Goal: Task Accomplishment & Management: Manage account settings

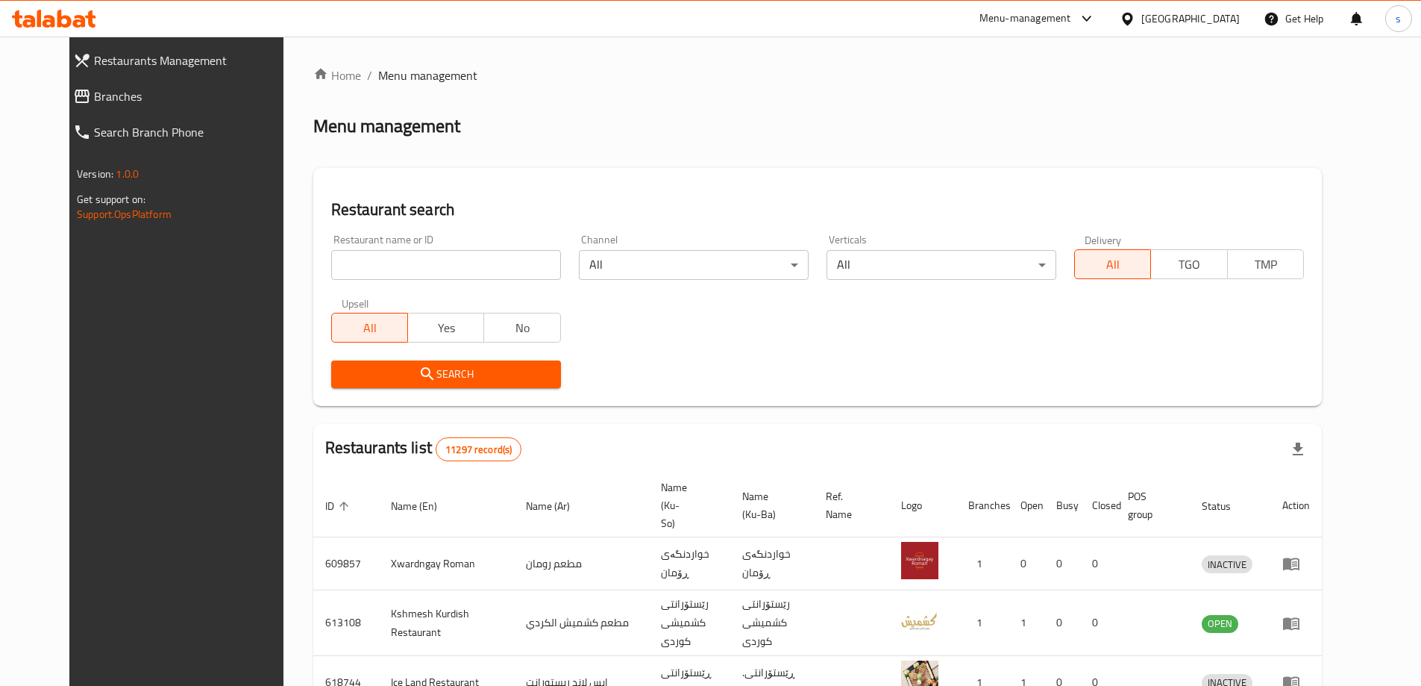
click at [353, 270] on input "search" at bounding box center [446, 265] width 230 height 30
paste input "Kebab [PERSON_NAME]"
type input "Kebab [PERSON_NAME]"
click button "Search" at bounding box center [446, 374] width 230 height 28
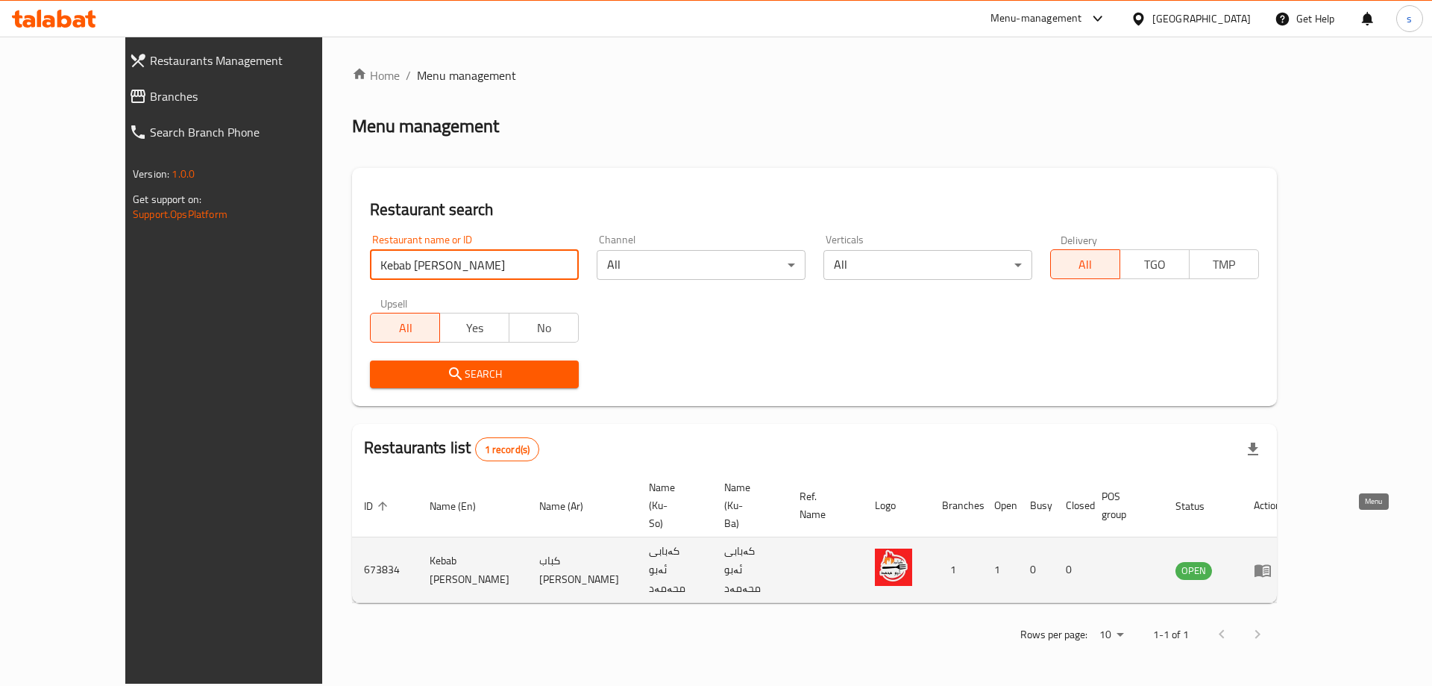
click at [1272, 561] on icon "enhanced table" at bounding box center [1263, 570] width 18 height 18
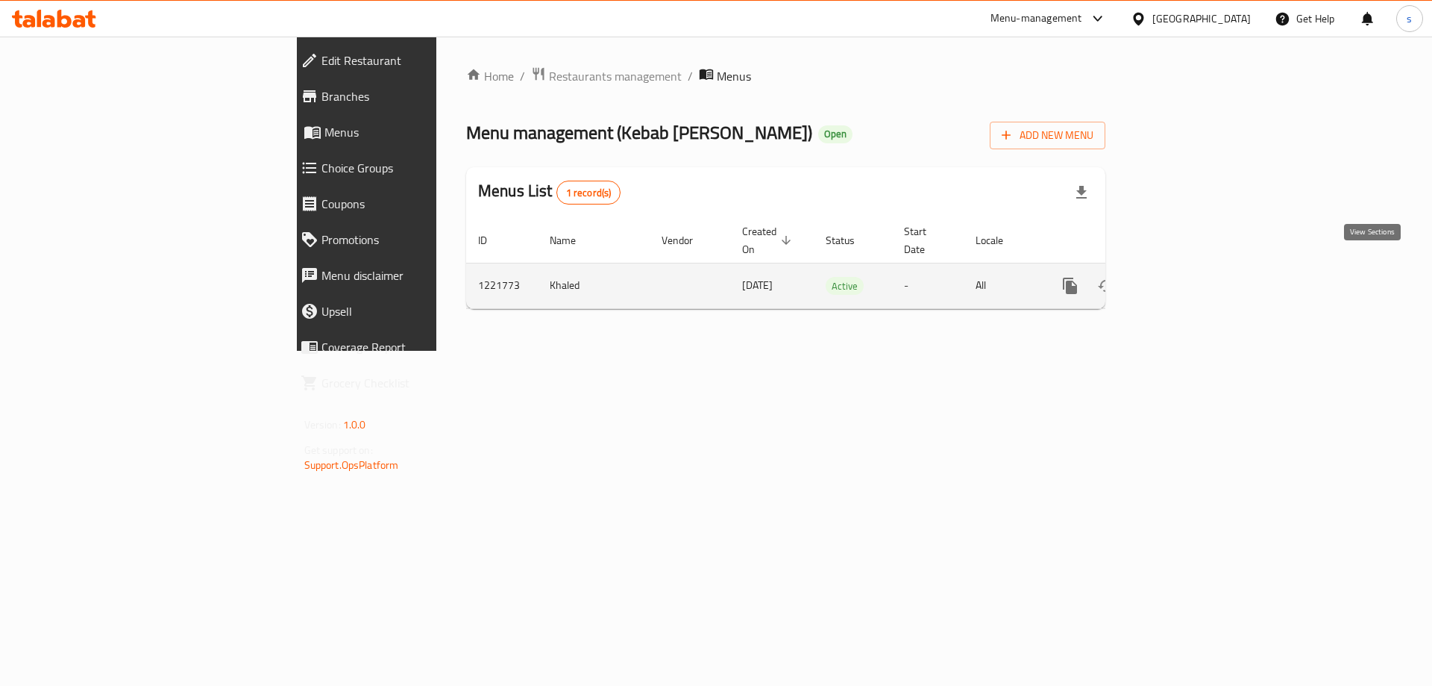
click at [1196, 268] on link "enhanced table" at bounding box center [1178, 286] width 36 height 36
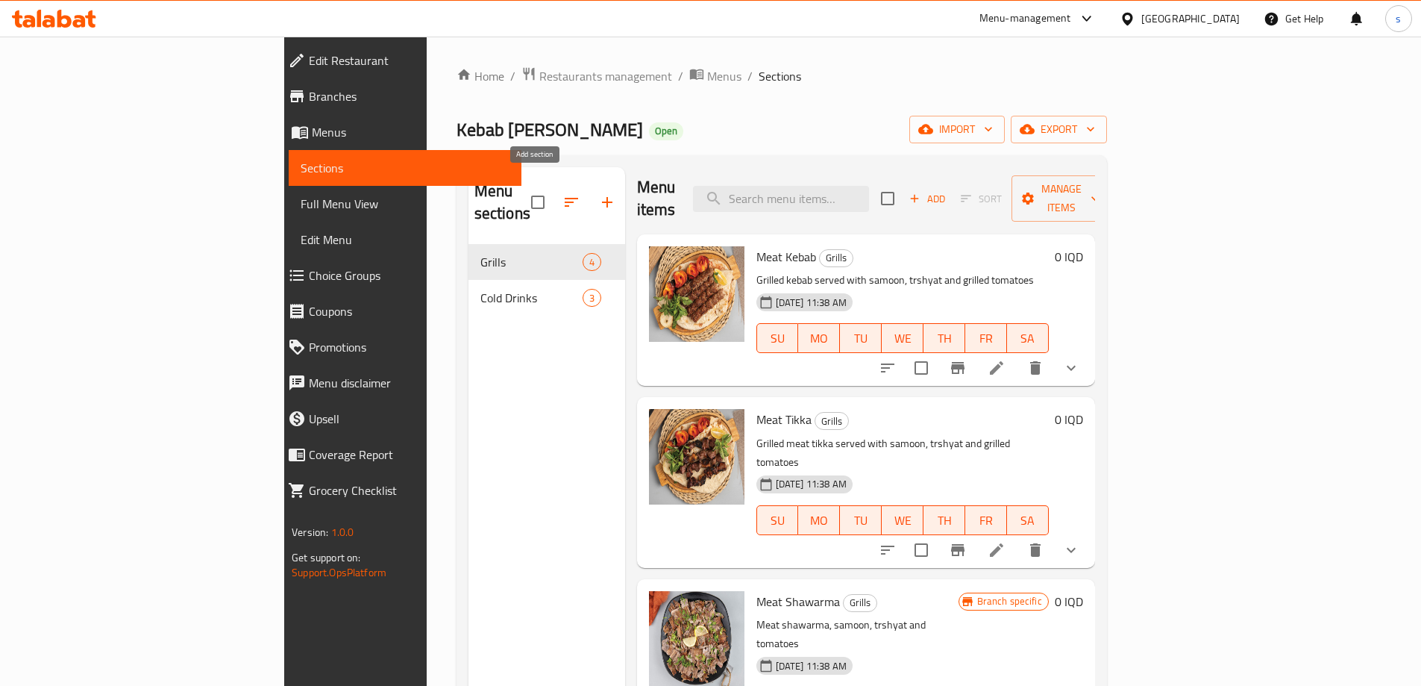
click at [602, 197] on icon "button" at bounding box center [607, 202] width 10 height 10
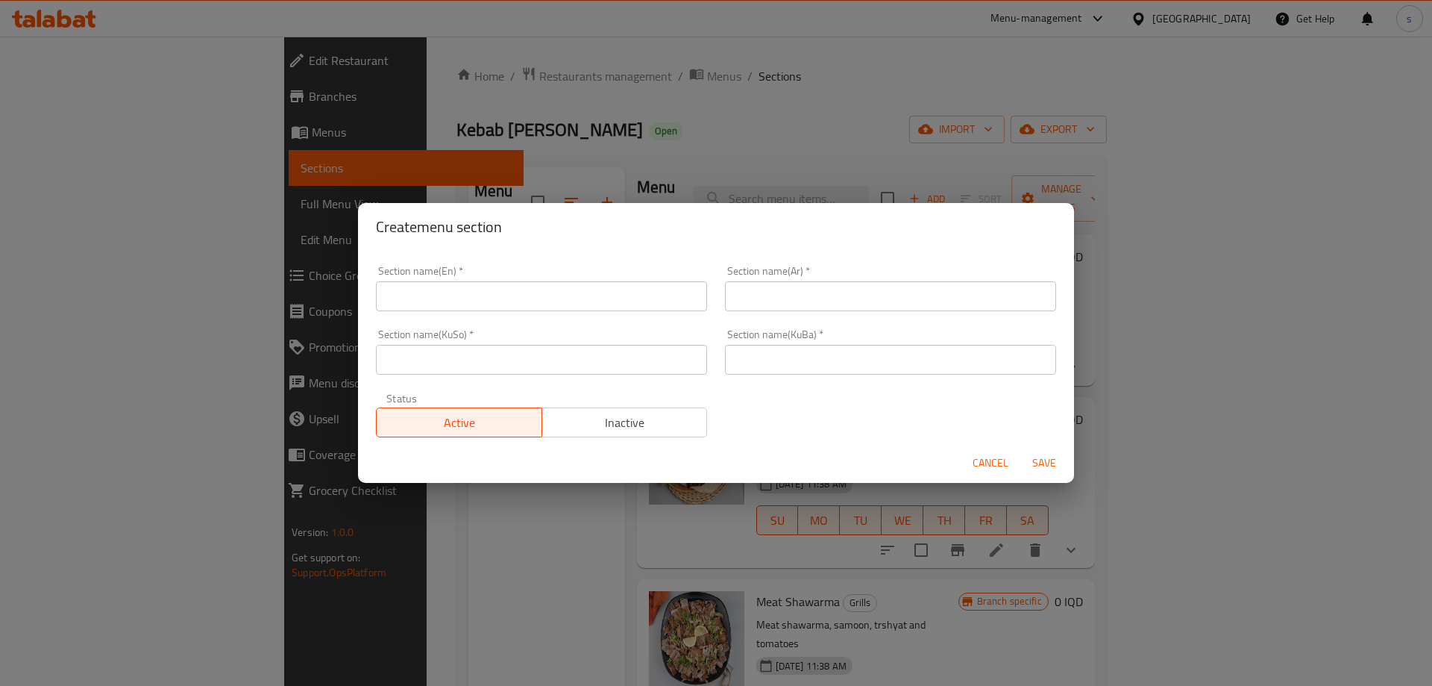
click at [531, 298] on input "text" at bounding box center [541, 296] width 331 height 30
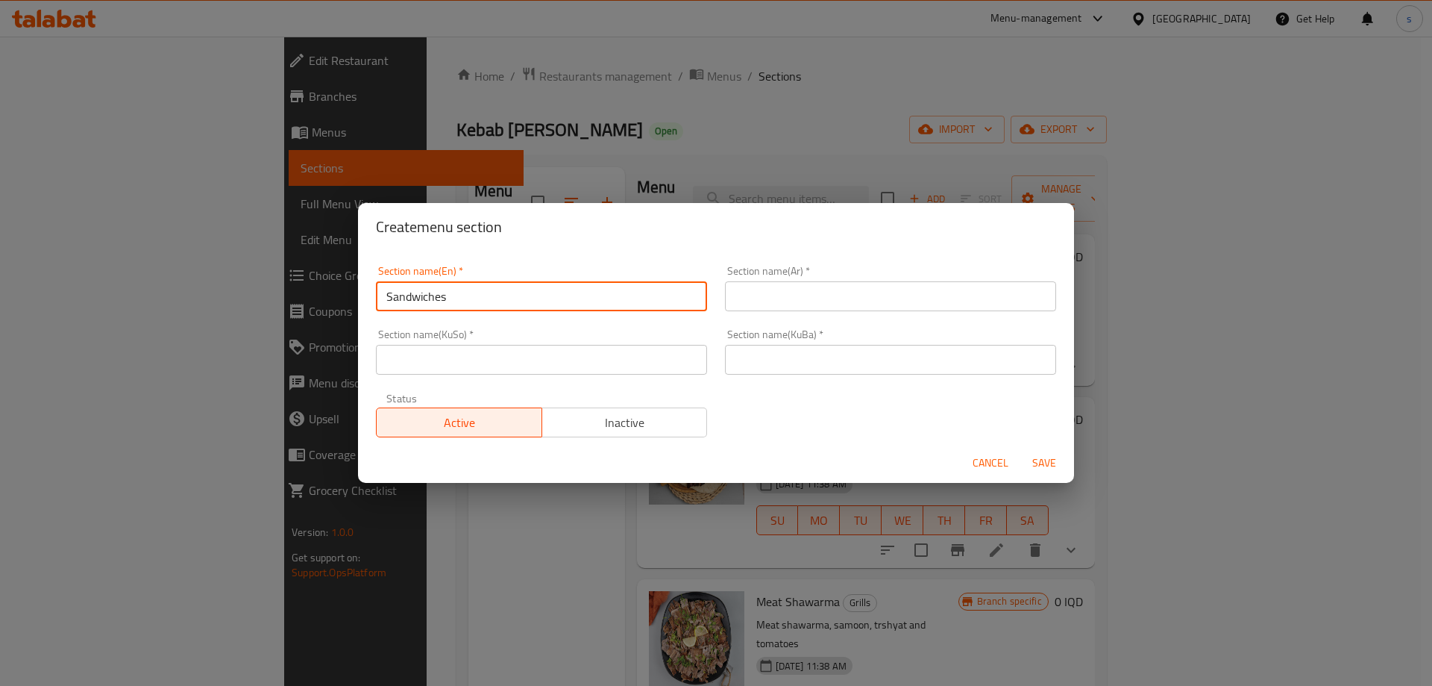
type input "Sandwiches"
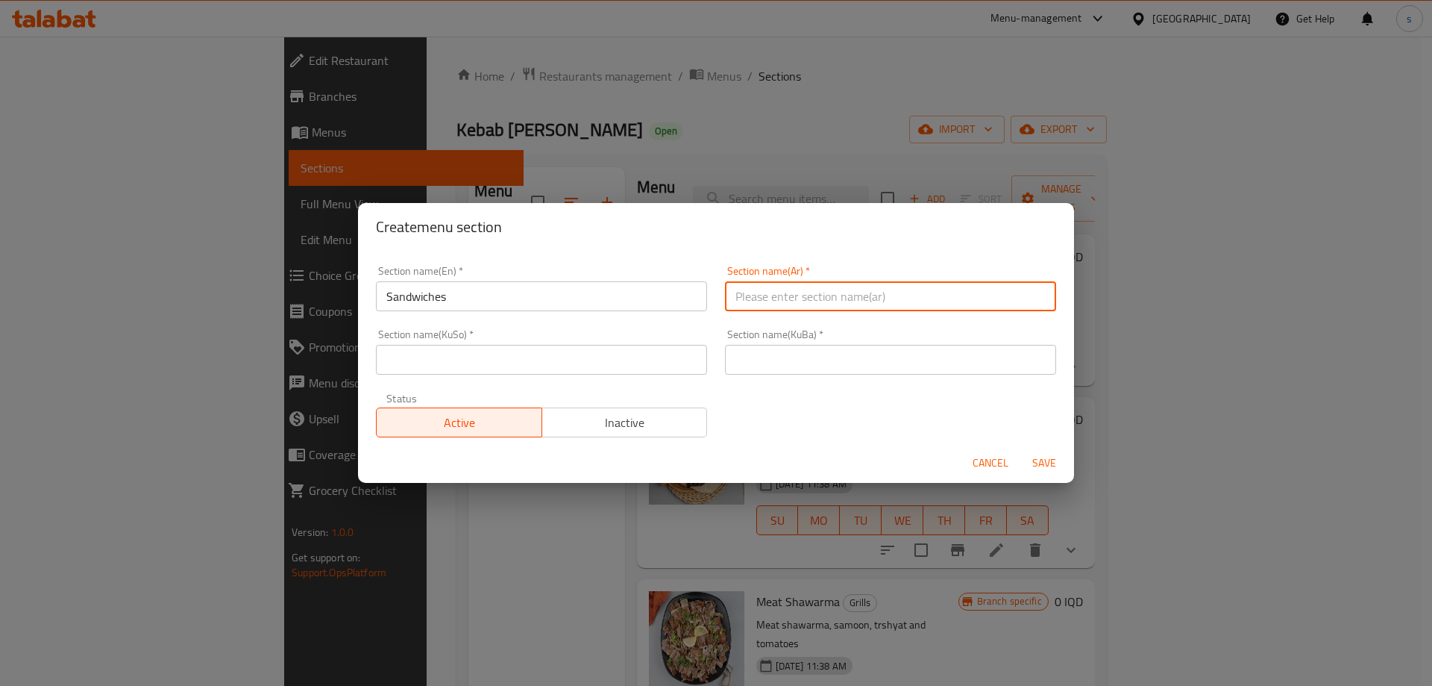
click at [745, 298] on input "text" at bounding box center [890, 296] width 331 height 30
type input "السندويتشات"
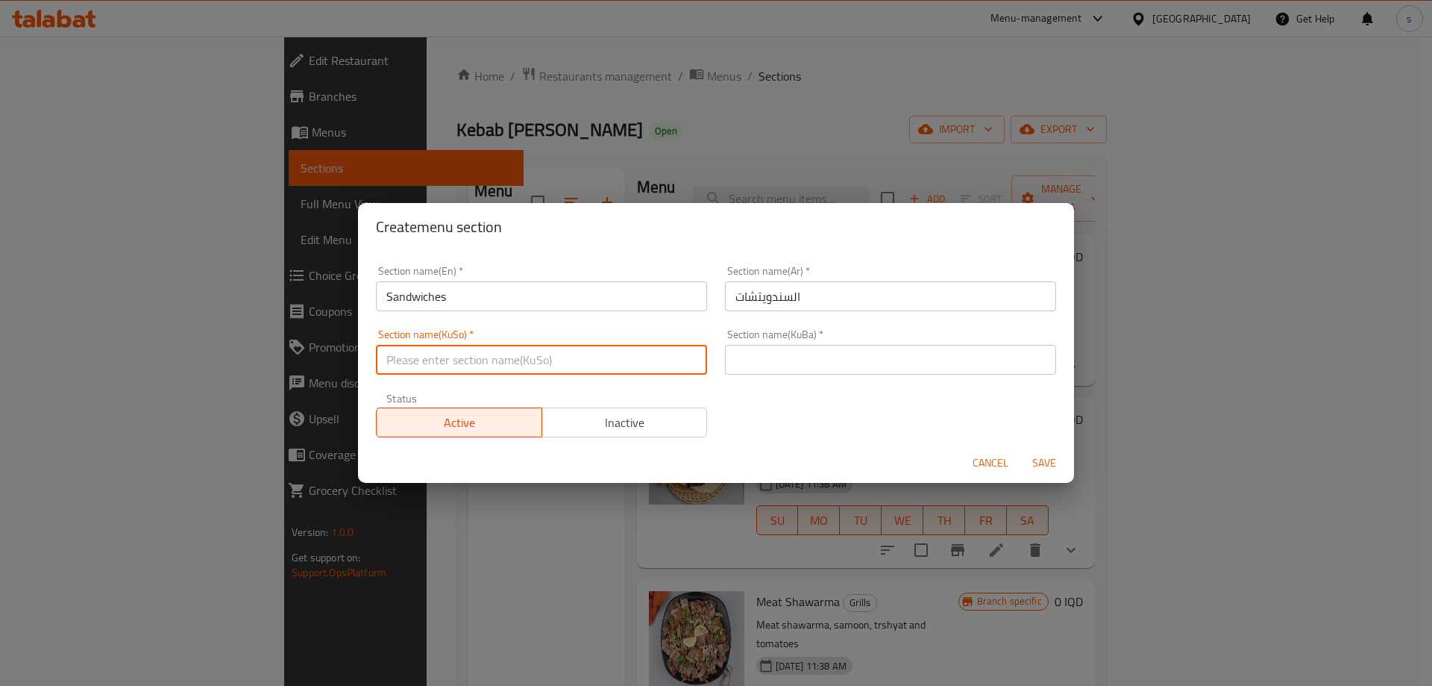
click at [569, 364] on input "text" at bounding box center [541, 360] width 331 height 30
type input "سەندویچەکان"
click at [754, 363] on input "text" at bounding box center [890, 360] width 331 height 30
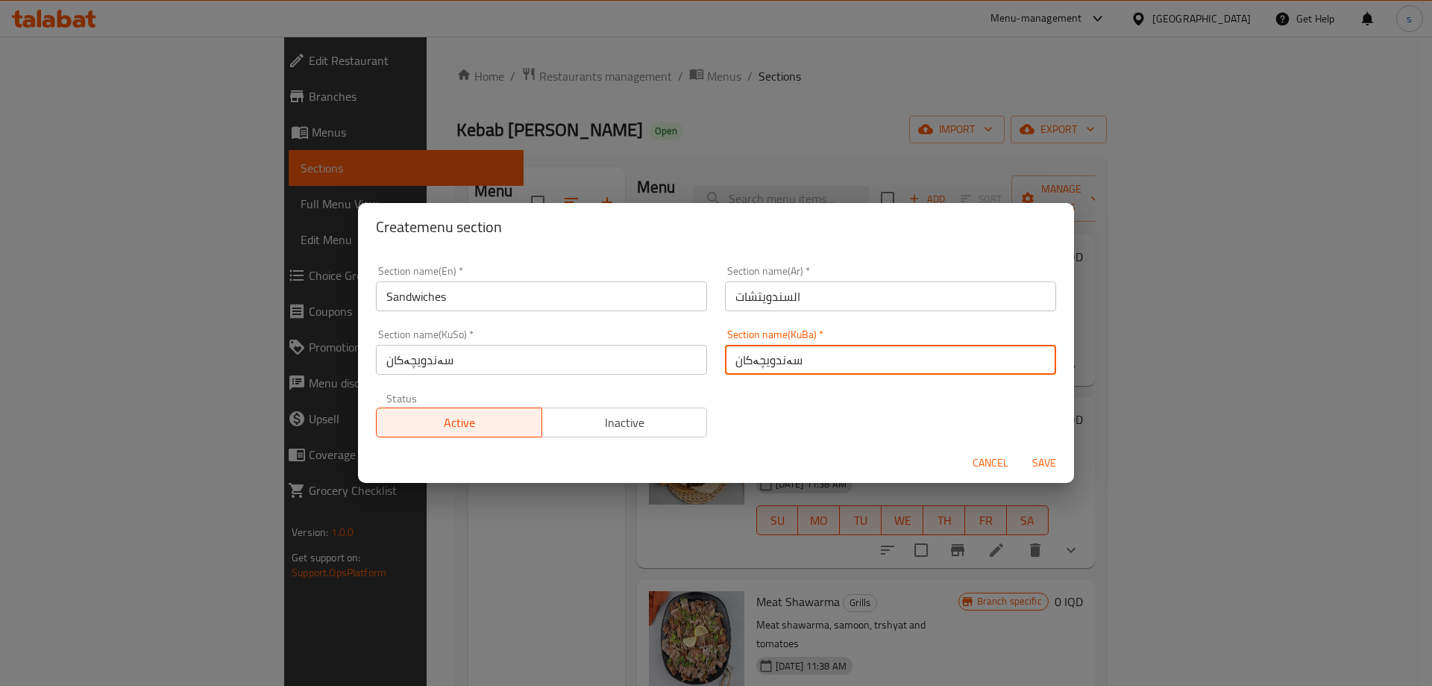
type input "سەندویچەکان"
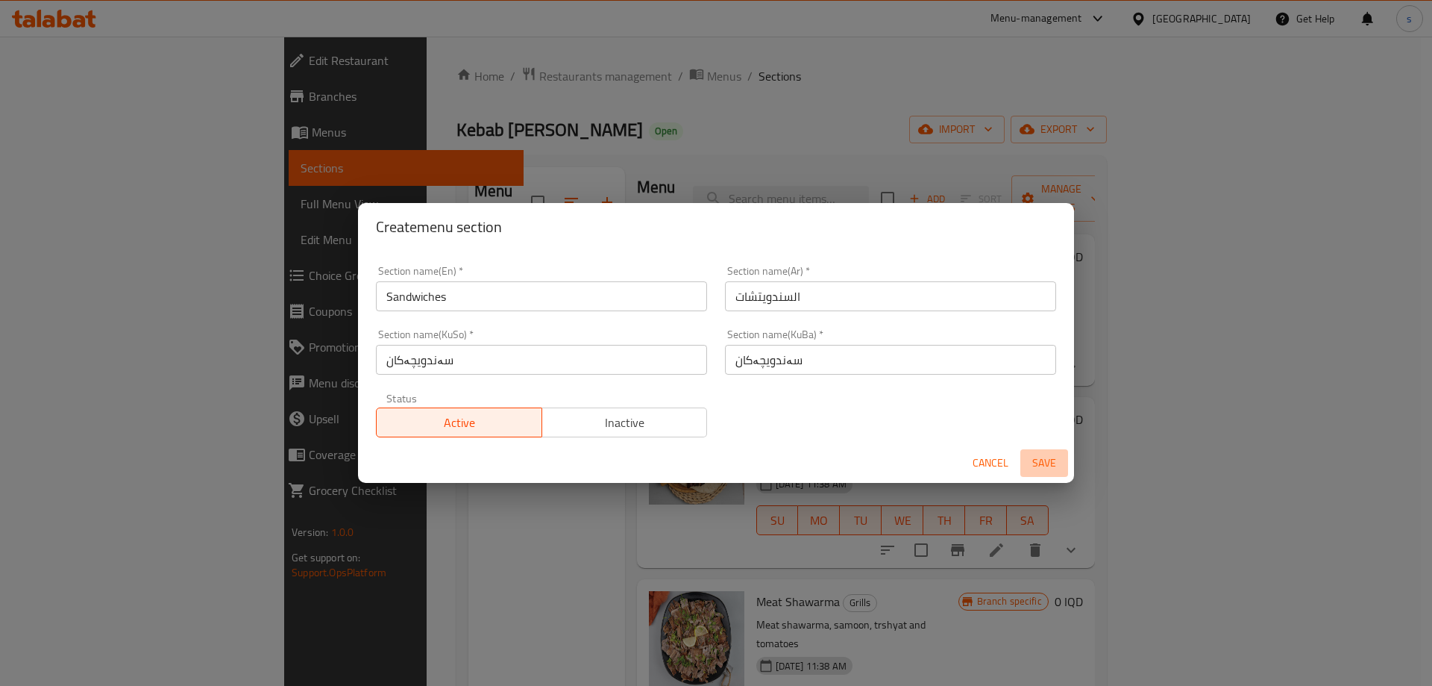
click at [1046, 467] on span "Save" at bounding box center [1044, 463] width 36 height 19
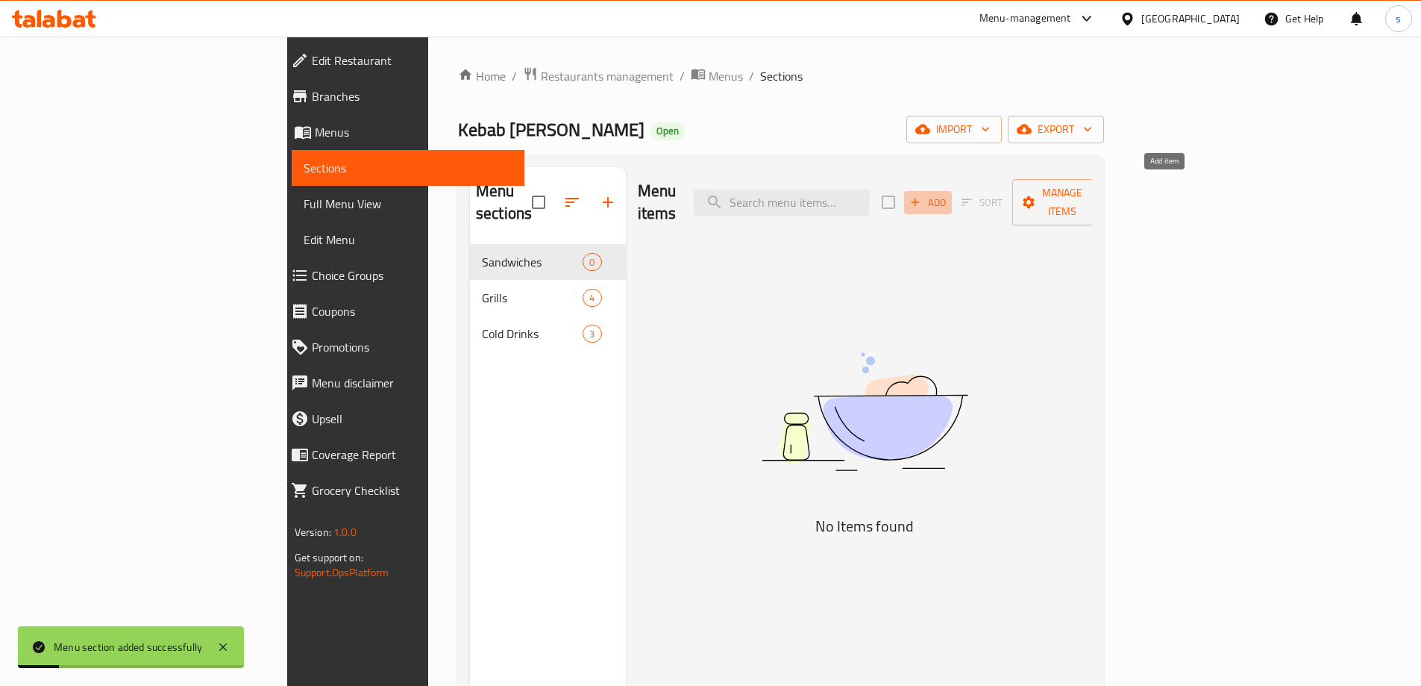
click at [948, 197] on span "Add" at bounding box center [928, 202] width 40 height 17
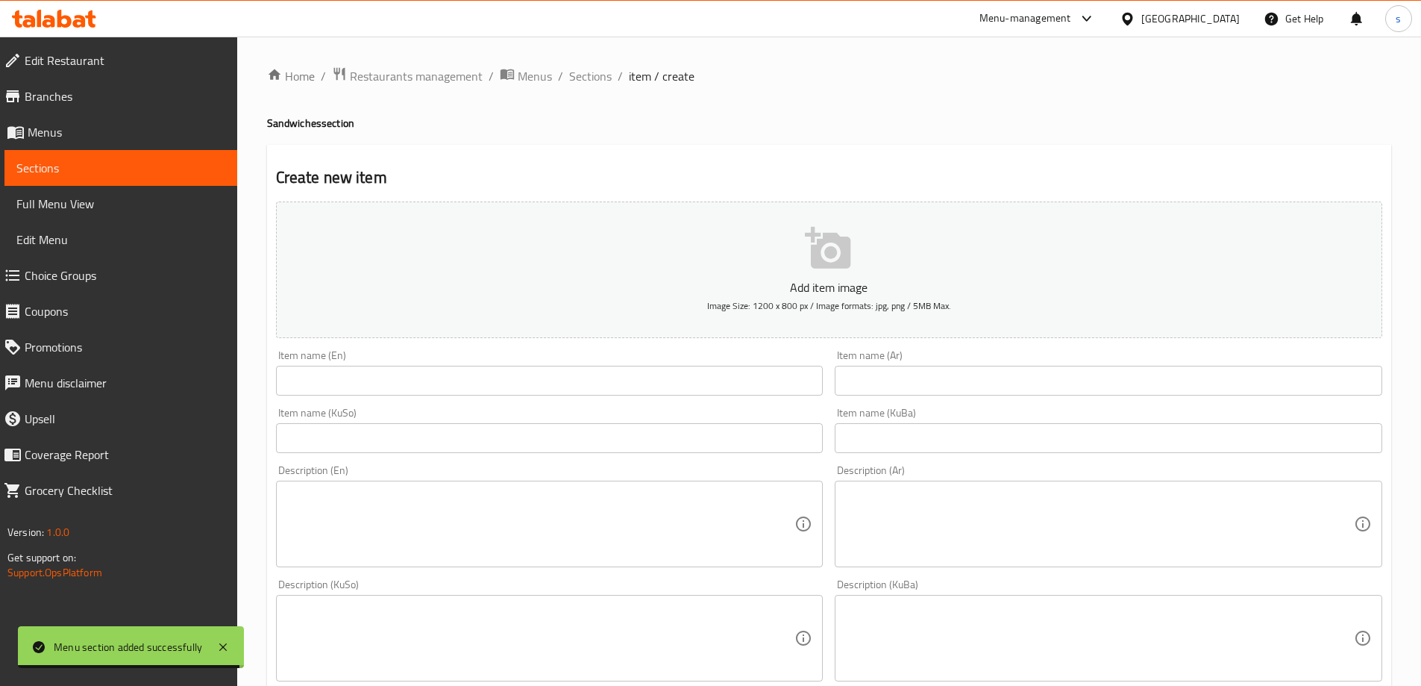
click at [466, 384] on input "text" at bounding box center [550, 381] width 548 height 30
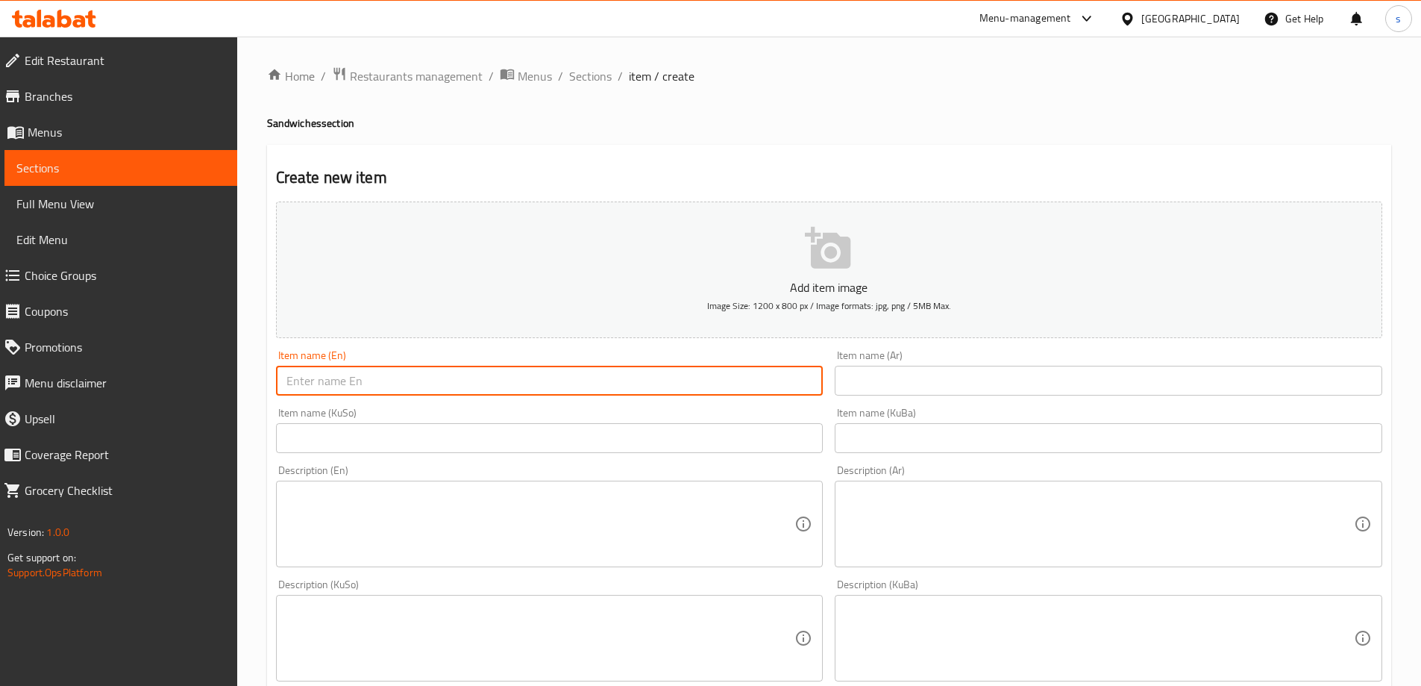
paste input "Kebab Sandwich"
type input "Kebab Sandwich"
click at [927, 393] on input "text" at bounding box center [1109, 381] width 548 height 30
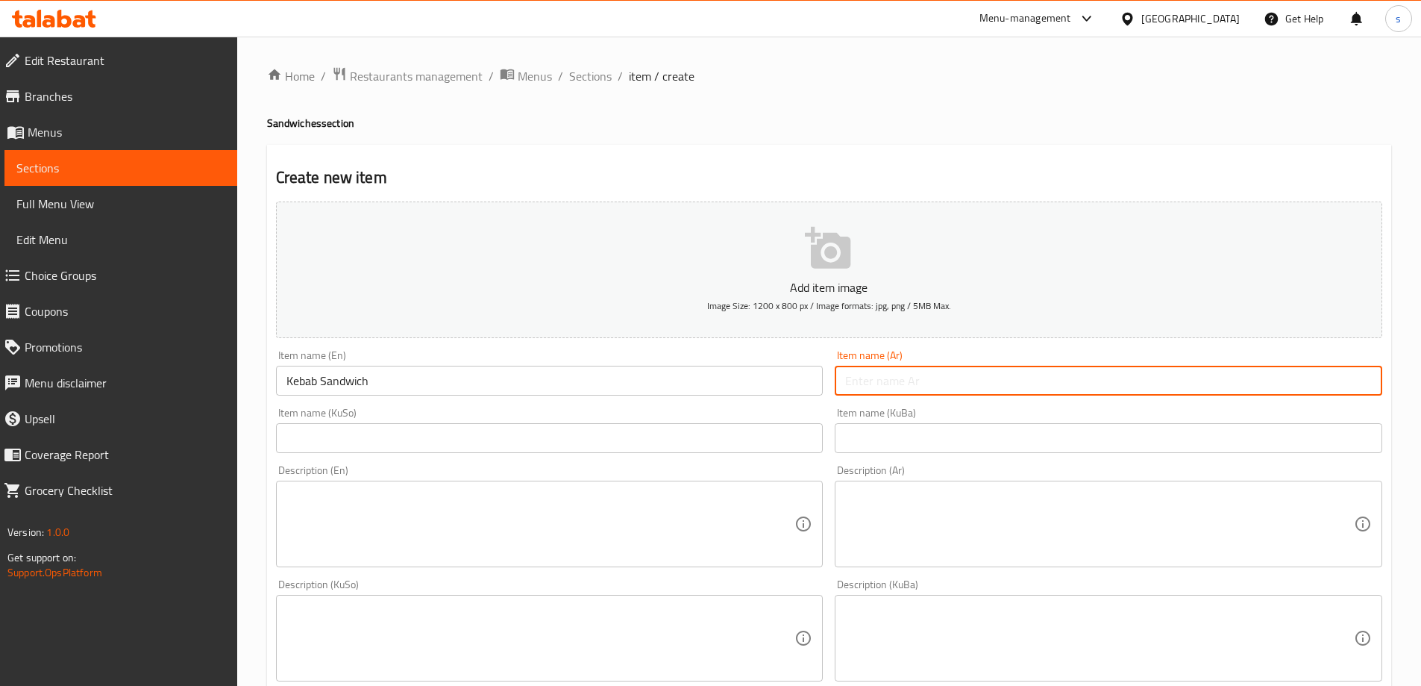
paste input "لفة كباب"
type input "لفة كباب"
click at [778, 433] on input "text" at bounding box center [550, 438] width 548 height 30
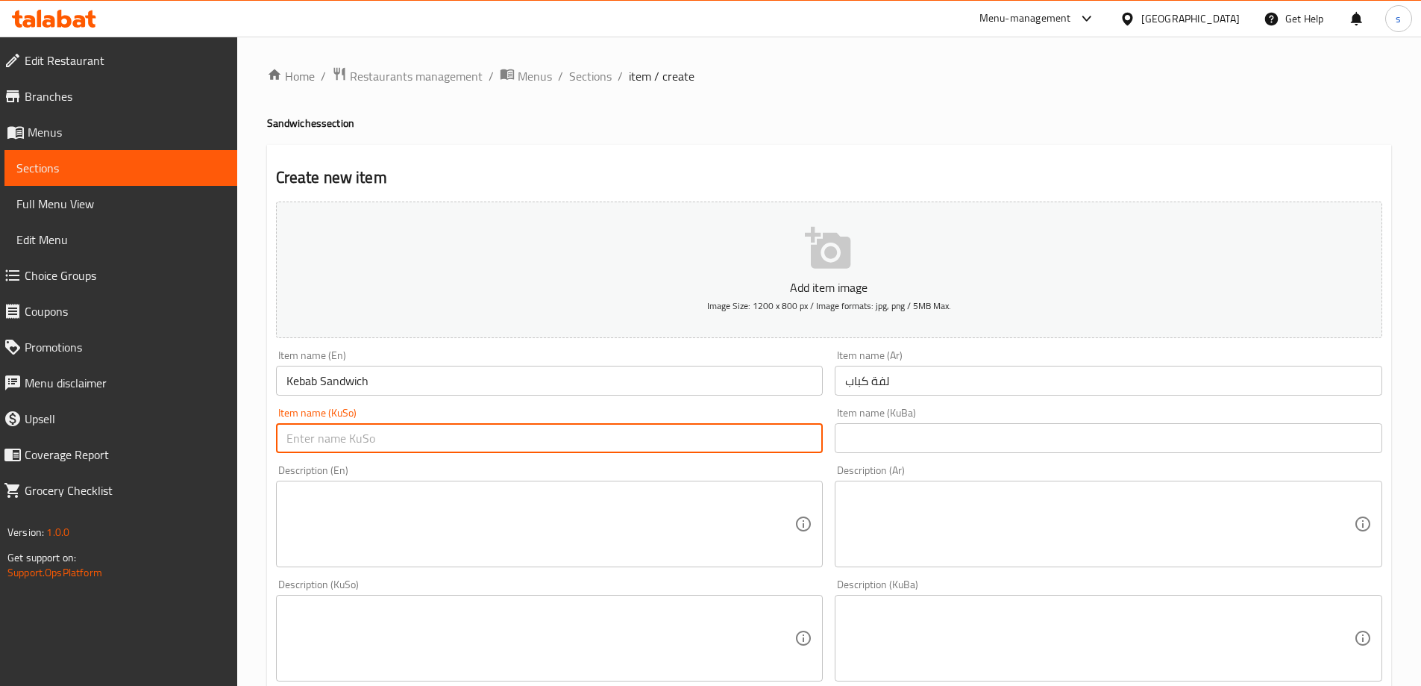
paste input "لەفەی کەباب"
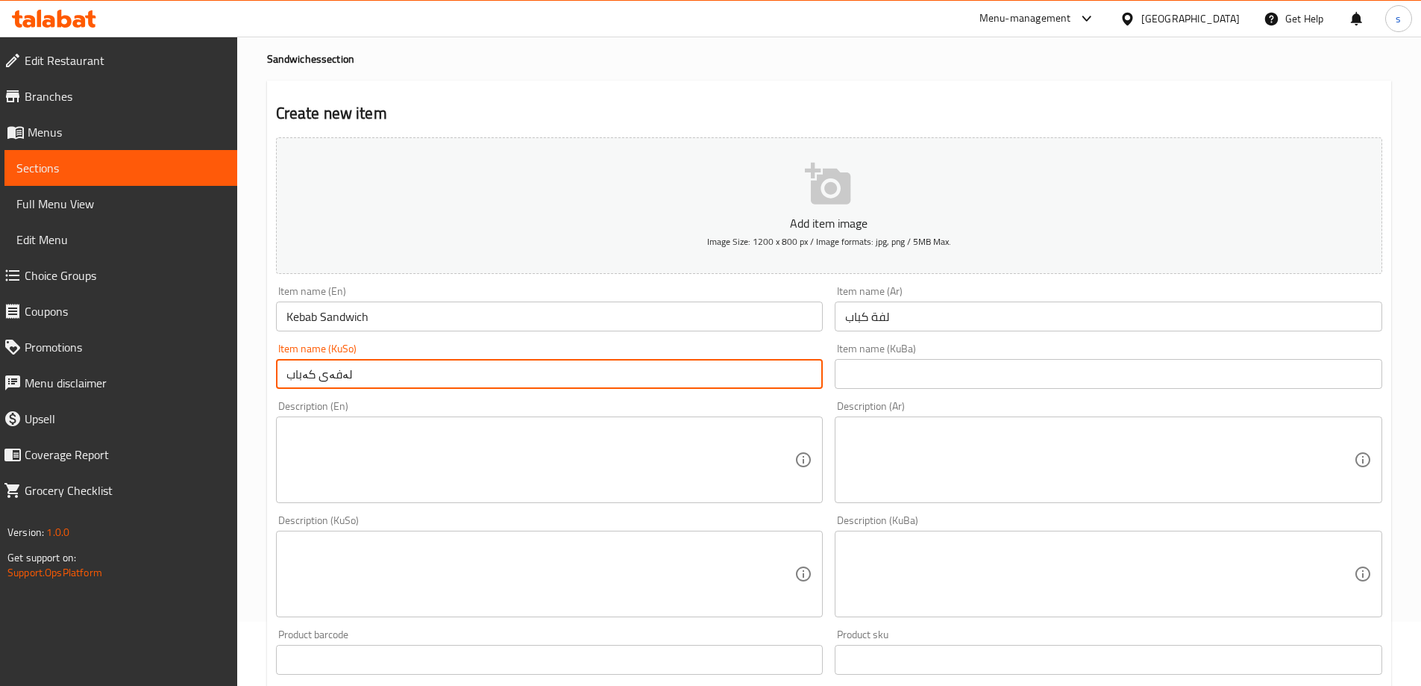
scroll to position [253, 0]
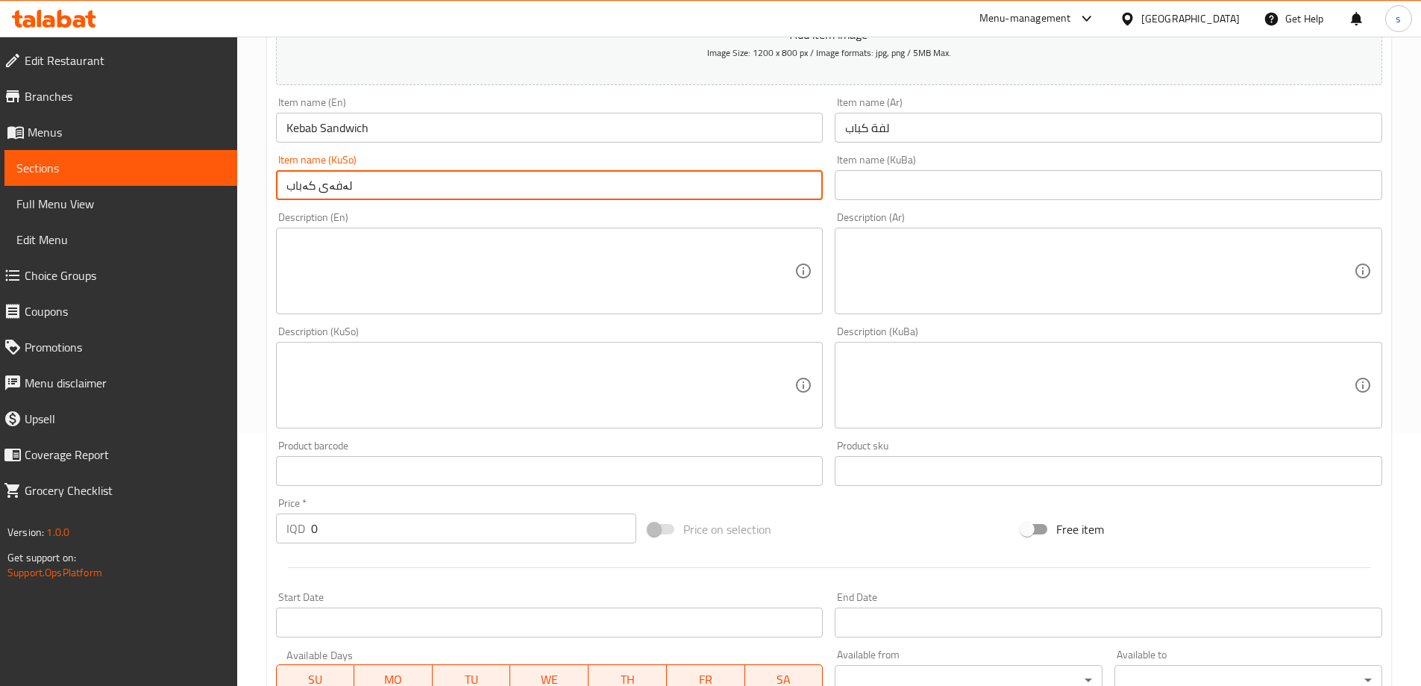
type input "لەفەی کەباب"
click at [541, 298] on textarea at bounding box center [540, 271] width 509 height 71
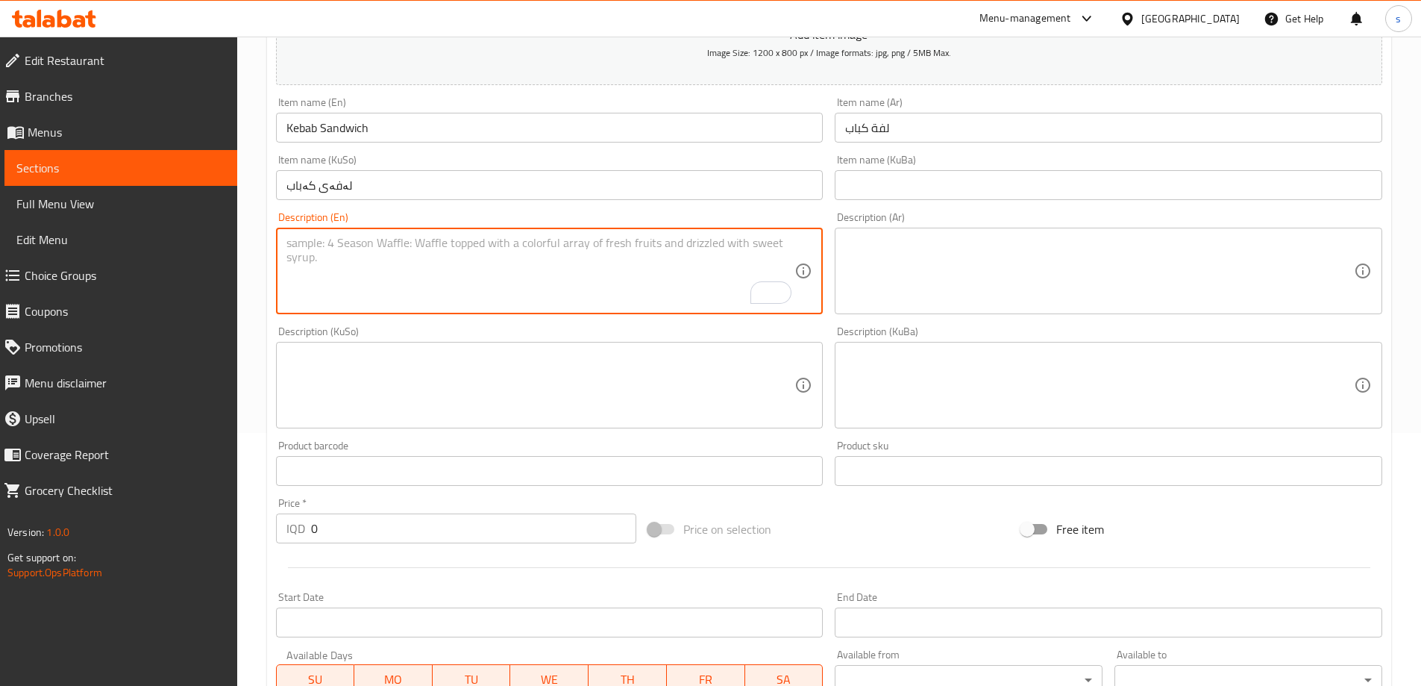
paste textarea "Meat kabab, tomato, lemon and pickles"
click at [347, 251] on textarea "Meat kabab, tomato, lemon and pickles" at bounding box center [540, 271] width 509 height 71
type textarea "Meat kabab, tomato, lemon and pickles"
click at [1203, 278] on textarea at bounding box center [1099, 271] width 509 height 71
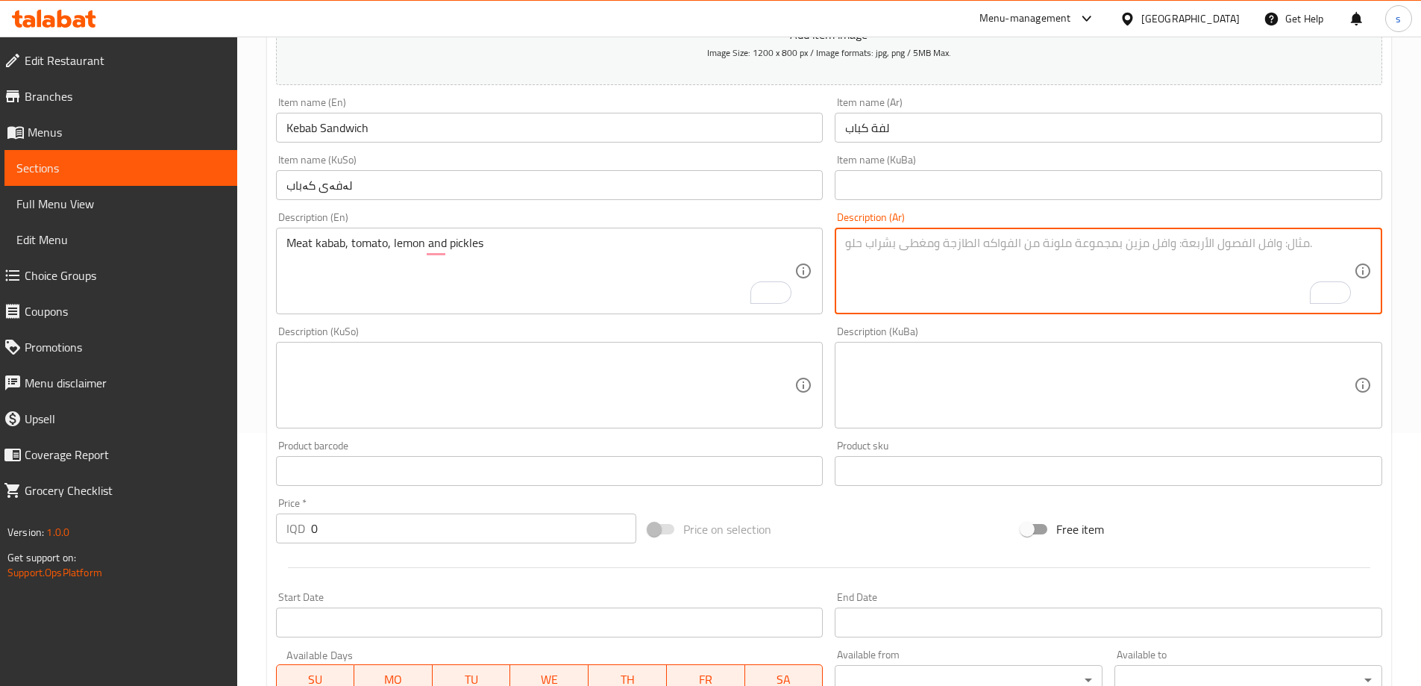
paste textarea "كباب لحم، طماطة، ليمون ومخلل"
type textarea "كباب لحم، طماطة، ليمون ومخلل"
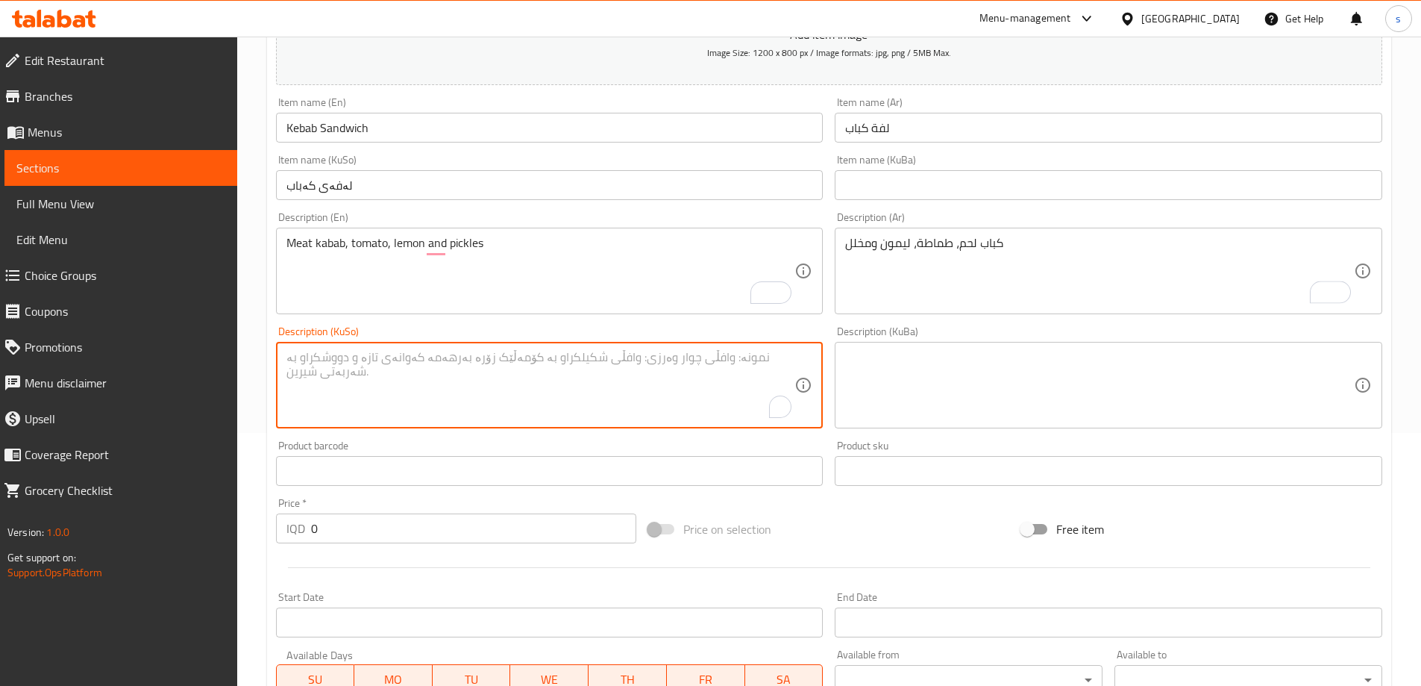
click at [744, 381] on textarea "To enrich screen reader interactions, please activate Accessibility in Grammarl…" at bounding box center [540, 385] width 509 height 71
type textarea "کەبابی گۆشت، تەماتە، لیمۆ و تورشی"
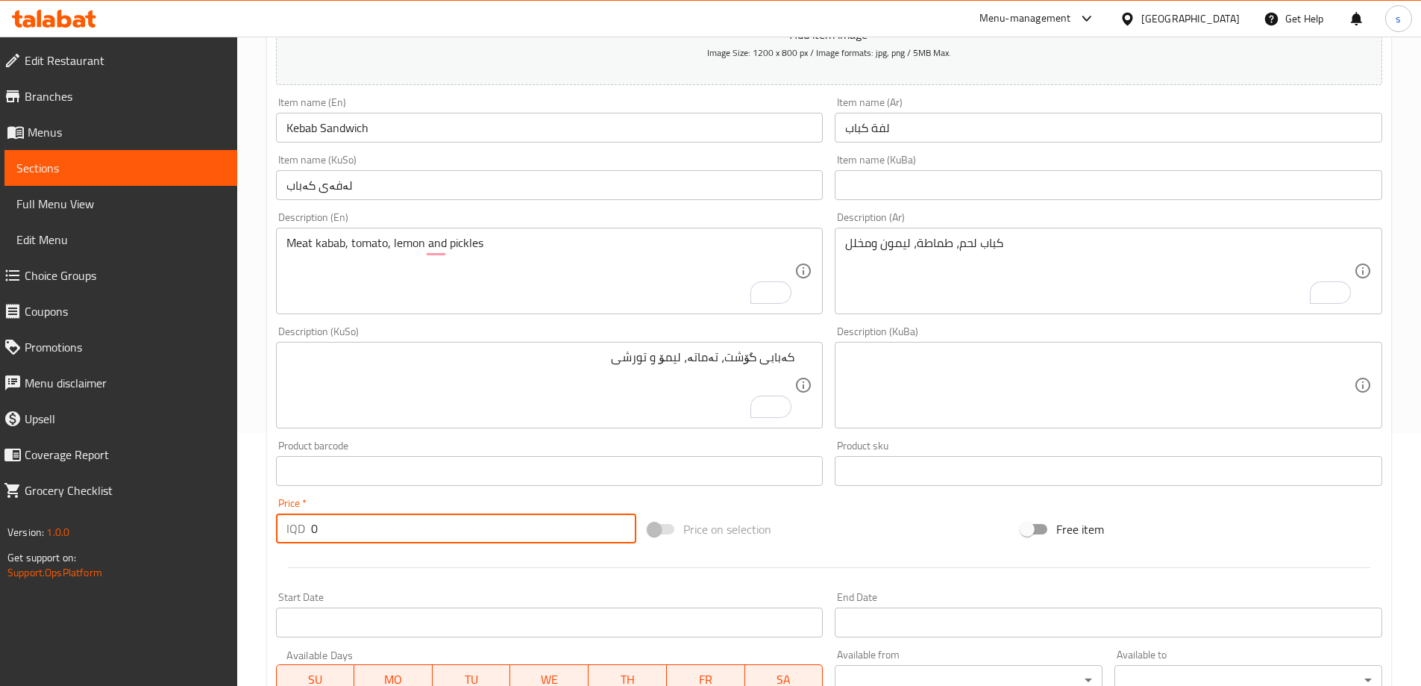
click at [304, 533] on div "IQD 0 Price *" at bounding box center [456, 528] width 361 height 30
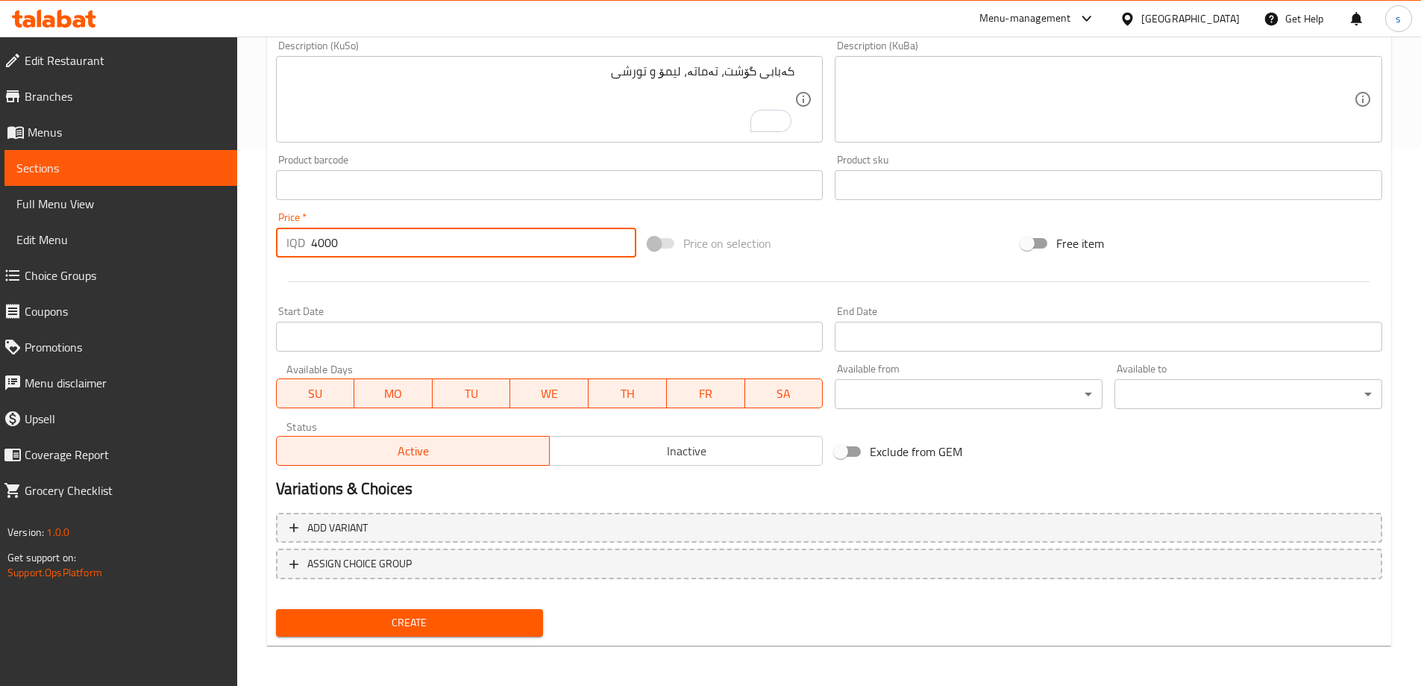
scroll to position [540, 0]
type input "4000"
click at [416, 618] on span "Create" at bounding box center [410, 621] width 244 height 19
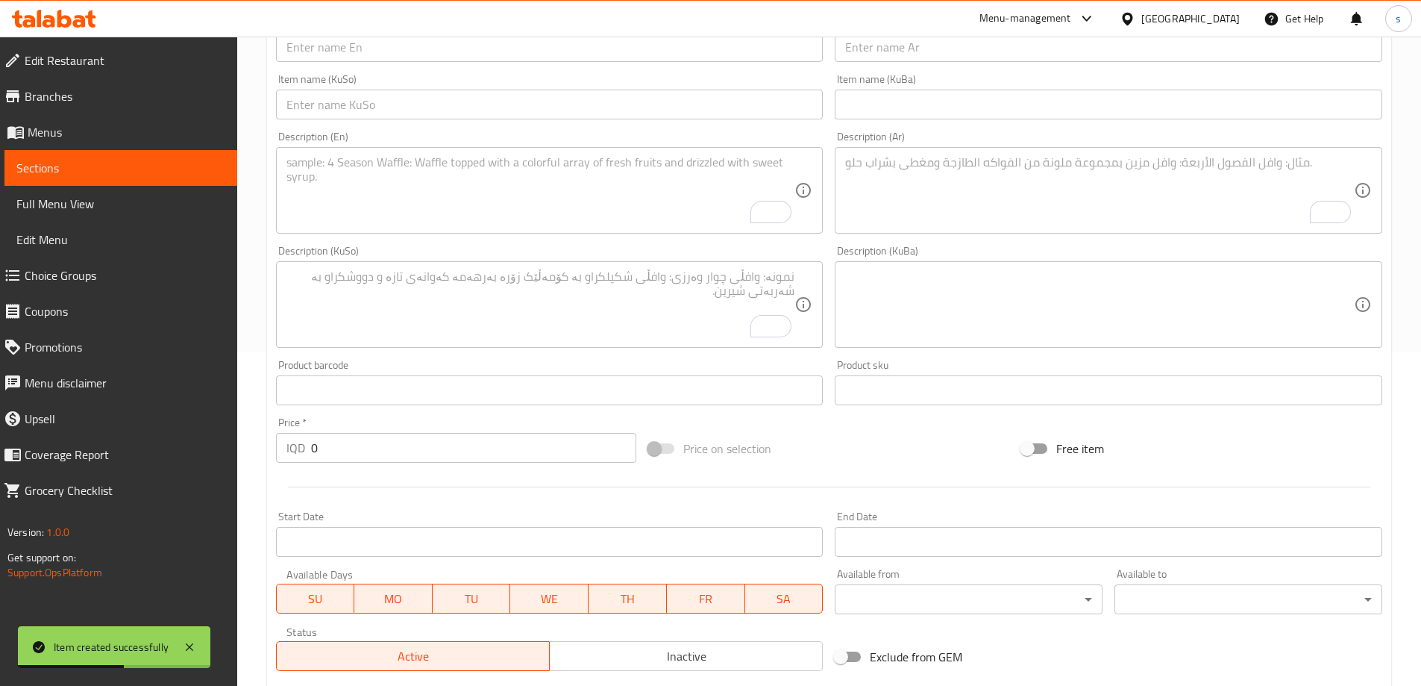
scroll to position [326, 0]
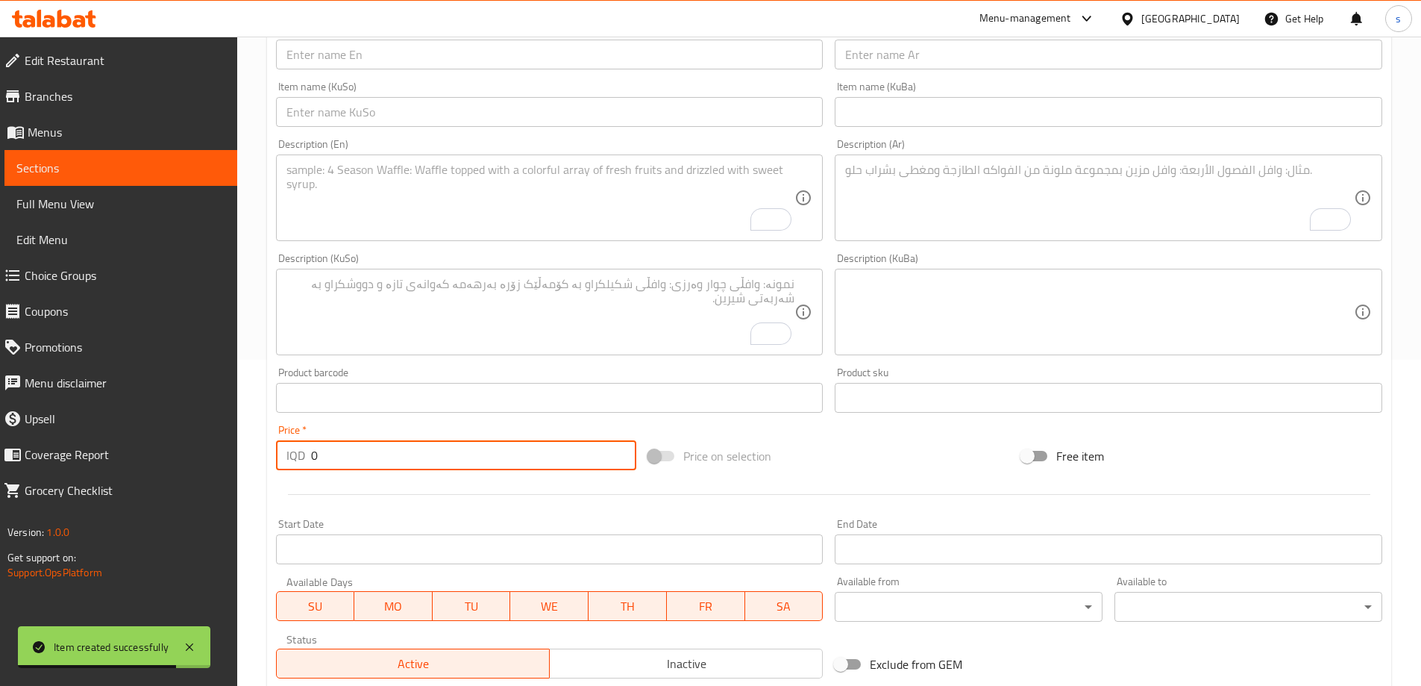
drag, startPoint x: 340, startPoint y: 442, endPoint x: 309, endPoint y: 453, distance: 33.0
click at [309, 453] on div "IQD 0 Price *" at bounding box center [456, 455] width 361 height 30
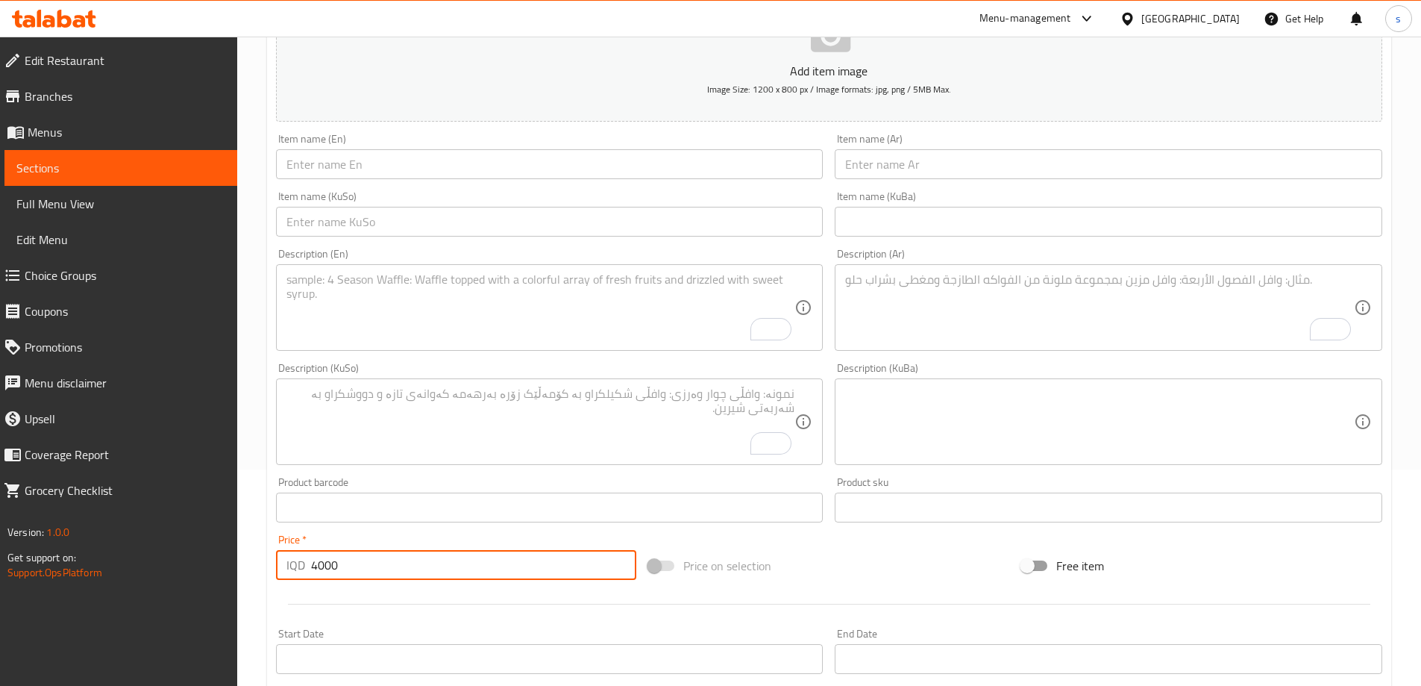
scroll to position [213, 0]
type input "4000"
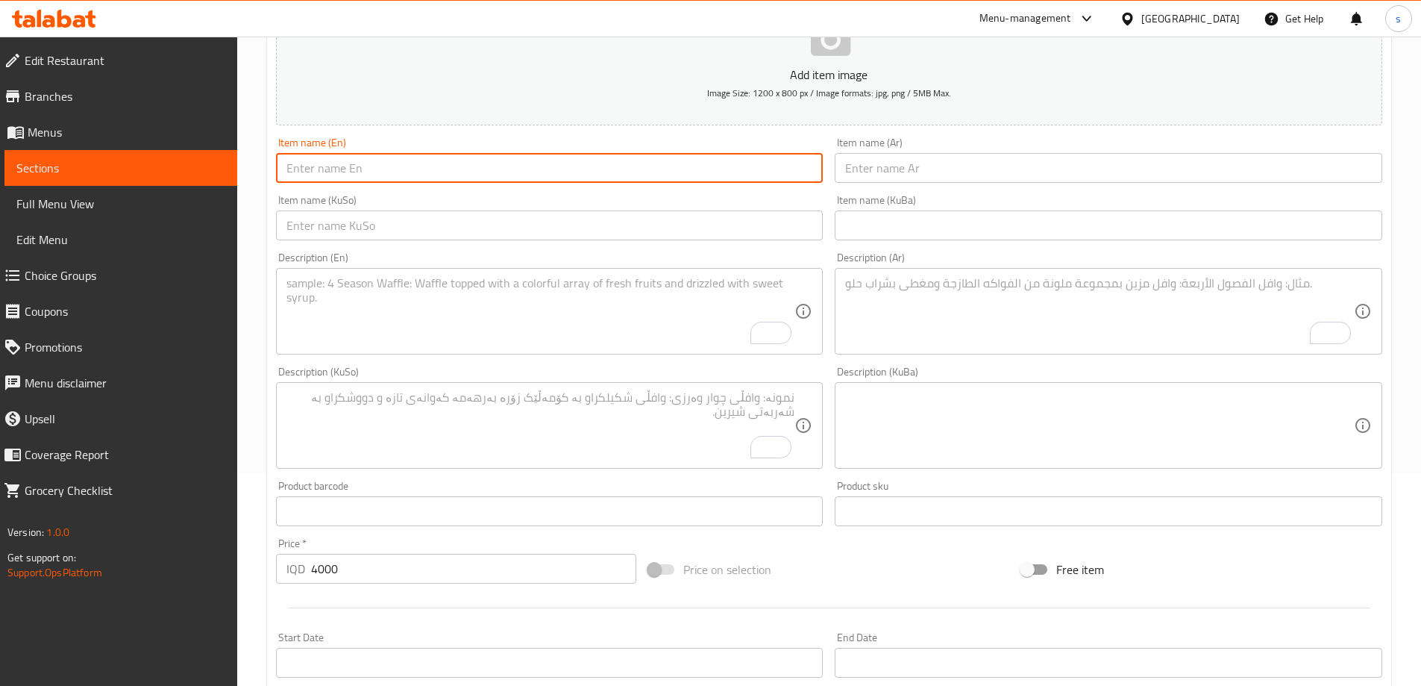
click at [470, 160] on input "text" at bounding box center [550, 168] width 548 height 30
paste input "Kebab Sandwich"
click at [311, 166] on input "Kebab Sandwich" at bounding box center [550, 168] width 548 height 30
type input "Kebab Sandwich"
click at [970, 165] on input "text" at bounding box center [1109, 168] width 548 height 30
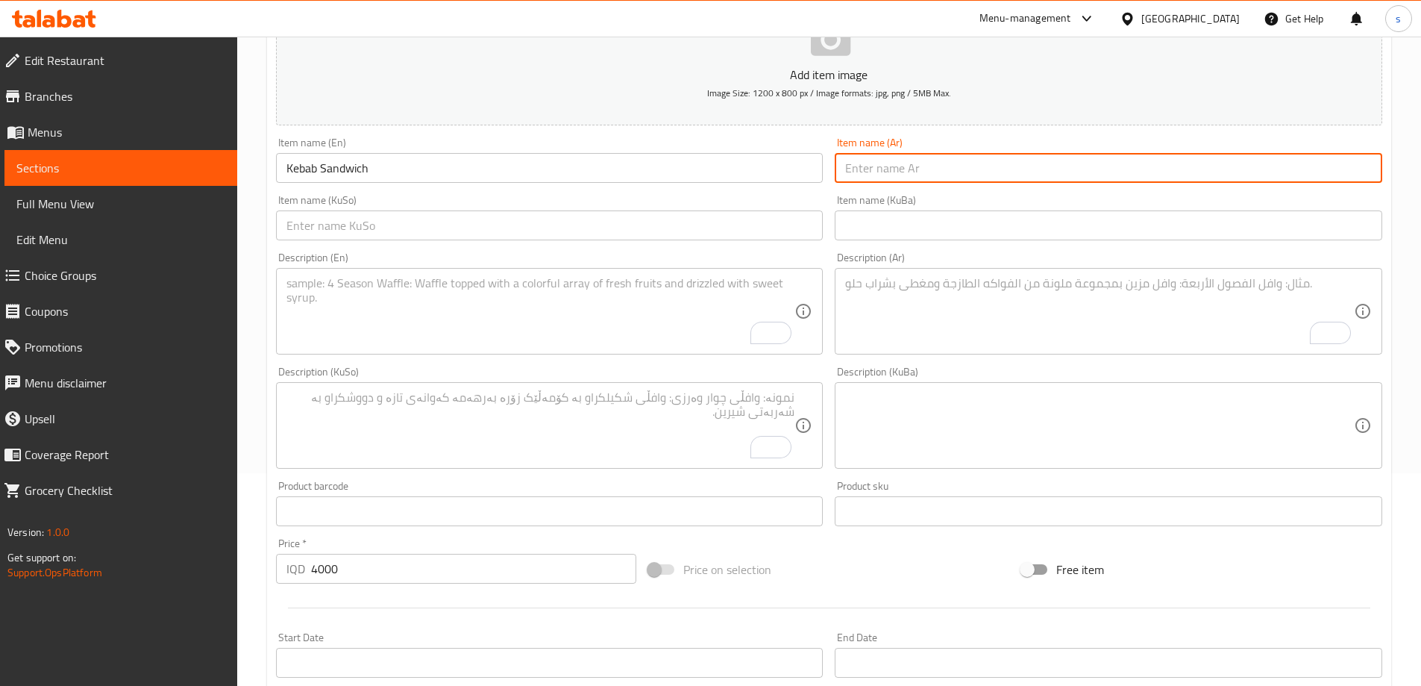
paste input "لفة معلاك"
type input "لفة معلاك"
click at [756, 213] on input "text" at bounding box center [550, 225] width 548 height 30
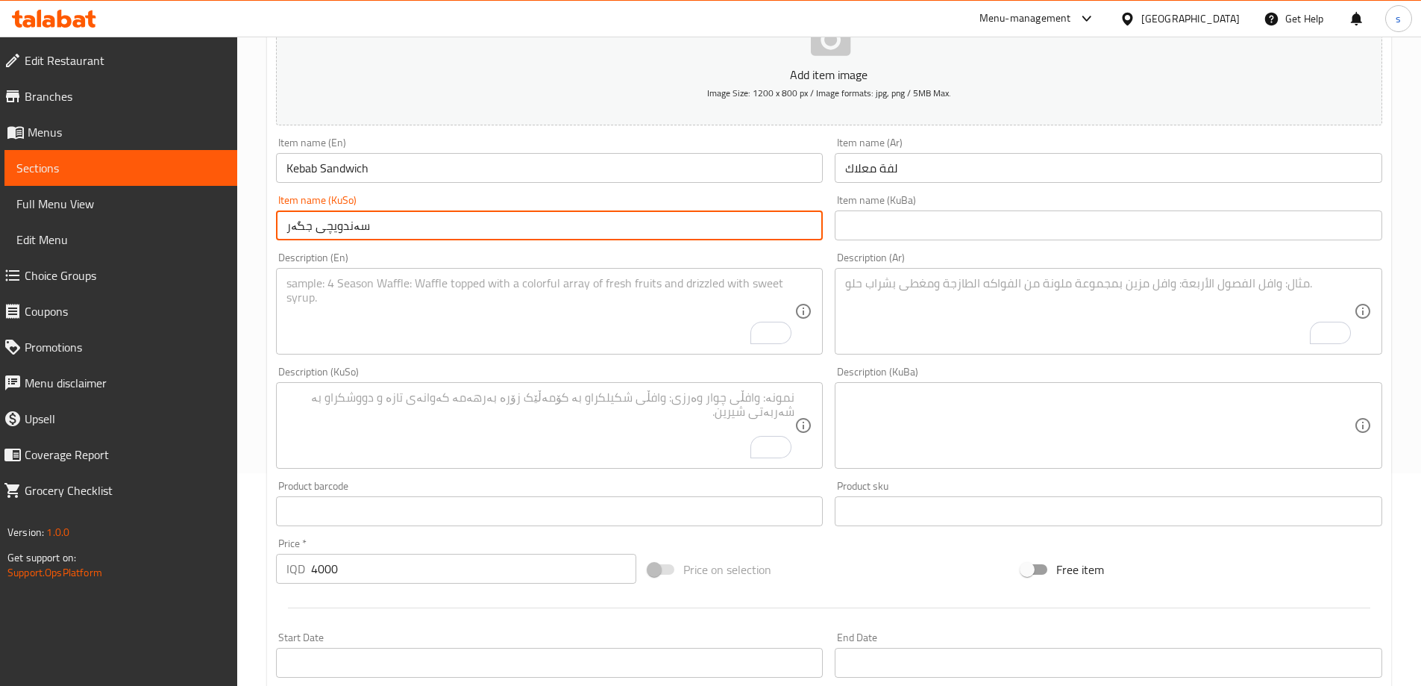
type input "سەندویچی جگەر"
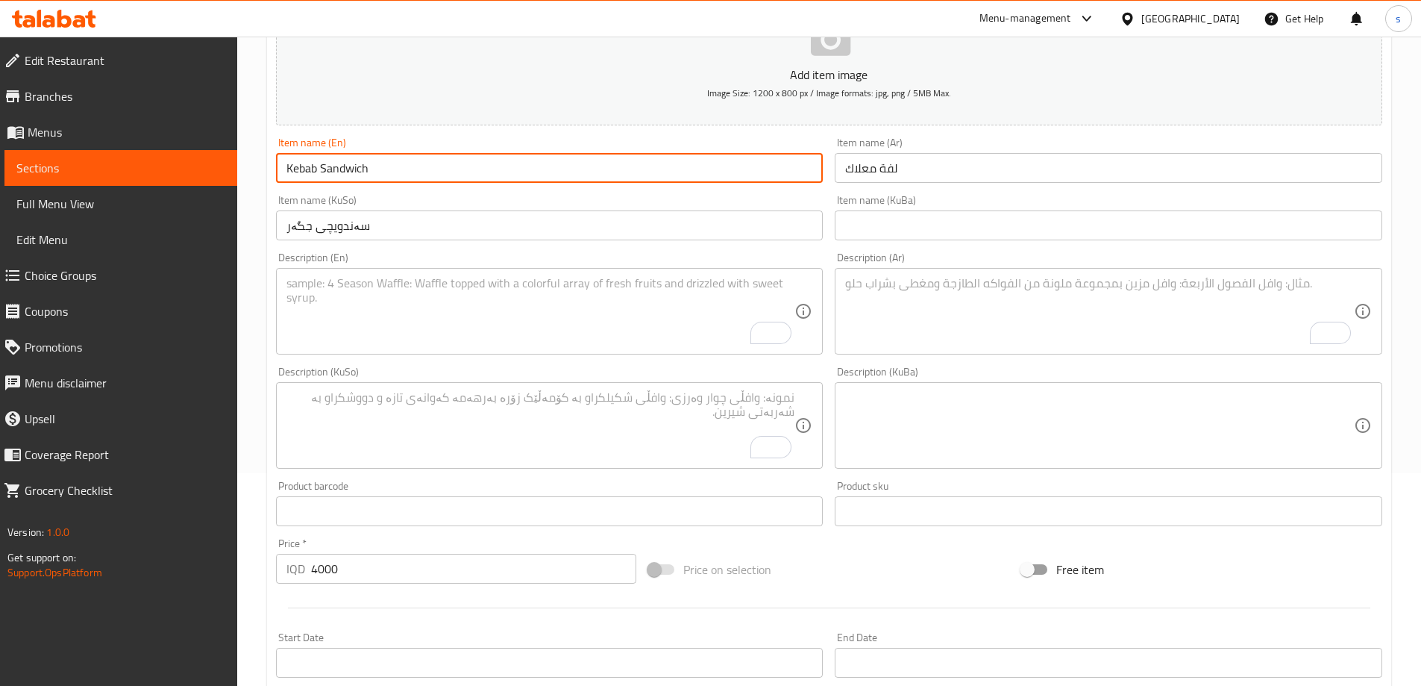
drag, startPoint x: 319, startPoint y: 171, endPoint x: 251, endPoint y: 172, distance: 67.9
click at [251, 172] on div "Home / Restaurants management / Menus / Sections / item / create Sandwiches sec…" at bounding box center [829, 418] width 1184 height 1189
paste input "Moulaak"
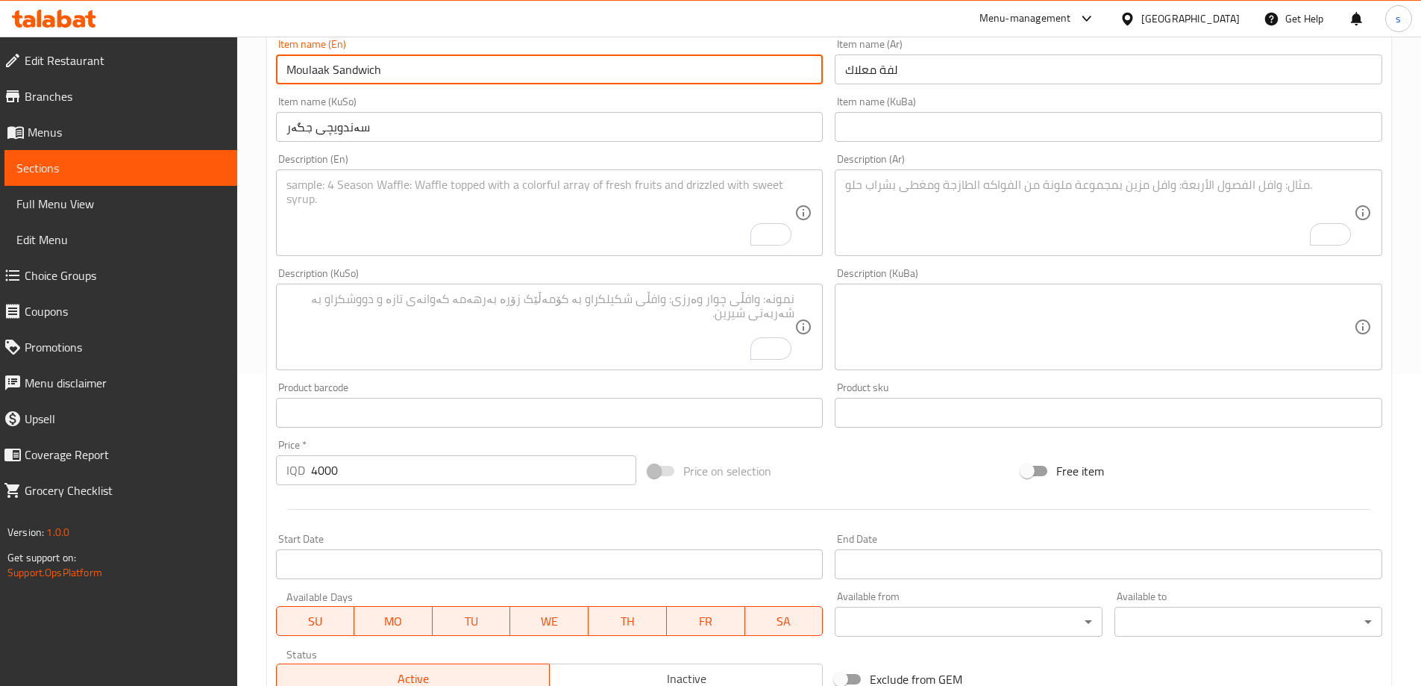
scroll to position [314, 0]
type input "Moulaak Sandwich"
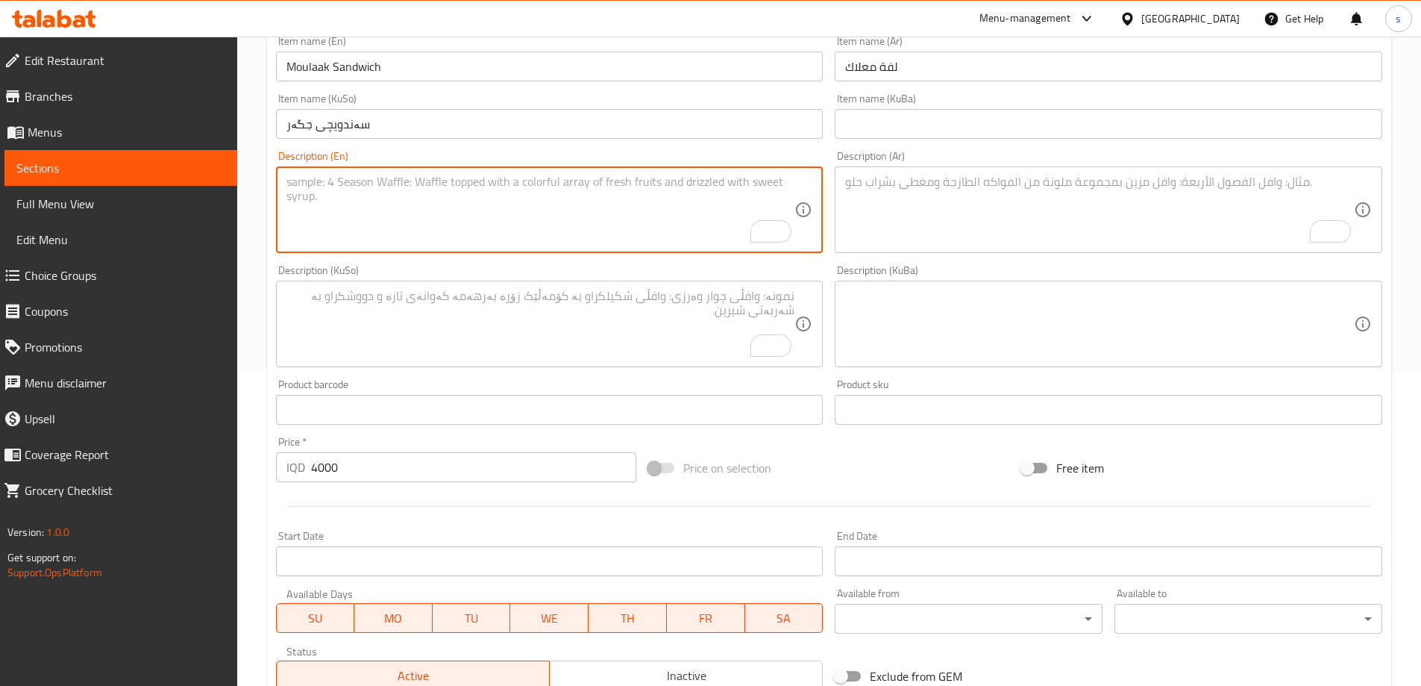
click at [432, 235] on textarea "To enrich screen reader interactions, please activate Accessibility in Grammarl…" at bounding box center [540, 210] width 509 height 71
paste textarea "Meat kabab, tomato, lemon and pickles"
drag, startPoint x: 344, startPoint y: 182, endPoint x: 280, endPoint y: 182, distance: 63.4
click at [280, 182] on div "Meat kabab, tomato, lemon and pickles Description (En)" at bounding box center [550, 209] width 548 height 87
paste textarea "oulaak"
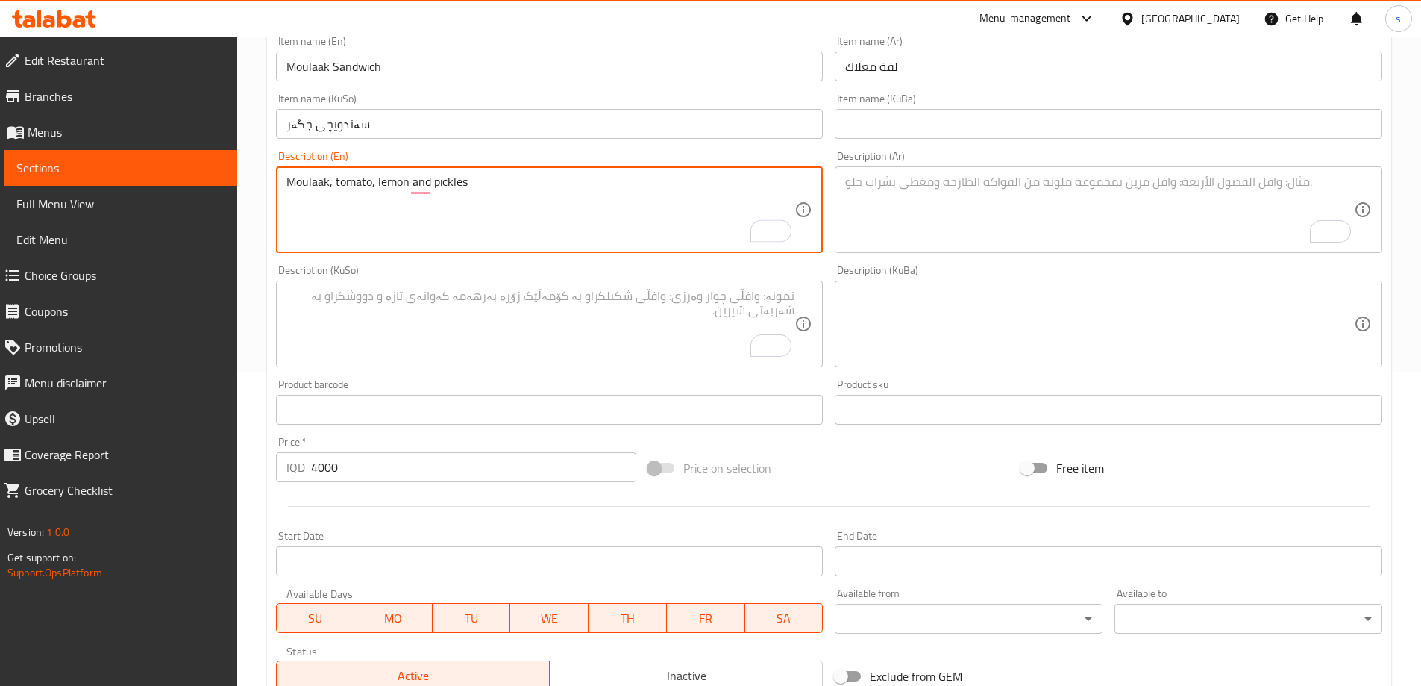
type textarea "Moulaak, tomato, lemon and pickles"
click at [1073, 228] on textarea "To enrich screen reader interactions, please activate Accessibility in Grammarl…" at bounding box center [1099, 210] width 509 height 71
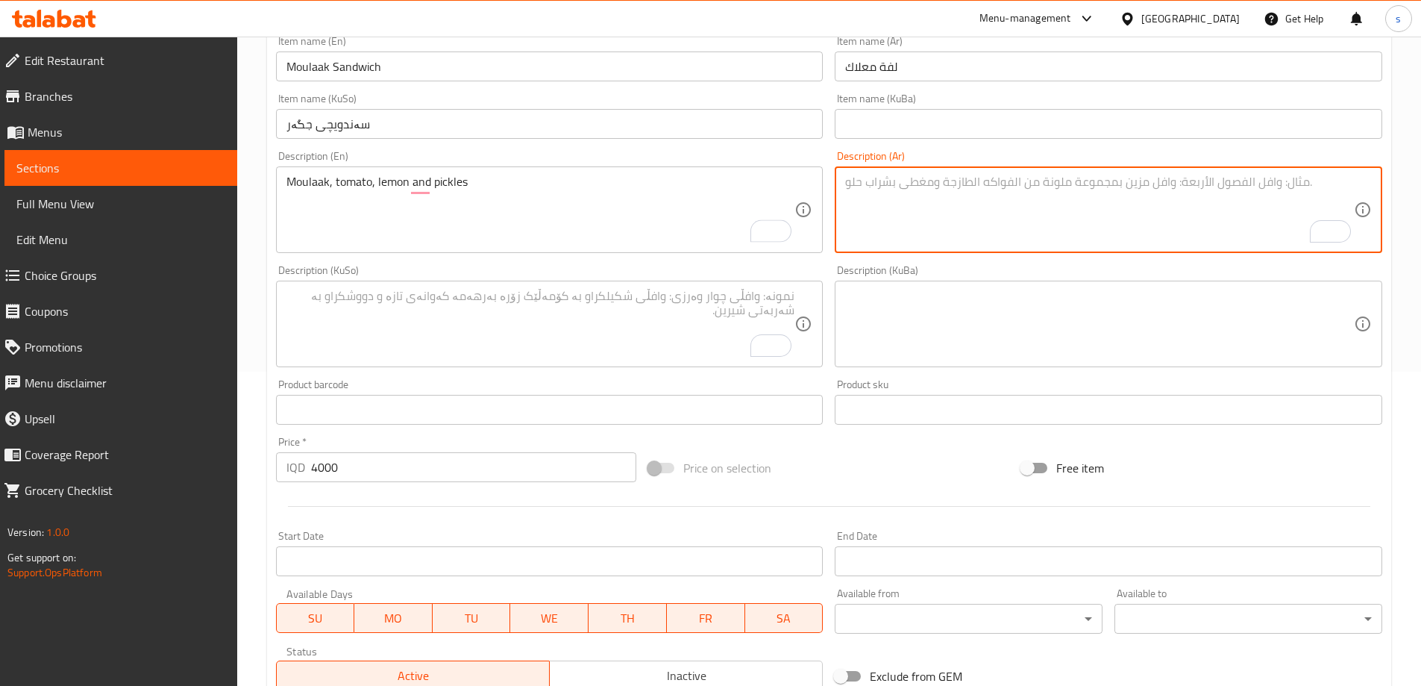
paste textarea "كباب لحم، طماطة، ليمون ومخلل"
drag, startPoint x: 959, startPoint y: 186, endPoint x: 1015, endPoint y: 186, distance: 55.2
click at [1015, 186] on textarea "كباب لحم، طماطة، ليمون ومخلل" at bounding box center [1099, 210] width 509 height 71
paste textarea "فة معلاك"
drag, startPoint x: 989, startPoint y: 186, endPoint x: 1058, endPoint y: 181, distance: 68.8
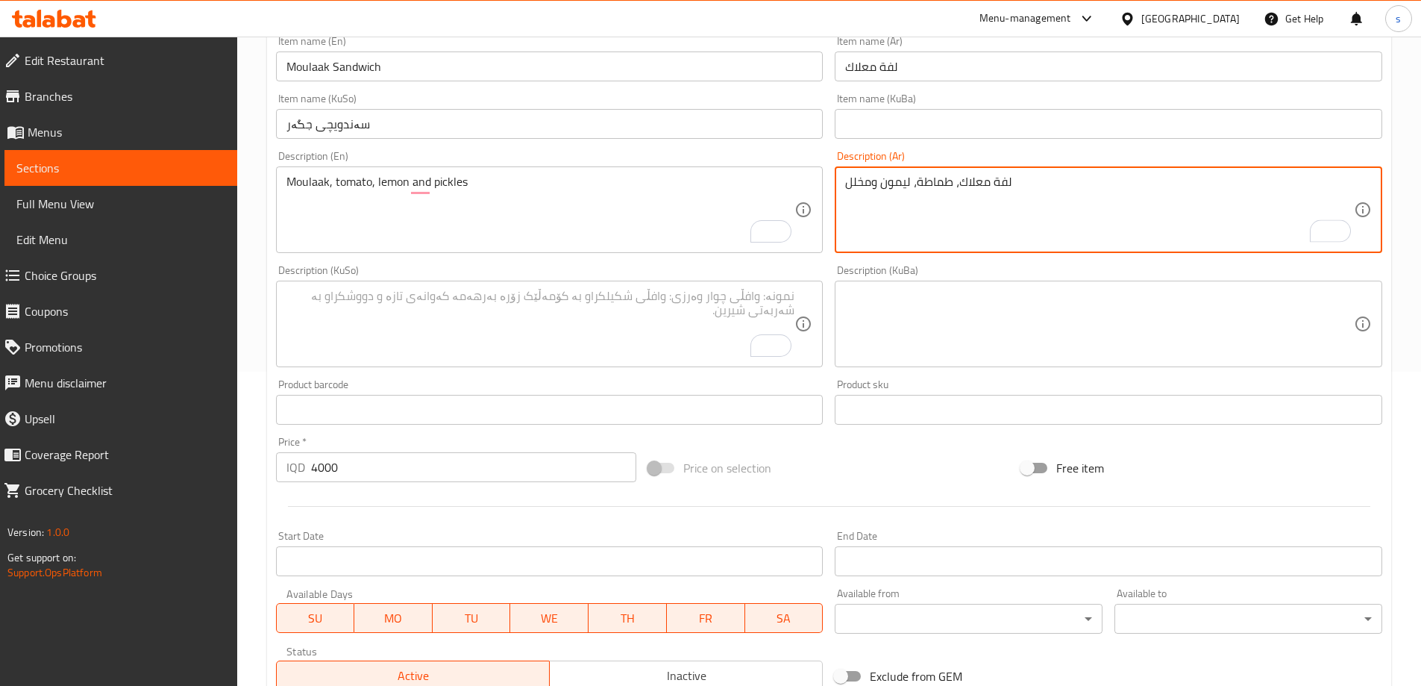
click at [1057, 181] on textarea "لفة معلاك، طماطة، ليمون ومخلل" at bounding box center [1099, 210] width 509 height 71
type textarea "معلاك، طماطة، ليمون ومخلل"
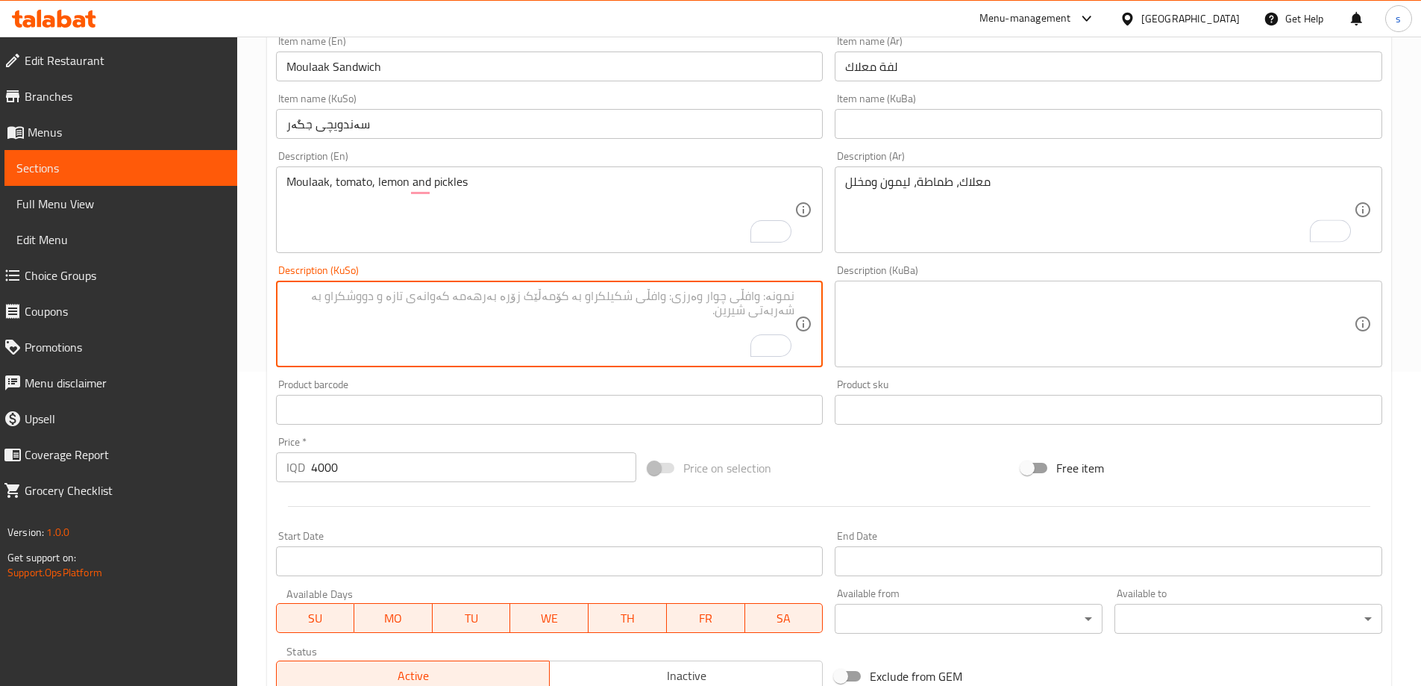
click at [701, 304] on textarea "To enrich screen reader interactions, please activate Accessibility in Grammarl…" at bounding box center [540, 324] width 509 height 71
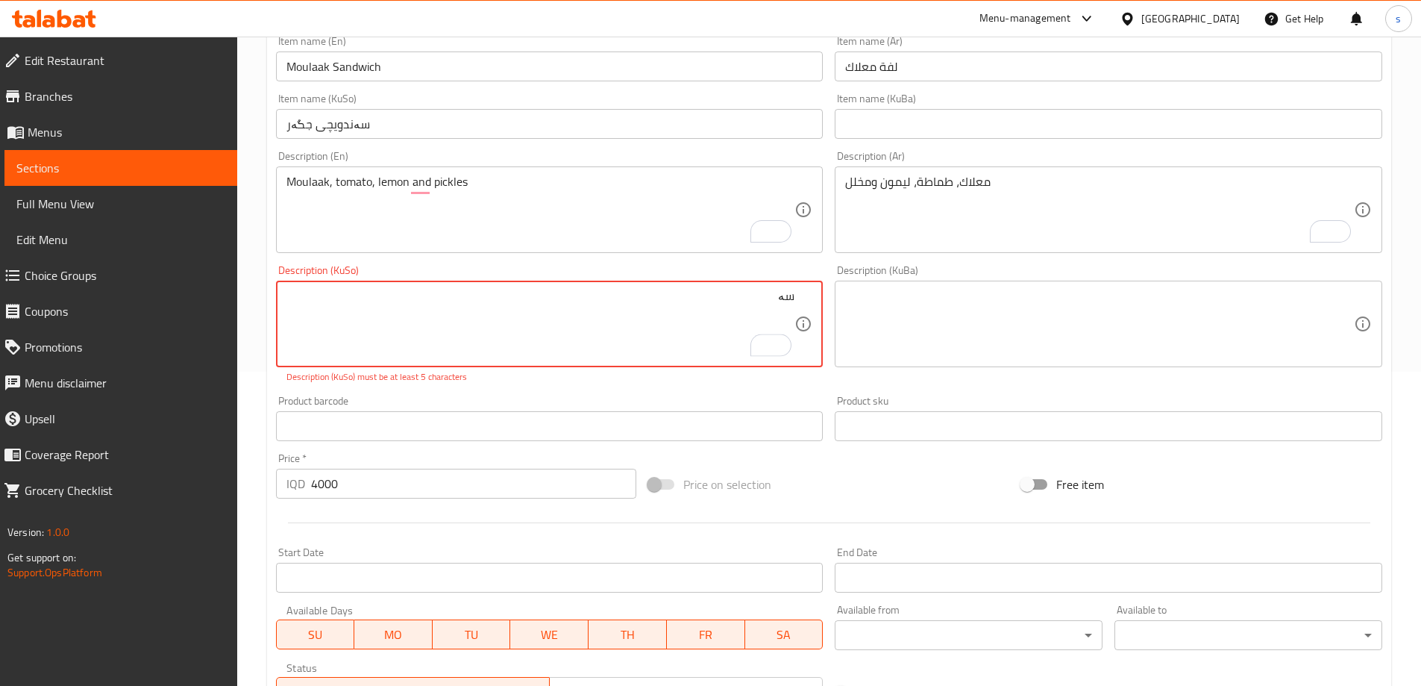
type textarea "س"
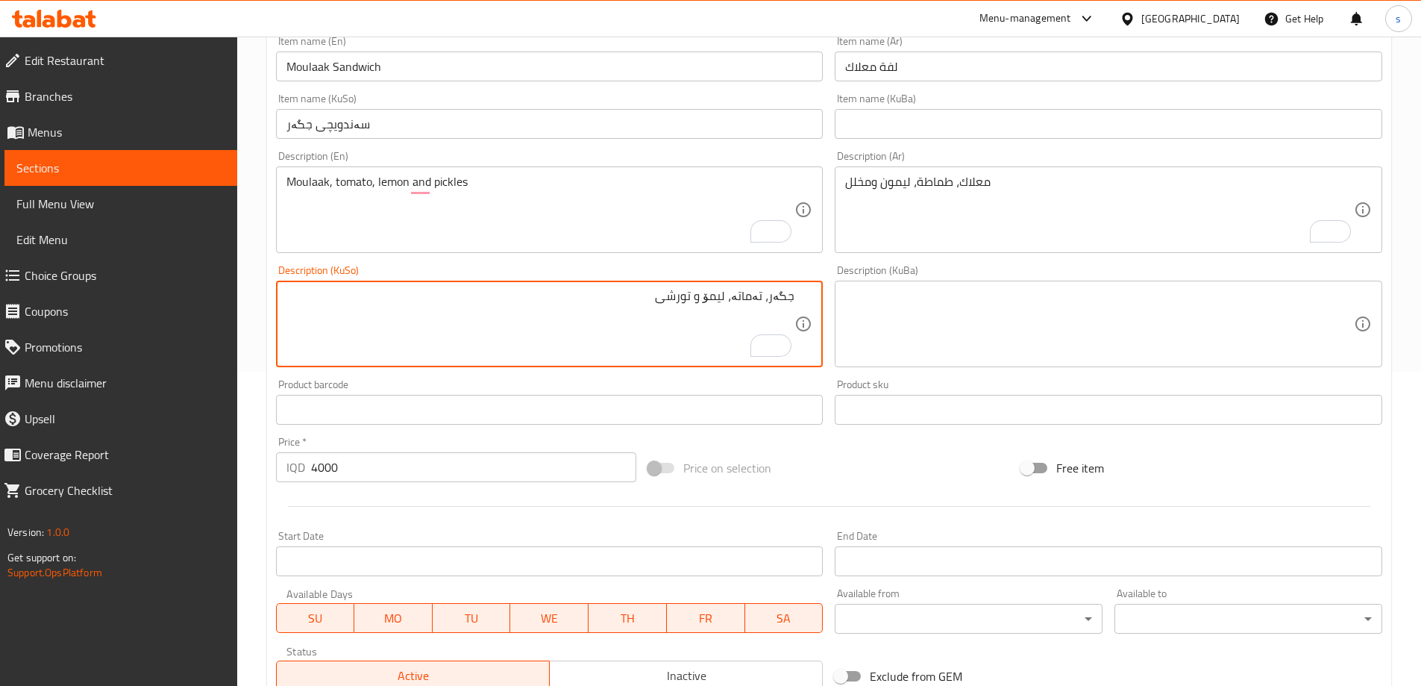
drag, startPoint x: 644, startPoint y: 298, endPoint x: 811, endPoint y: 296, distance: 167.1
click at [811, 296] on div "جگەر، تەماتە، لیمۆ و تورشی Description (KuSo)" at bounding box center [550, 323] width 548 height 87
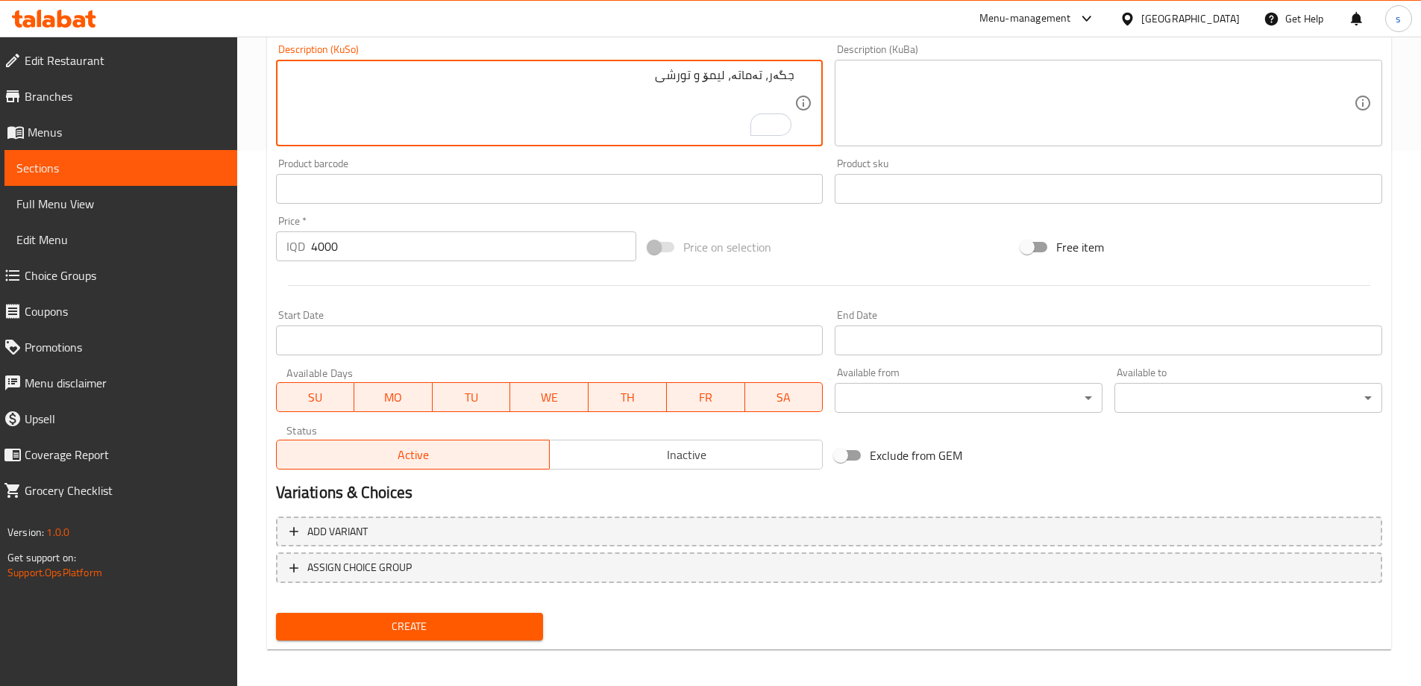
scroll to position [540, 0]
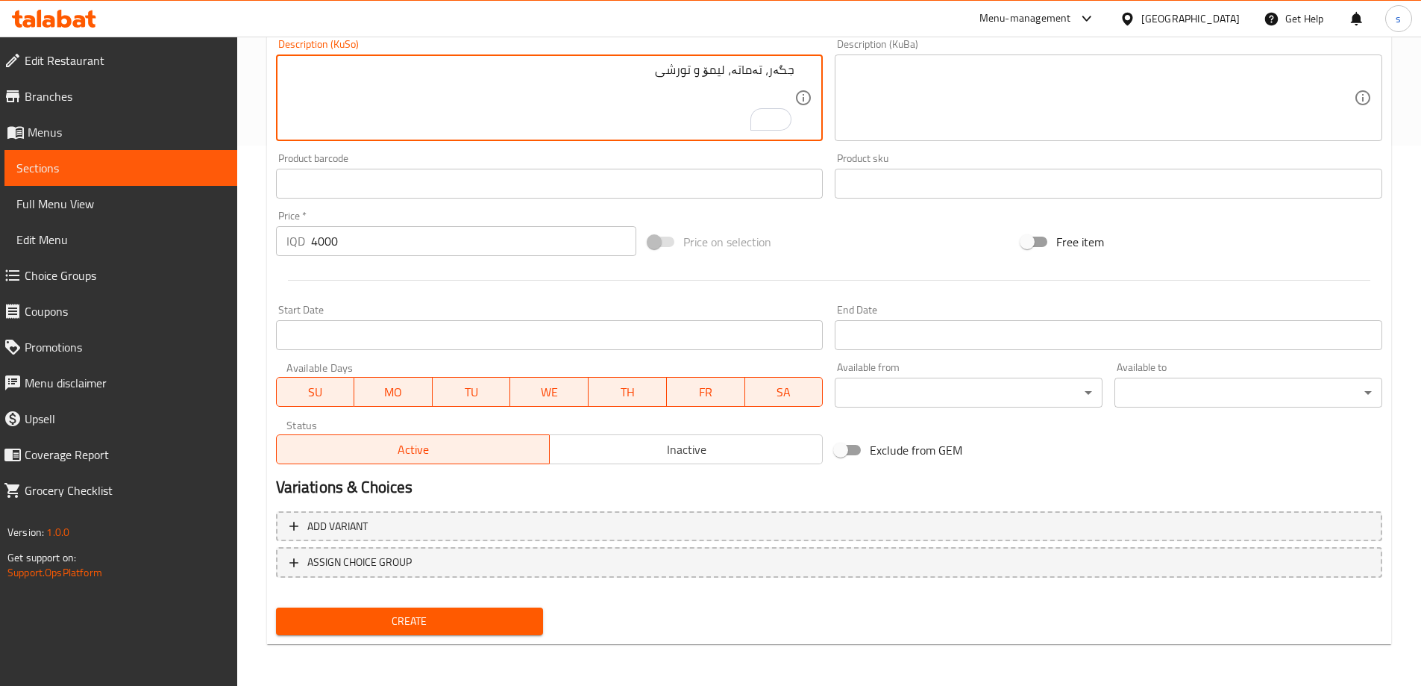
type textarea "جگەر، تەماتە، لیمۆ و تورشی"
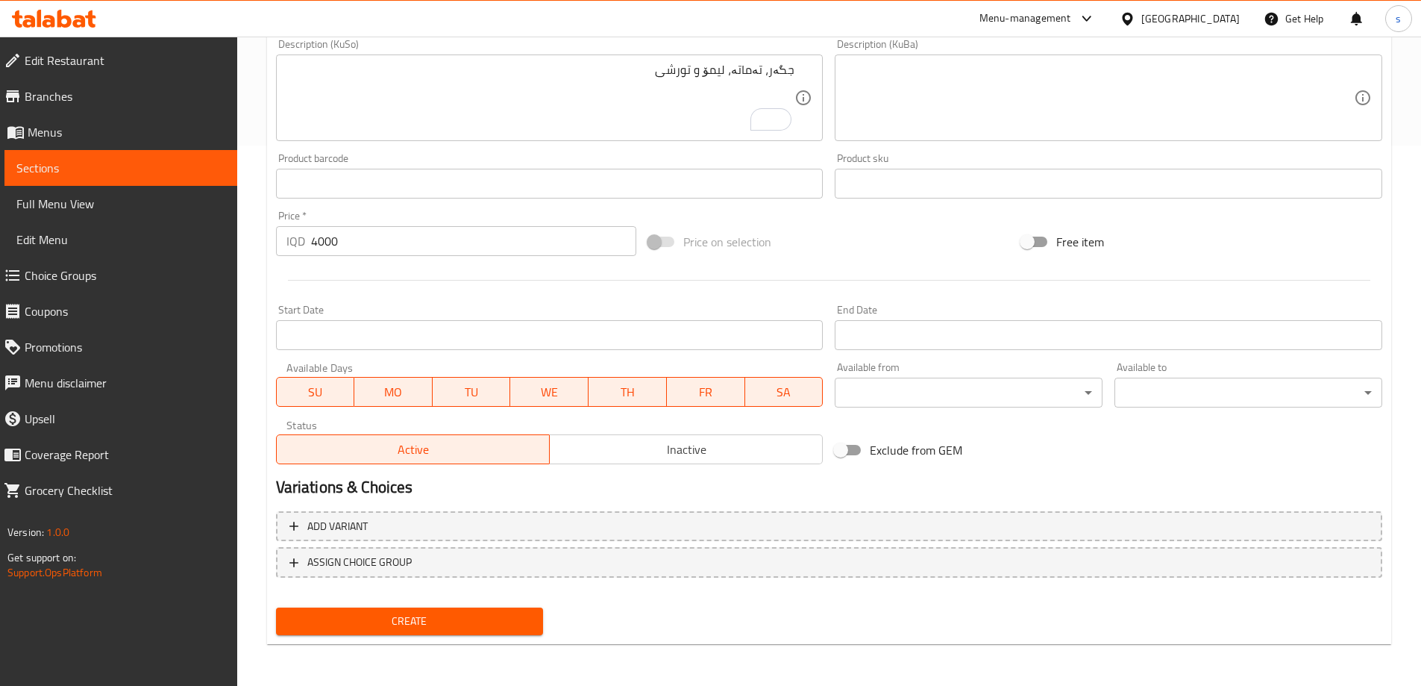
click at [462, 606] on div "Create" at bounding box center [410, 621] width 280 height 40
click at [460, 619] on span "Create" at bounding box center [410, 621] width 244 height 19
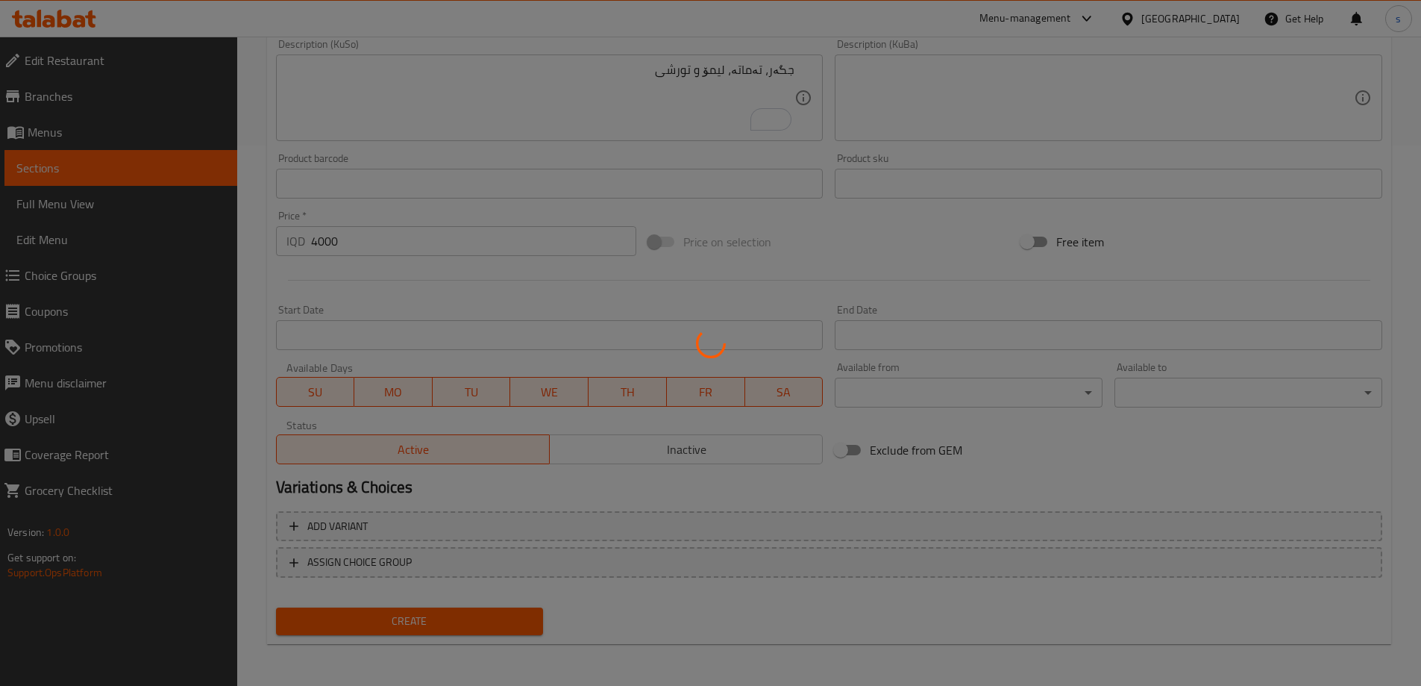
type input "0"
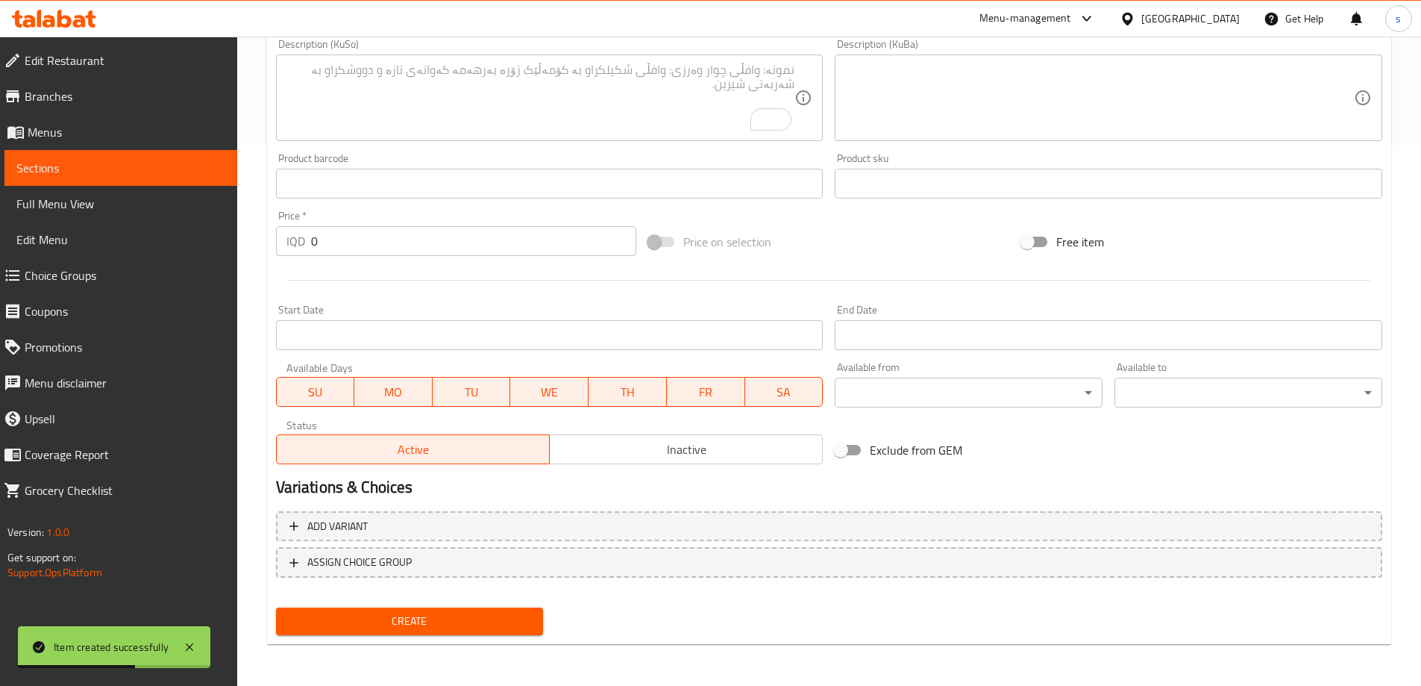
click at [176, 170] on span "Sections" at bounding box center [120, 168] width 209 height 18
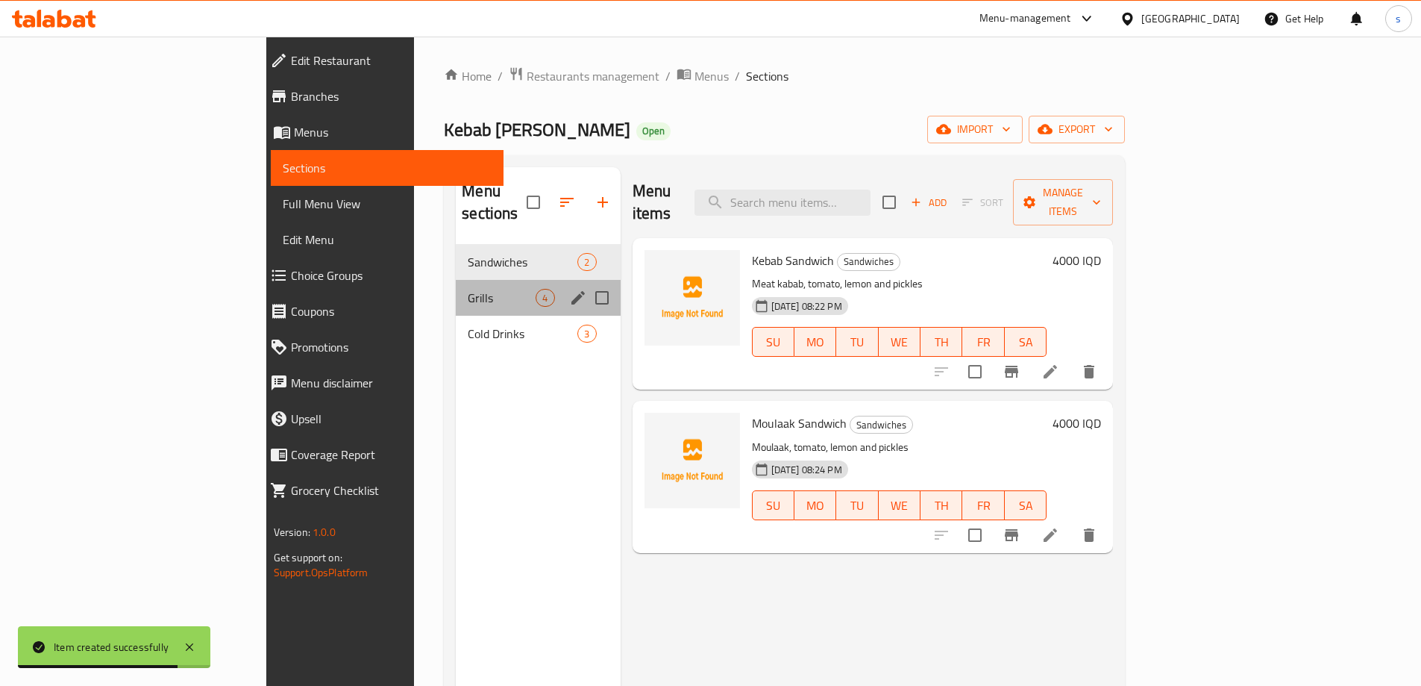
click at [456, 286] on div "Grills 4" at bounding box center [538, 298] width 164 height 36
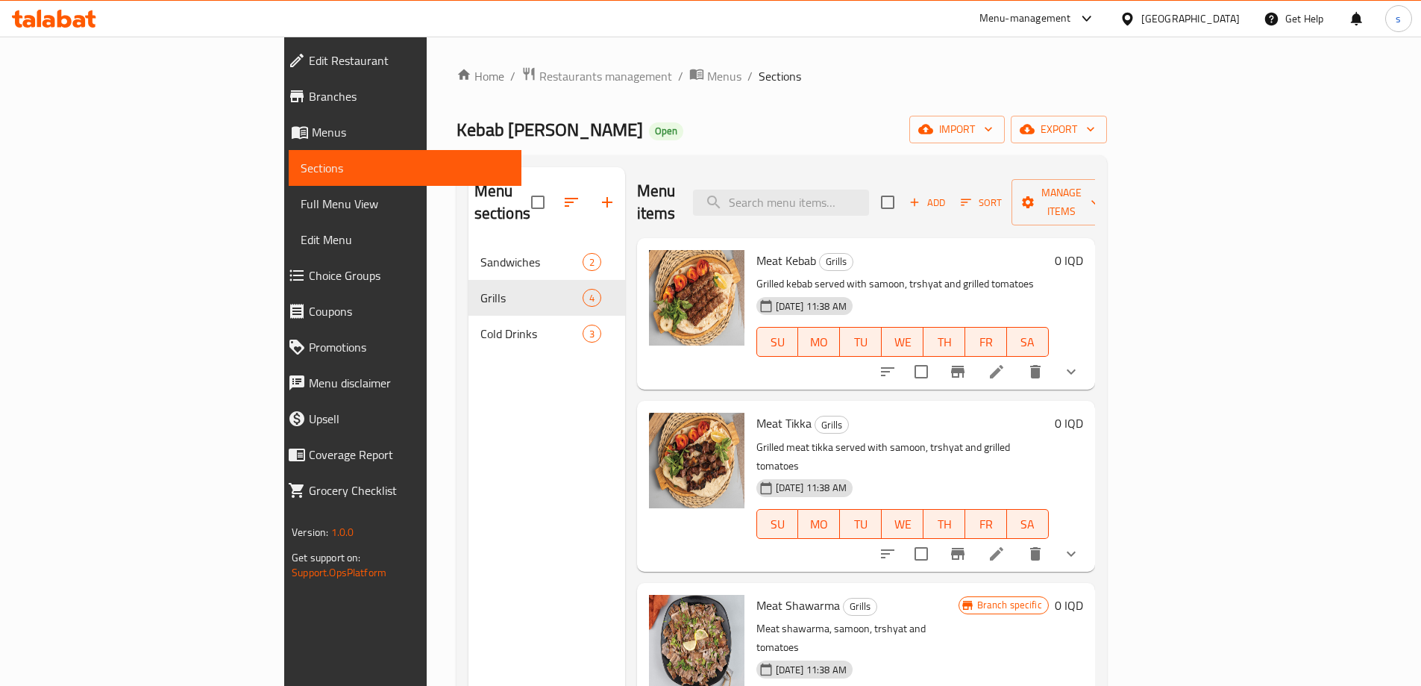
scroll to position [4, 0]
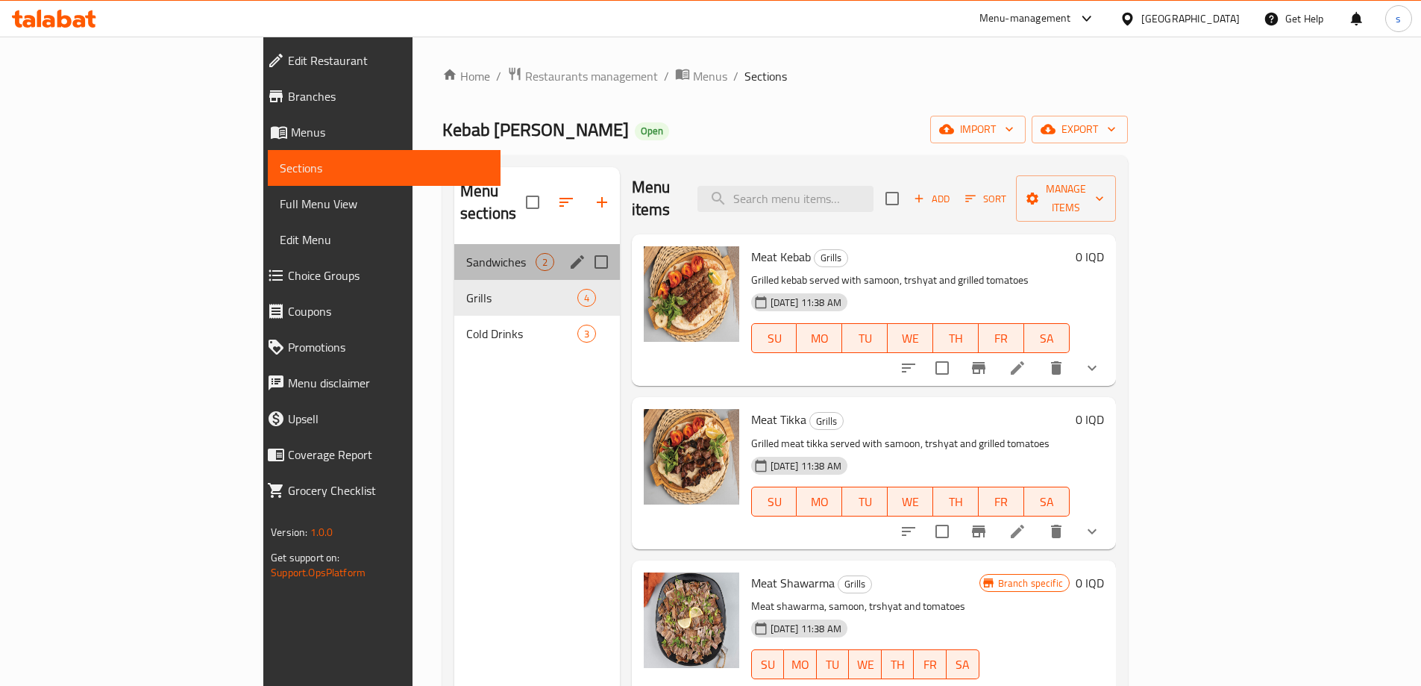
click at [454, 244] on div "Sandwiches 2" at bounding box center [537, 262] width 166 height 36
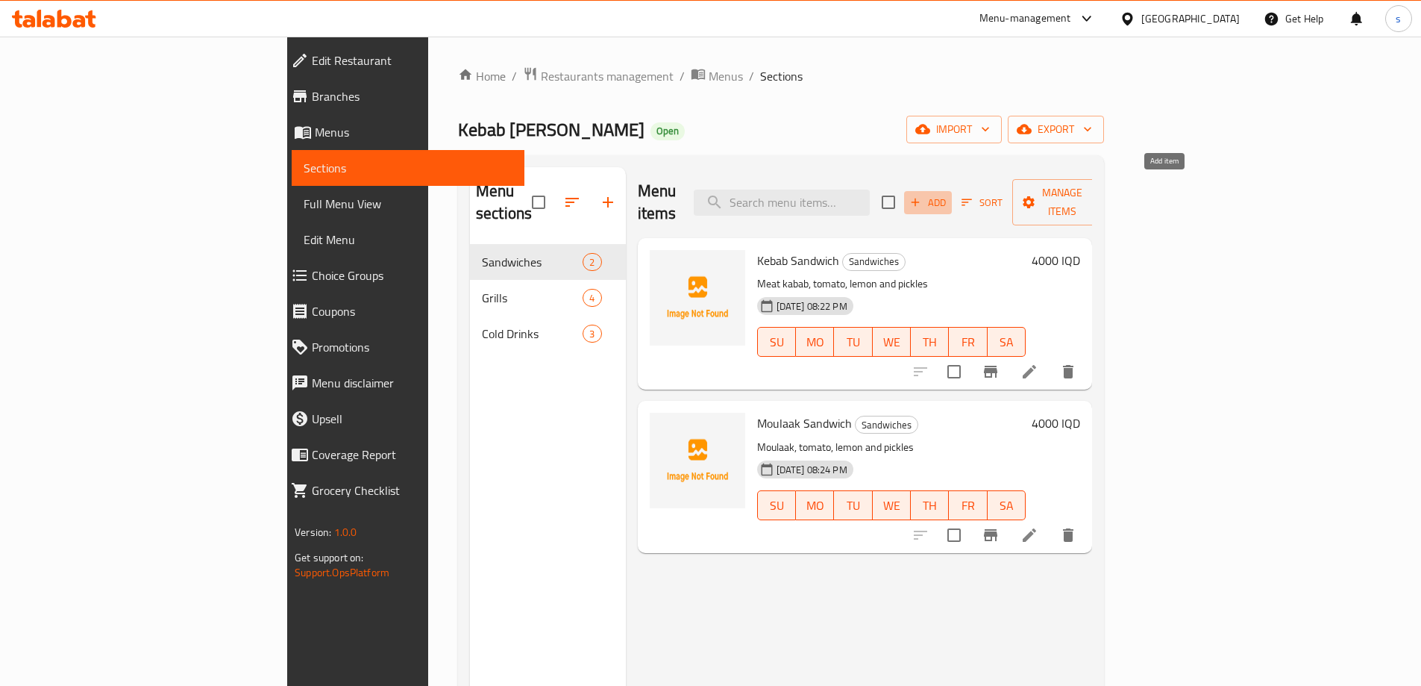
click at [948, 194] on span "Add" at bounding box center [928, 202] width 40 height 17
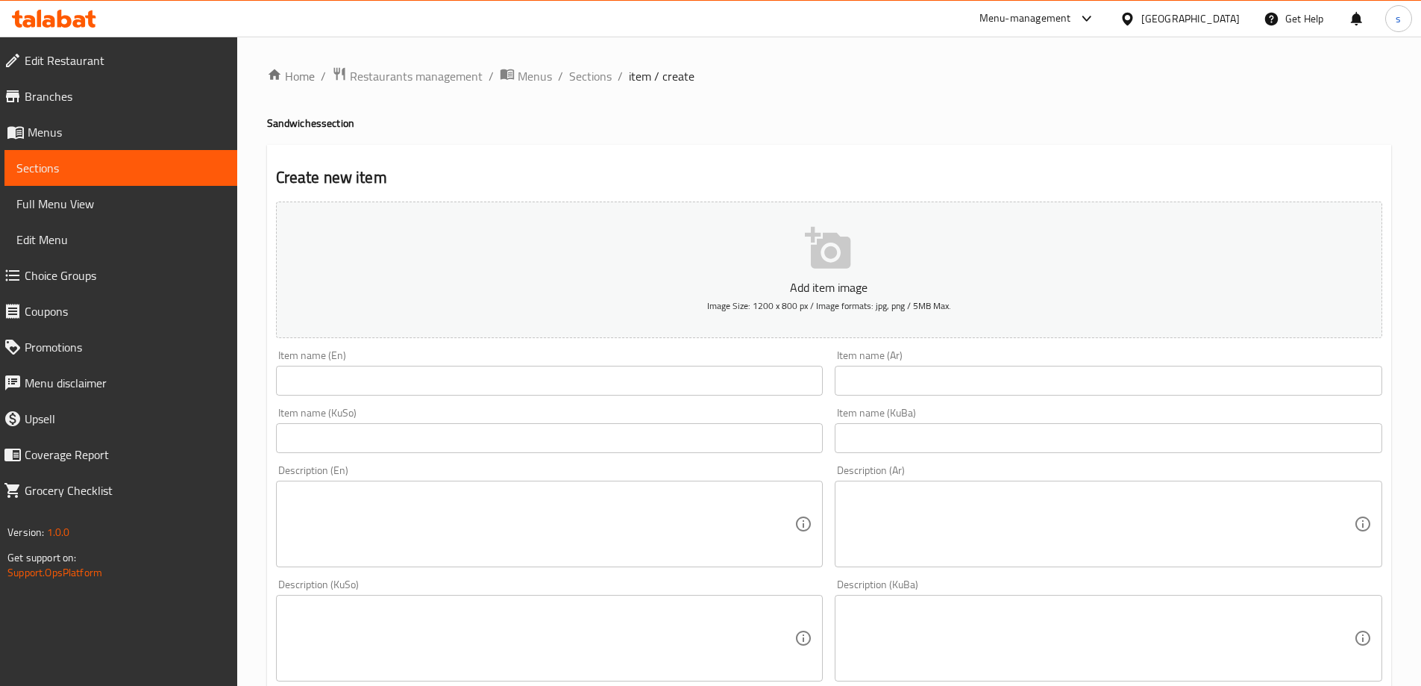
click at [571, 374] on input "text" at bounding box center [550, 381] width 548 height 30
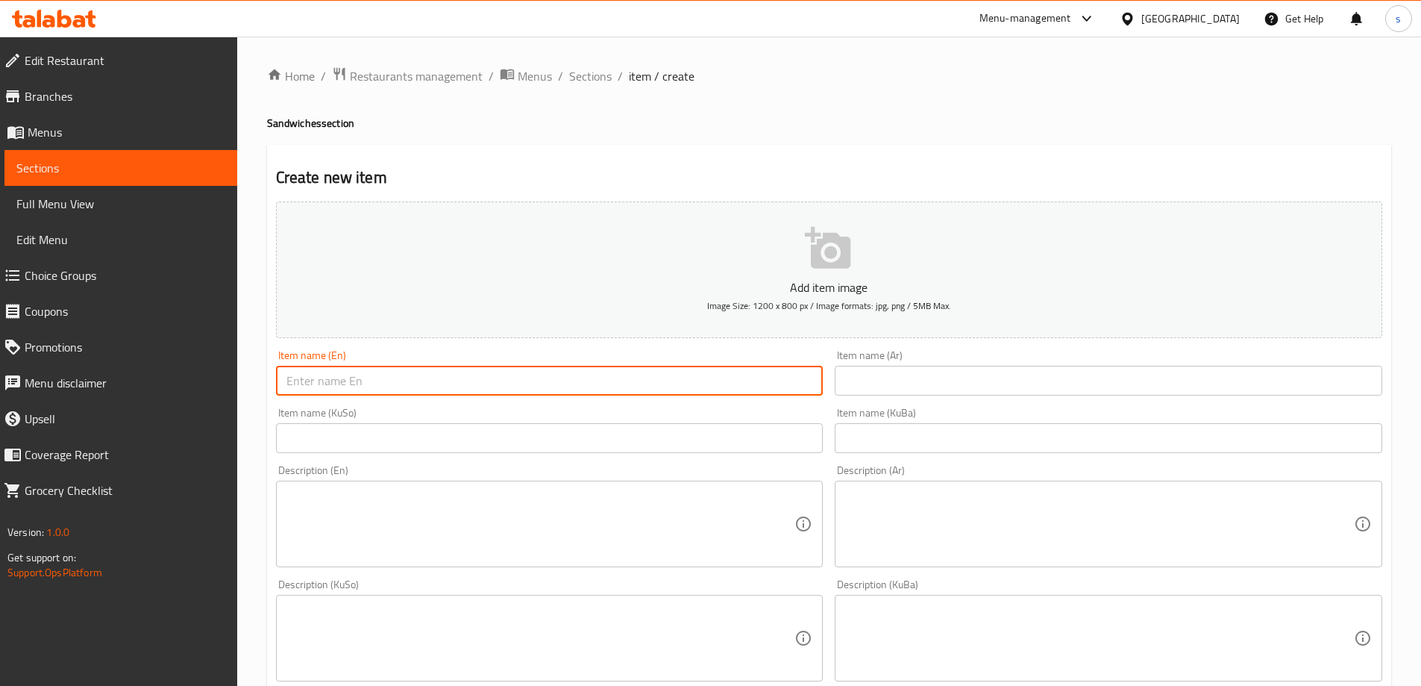
paste input "Shawarma Sandwich"
type input "Shawarma Sandwich"
click at [951, 397] on div "Item name (Ar) Item name (Ar)" at bounding box center [1108, 372] width 559 height 57
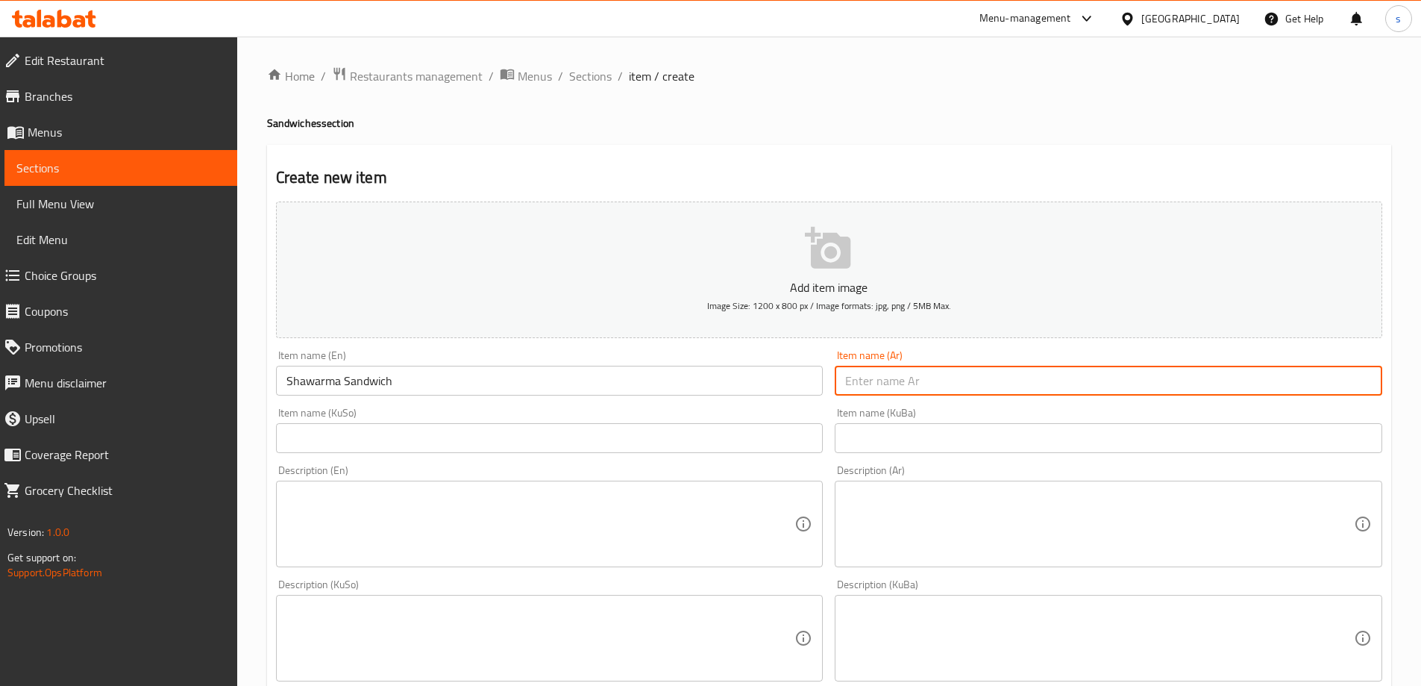
click at [950, 382] on input "text" at bounding box center [1109, 381] width 548 height 30
paste input "لفة شاورما"
type input "لفة شاورما"
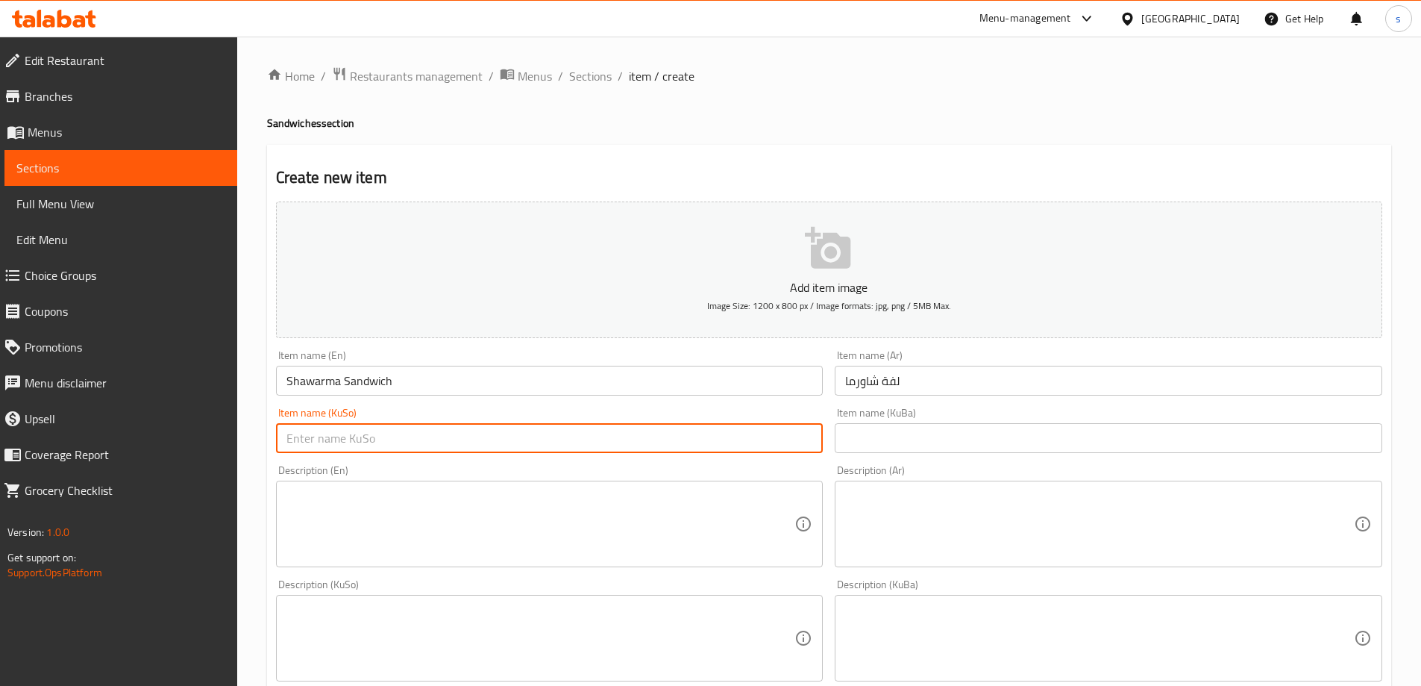
click at [736, 442] on input "text" at bounding box center [550, 438] width 548 height 30
paste input "لەفەی شاورمە"
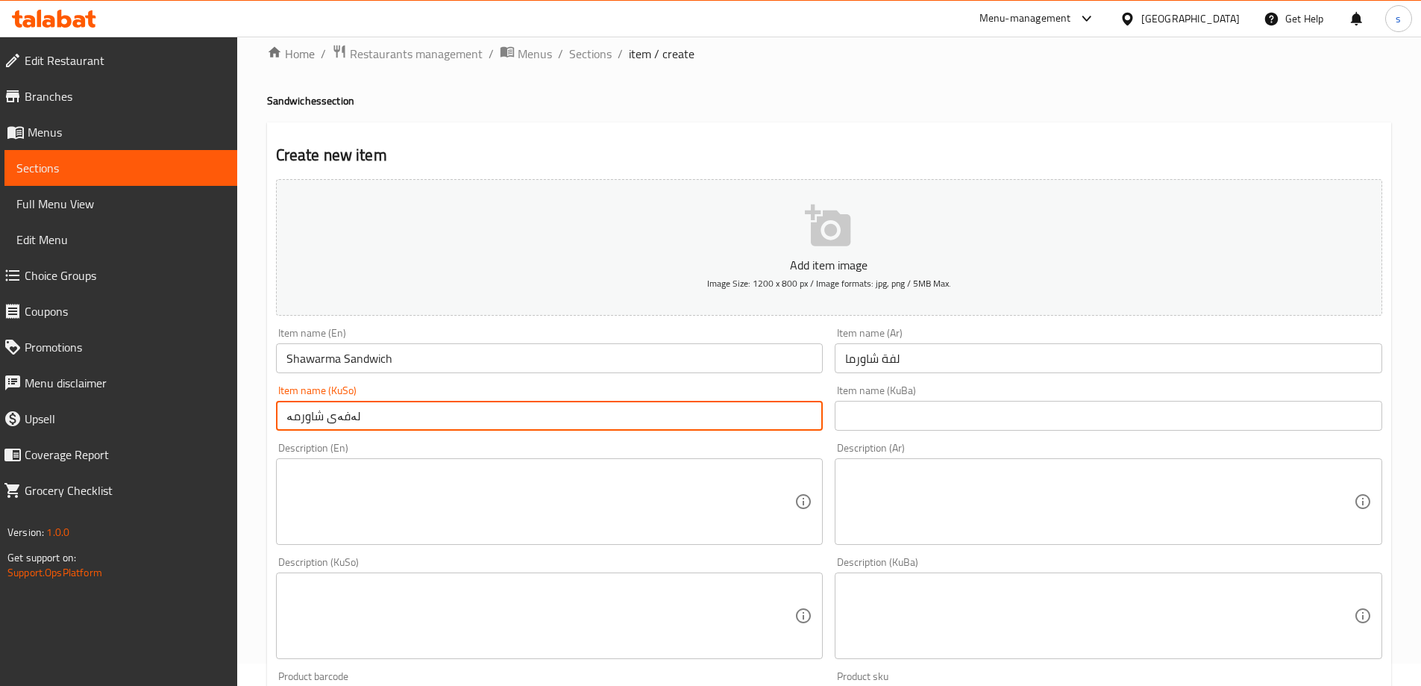
scroll to position [60, 0]
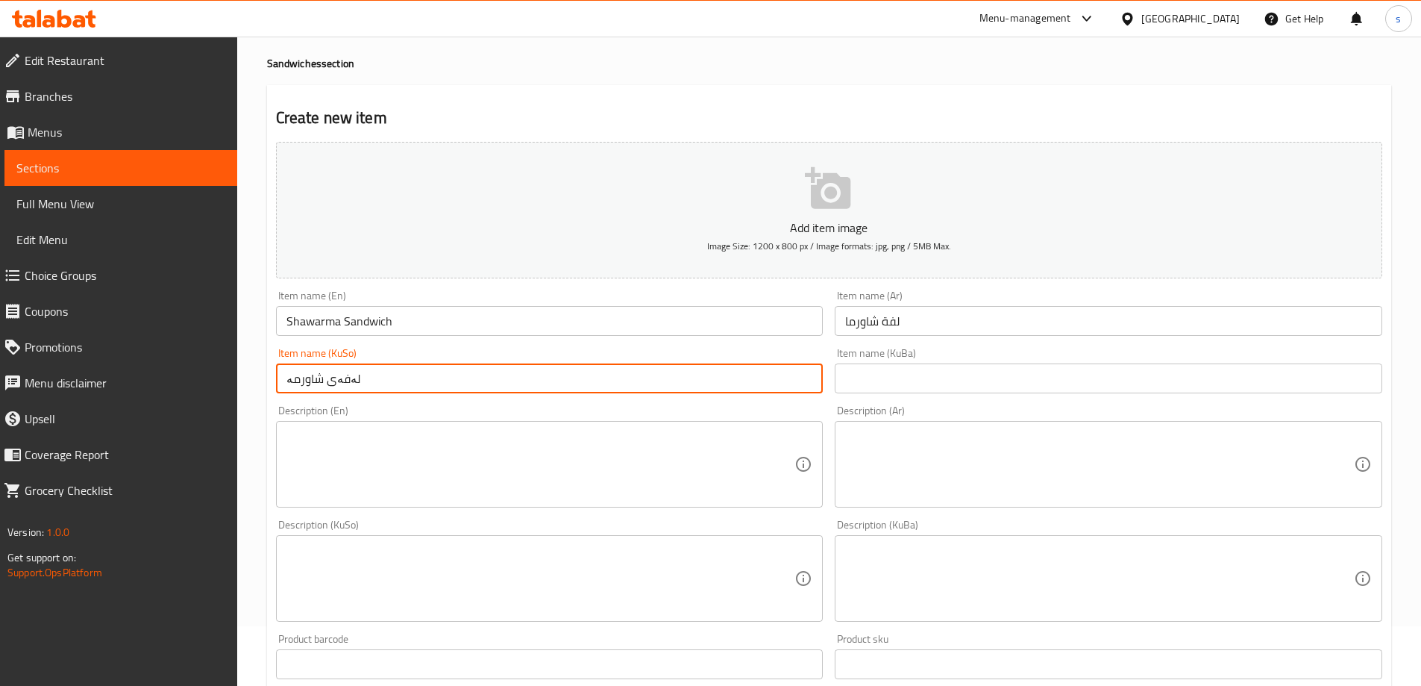
click at [415, 376] on input "لەفەی شاورمە" at bounding box center [550, 378] width 548 height 30
type input "لەفەی شاورمە"
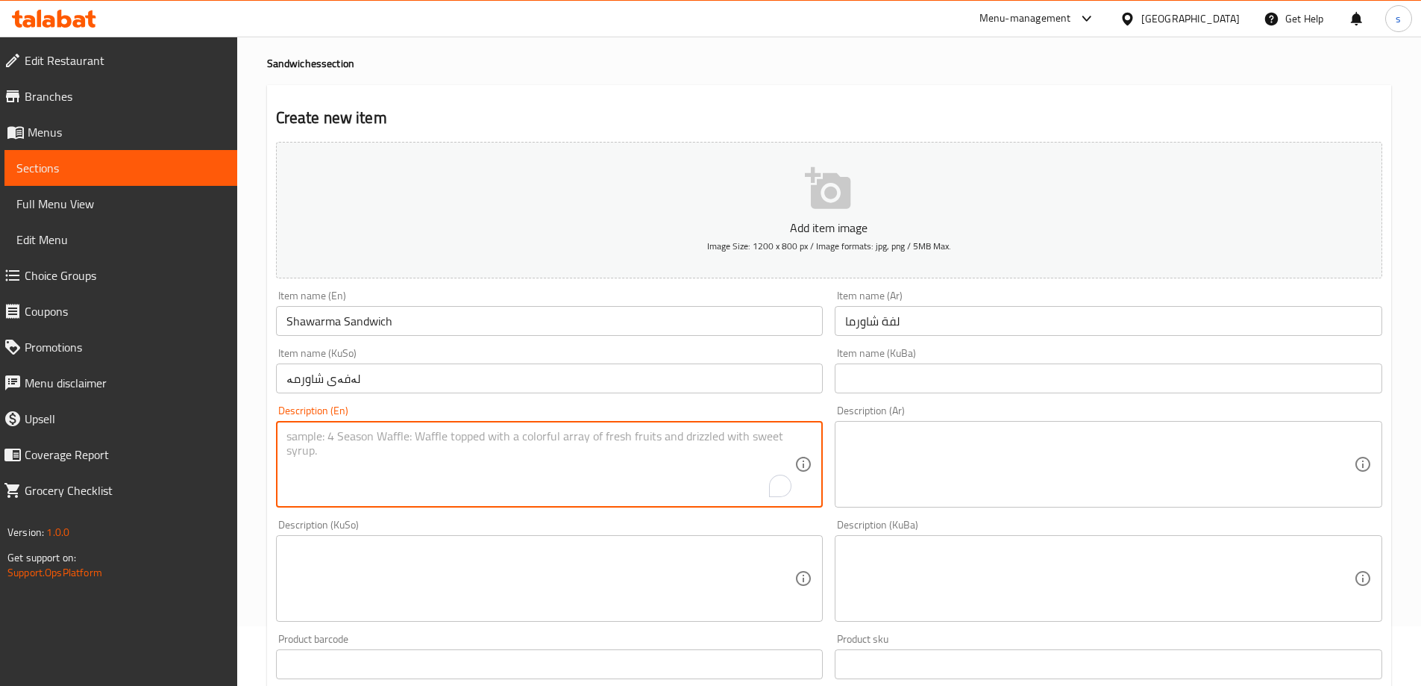
click at [647, 478] on textarea "To enrich screen reader interactions, please activate Accessibility in Grammarl…" at bounding box center [540, 464] width 509 height 71
paste textarea "Shawarma meat, pickles, tomatoes, and lemon"
click at [470, 445] on textarea "Shawarma meat, pickles, tomatoes, and lemon" at bounding box center [540, 464] width 509 height 71
type textarea "Shawarma meat, pickles, tomatoes and lemon"
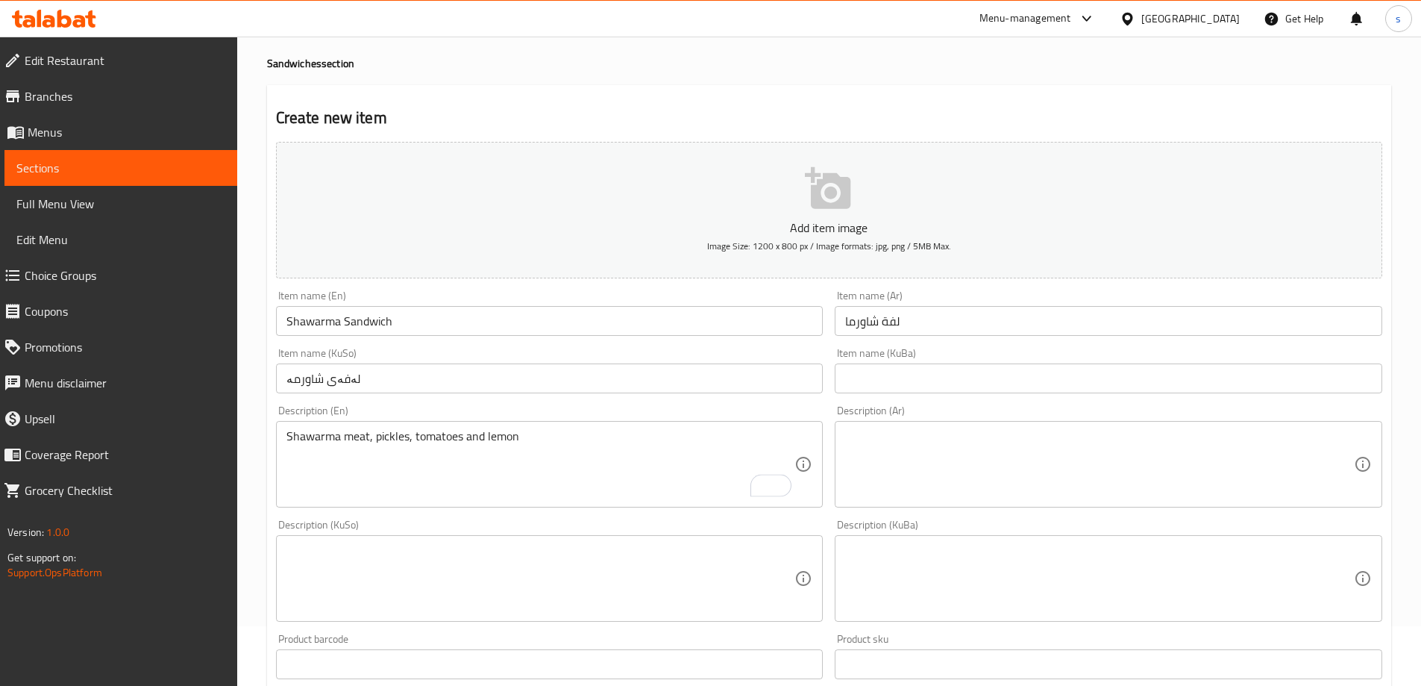
click at [1000, 528] on div "Description (KuBa) Description (KuBa)" at bounding box center [1109, 570] width 548 height 102
click at [1057, 448] on textarea at bounding box center [1099, 464] width 509 height 71
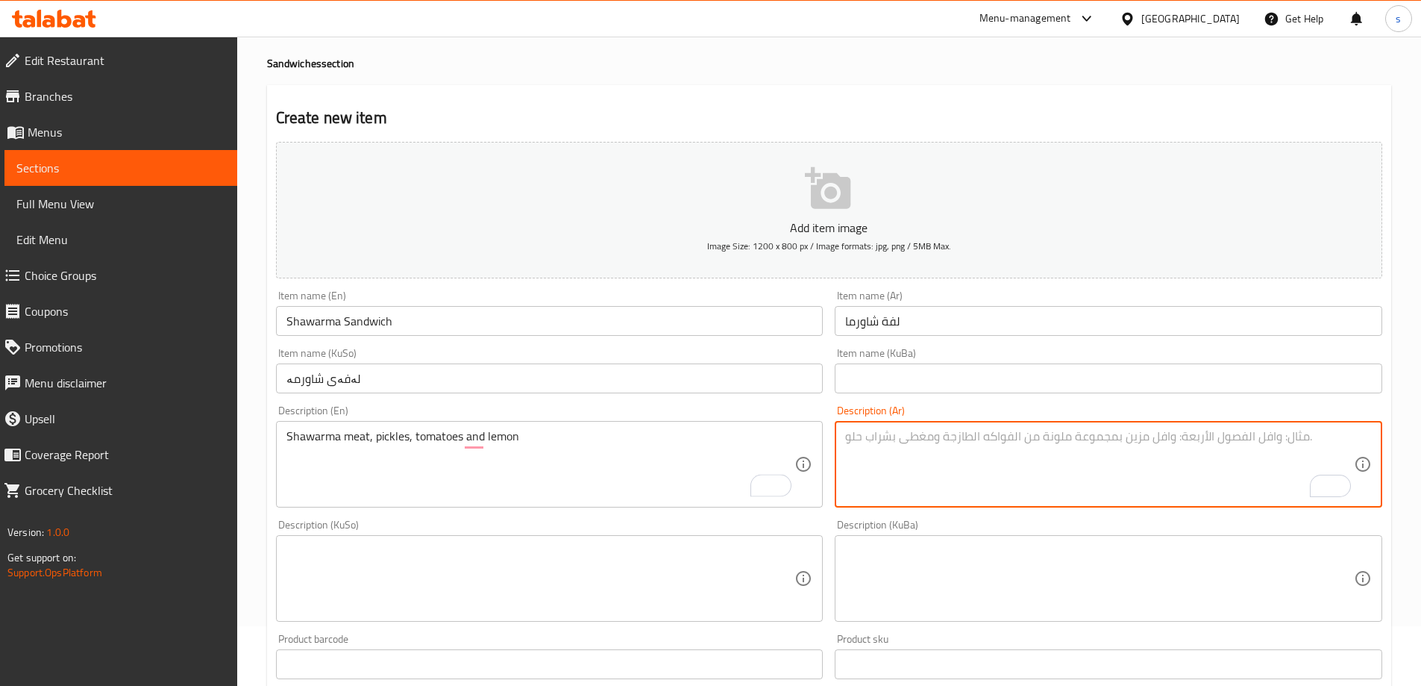
paste textarea "شاورما لحم، مخلل، طماطة وليمون"
type textarea "شاورما لحم، مخلل، طماطة وليمون"
click at [688, 559] on textarea at bounding box center [540, 578] width 509 height 71
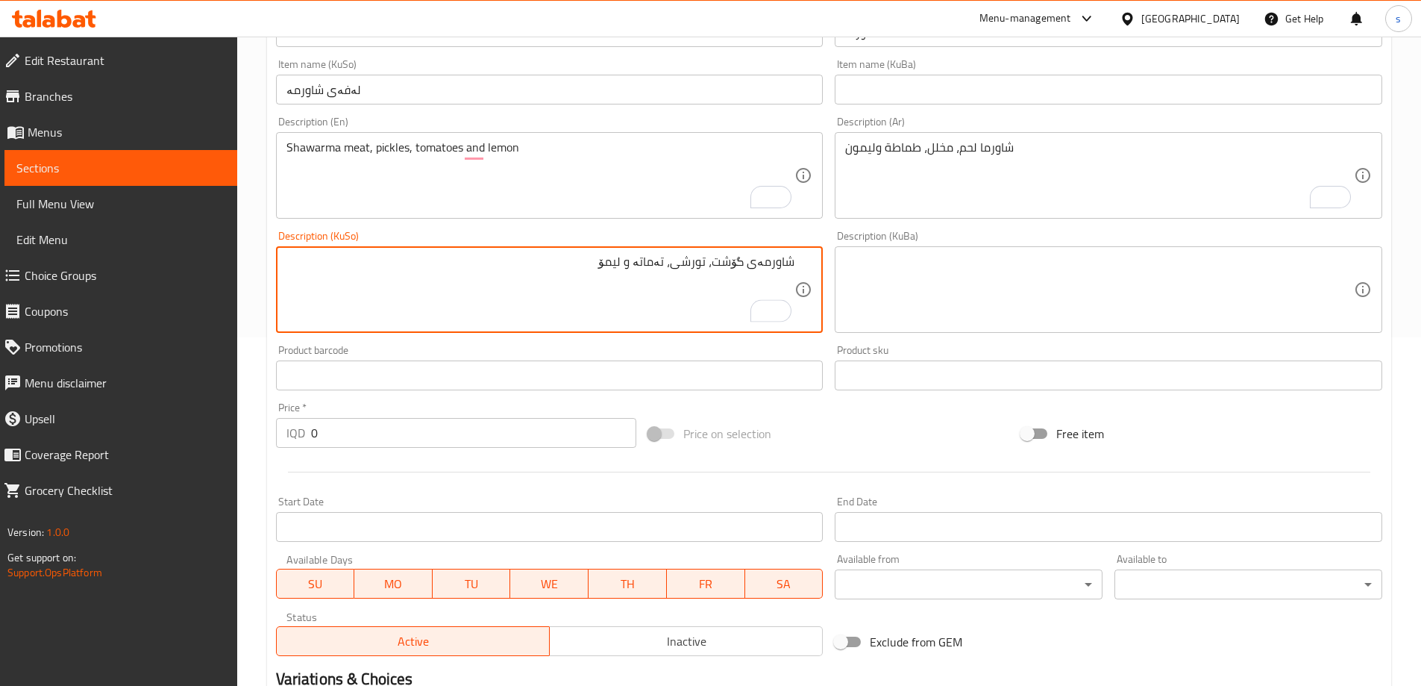
scroll to position [377, 0]
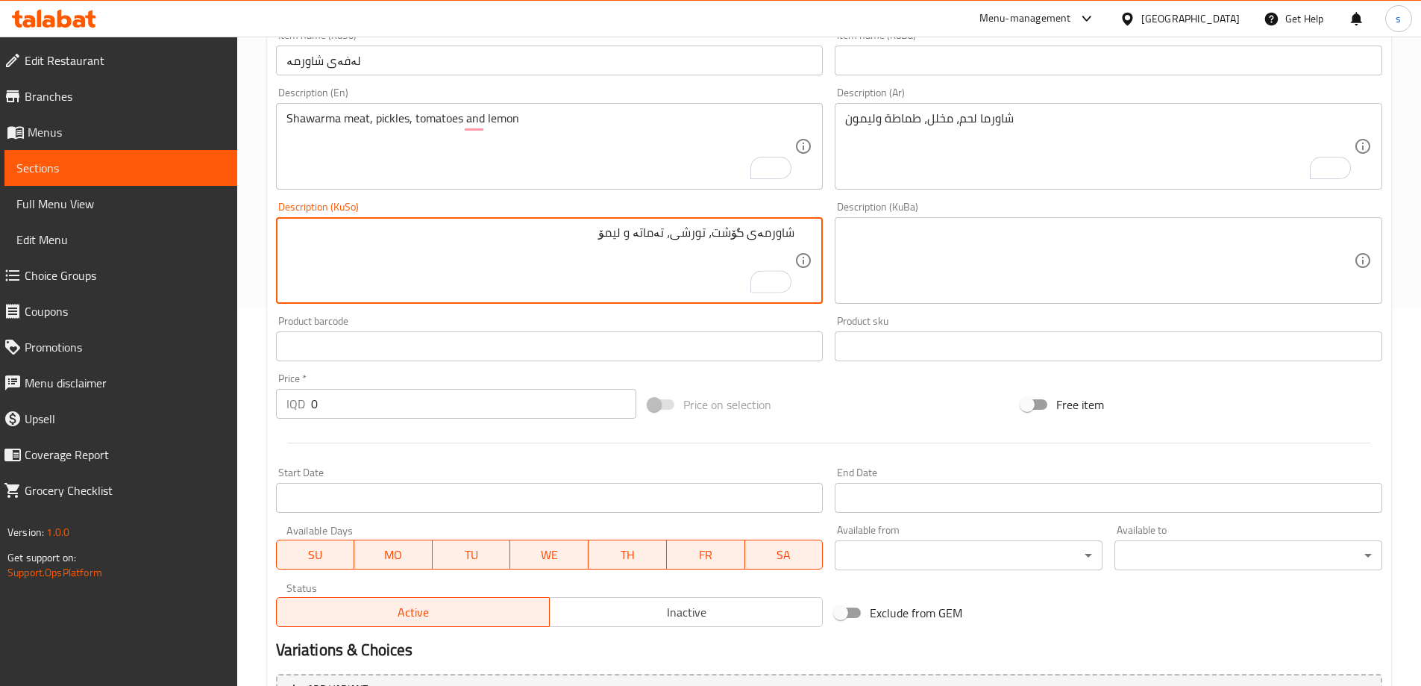
type textarea "شاورمەی گۆشت، تورشی، تەماتە و لیمۆ"
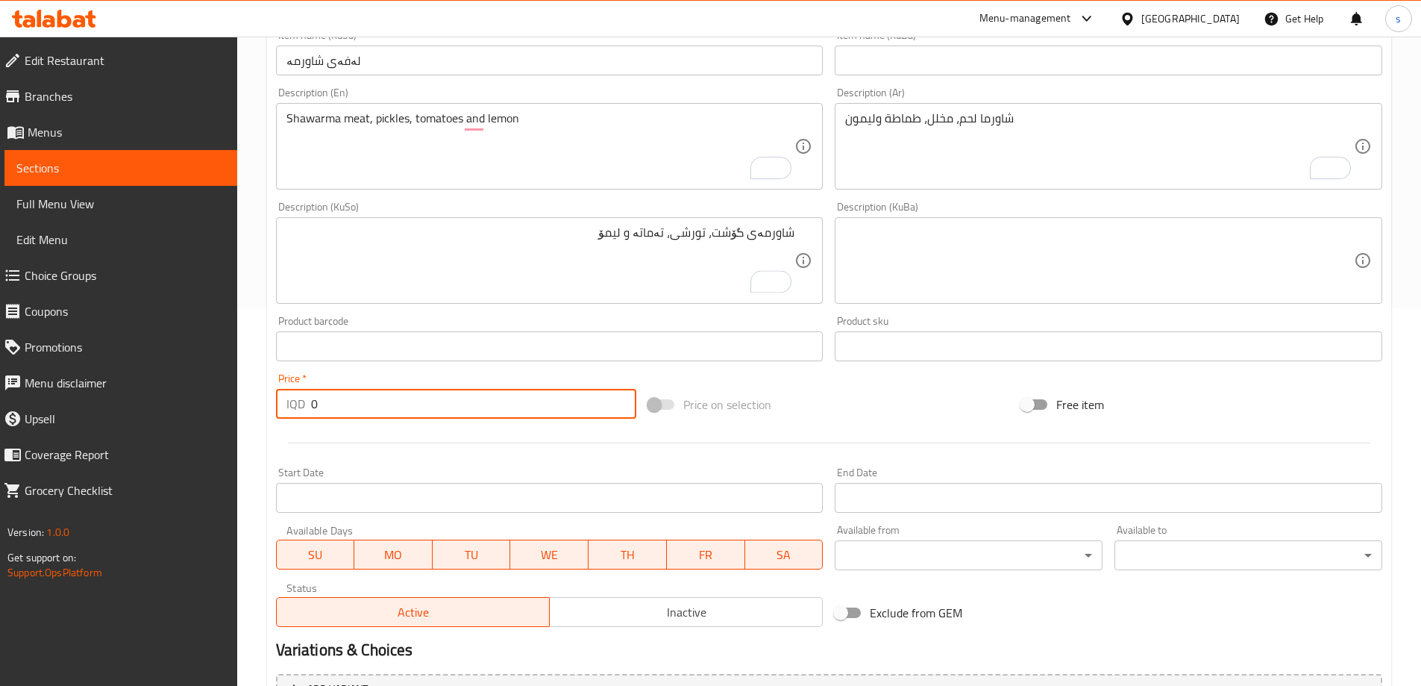
drag, startPoint x: 310, startPoint y: 416, endPoint x: 301, endPoint y: 419, distance: 10.1
click at [301, 419] on div "Price   * IQD 0 Price *" at bounding box center [456, 395] width 373 height 57
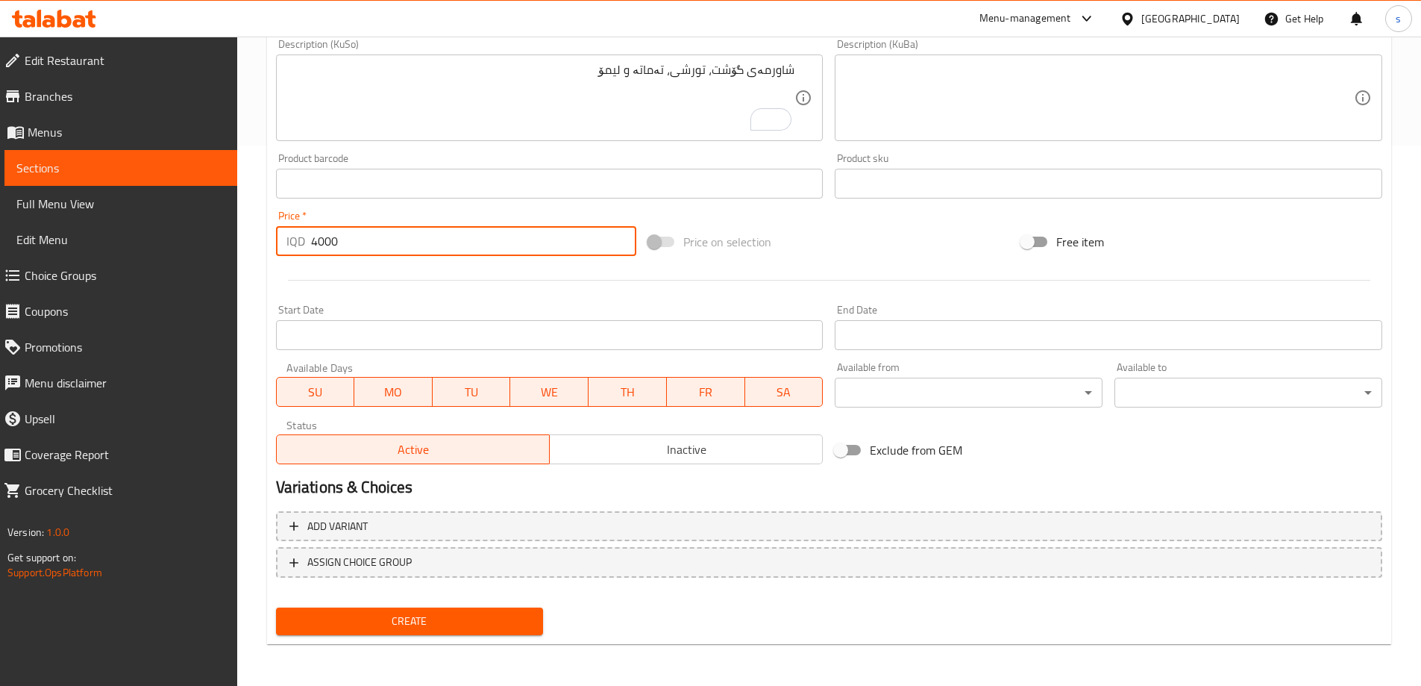
type input "4000"
click at [372, 621] on span "Create" at bounding box center [410, 621] width 244 height 19
drag, startPoint x: 313, startPoint y: 237, endPoint x: 293, endPoint y: 241, distance: 19.8
click at [293, 241] on div "IQD 0 Price *" at bounding box center [456, 241] width 361 height 30
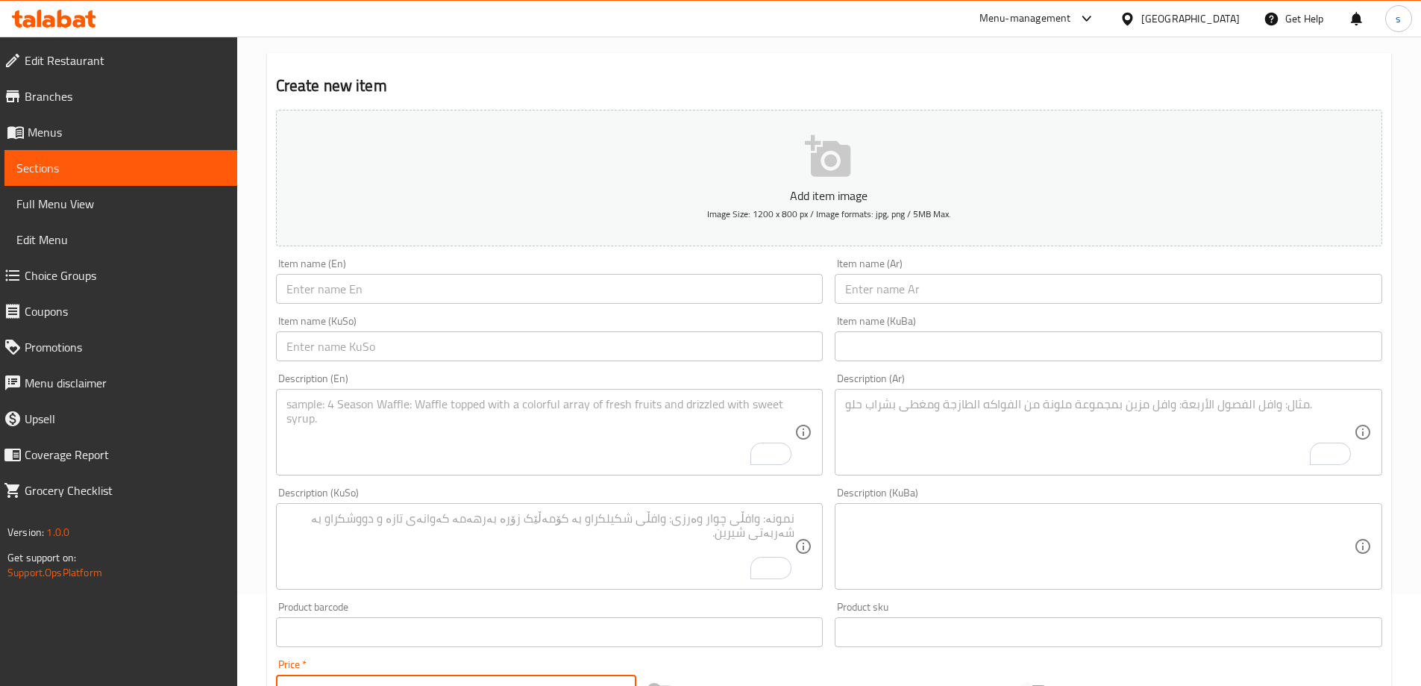
scroll to position [18, 0]
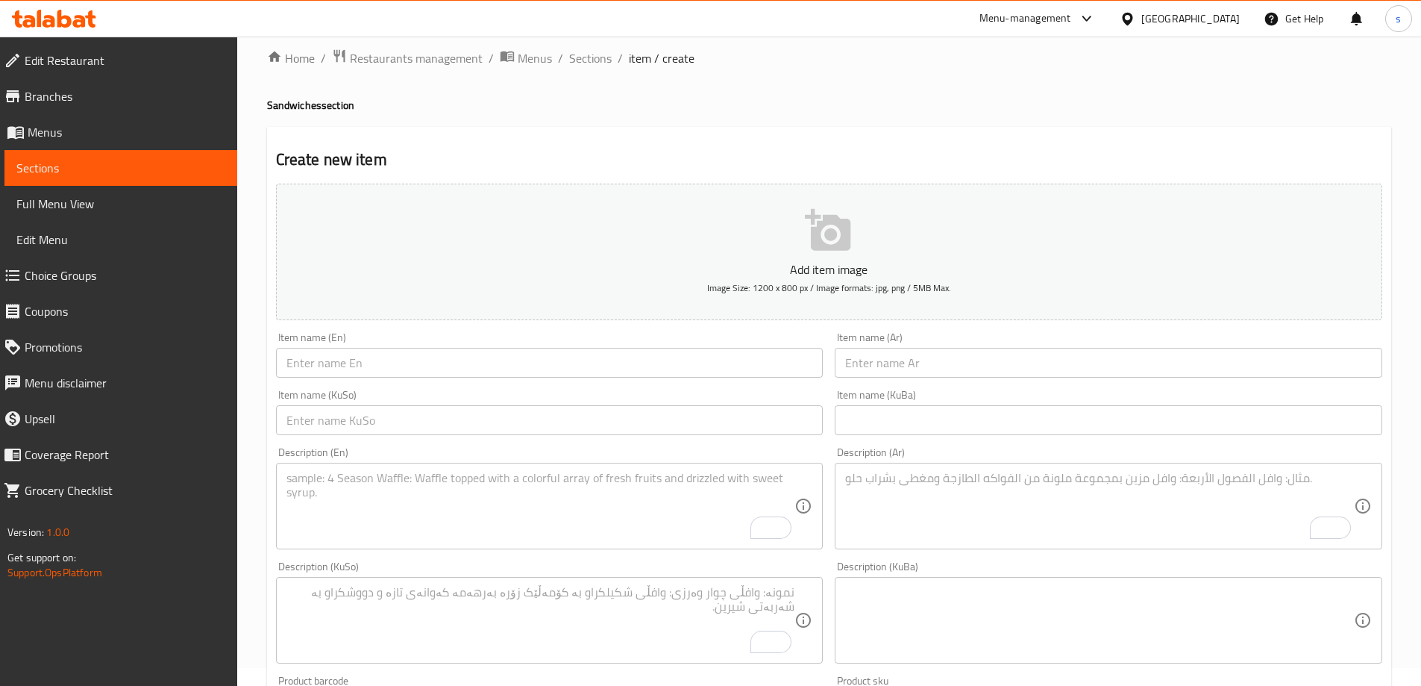
type input "4000"
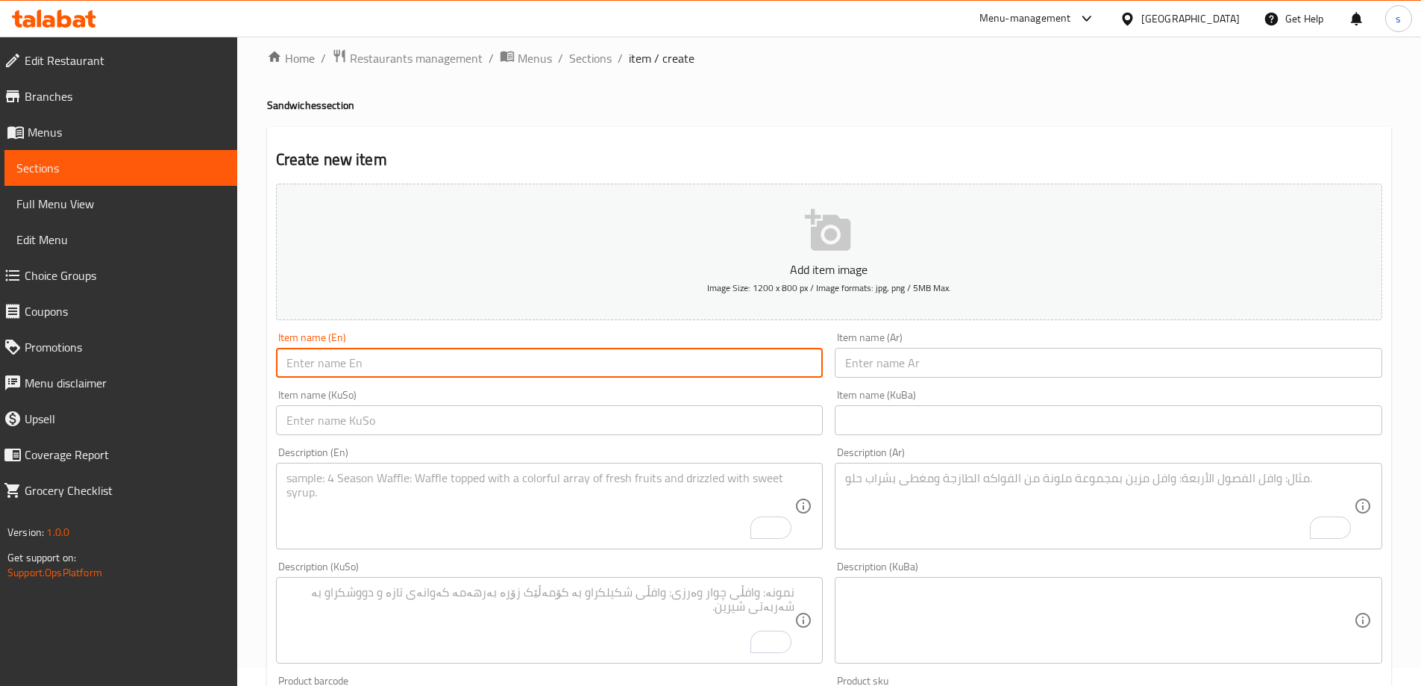
click at [378, 363] on input "text" at bounding box center [550, 363] width 548 height 30
paste input "Shawarma Sandwich"
drag, startPoint x: 399, startPoint y: 366, endPoint x: 257, endPoint y: 367, distance: 141.7
click at [257, 367] on div "Home / Restaurants management / Menus / Sections / item / create Sandwiches sec…" at bounding box center [829, 613] width 1184 height 1189
click at [419, 367] on input "Shawarma Sandwich" at bounding box center [550, 363] width 548 height 30
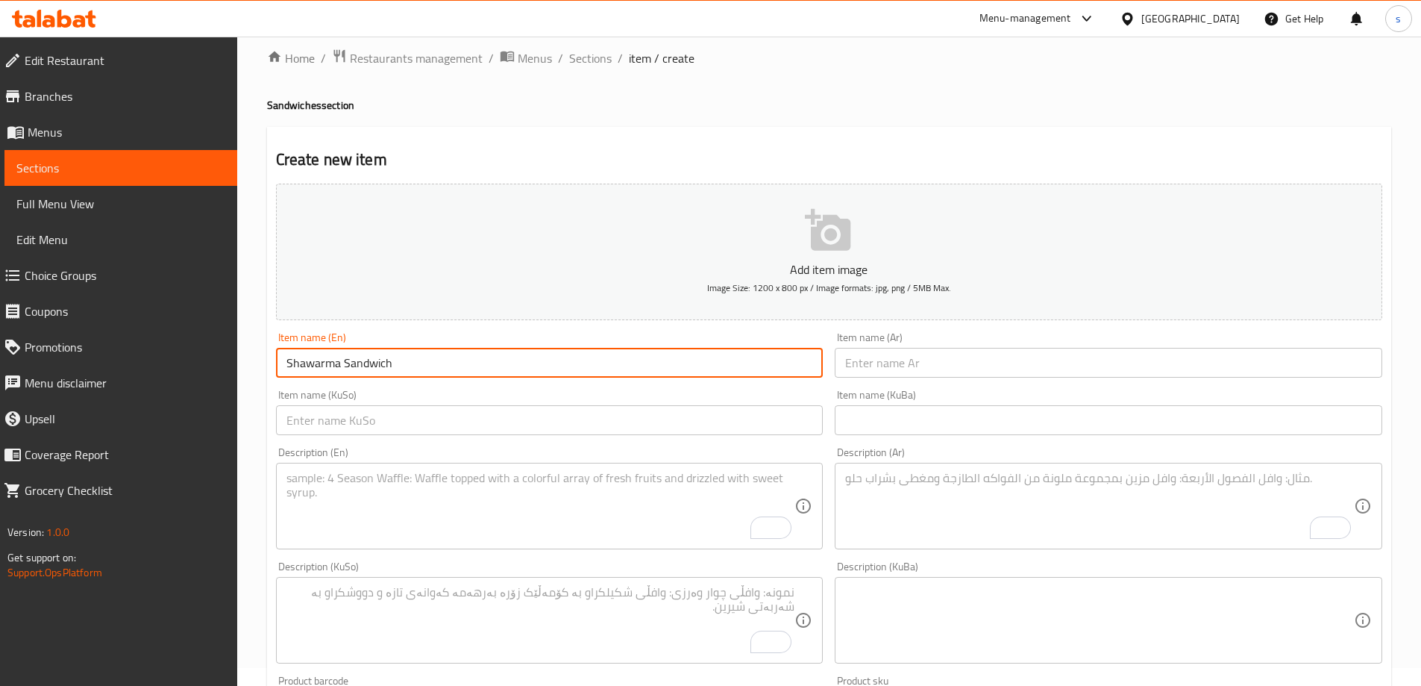
drag, startPoint x: 340, startPoint y: 370, endPoint x: 272, endPoint y: 369, distance: 68.6
click at [272, 369] on div "Item name (En) Shawarma Sandwich Item name (En)" at bounding box center [549, 354] width 559 height 57
type input "Tikka Sandwich"
click at [1166, 381] on div "Item name (Ar) Item name (Ar)" at bounding box center [1108, 354] width 559 height 57
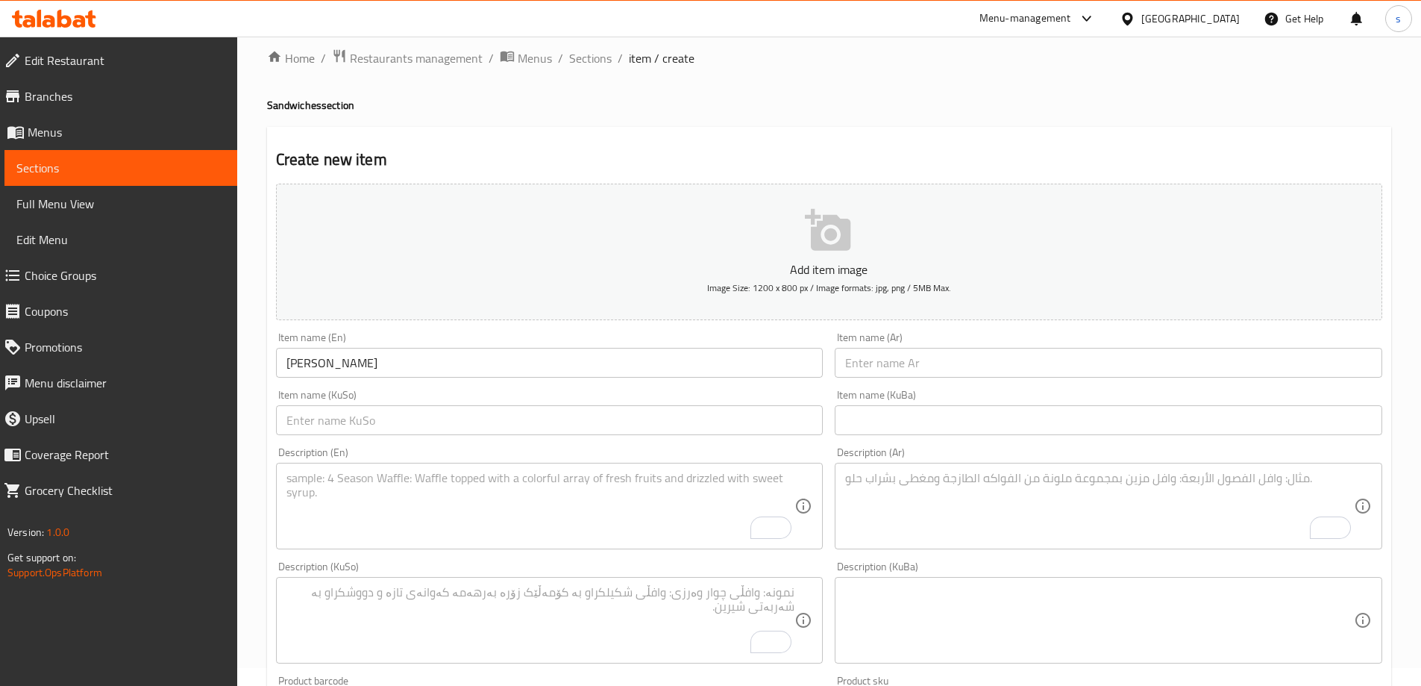
click at [1172, 370] on input "text" at bounding box center [1109, 363] width 548 height 30
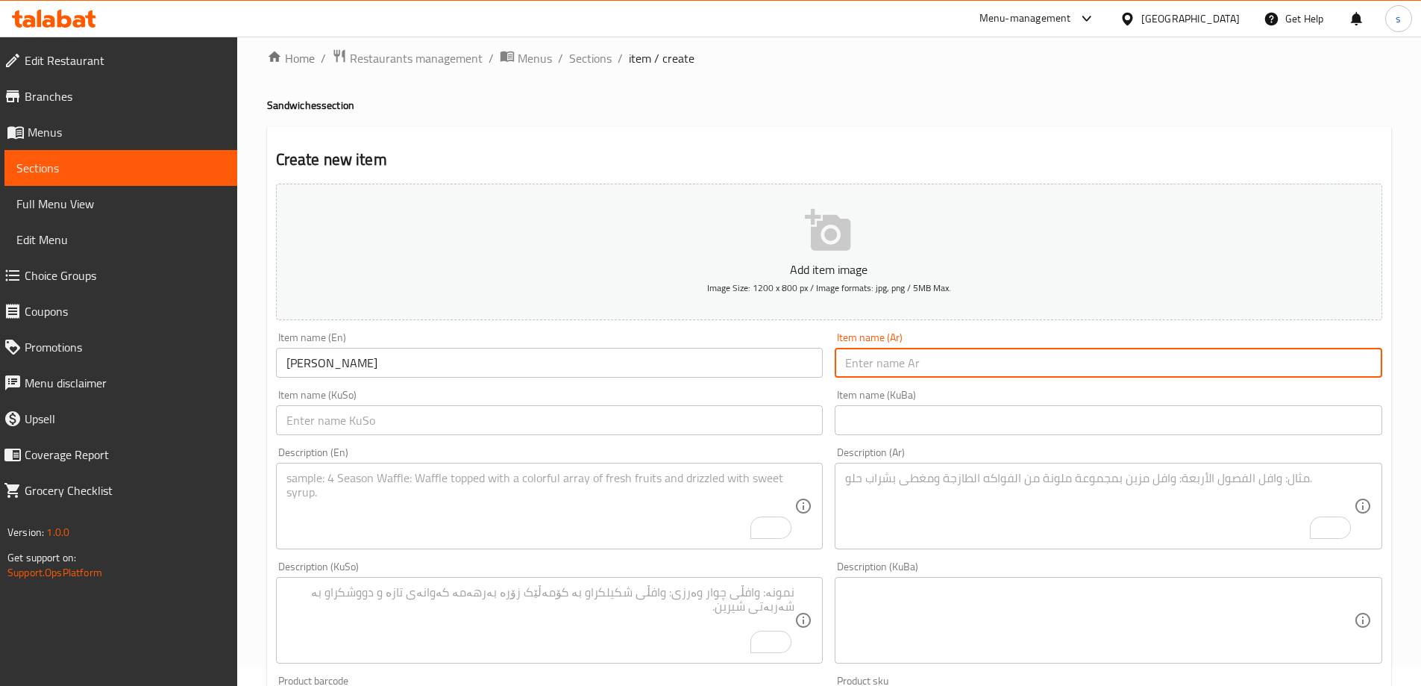
paste input "لفة تكة"
type input "لفة تكة"
click at [775, 417] on input "text" at bounding box center [550, 420] width 548 height 30
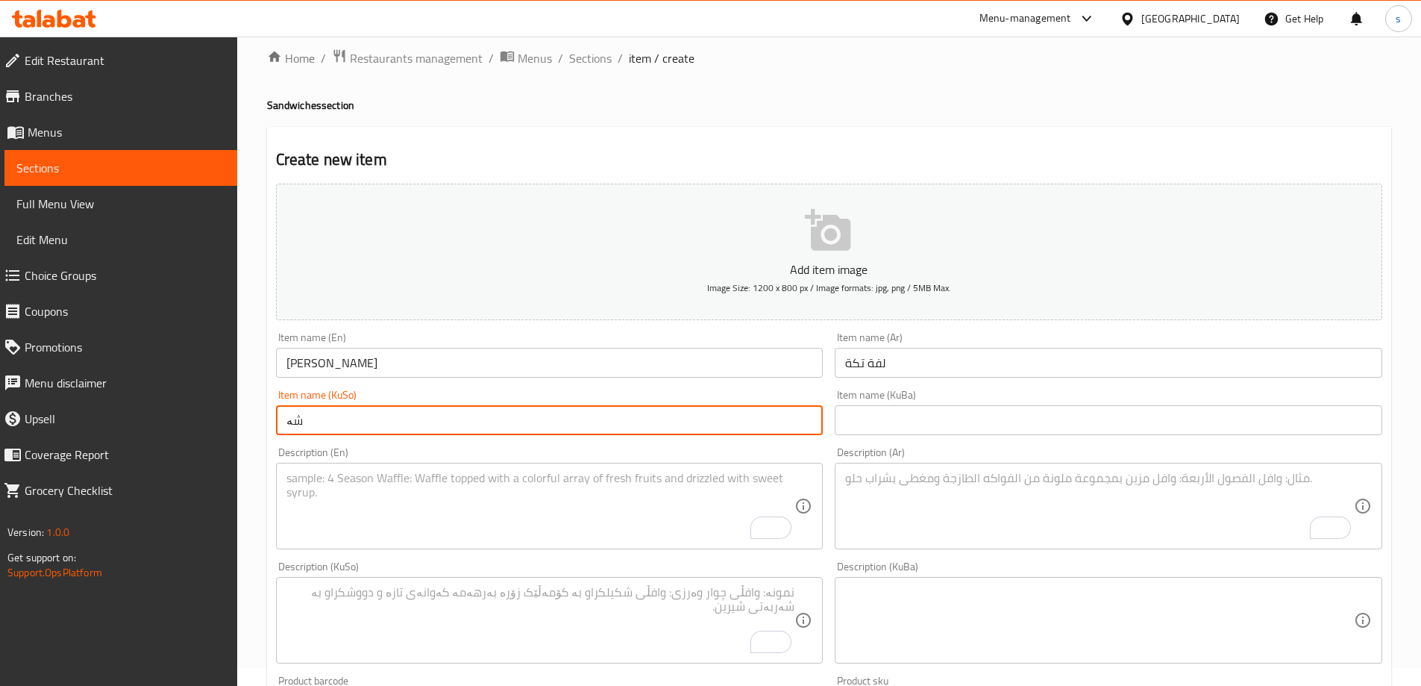
type input "ش"
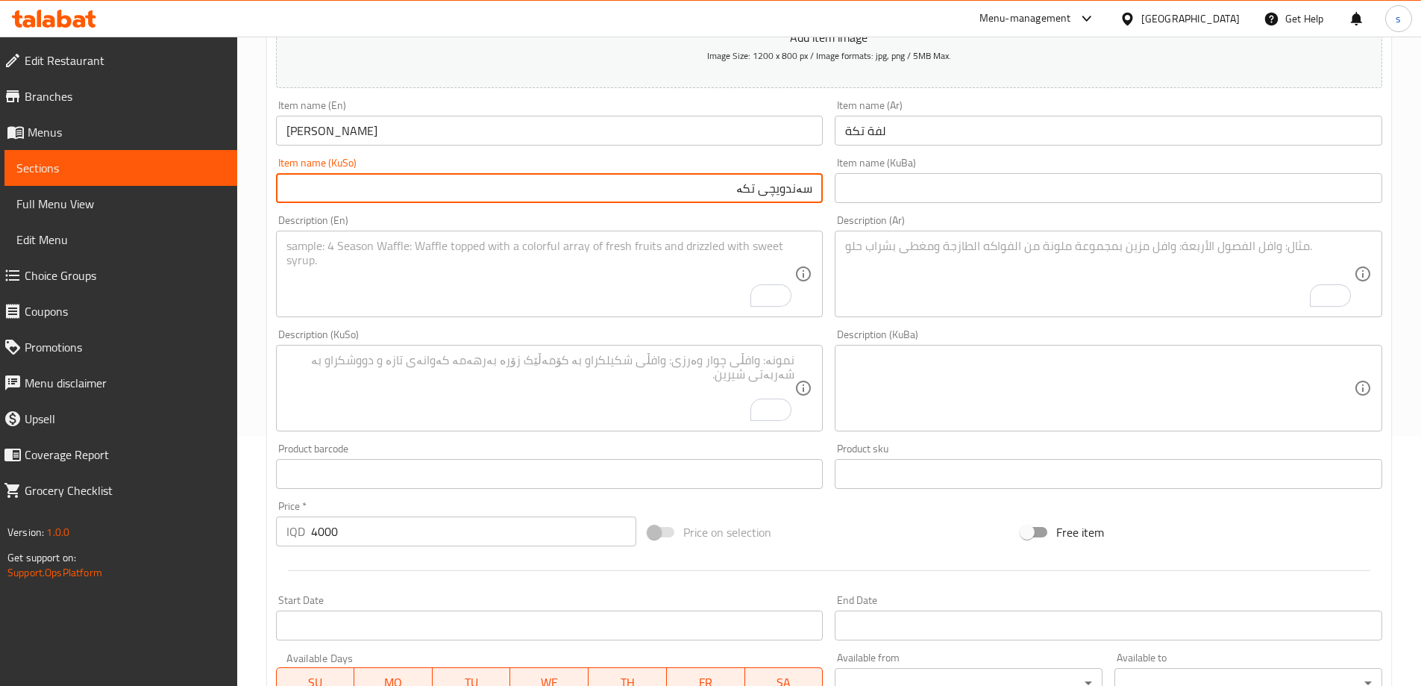
type input "سەندویچی تکە"
click at [661, 292] on textarea "To enrich screen reader interactions, please activate Accessibility in Grammarl…" at bounding box center [540, 274] width 509 height 71
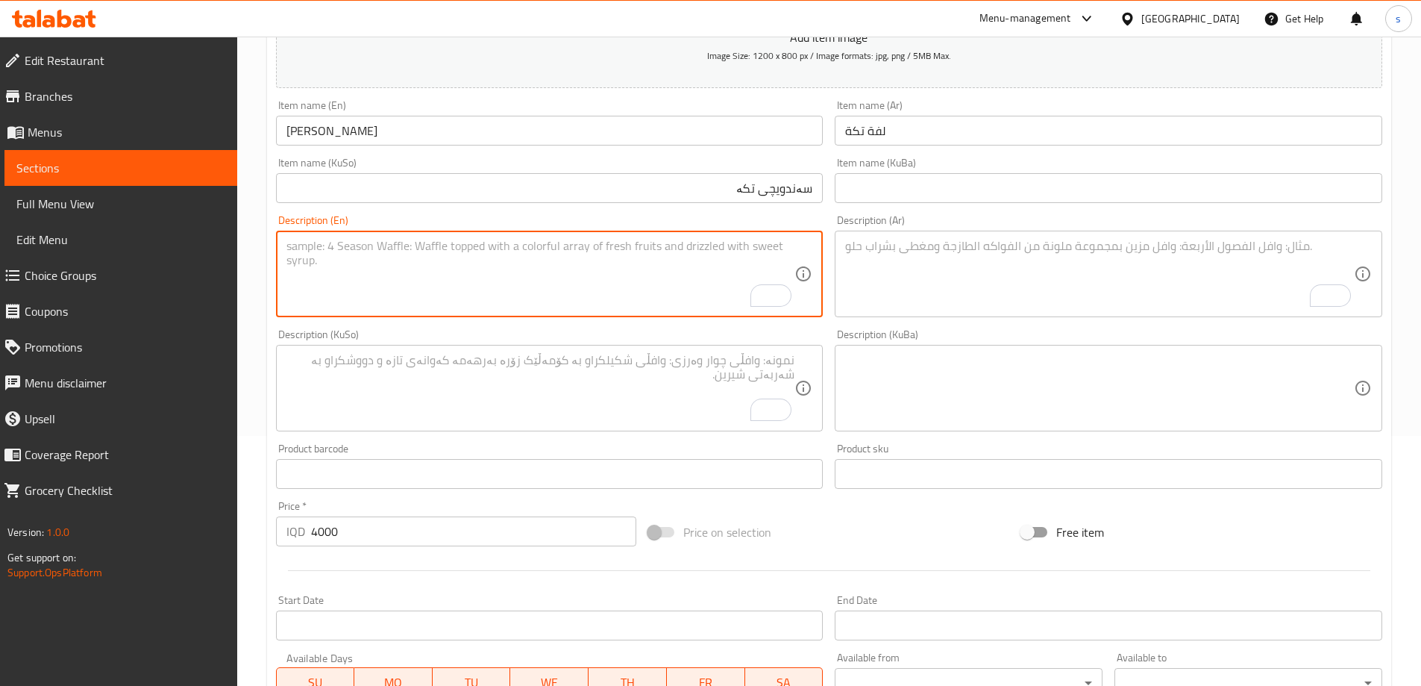
click at [480, 289] on textarea "To enrich screen reader interactions, please activate Accessibility in Grammarl…" at bounding box center [540, 274] width 509 height 71
paste textarea "Meat tikka, pickles, tomatoes, onions, and pickles"
type textarea "Meat tikka, pickles, tomatoes, onions, and pickles"
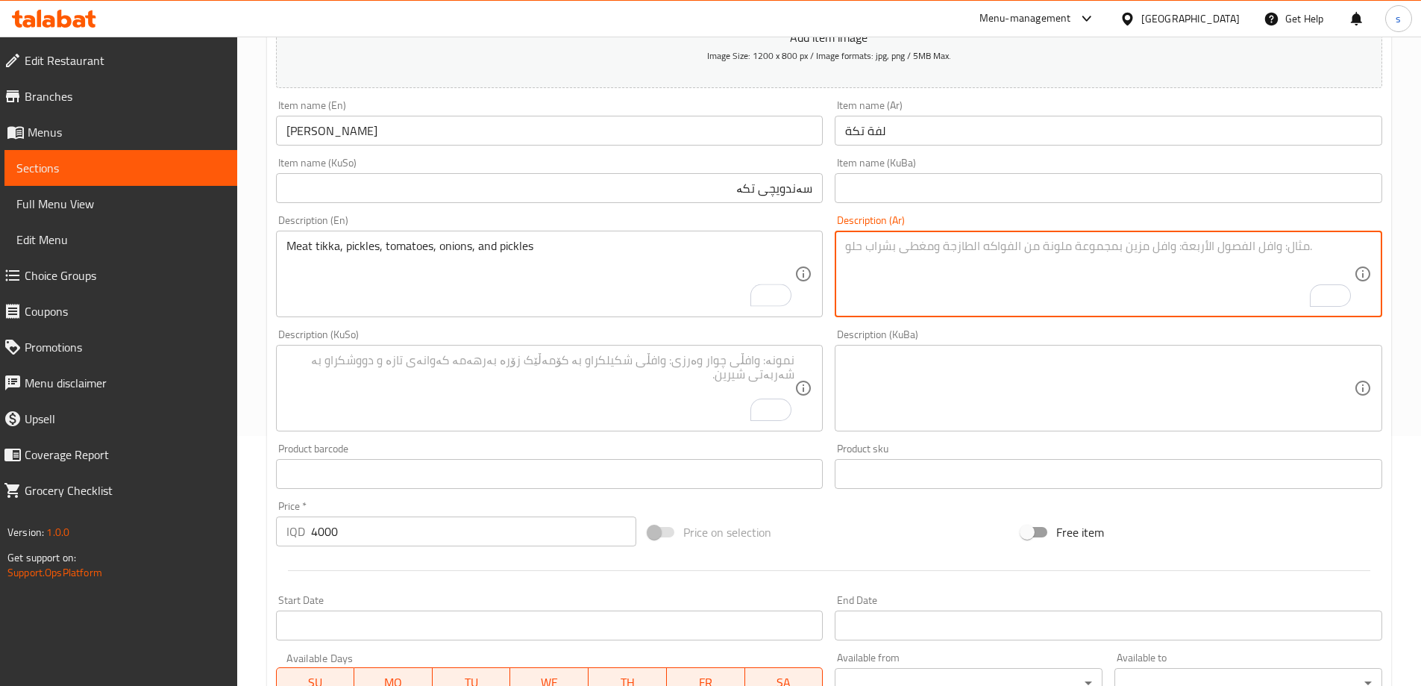
click at [951, 280] on textarea "To enrich screen reader interactions, please activate Accessibility in Grammarl…" at bounding box center [1099, 274] width 509 height 71
paste textarea "تكة لحم، مخلل، طماطة، بصل ومخلل"
type textarea "تكة لحم، مخلل، طماطة، بصل ومخلل"
click at [699, 398] on textarea "To enrich screen reader interactions, please activate Accessibility in Grammarl…" at bounding box center [540, 388] width 509 height 71
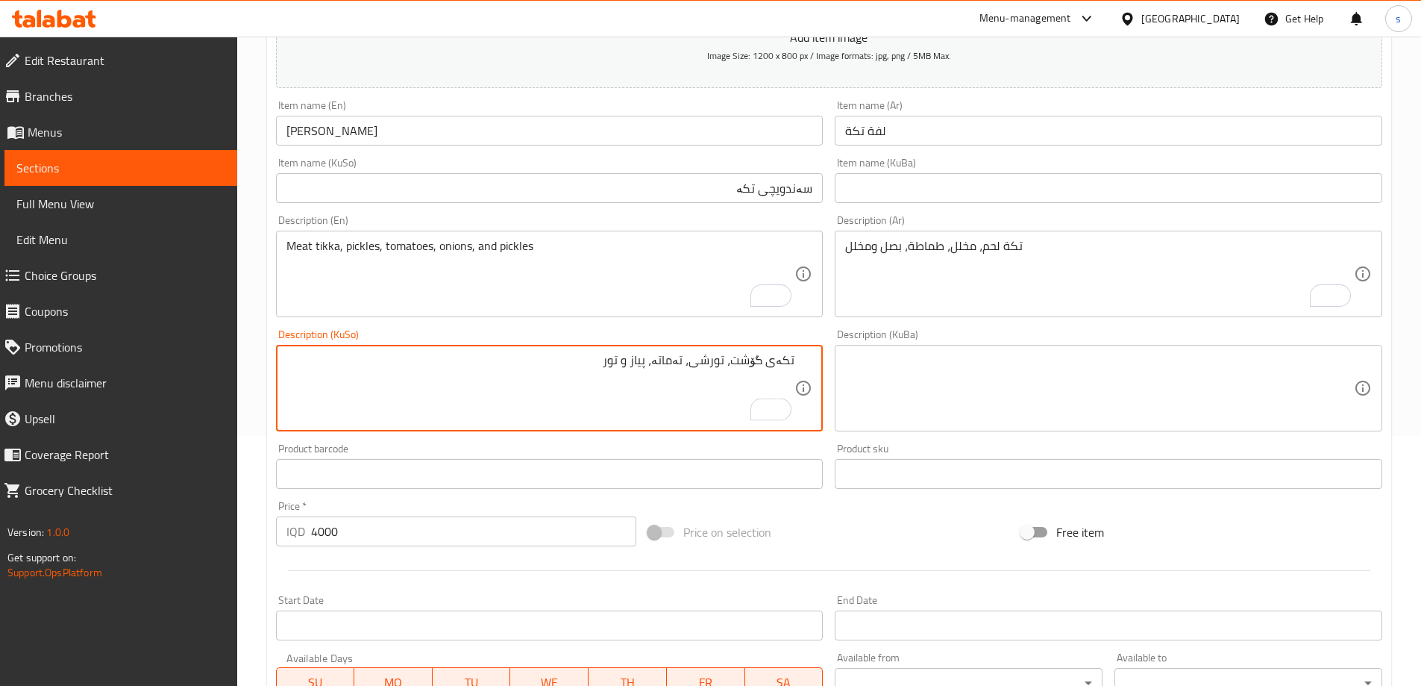
type textarea "تکەی گۆشت، تورشی، تەماتە، پیاز و تور"
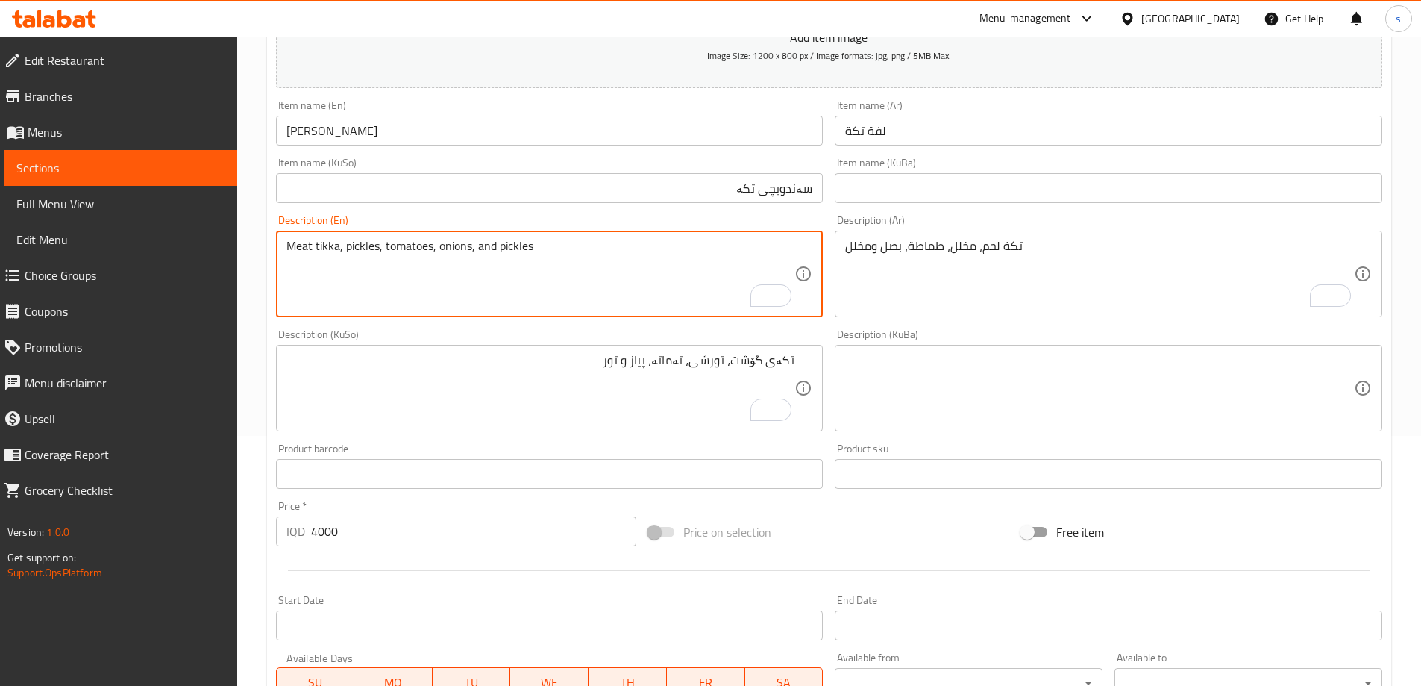
click at [355, 253] on textarea "Meat tikka, pickles, tomatoes, onions, and pickles" at bounding box center [540, 274] width 509 height 71
type textarea "Meat tikka, tomatoes, onions, and pickles"
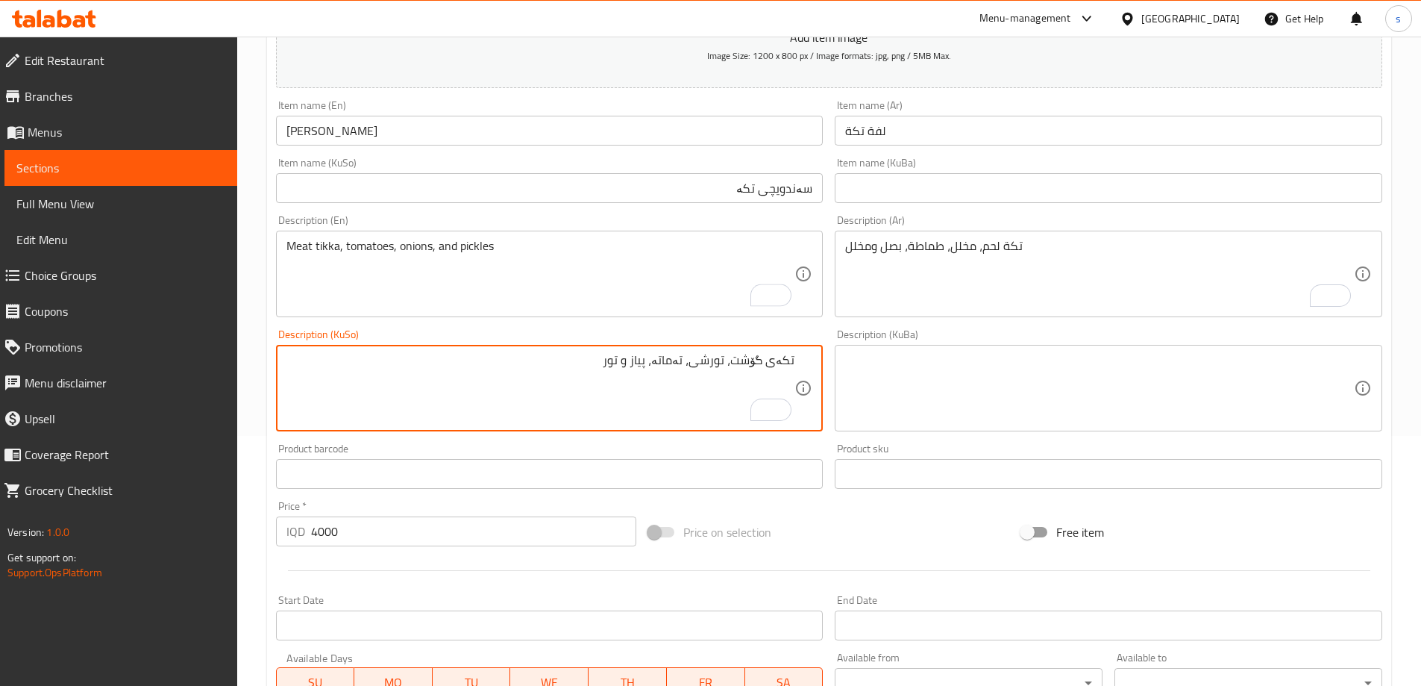
click at [712, 360] on textarea "تکەی گۆشت، تورشی، تەماتە، پیاز و تور" at bounding box center [540, 388] width 509 height 71
click at [639, 366] on textarea "تکەی گۆشت، تەماتە، پیاز و تور" at bounding box center [540, 388] width 509 height 71
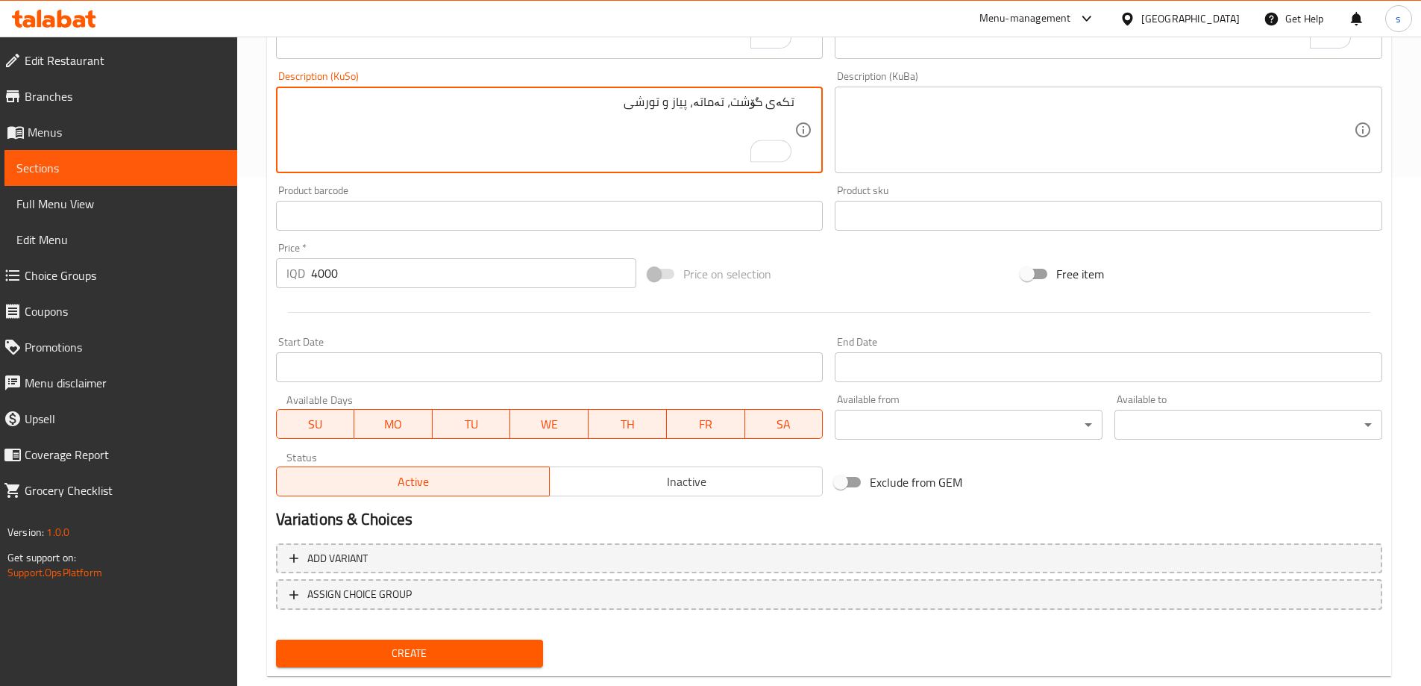
scroll to position [540, 0]
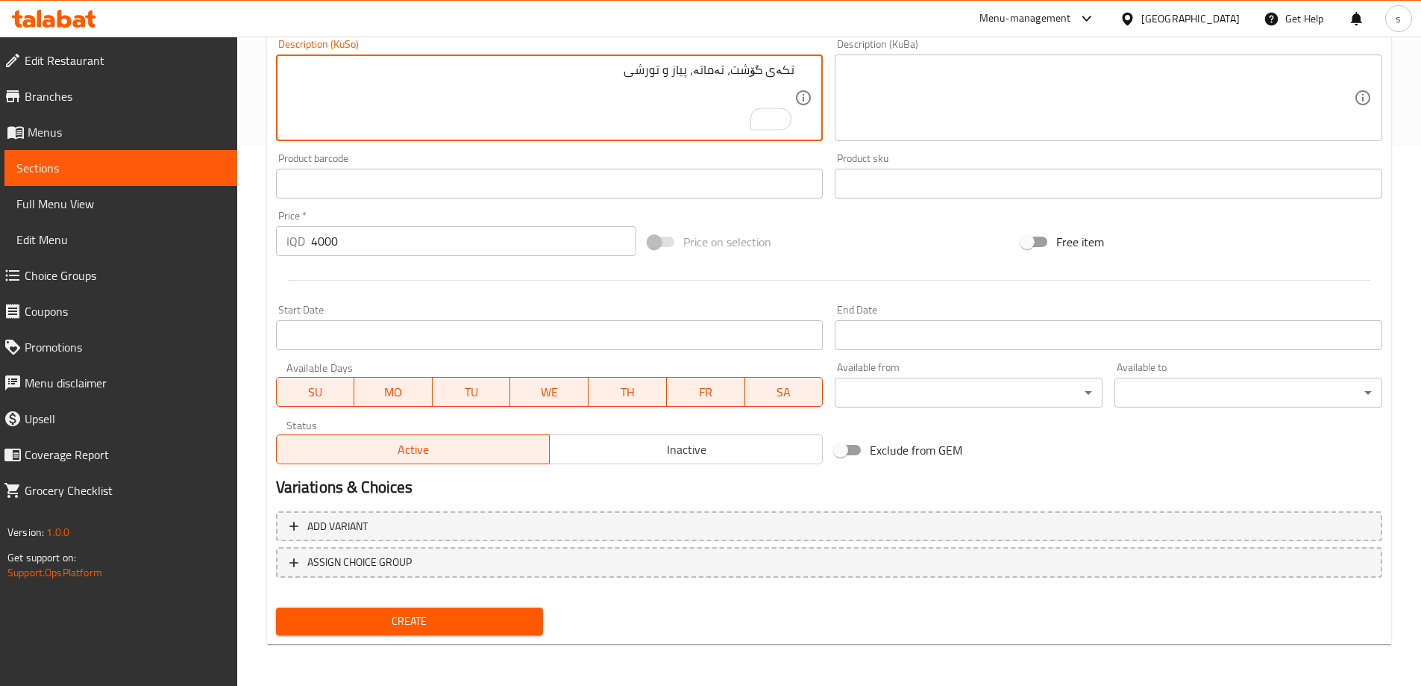
type textarea "تکەی گۆشت، تەماتە، پیاز و تورشی"
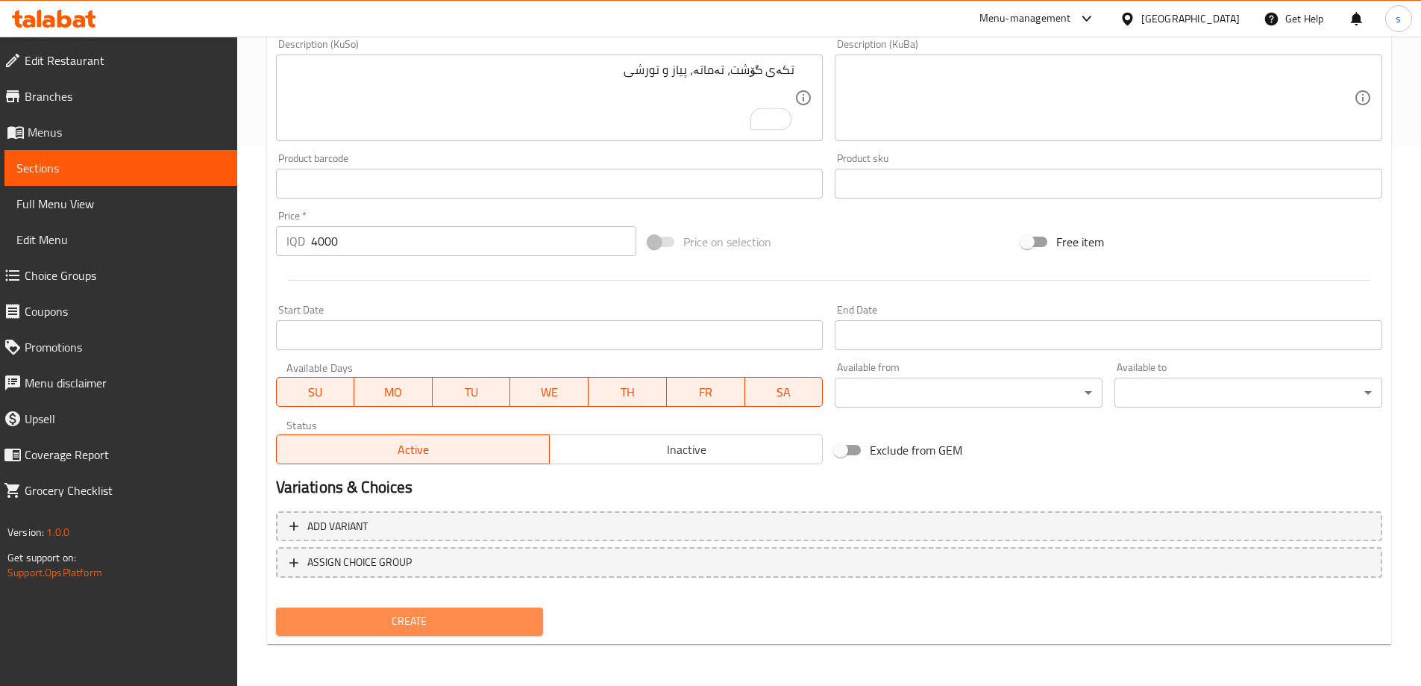
click at [385, 624] on span "Create" at bounding box center [410, 621] width 244 height 19
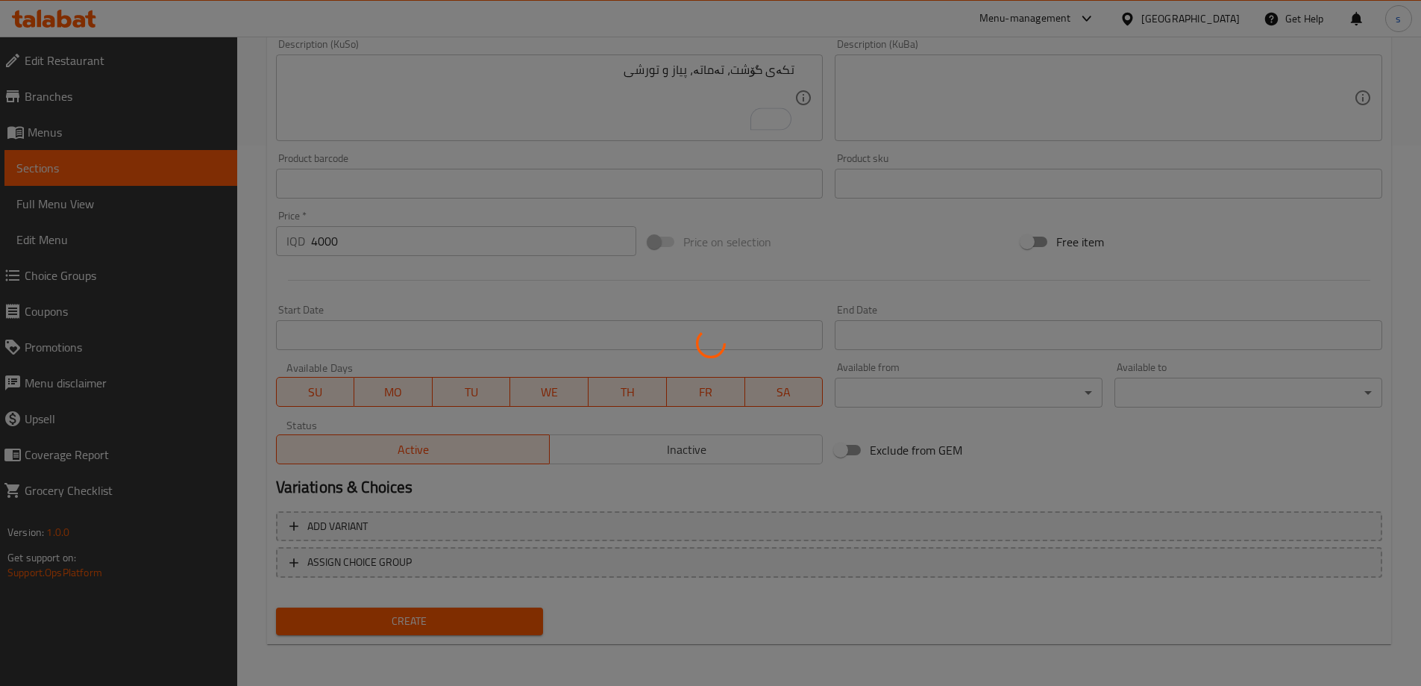
type input "0"
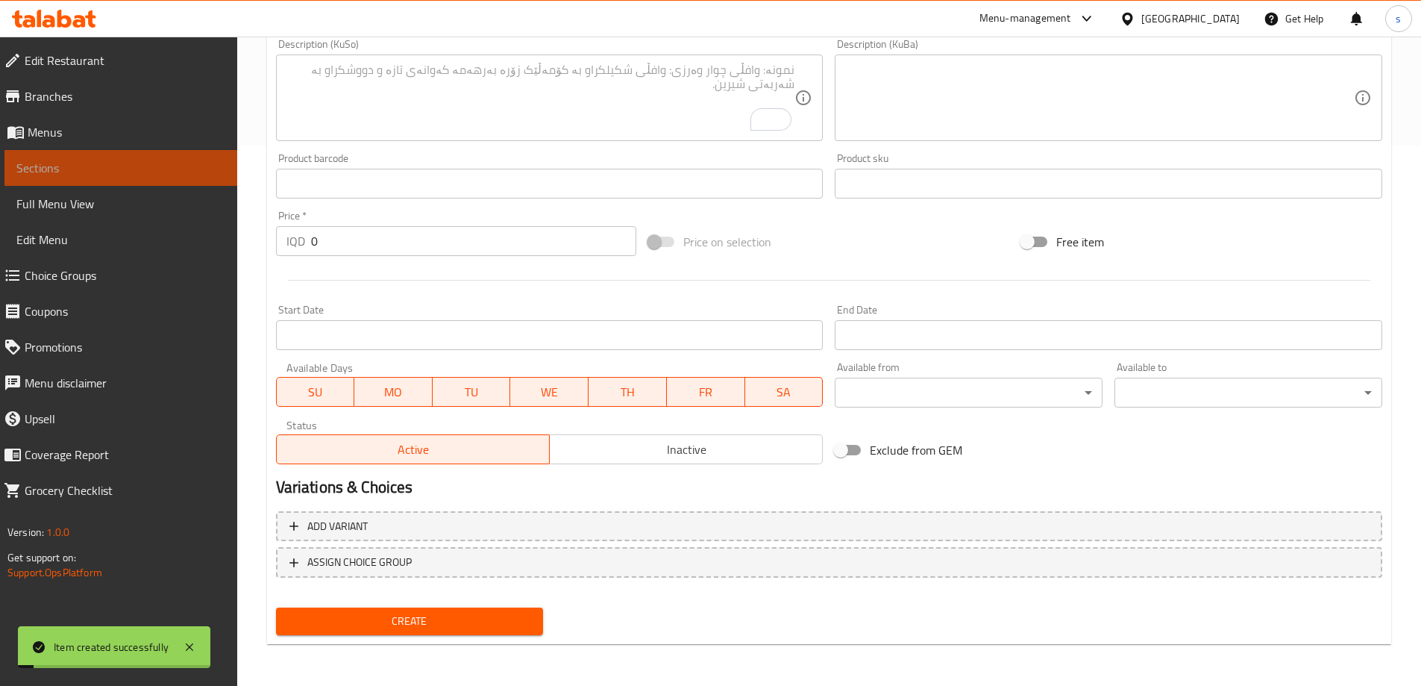
click at [107, 170] on span "Sections" at bounding box center [120, 168] width 209 height 18
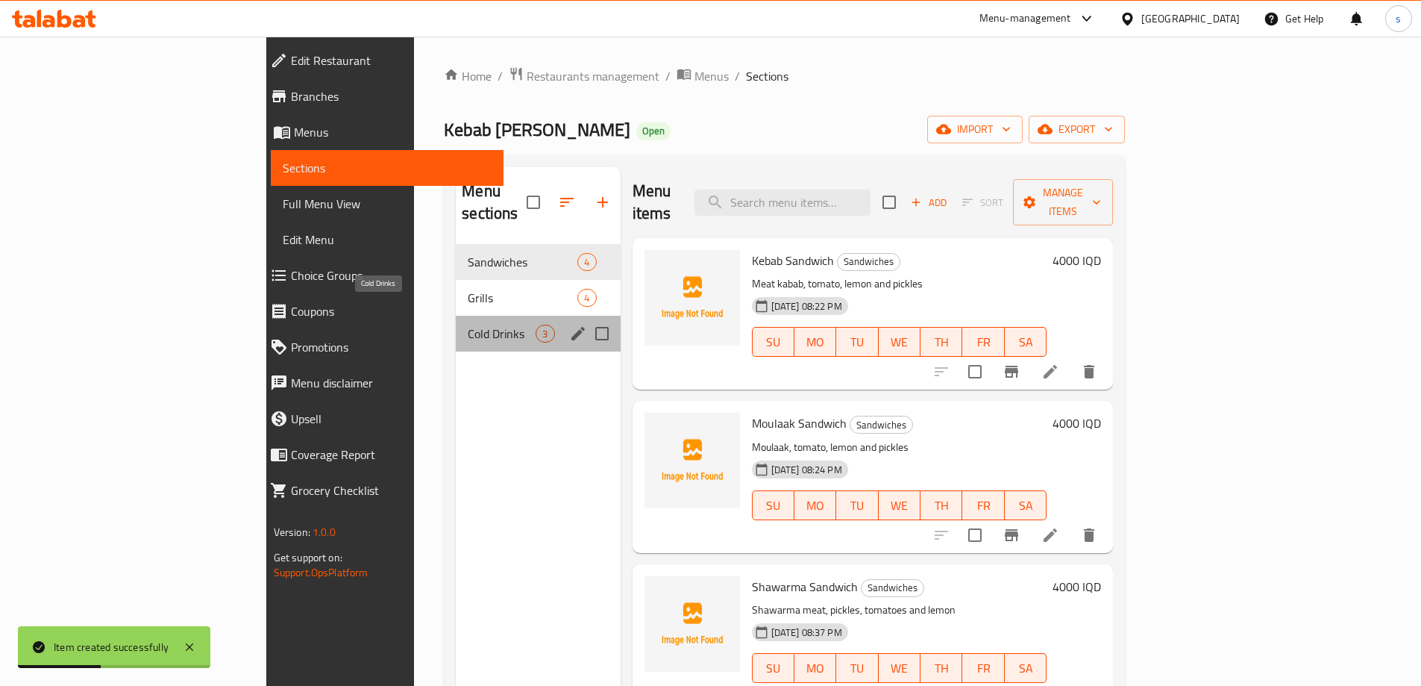
click at [468, 325] on span "Cold Drinks" at bounding box center [502, 334] width 68 height 18
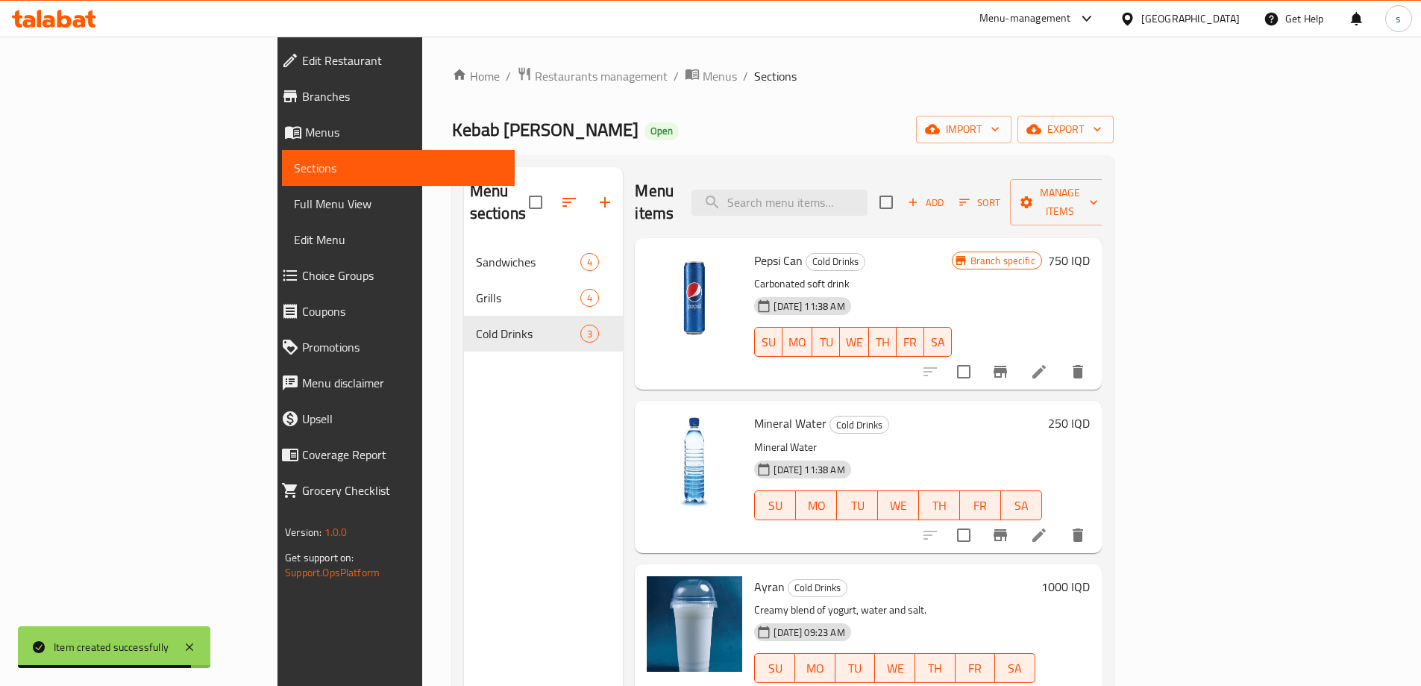
click at [1009, 363] on icon "Branch-specific-item" at bounding box center [1000, 372] width 18 height 18
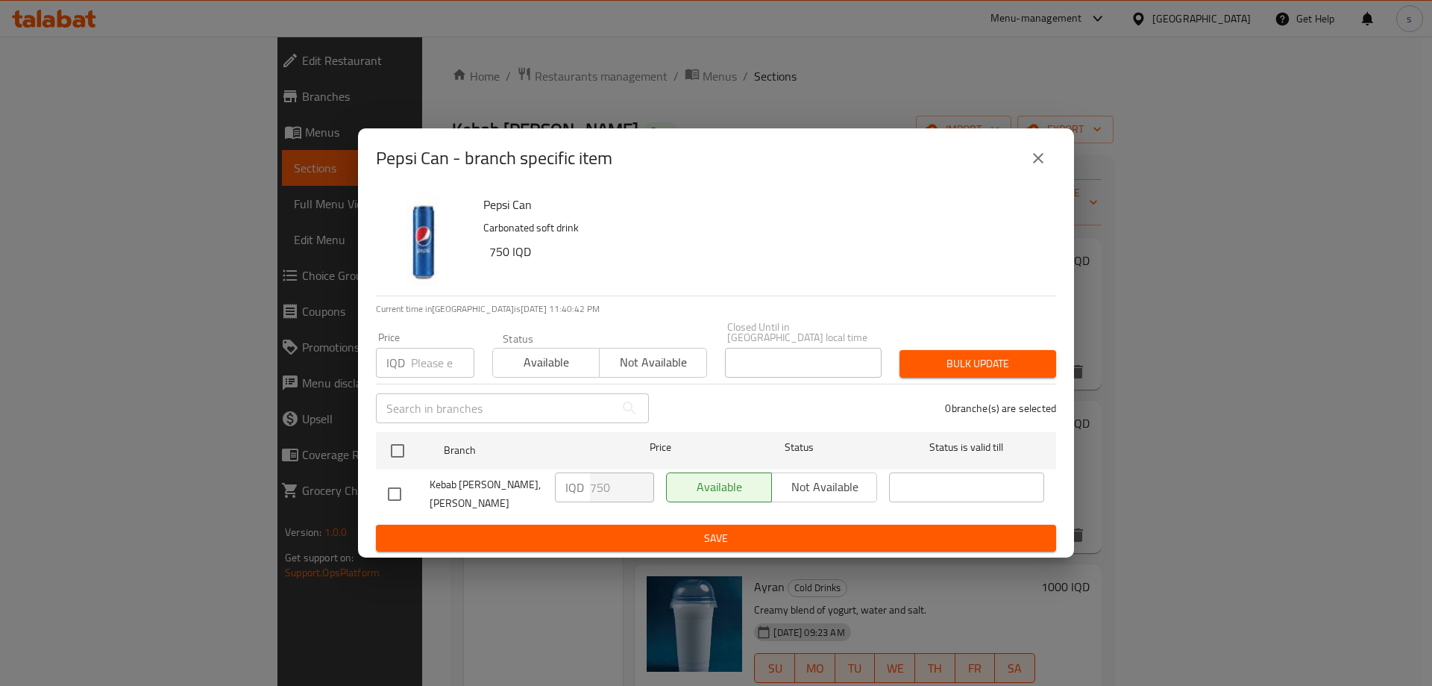
click at [1041, 163] on icon "close" at bounding box center [1038, 158] width 18 height 18
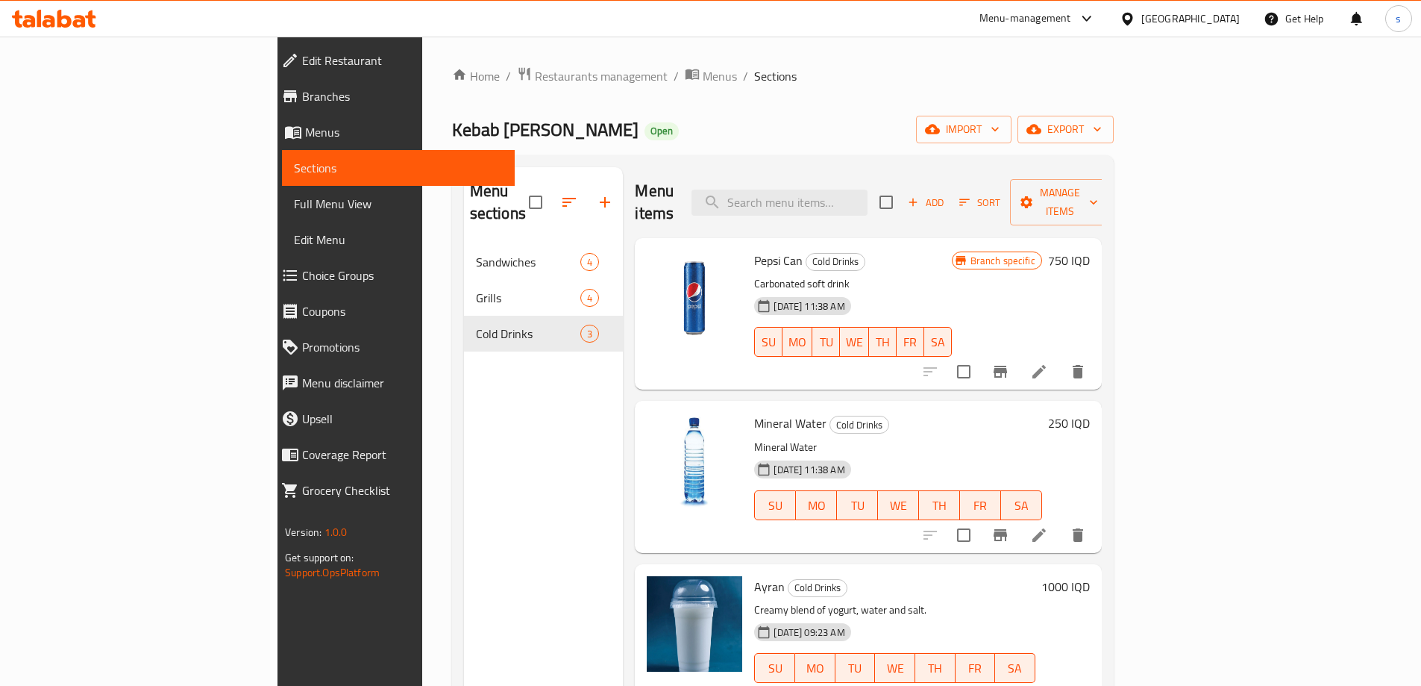
click at [878, 374] on div "Menu items Add Sort Manage items Pepsi Can Cold Drinks Carbonated soft drink 04…" at bounding box center [862, 510] width 478 height 686
click at [1007, 366] on icon "Branch-specific-item" at bounding box center [1000, 372] width 13 height 12
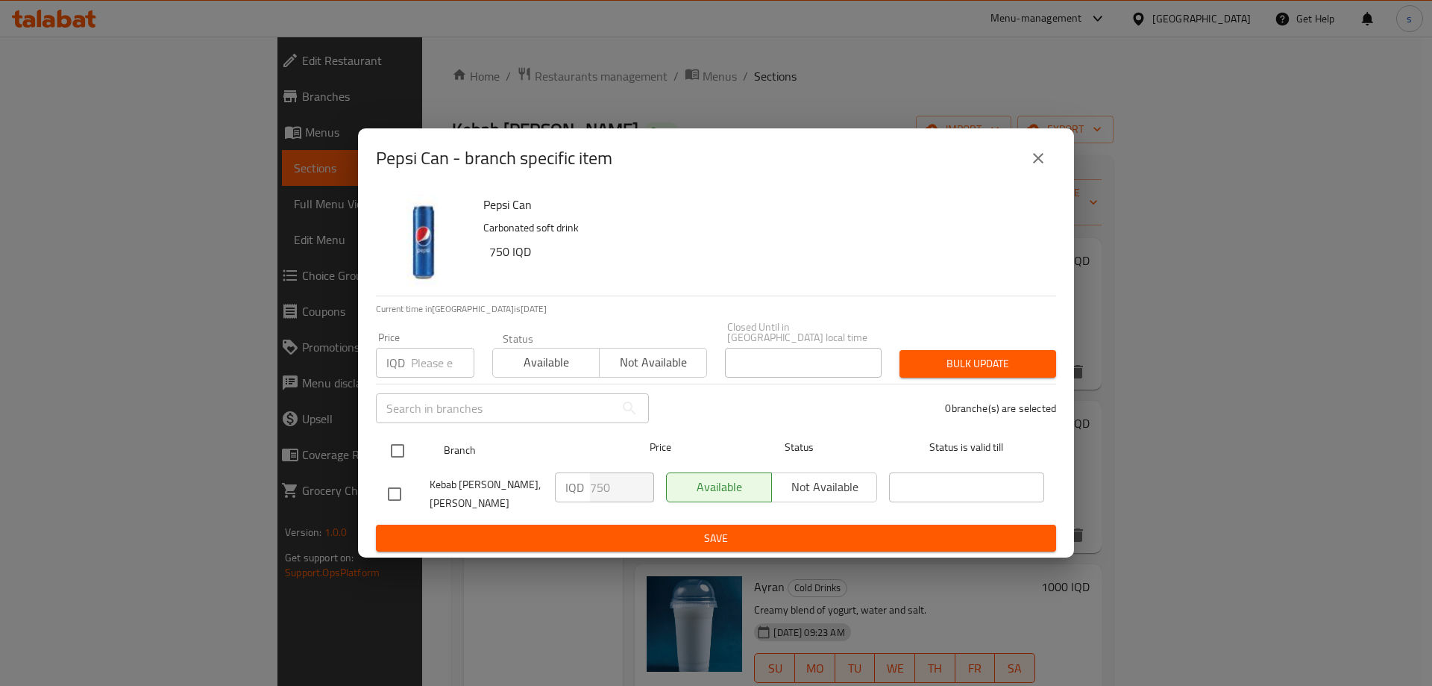
click at [404, 441] on input "checkbox" at bounding box center [397, 450] width 31 height 31
checkbox input "true"
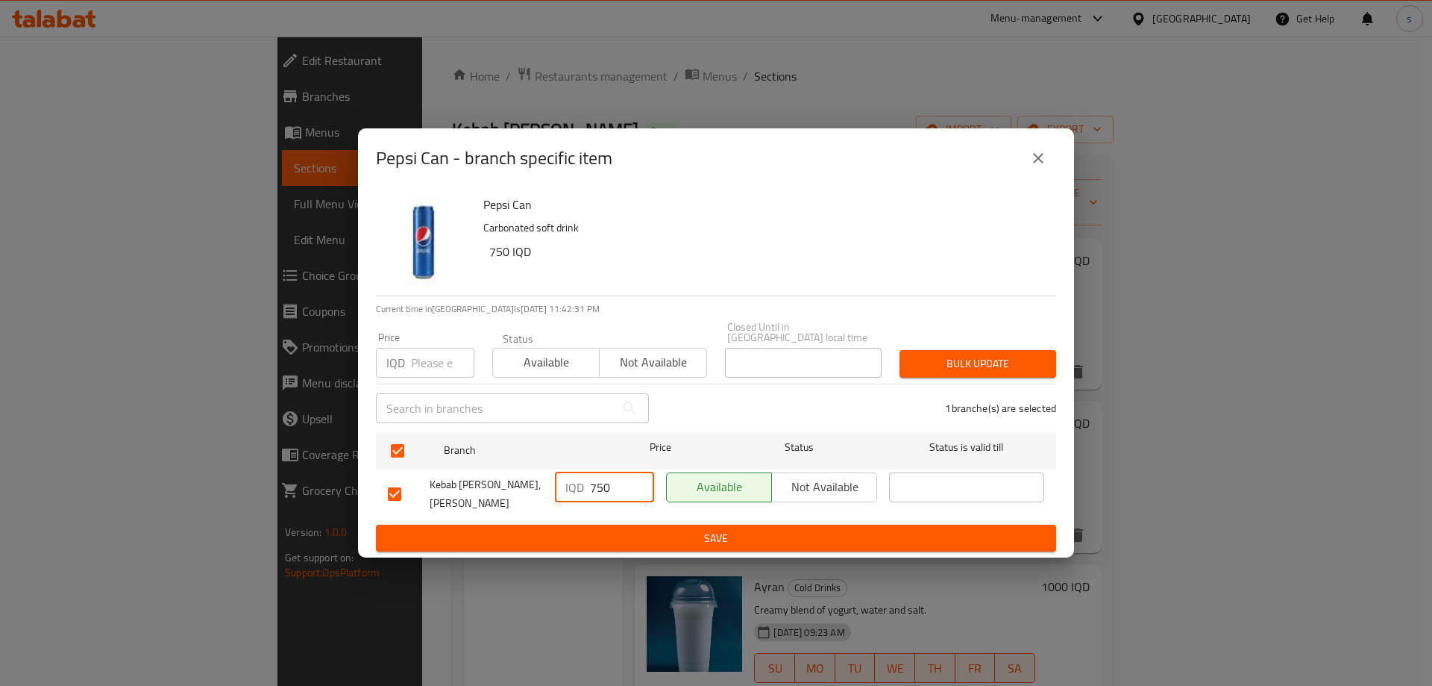
drag, startPoint x: 618, startPoint y: 484, endPoint x: 574, endPoint y: 491, distance: 43.8
click at [574, 491] on div "IQD 750 ​" at bounding box center [604, 487] width 99 height 30
type input "1000"
click at [586, 540] on span "Save" at bounding box center [716, 538] width 656 height 19
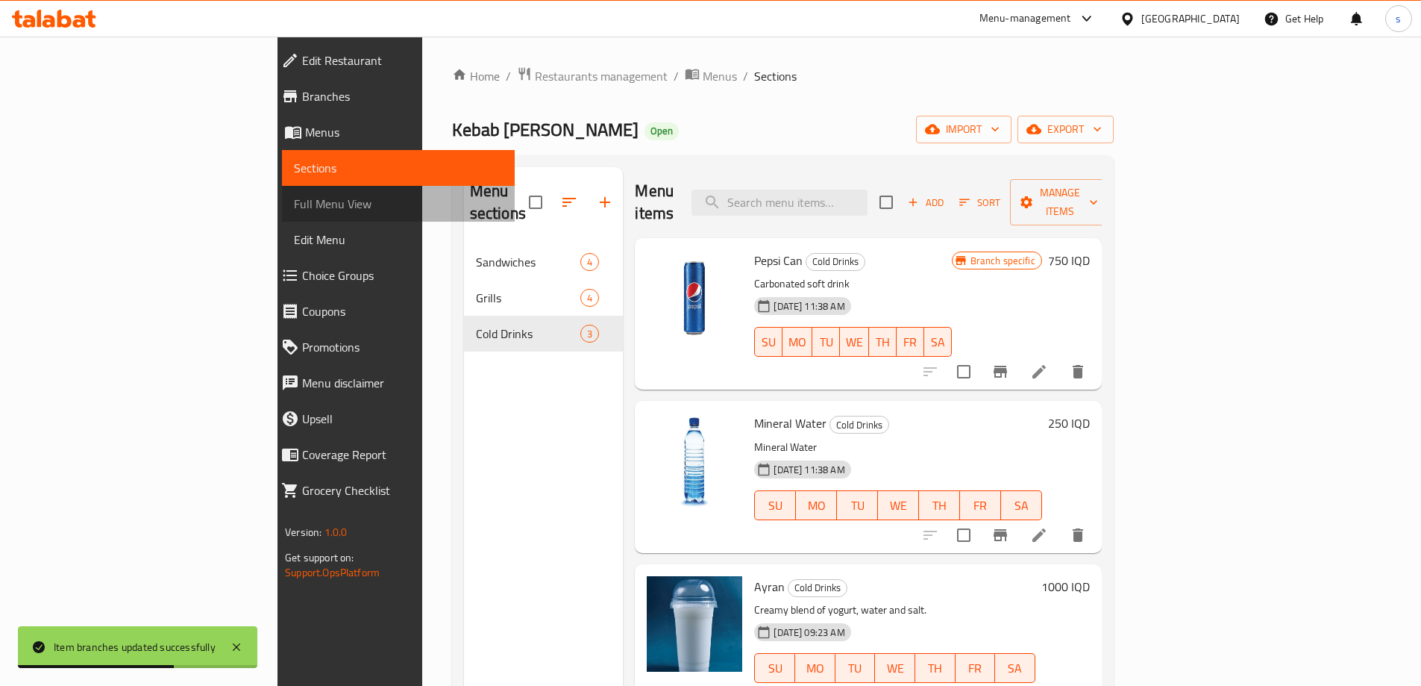
click at [282, 192] on link "Full Menu View" at bounding box center [398, 204] width 233 height 36
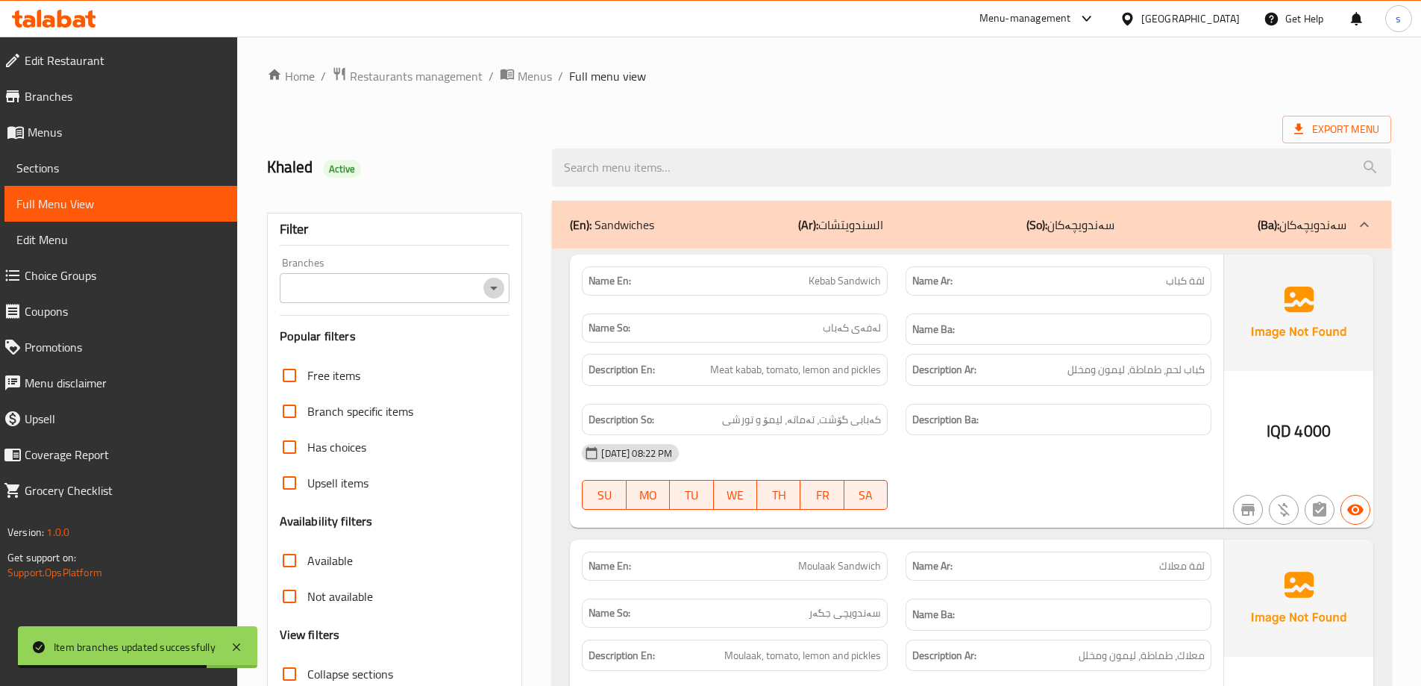
click at [498, 292] on icon "Open" at bounding box center [494, 288] width 18 height 18
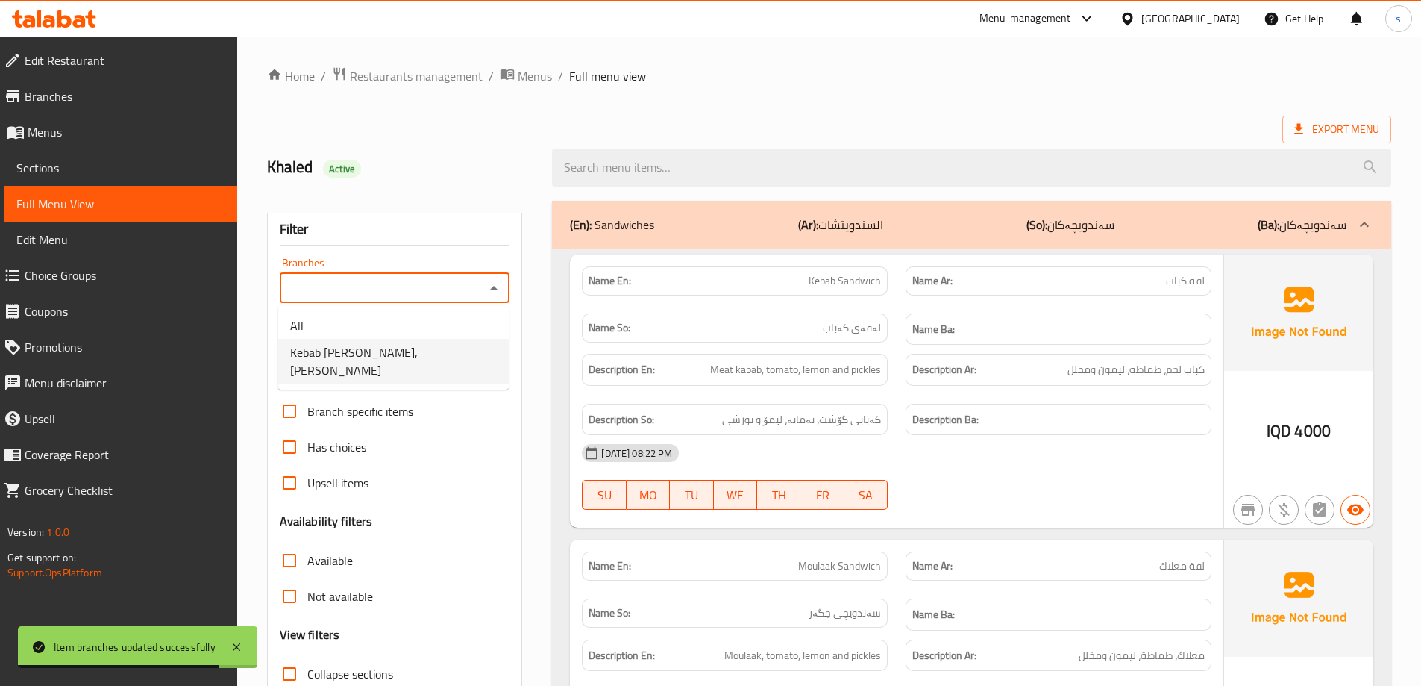
click at [453, 359] on span "Kebab Abo Mohammed, Al Ashar" at bounding box center [393, 361] width 207 height 36
type input "Kebab Abo Mohammed, Al Ashar"
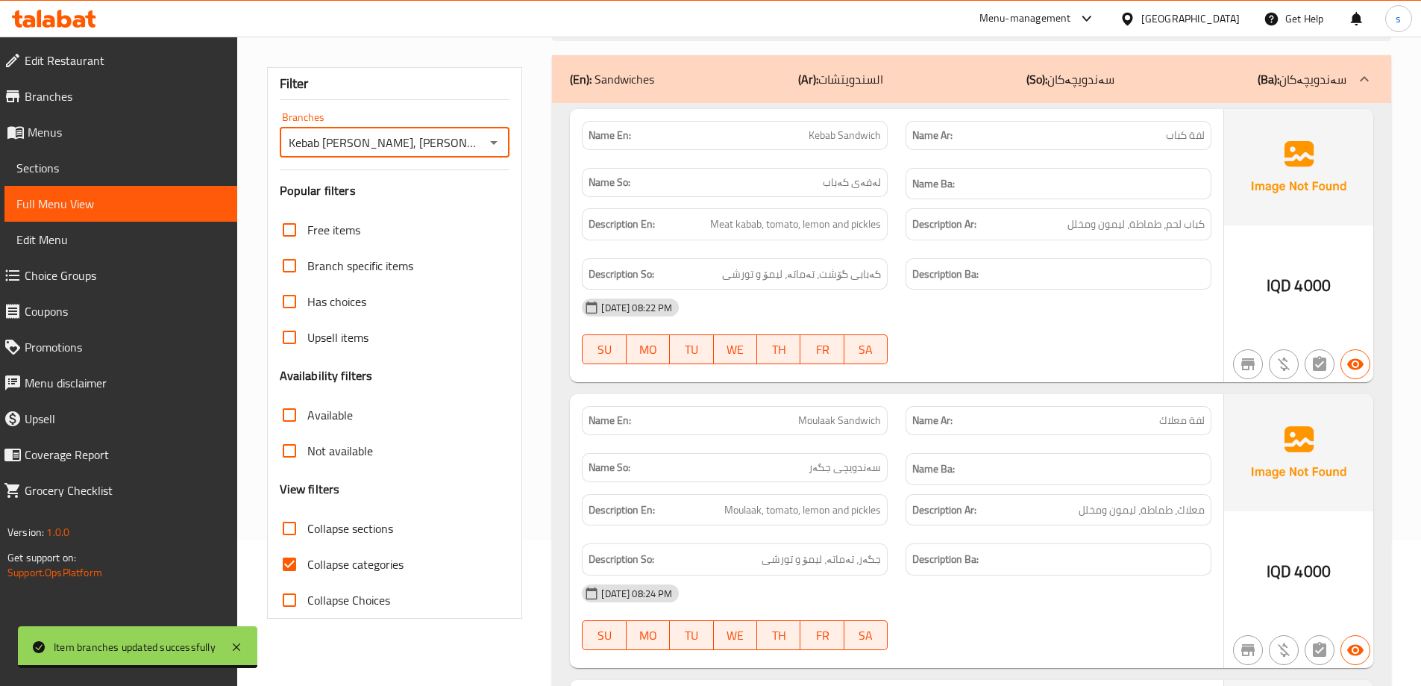
scroll to position [168, 0]
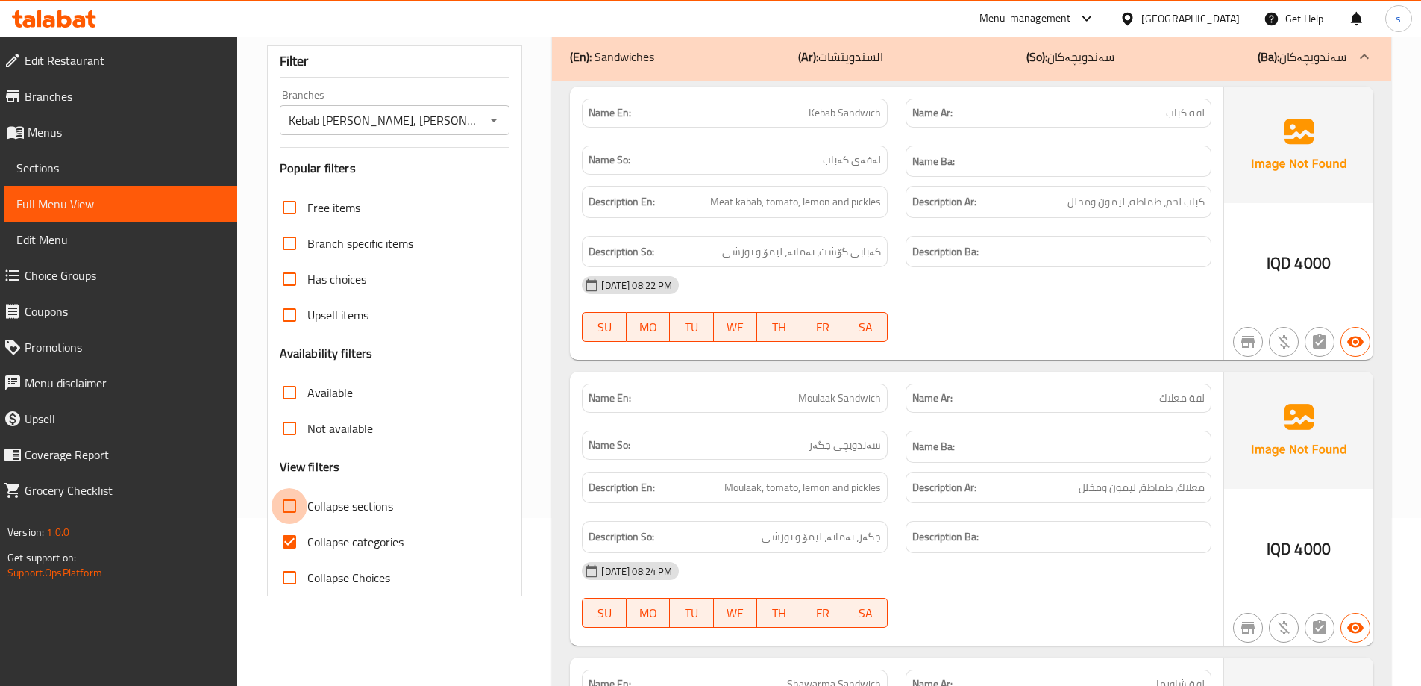
click at [296, 514] on input "Collapse sections" at bounding box center [290, 506] width 36 height 36
checkbox input "true"
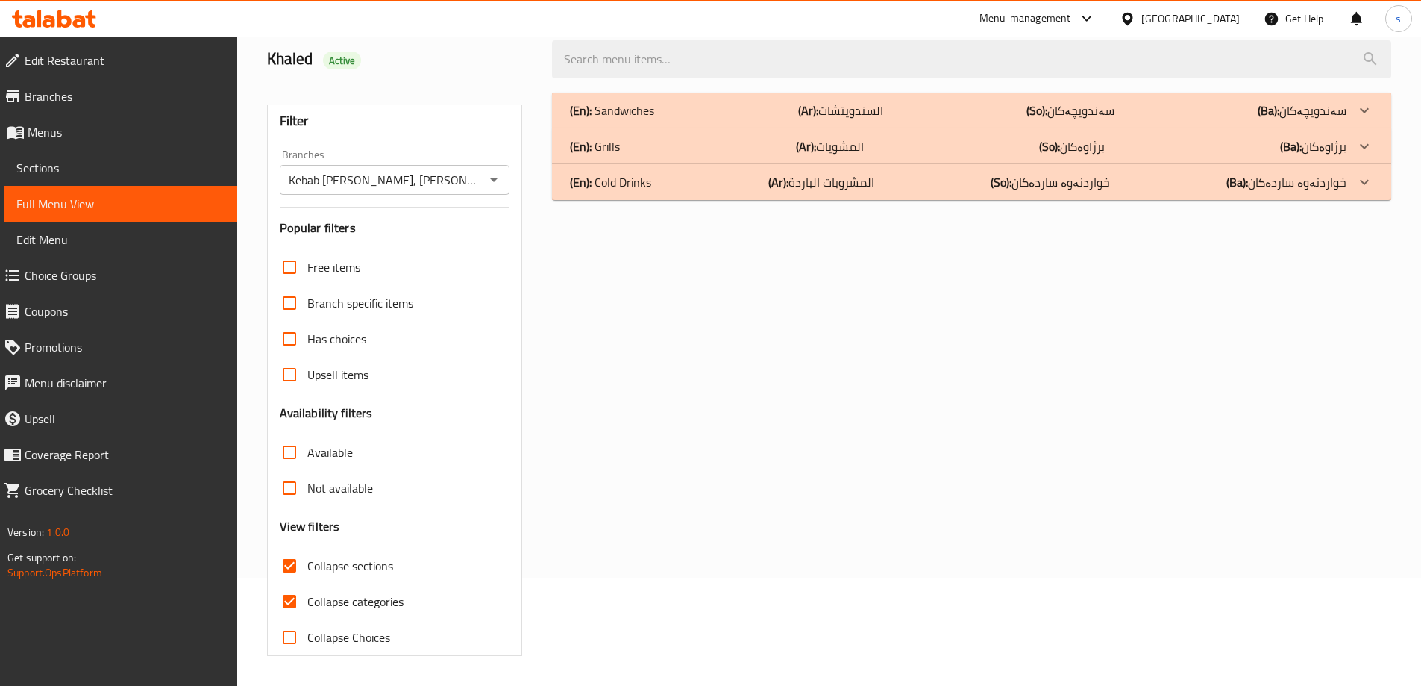
click at [285, 540] on div "Free items Branch specific items Has choices Upsell items Availability filters …" at bounding box center [395, 452] width 231 height 406
click at [713, 119] on div "(En): Cold Drinks (Ar): المشروبات الباردة (So): خواردنەوە ساردەکان (Ba): خواردن…" at bounding box center [958, 110] width 777 height 18
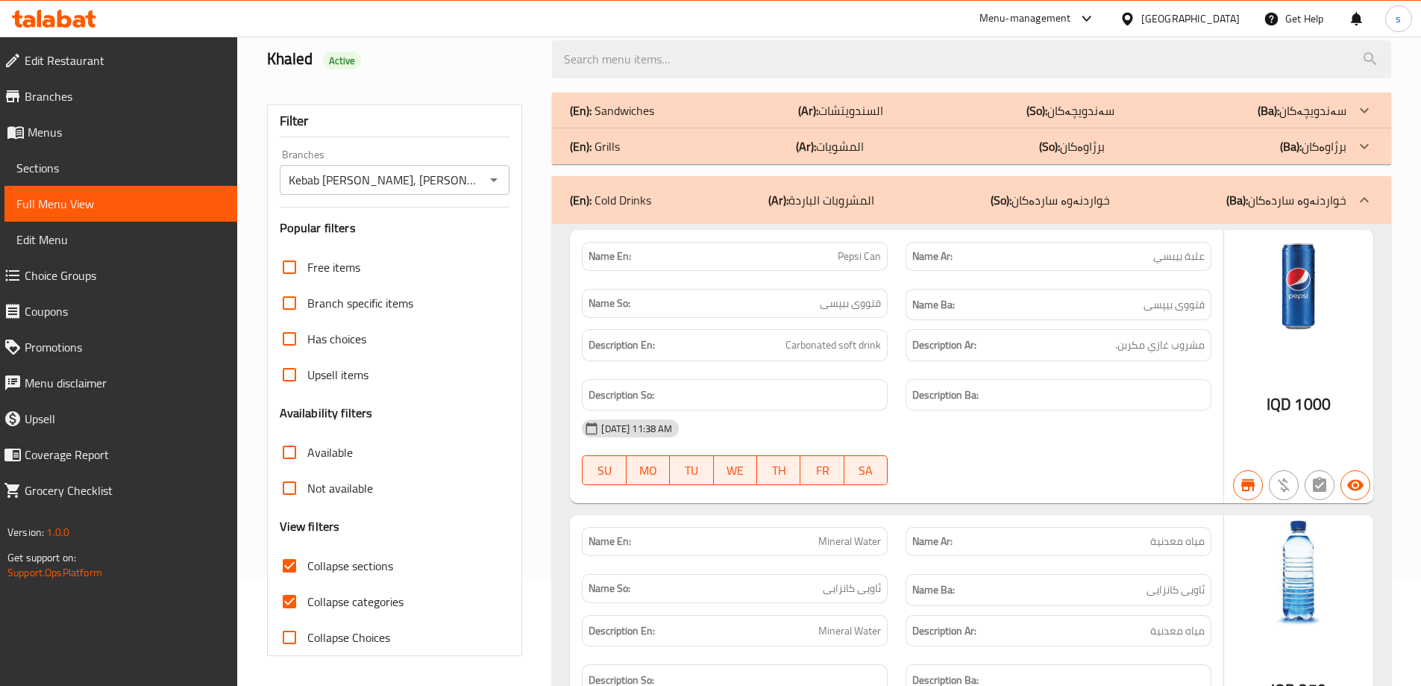
click at [712, 120] on div "(En): Sandwiches (Ar): السندويتشات (So): سەندویچەکان (Ba): سەندویچەکان" at bounding box center [971, 111] width 839 height 36
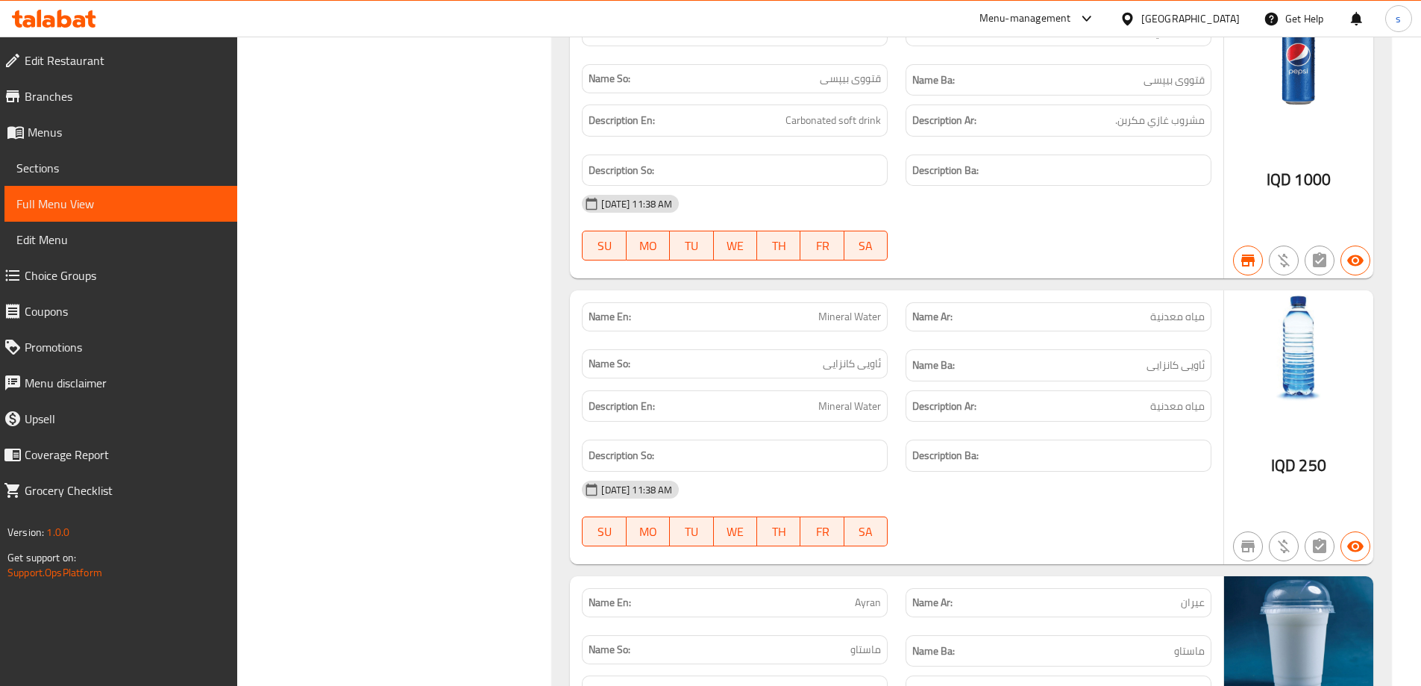
scroll to position [1414, 0]
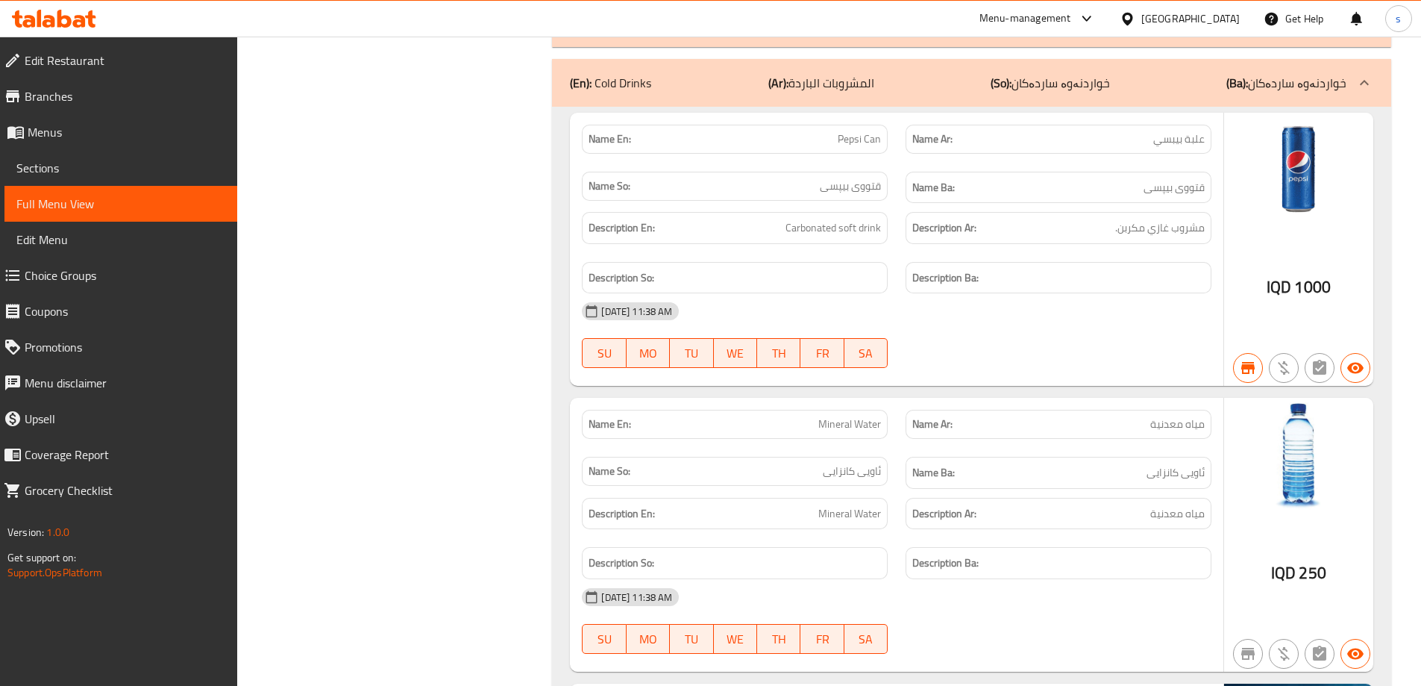
click at [92, 189] on link "Full Menu View" at bounding box center [120, 204] width 233 height 36
click at [92, 169] on span "Sections" at bounding box center [120, 168] width 209 height 18
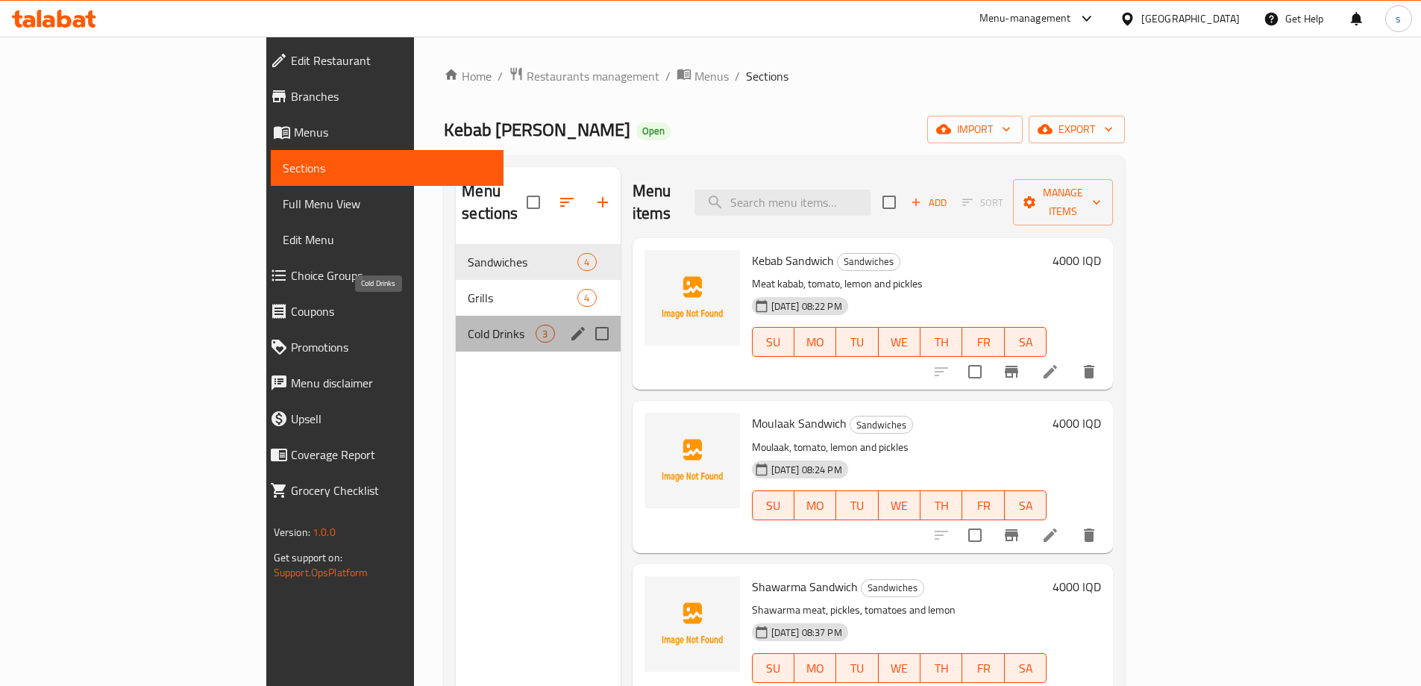
click at [468, 325] on span "Cold Drinks" at bounding box center [502, 334] width 68 height 18
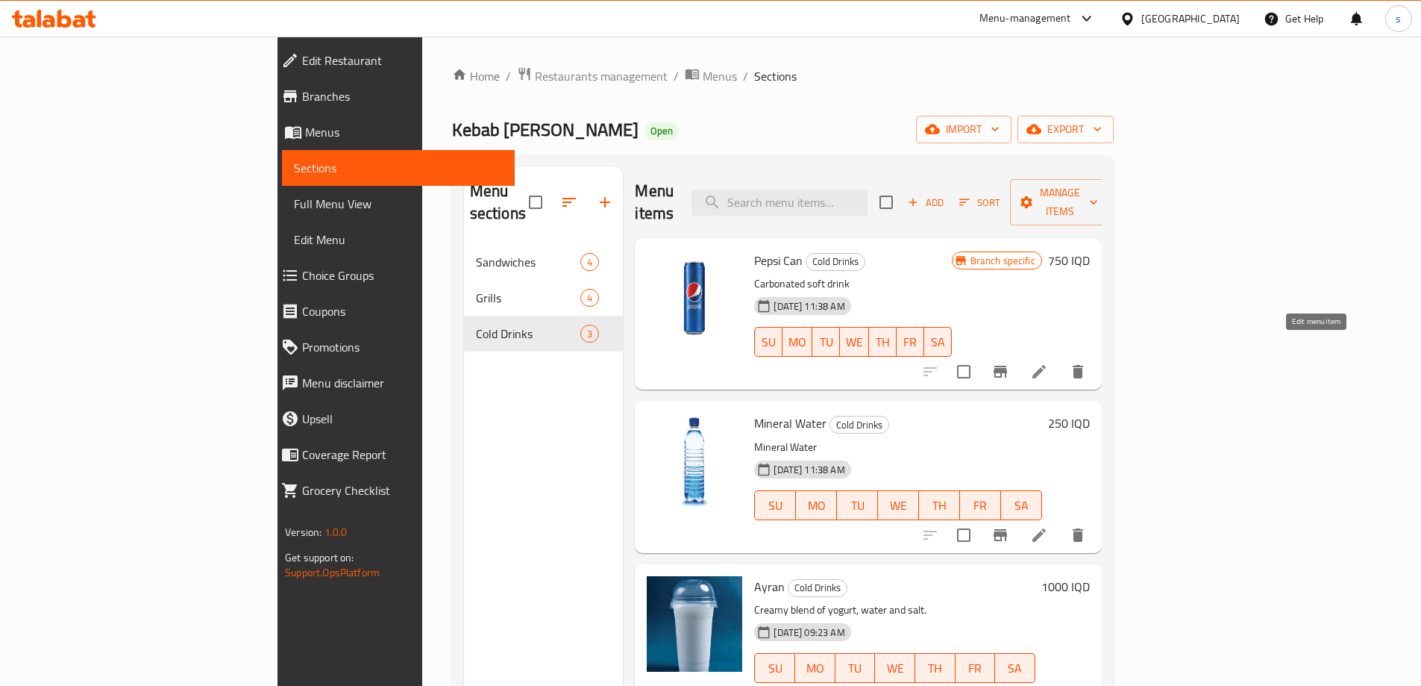
click at [1048, 363] on icon at bounding box center [1039, 372] width 18 height 18
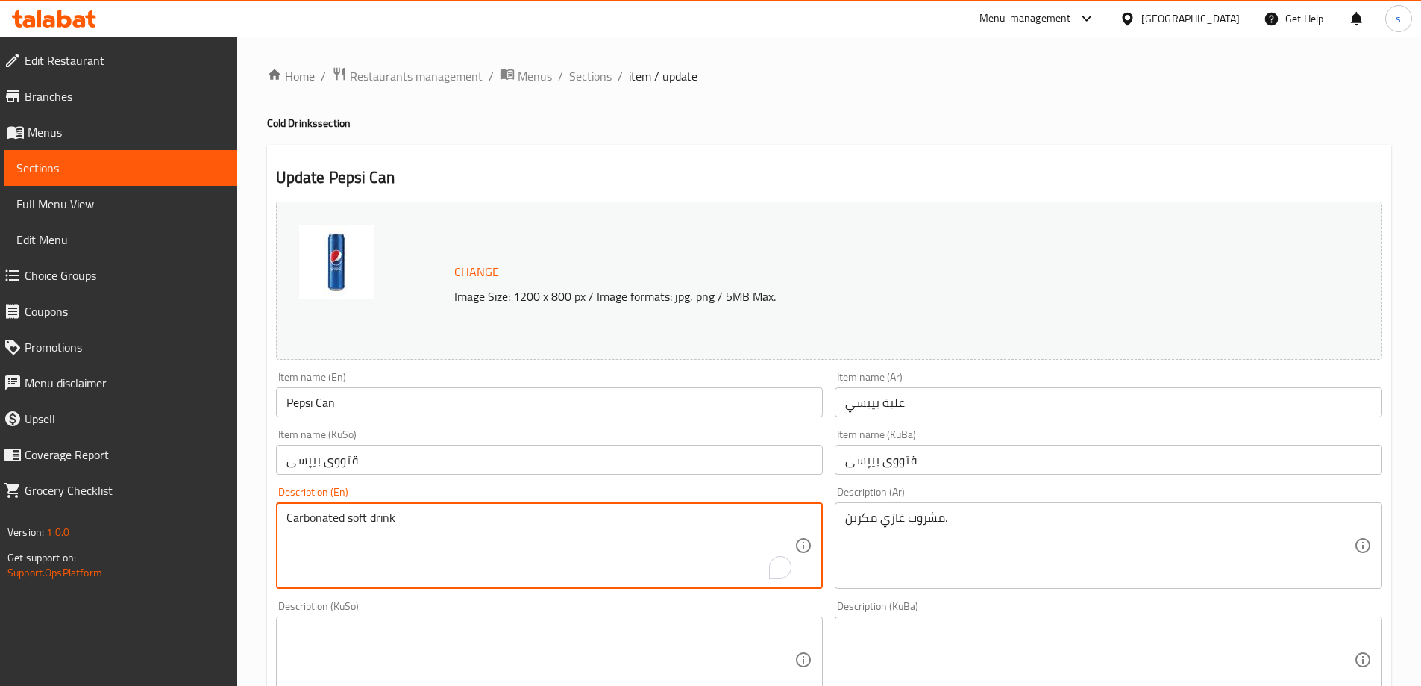
drag, startPoint x: 348, startPoint y: 524, endPoint x: 267, endPoint y: 525, distance: 80.6
type textarea "soft drink"
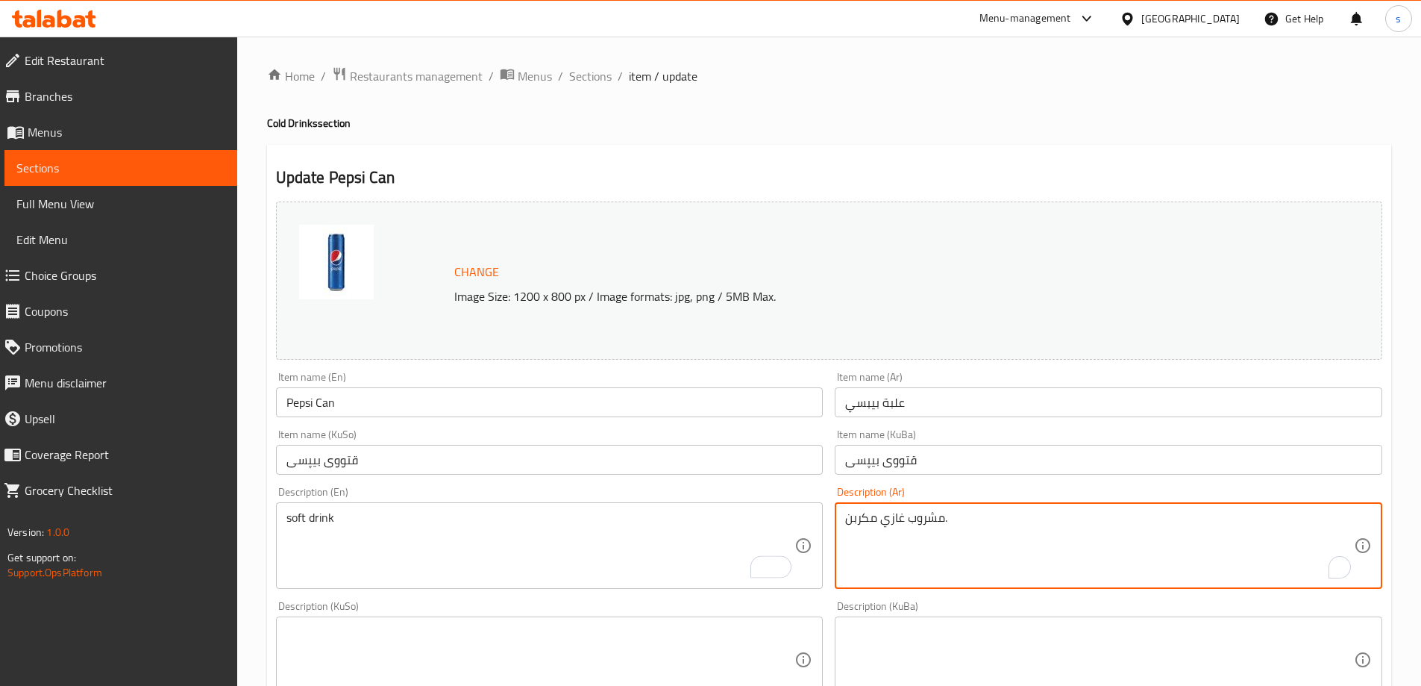
drag, startPoint x: 882, startPoint y: 527, endPoint x: 821, endPoint y: 530, distance: 61.3
type textarea "مشروب غازي."
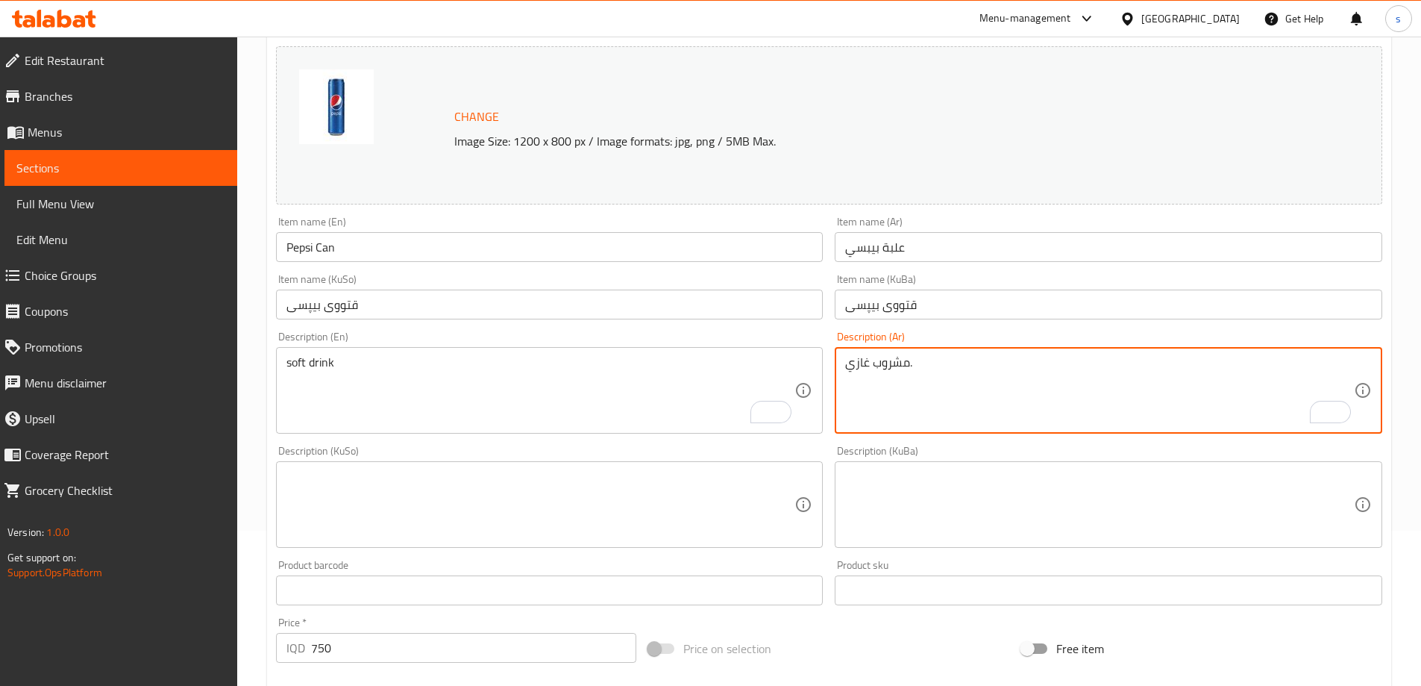
click at [575, 503] on textarea at bounding box center [540, 504] width 509 height 71
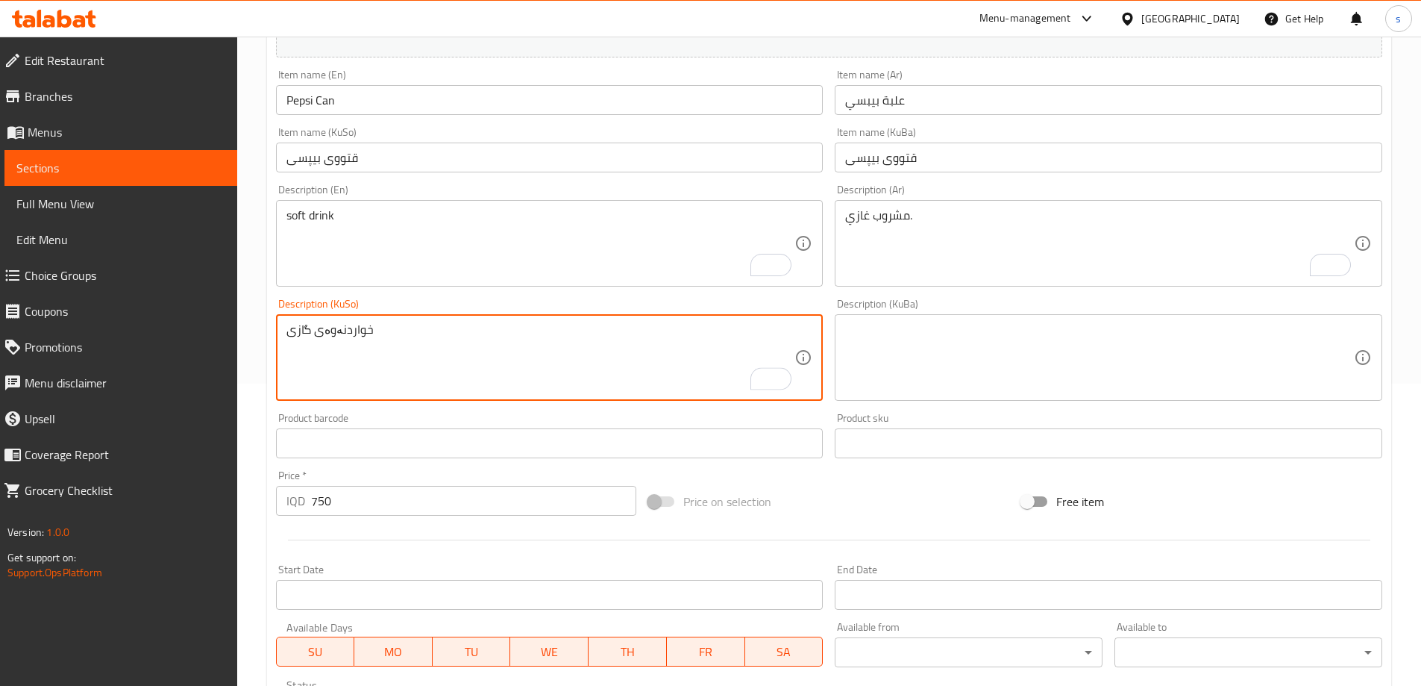
scroll to position [225, 0]
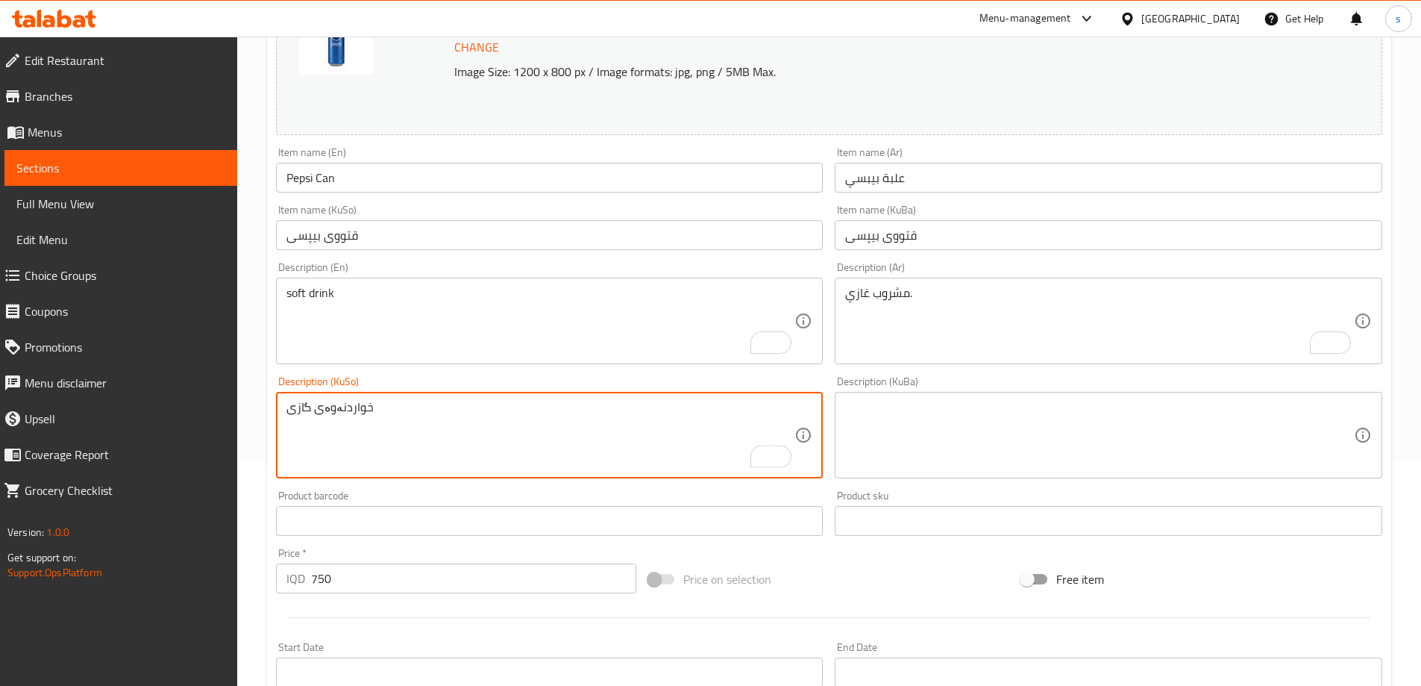
type textarea "خواردنەوەی گازی"
click at [337, 180] on input "Pepsi Can" at bounding box center [550, 178] width 548 height 30
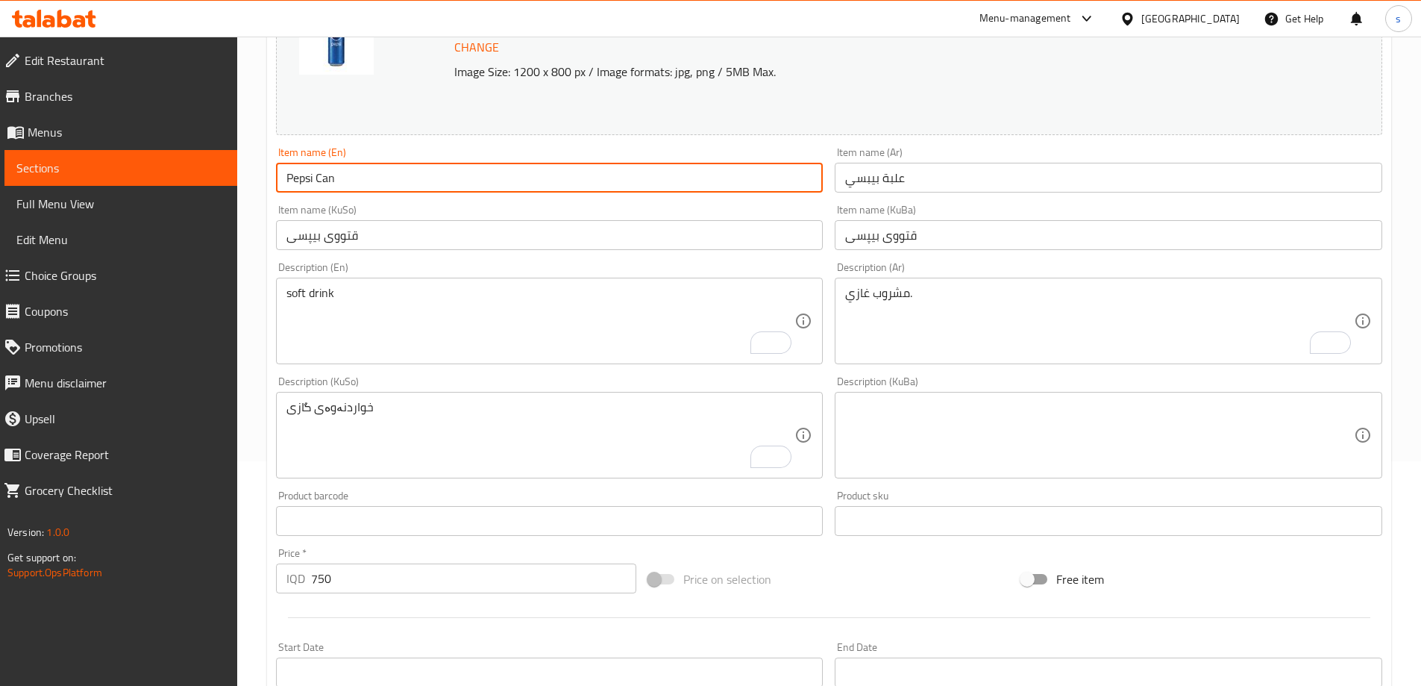
click at [327, 181] on input "Pepsi Can" at bounding box center [550, 178] width 548 height 30
type input "Pepsi"
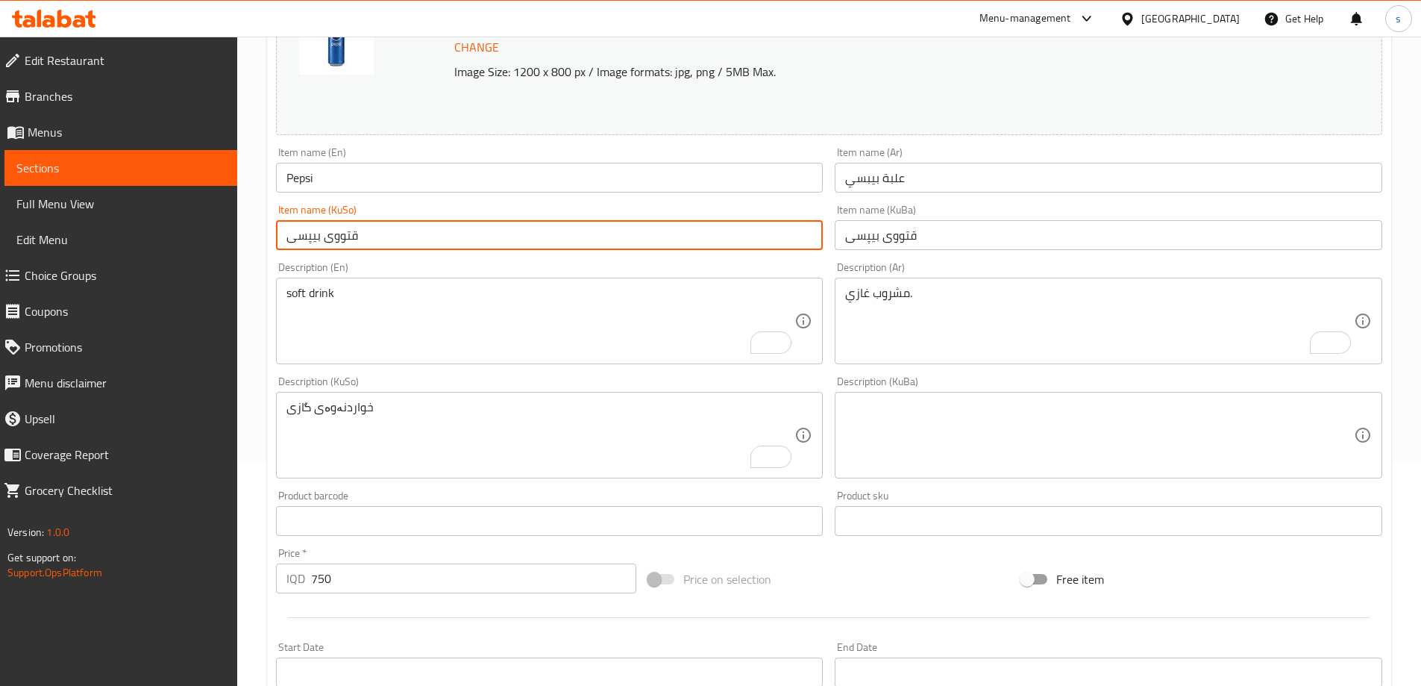
click at [337, 242] on input "قتووی بیپسی" at bounding box center [550, 235] width 548 height 30
click at [341, 229] on input "قتو بیپسی" at bounding box center [550, 235] width 548 height 30
click at [331, 243] on input "قتو بیپسی" at bounding box center [550, 235] width 548 height 30
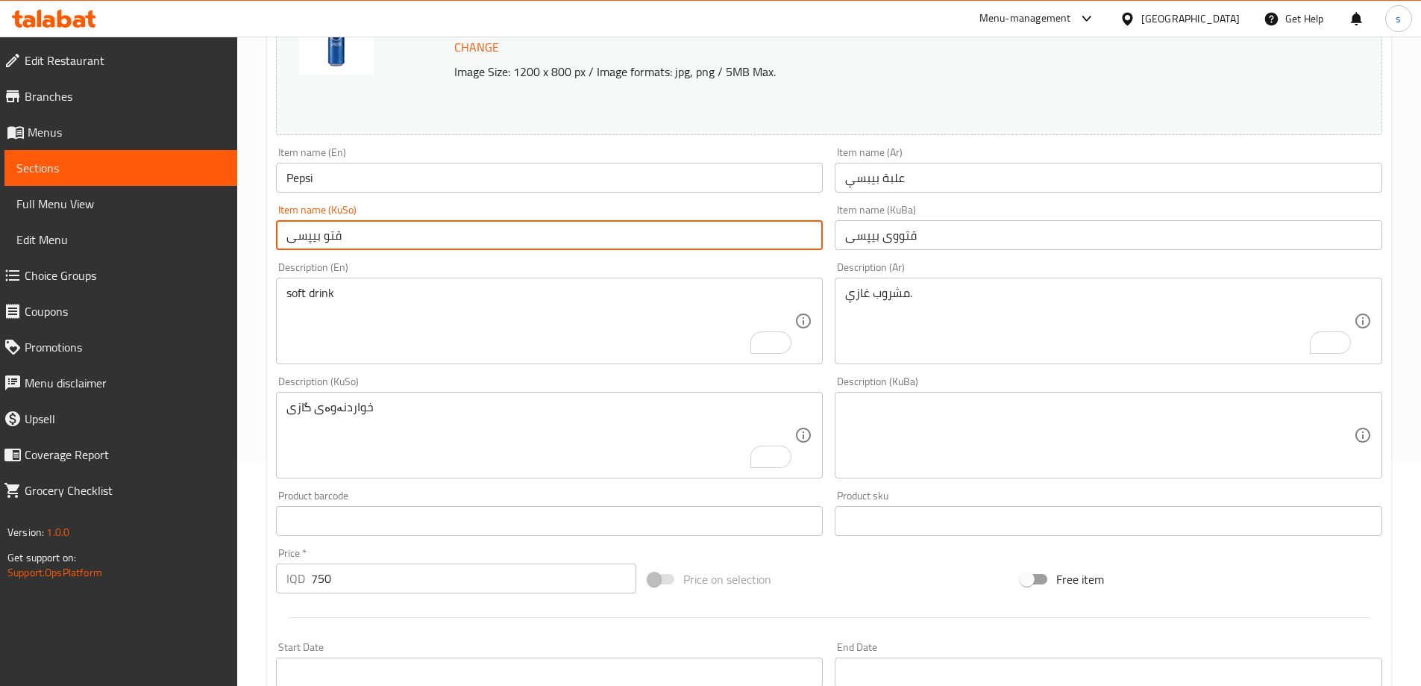
click at [331, 243] on input "قتو بیپسی" at bounding box center [550, 235] width 548 height 30
type input "بیپسی"
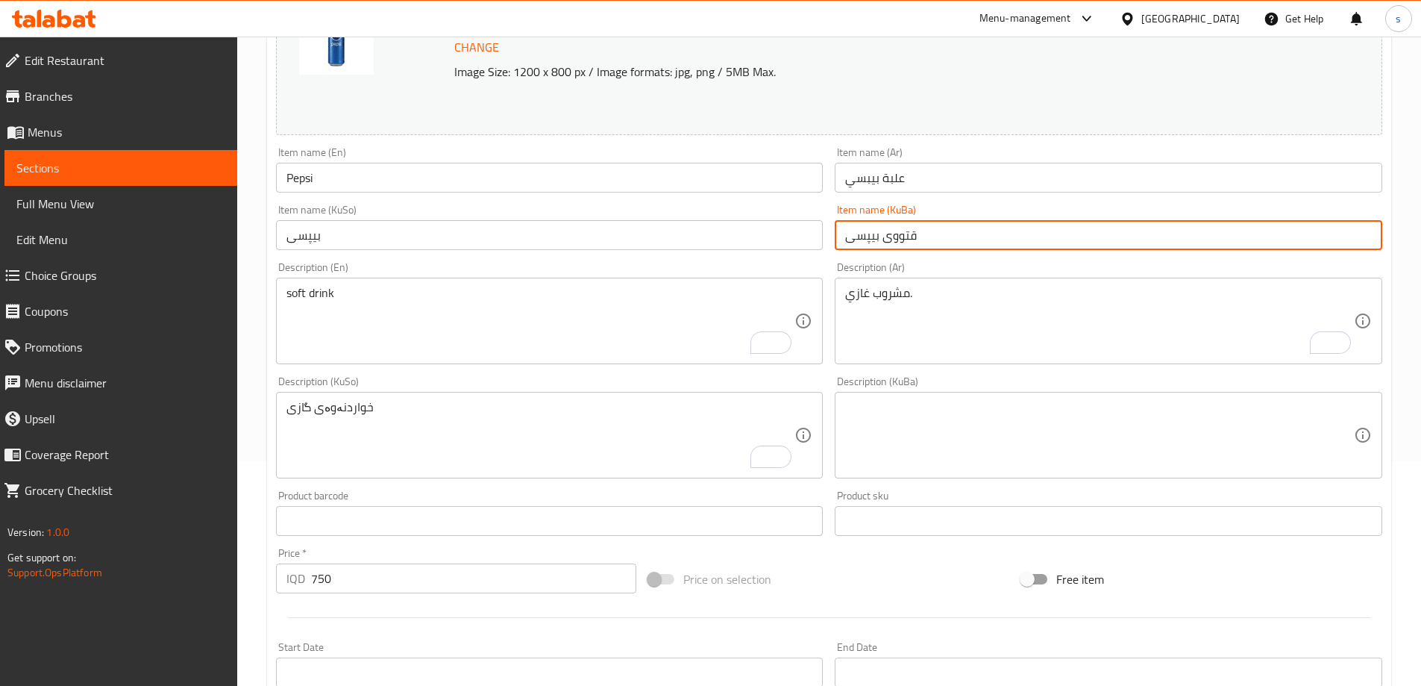
drag, startPoint x: 941, startPoint y: 239, endPoint x: 800, endPoint y: 248, distance: 140.6
click at [800, 248] on div "Change Image Size: 1200 x 800 px / Image formats: jpg, png / 5MB Max. Item name…" at bounding box center [829, 389] width 1118 height 836
click at [897, 171] on input "علبة بيبسي" at bounding box center [1109, 178] width 548 height 30
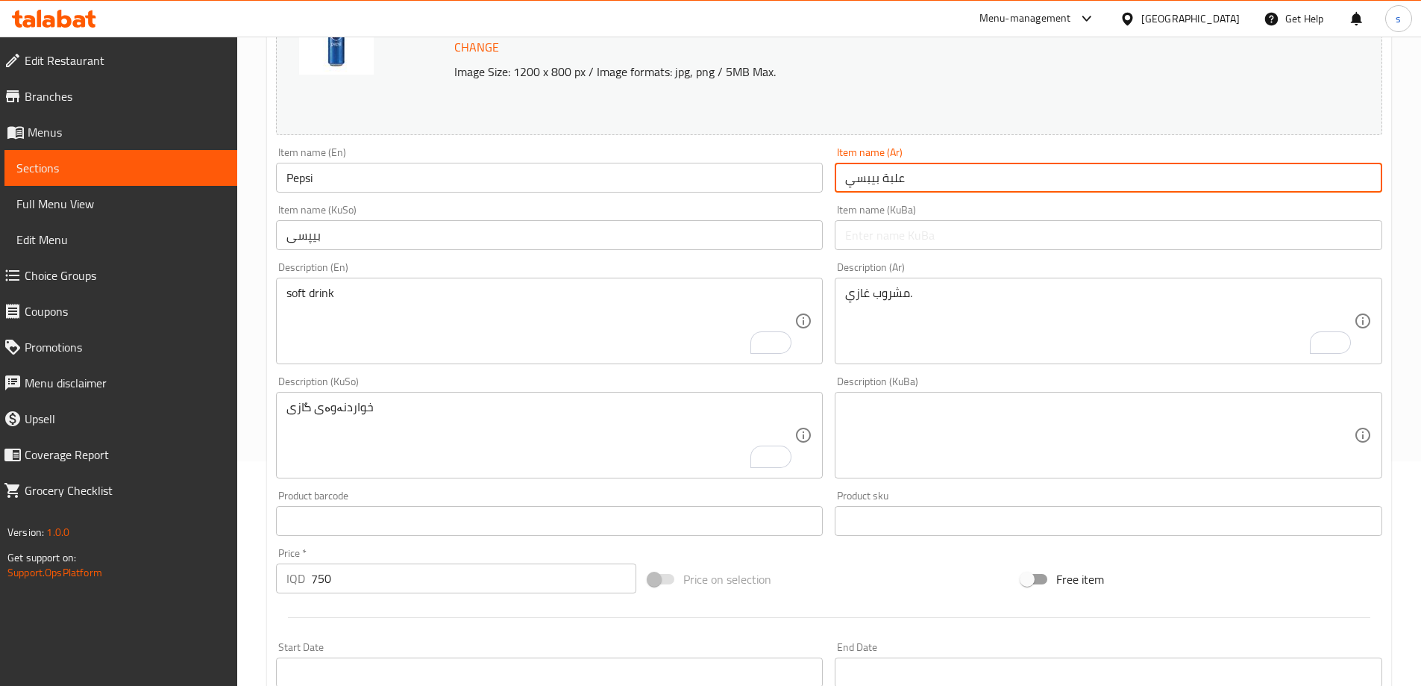
click at [897, 171] on input "علبة بيبسي" at bounding box center [1109, 178] width 548 height 30
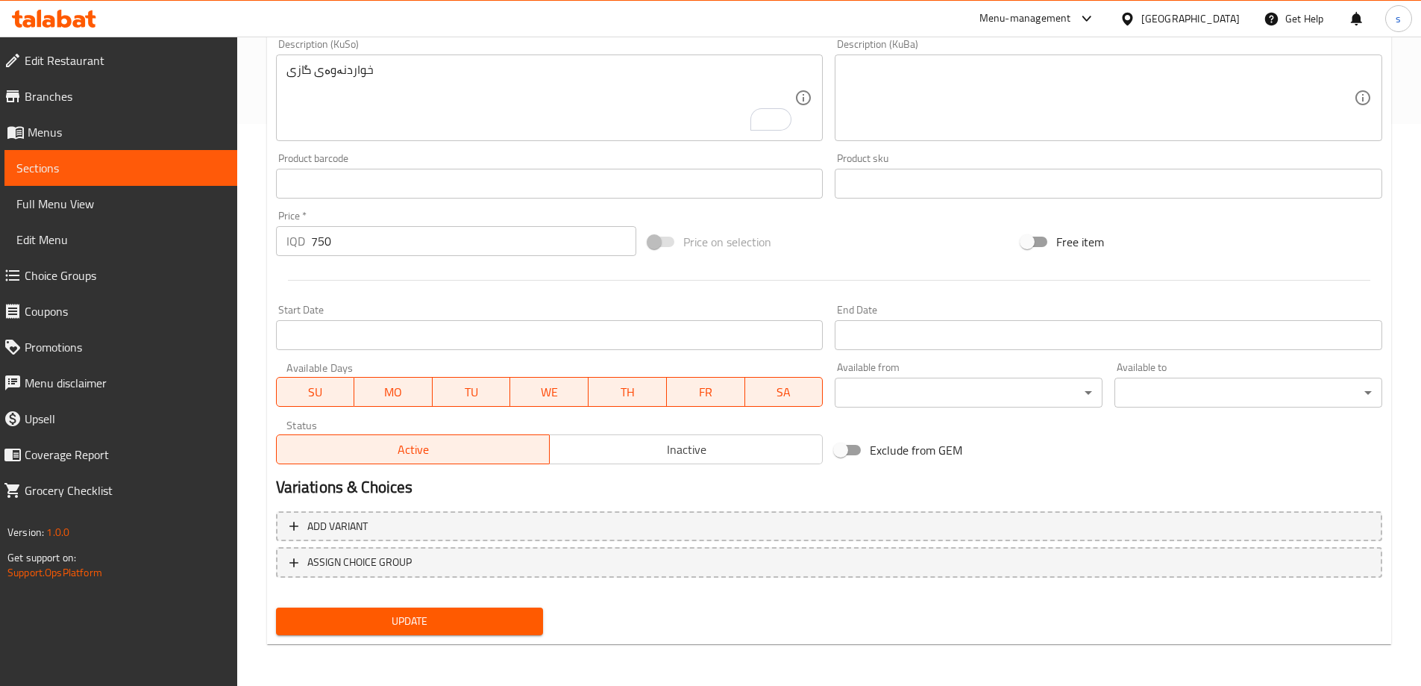
type input "بيبسي"
click at [526, 625] on span "Update" at bounding box center [410, 621] width 244 height 19
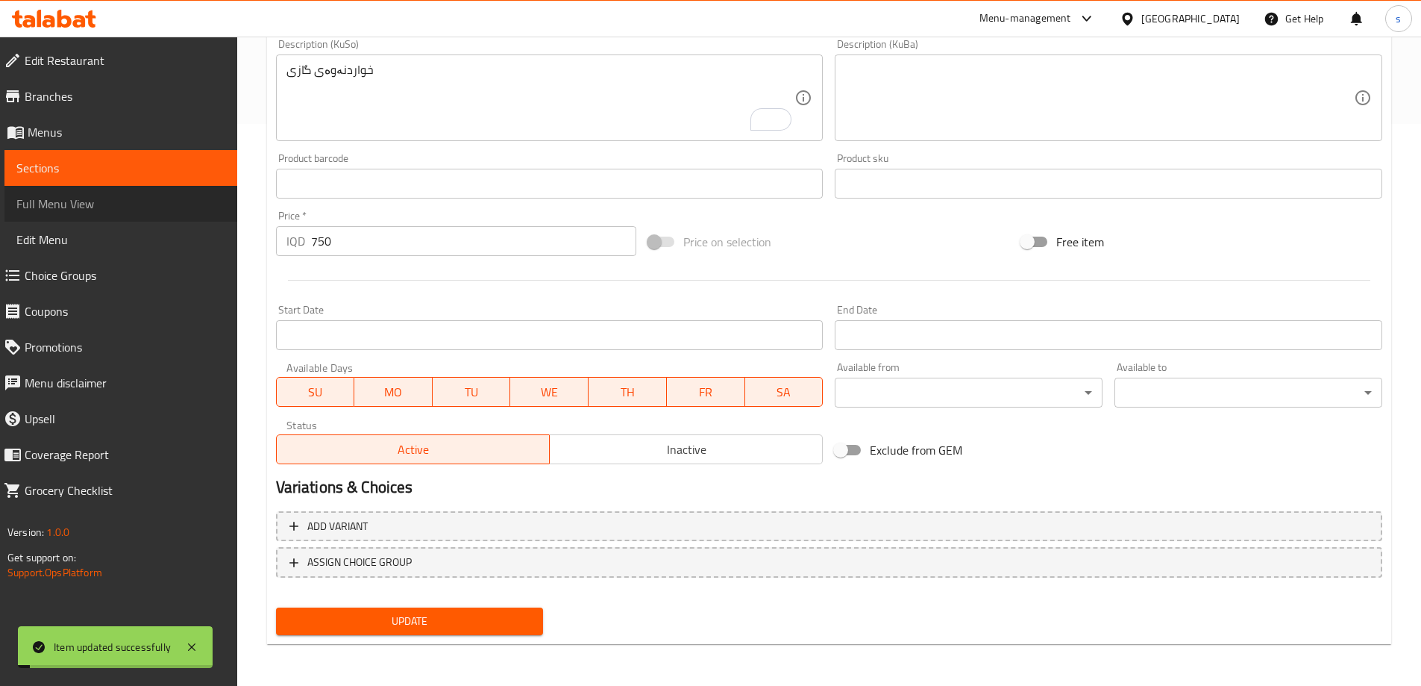
click at [122, 197] on span "Full Menu View" at bounding box center [120, 204] width 209 height 18
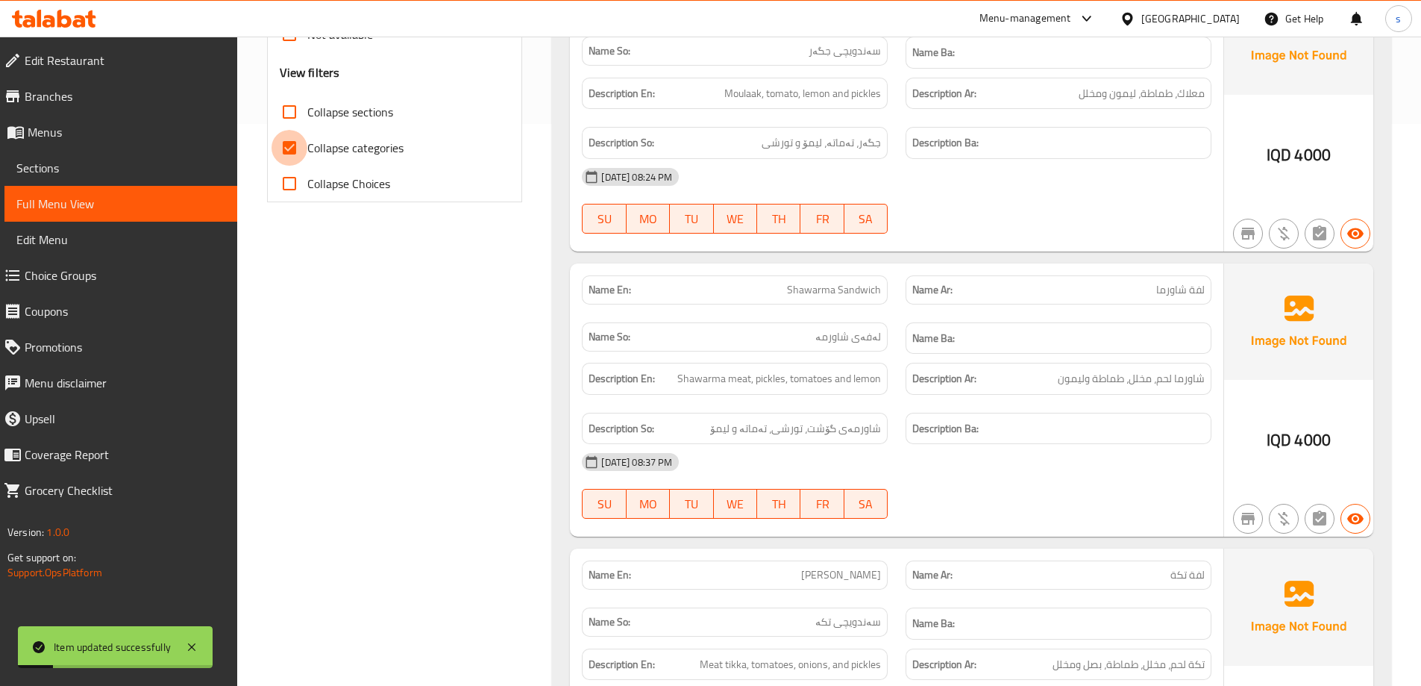
click at [299, 143] on input "Collapse categories" at bounding box center [290, 148] width 36 height 36
checkbox input "false"
click at [311, 112] on span "Collapse sections" at bounding box center [350, 112] width 86 height 18
click at [307, 112] on input "Collapse sections" at bounding box center [290, 112] width 36 height 36
checkbox input "true"
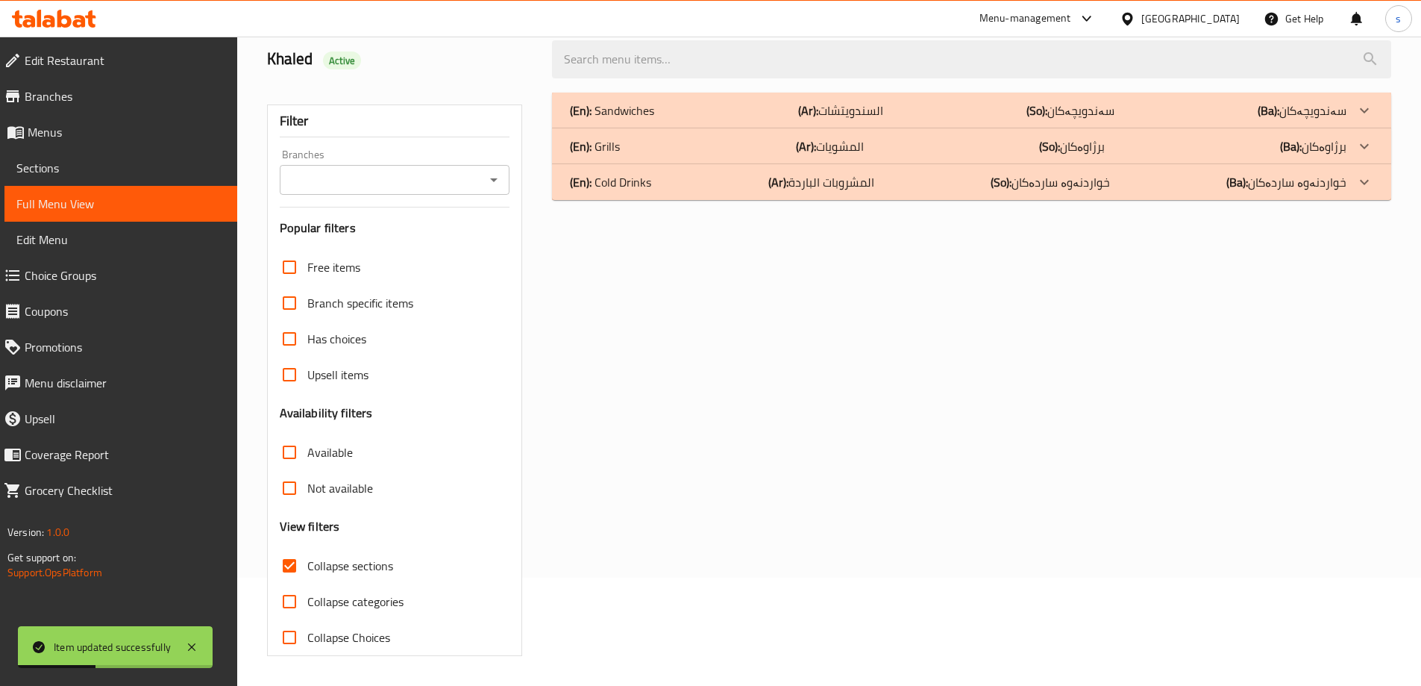
scroll to position [108, 0]
click at [504, 174] on div "Branches" at bounding box center [395, 180] width 231 height 30
click at [486, 189] on div at bounding box center [492, 179] width 19 height 21
click at [487, 186] on icon "Open" at bounding box center [494, 180] width 18 height 18
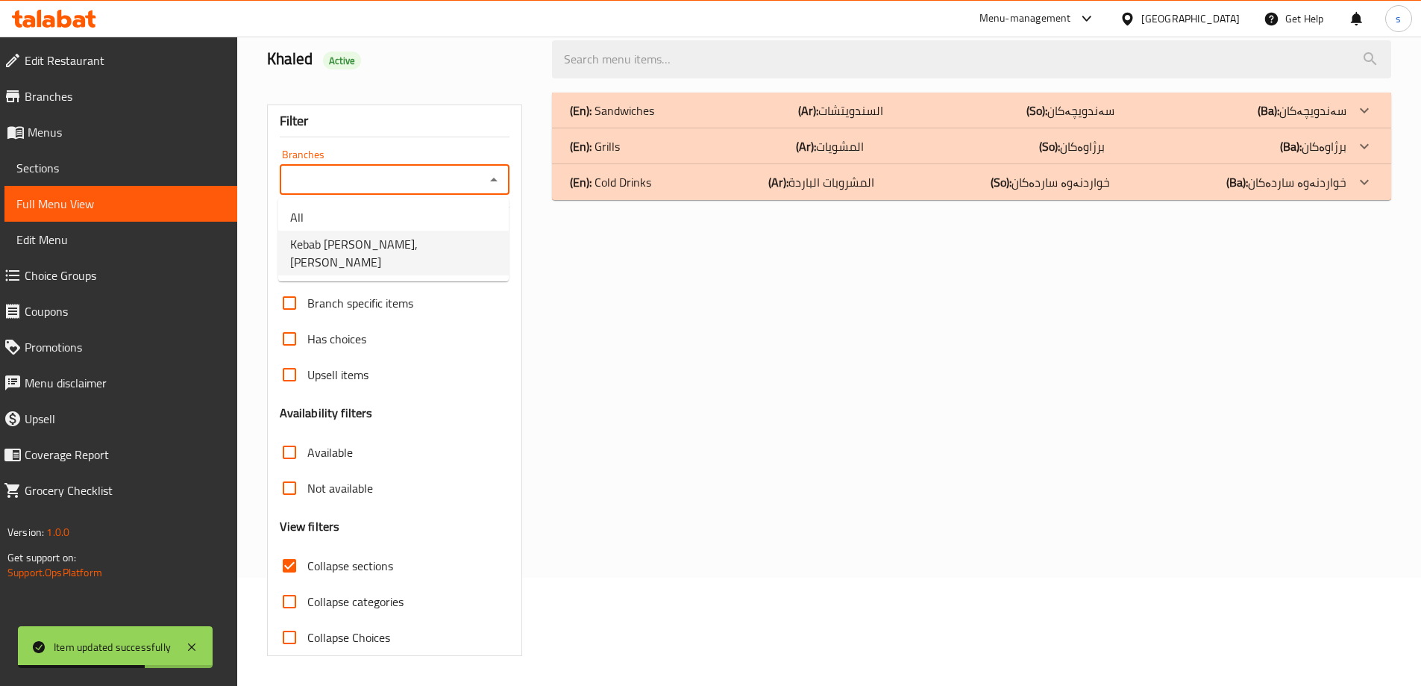
click at [467, 256] on li "Kebab Abo Mohammed, Al Ashar" at bounding box center [393, 253] width 231 height 45
type input "Kebab Abo Mohammed, Al Ashar"
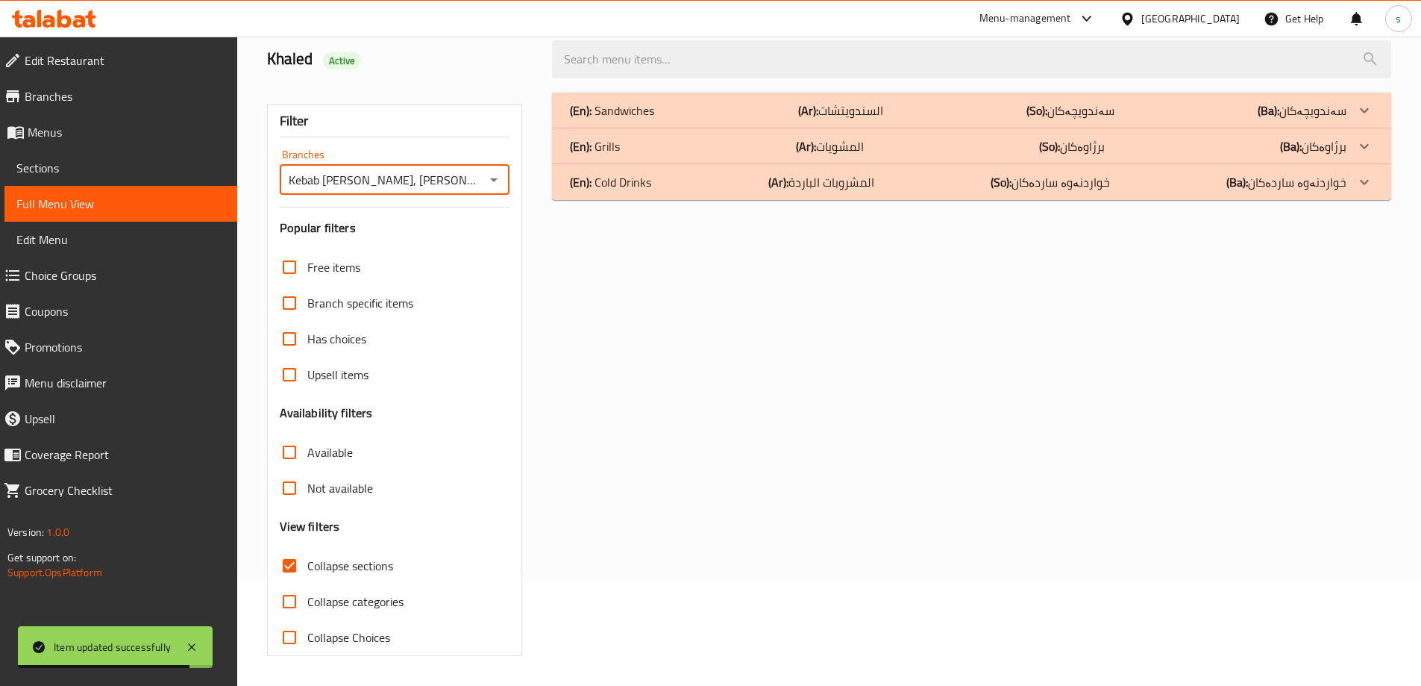
drag, startPoint x: 653, startPoint y: 193, endPoint x: 665, endPoint y: 188, distance: 12.3
click at [656, 128] on div "(En): Cold Drinks (Ar): المشروبات الباردة (So): خواردنەوە ساردەکان (Ba): خواردن…" at bounding box center [971, 111] width 839 height 36
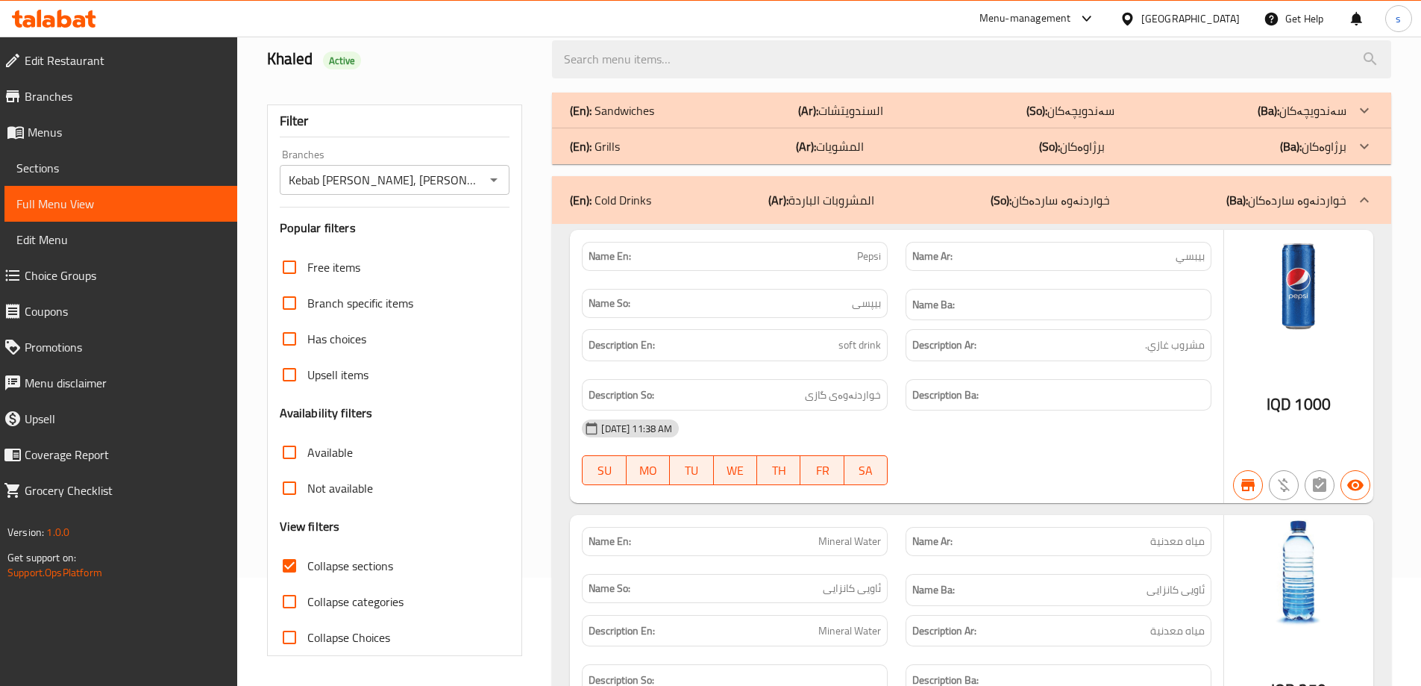
click at [700, 100] on div "(En): Sandwiches (Ar): السندويتشات (So): سەندویچەکان (Ba): سەندویچەکان" at bounding box center [971, 111] width 839 height 36
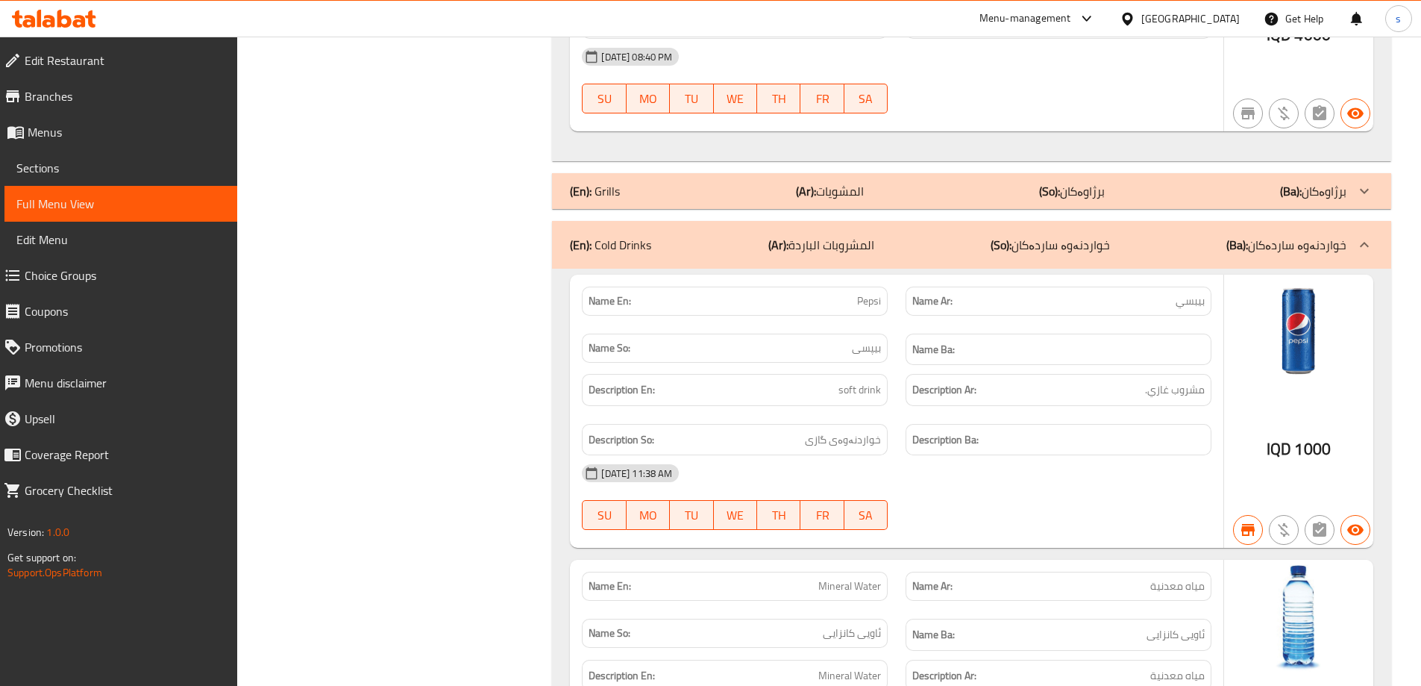
scroll to position [1238, 0]
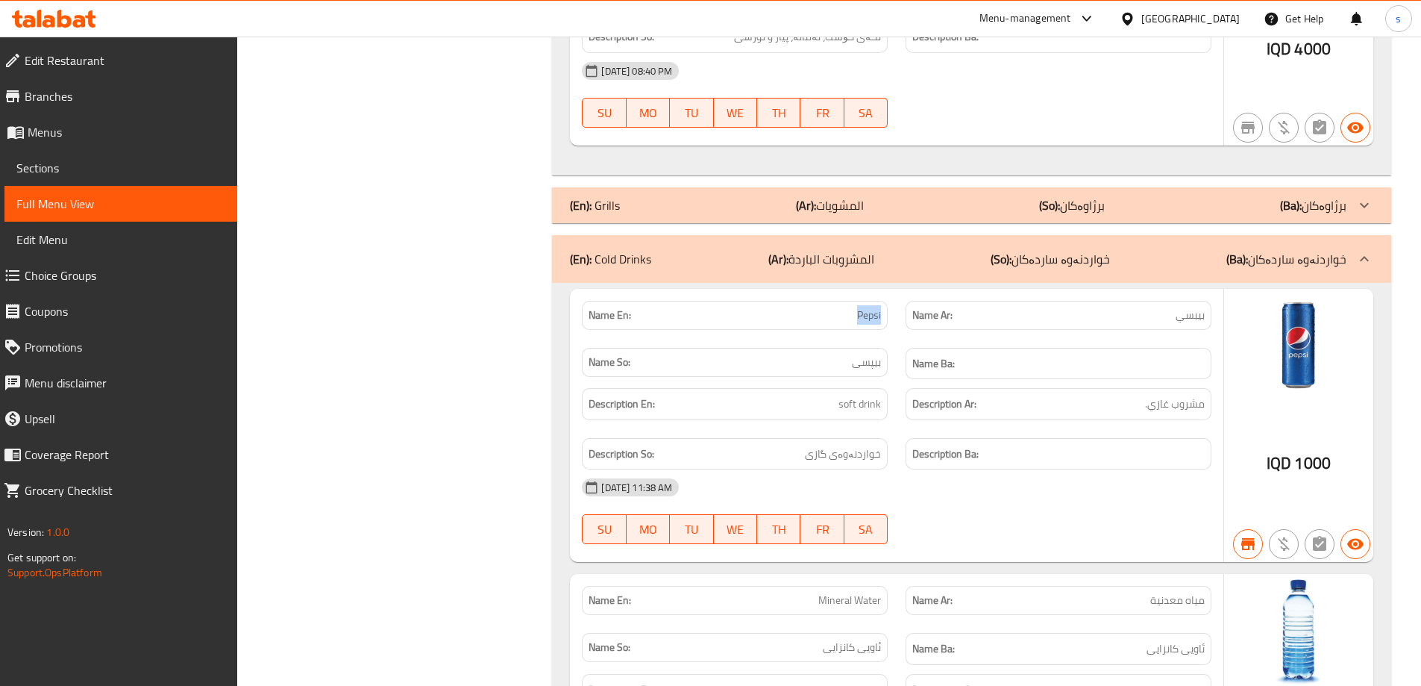
drag, startPoint x: 857, startPoint y: 318, endPoint x: 897, endPoint y: 318, distance: 39.5
copy span "Pepsi"
click at [71, 11] on icon at bounding box center [54, 19] width 84 height 18
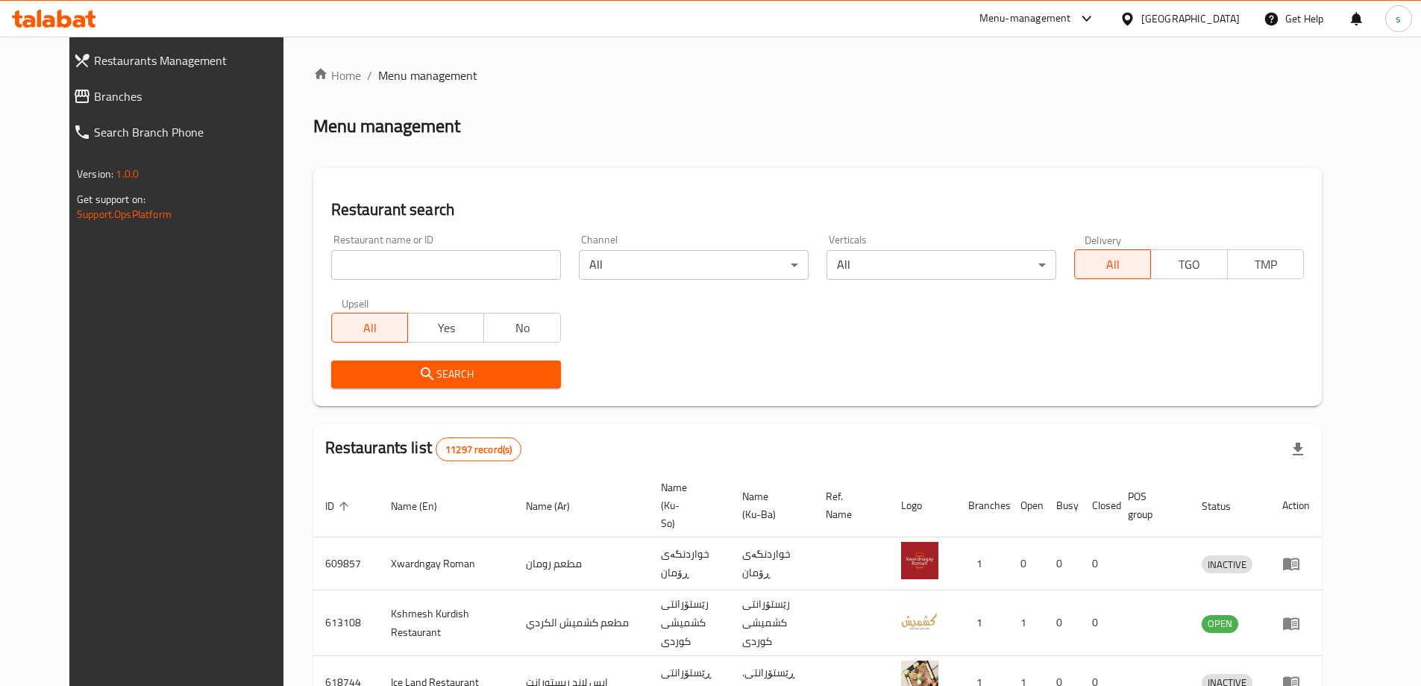
click at [331, 278] on input "search" at bounding box center [446, 265] width 230 height 30
paste input "Chixter"
type input "Chixter"
click button "Search" at bounding box center [446, 374] width 230 height 28
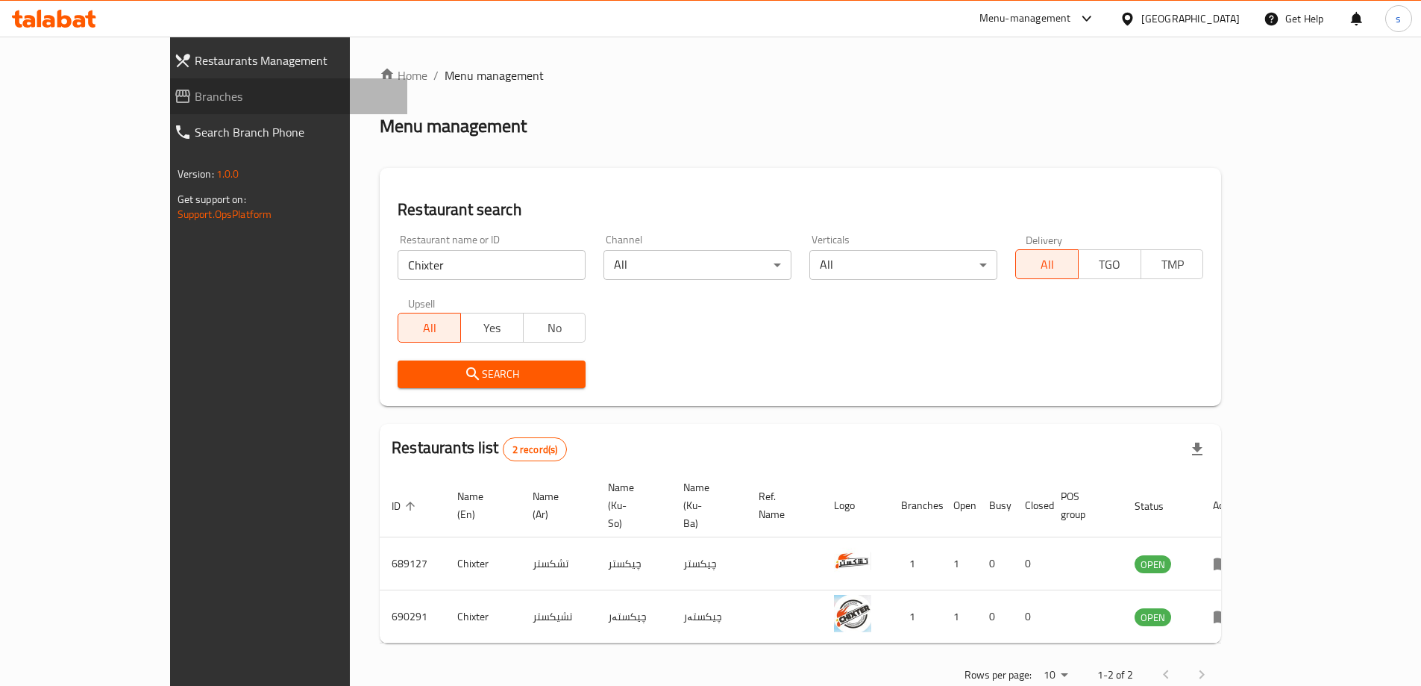
click at [195, 100] on span "Branches" at bounding box center [295, 96] width 201 height 18
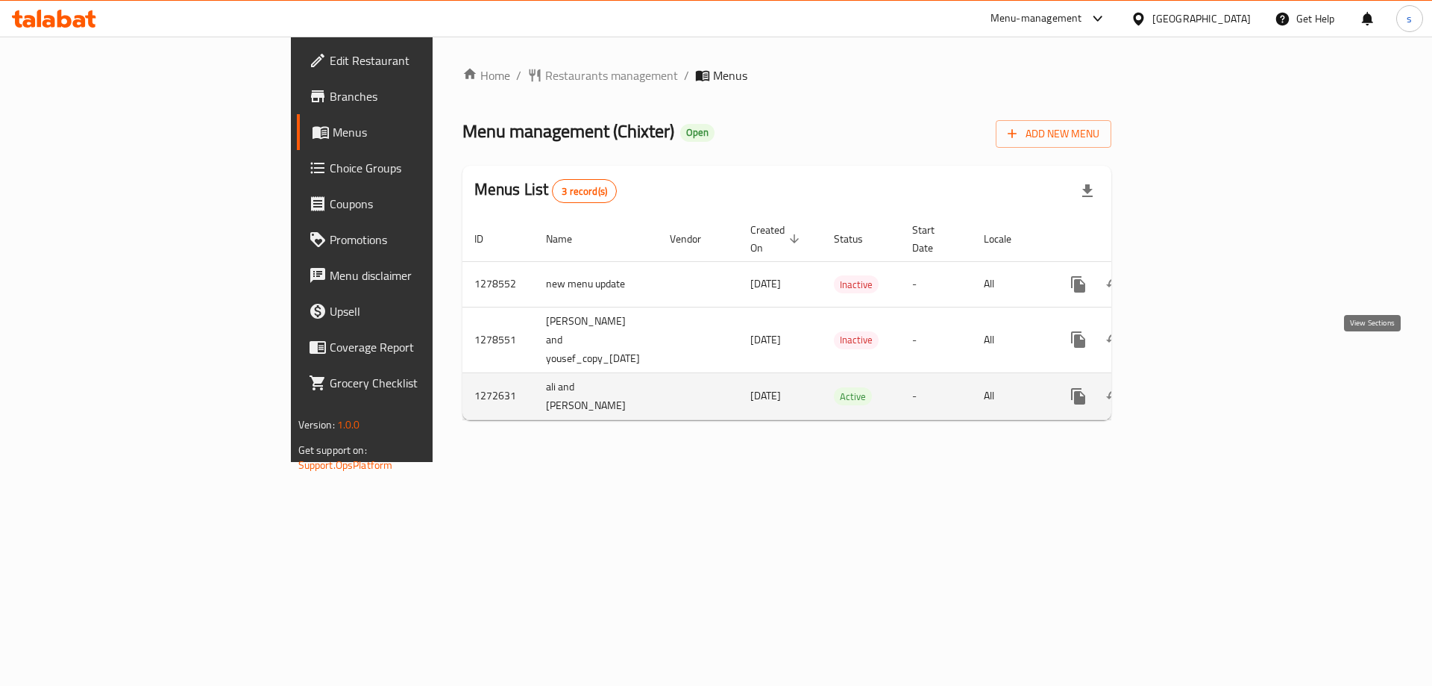
click at [1195, 387] on icon "enhanced table" at bounding box center [1186, 396] width 18 height 18
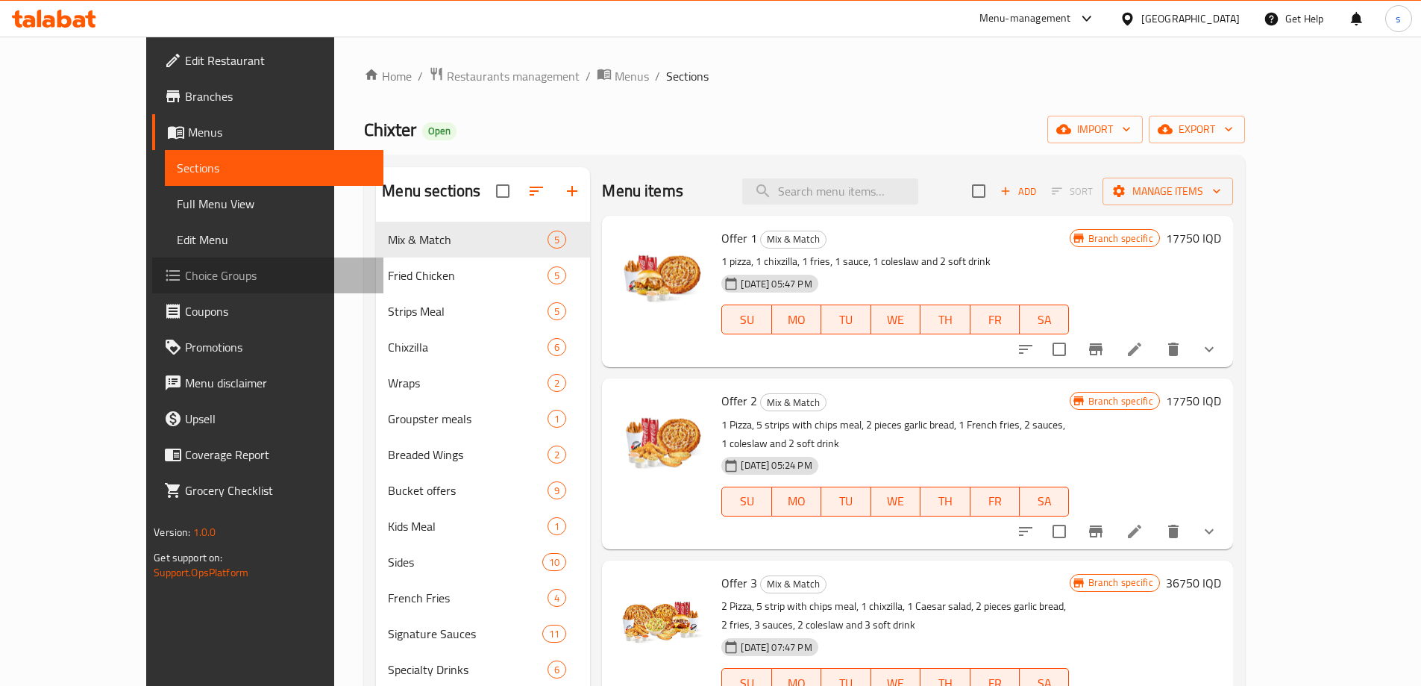
click at [185, 266] on span "Choice Groups" at bounding box center [278, 275] width 186 height 18
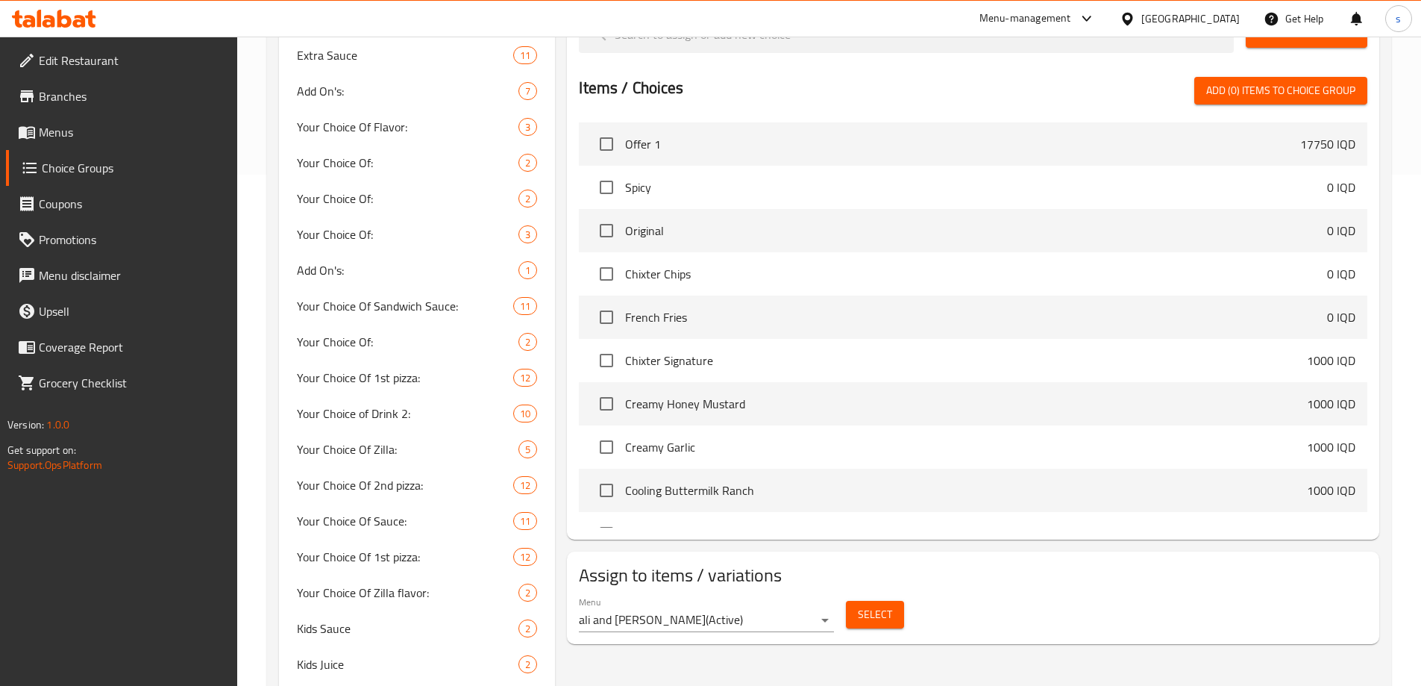
scroll to position [557, 0]
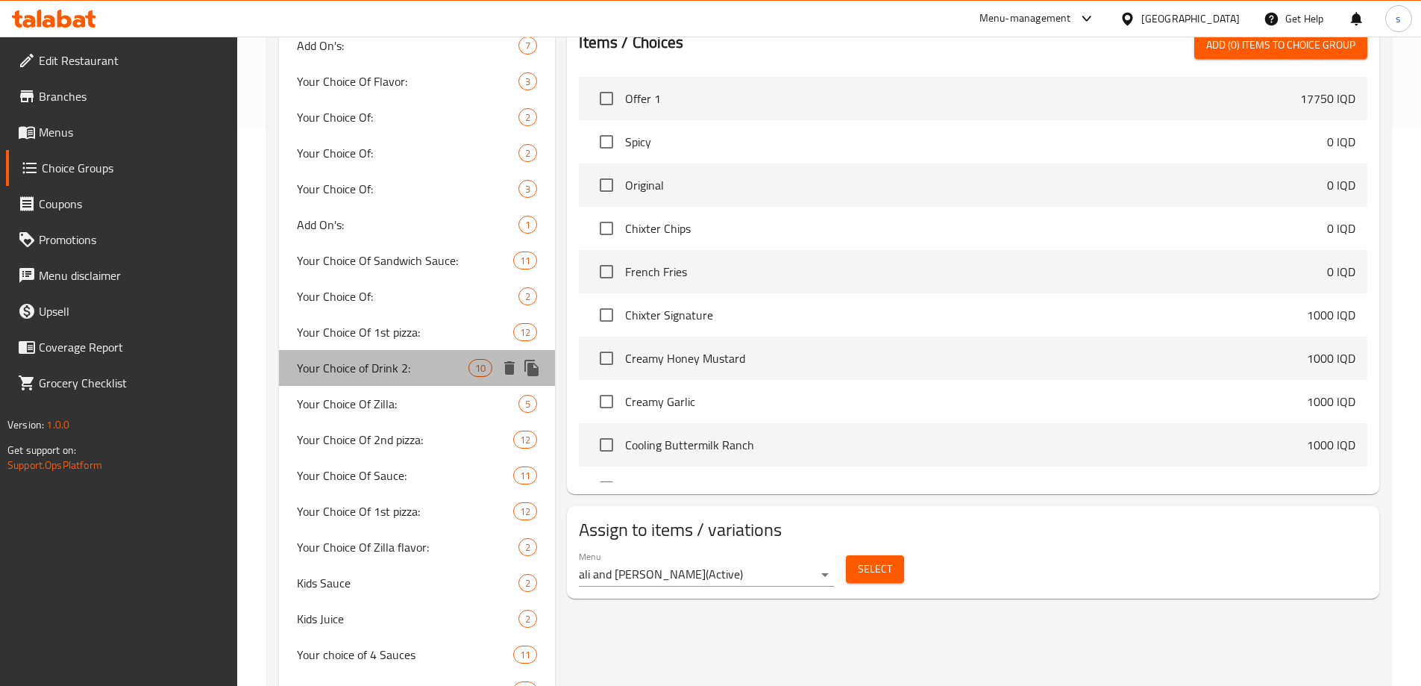
click at [354, 377] on span "Your Choice of Drink 2:" at bounding box center [383, 368] width 172 height 18
type input "Your Choice of Drink 2:"
type input "إختيارك من المشروب 2:"
type input "هەڵبژاردنت لە خواردنەوە 2:"
type input "هەڵبژاردنت لە خواردنەوە:"
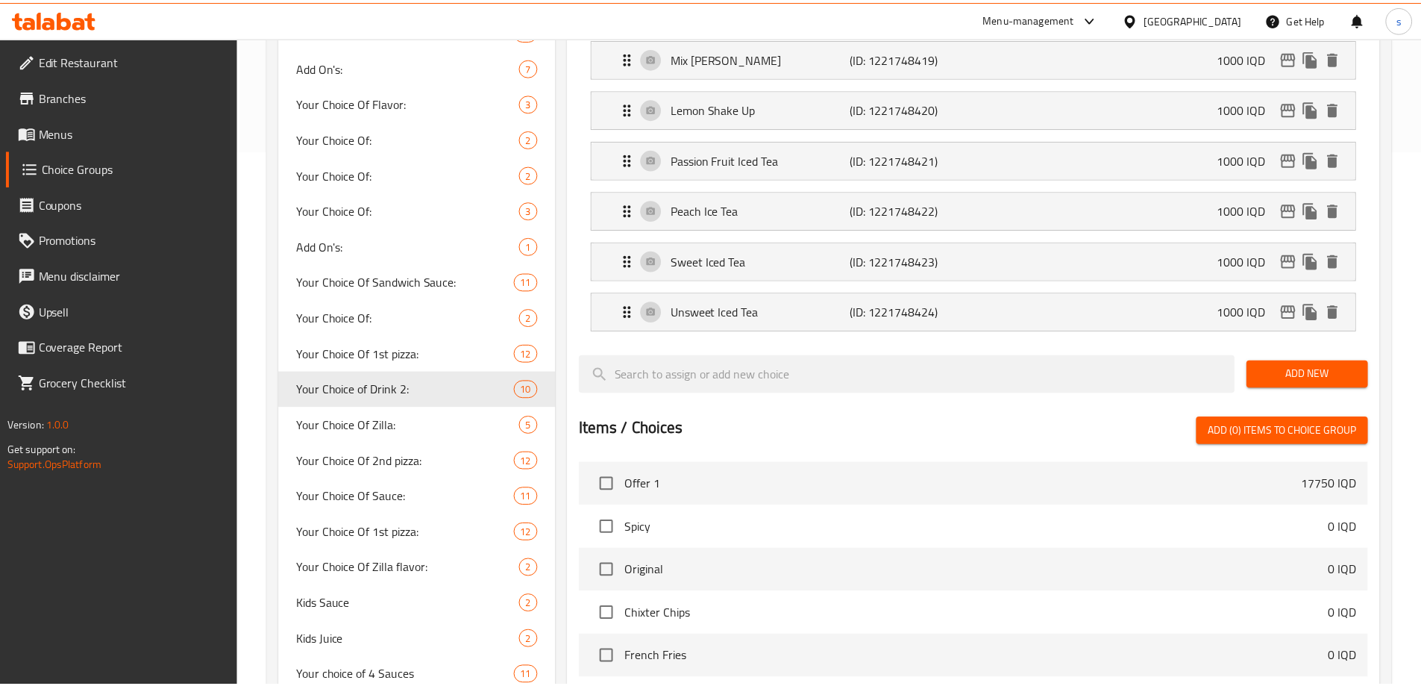
scroll to position [913, 0]
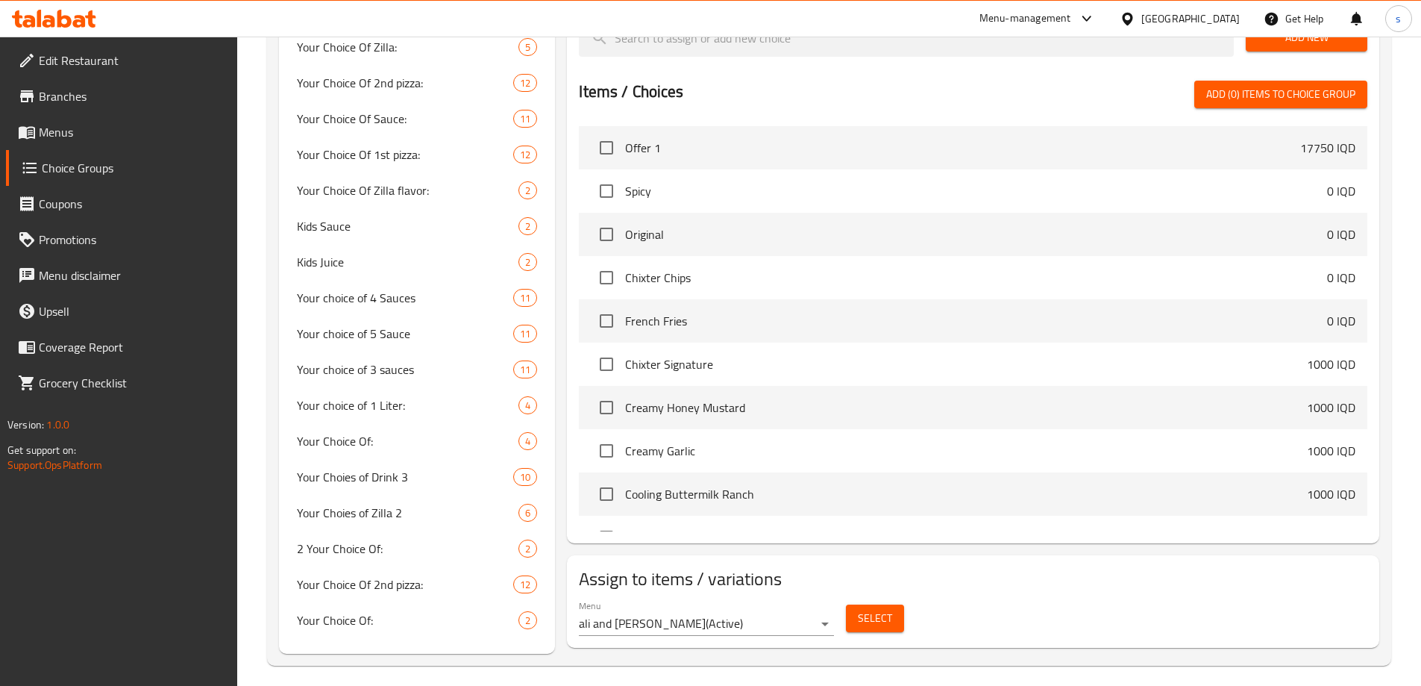
click at [81, 135] on span "Menus" at bounding box center [132, 132] width 186 height 18
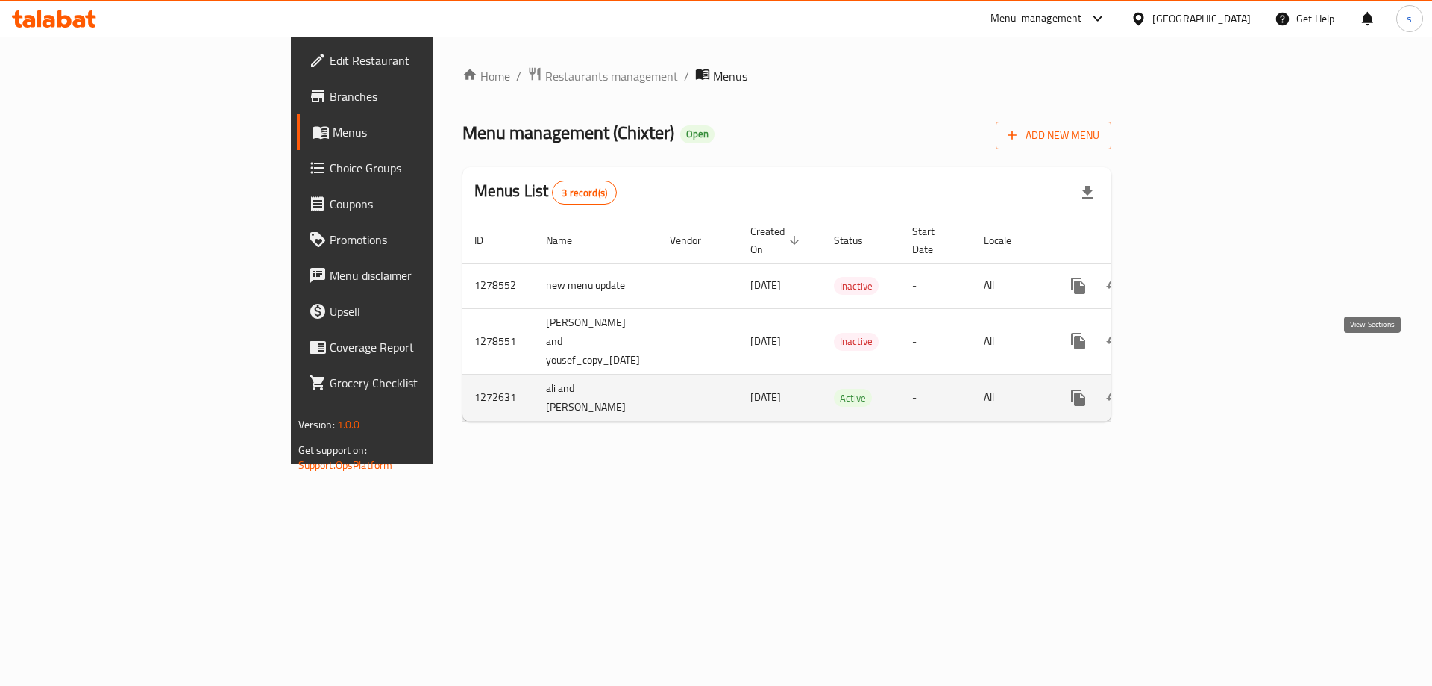
click at [1195, 389] on icon "enhanced table" at bounding box center [1186, 398] width 18 height 18
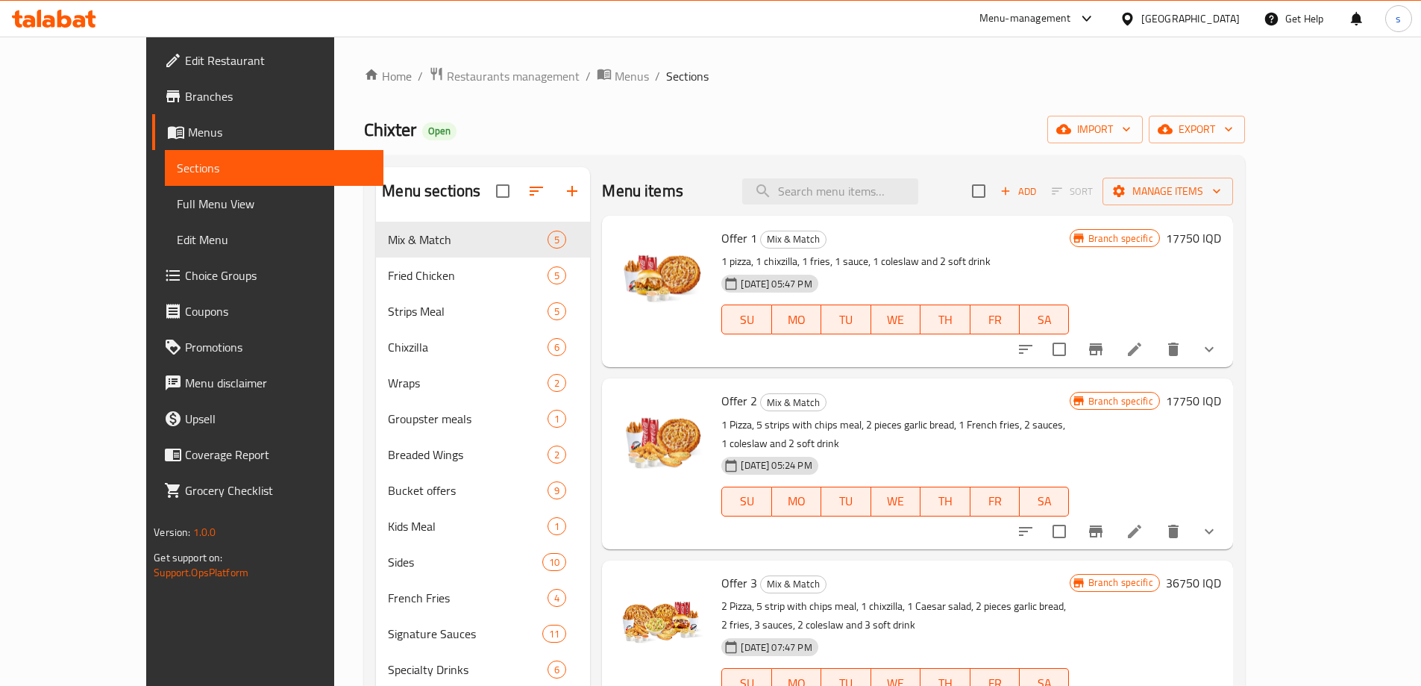
click at [177, 206] on span "Full Menu View" at bounding box center [274, 204] width 195 height 18
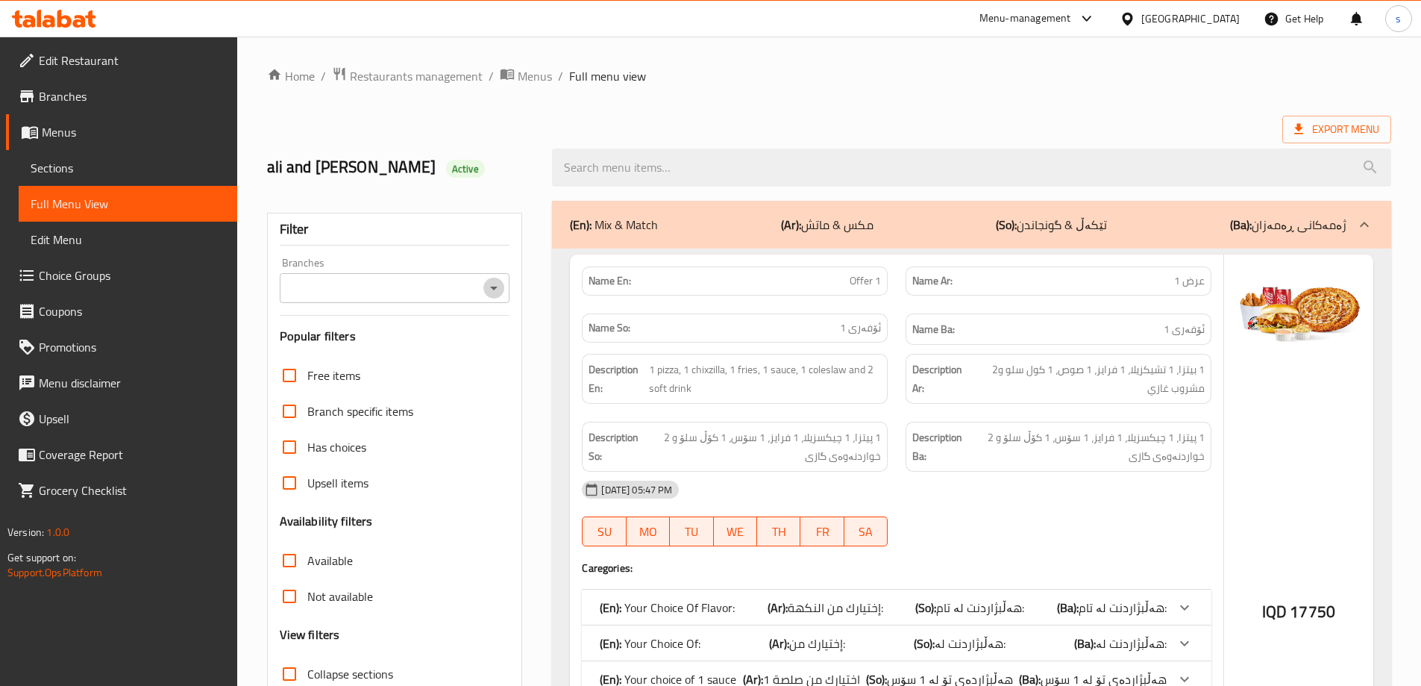
click at [503, 286] on icon "Open" at bounding box center [494, 288] width 18 height 18
click at [492, 287] on icon "Close" at bounding box center [493, 288] width 7 height 4
click at [492, 287] on icon "Open" at bounding box center [493, 288] width 7 height 4
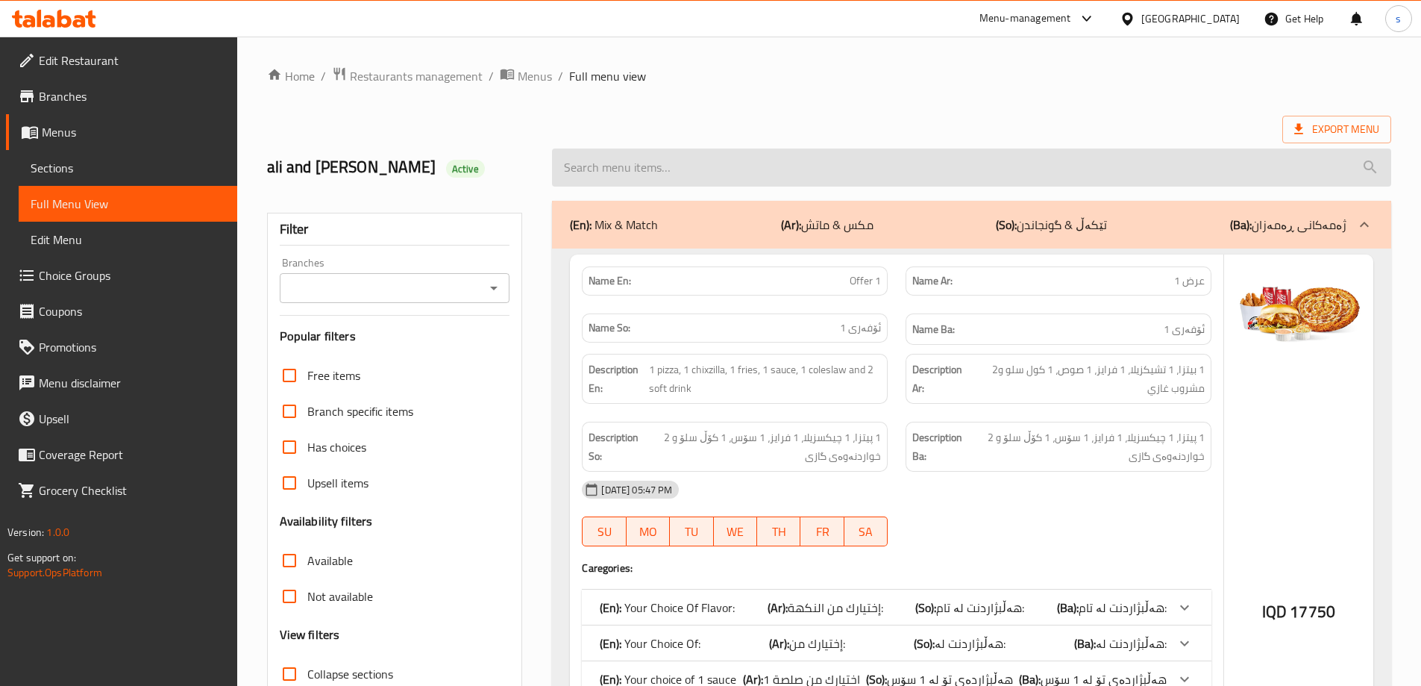
click at [617, 177] on input "search" at bounding box center [971, 167] width 839 height 38
paste input "Offer 5"
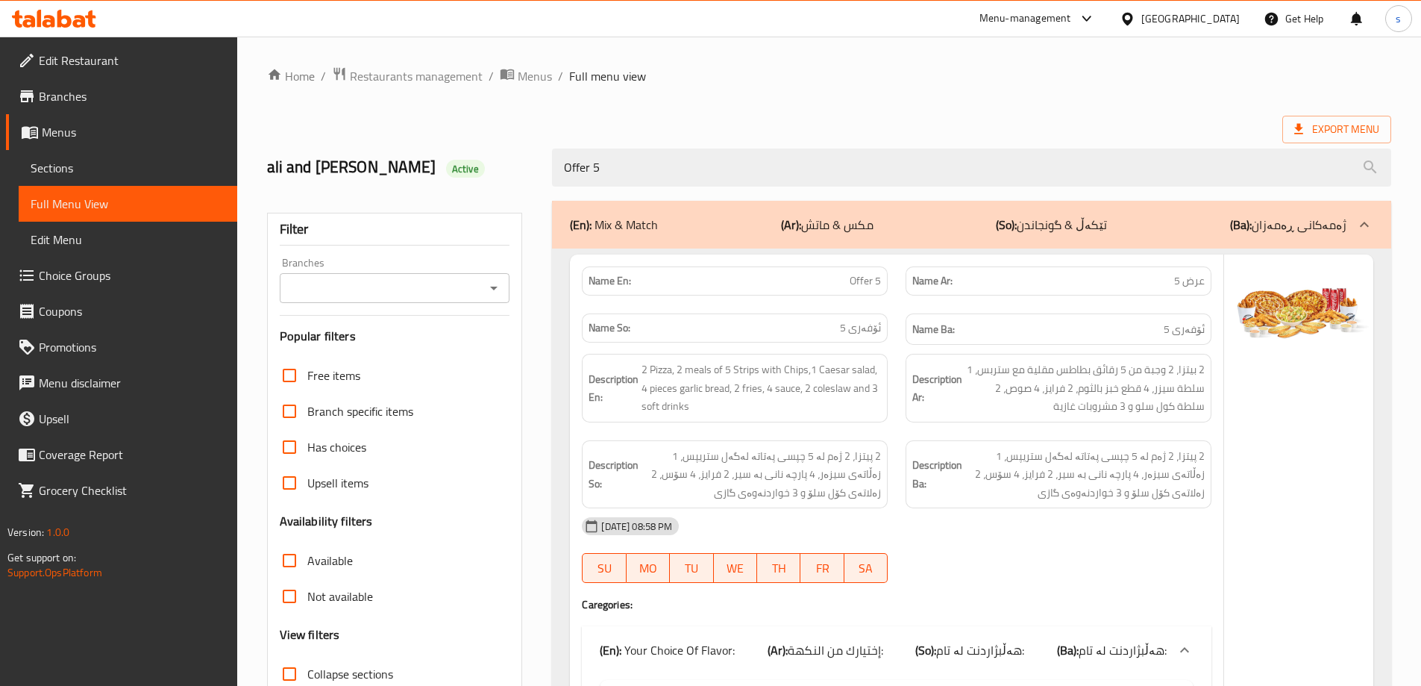
scroll to position [184, 0]
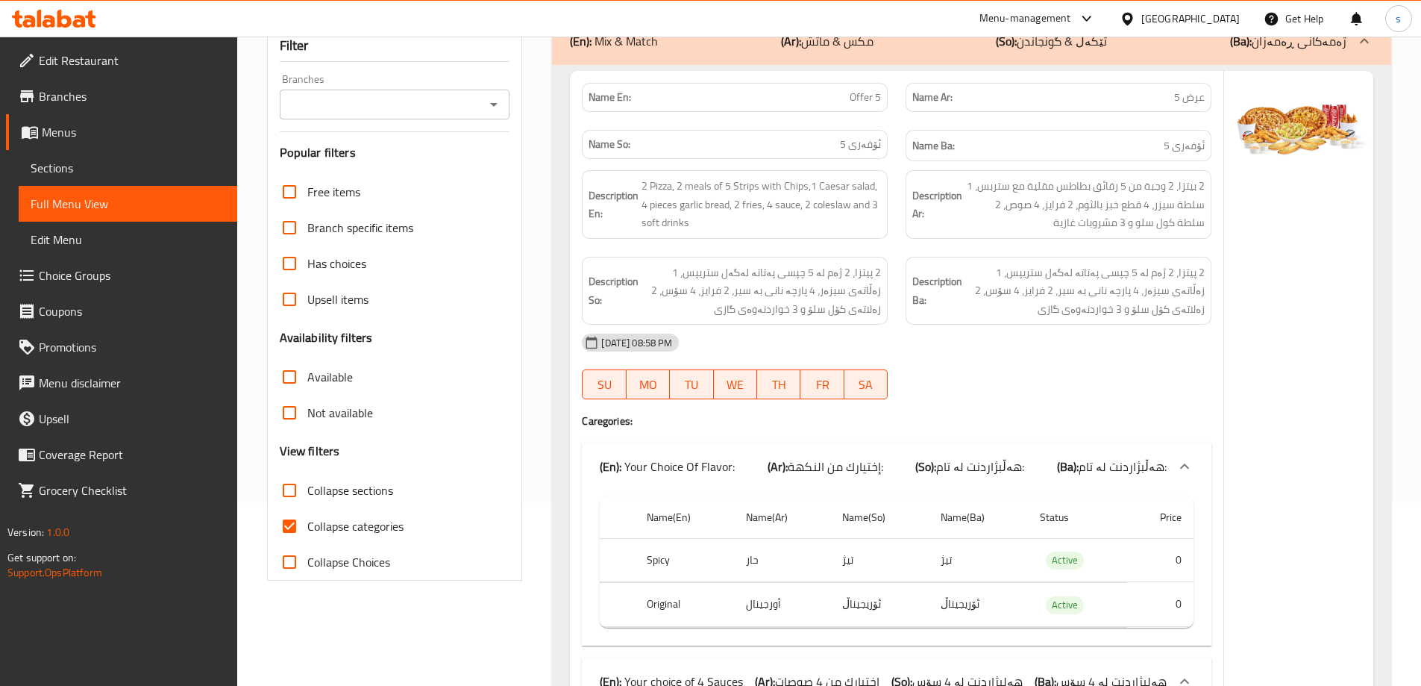
click at [488, 107] on icon "Open" at bounding box center [494, 104] width 18 height 18
type input "Offer 5"
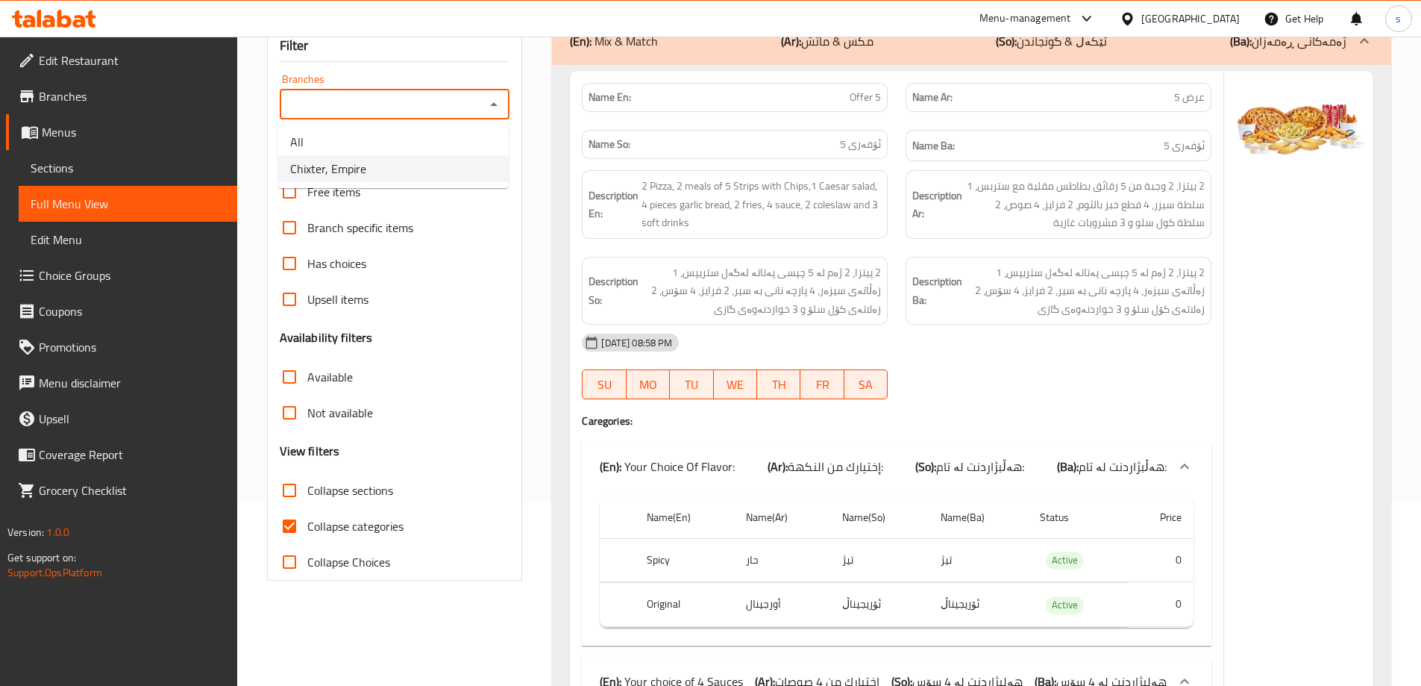
click at [442, 176] on li "Chixter, Empire" at bounding box center [393, 168] width 231 height 27
type input "Chixter, Empire"
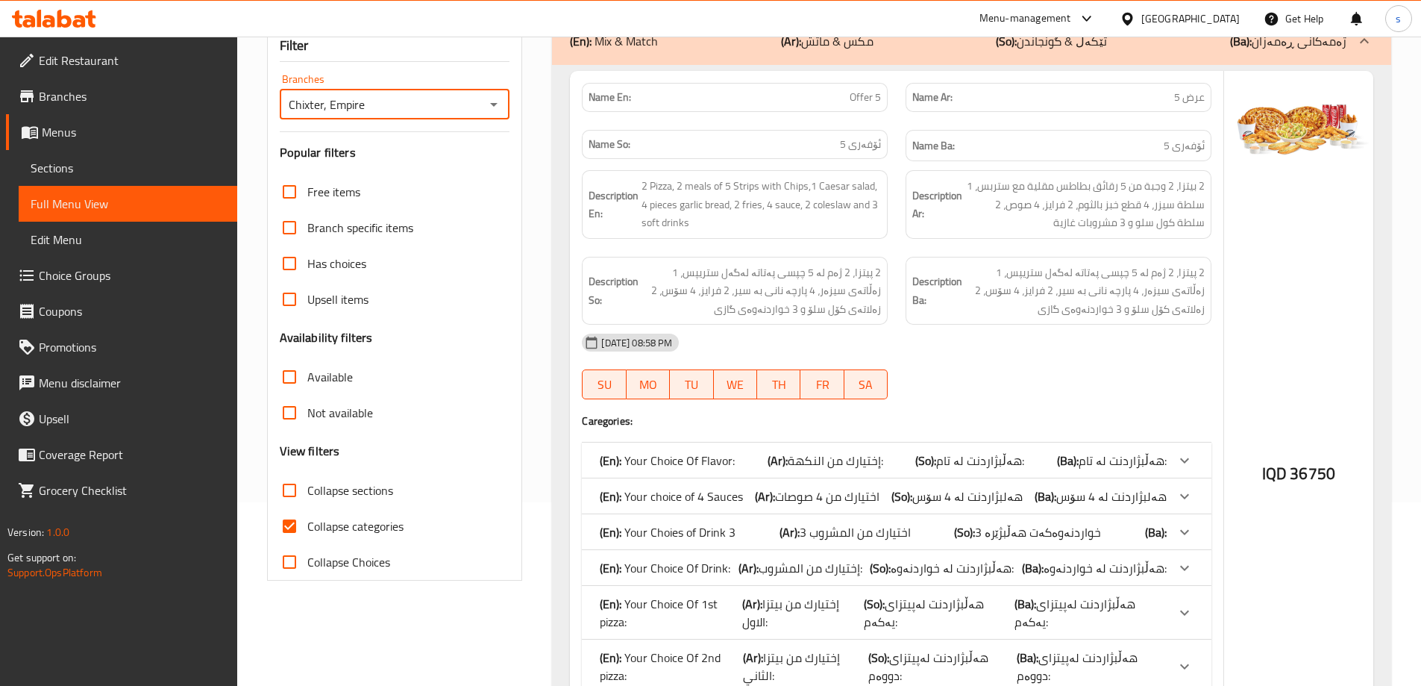
click at [295, 542] on input "Collapse categories" at bounding box center [290, 526] width 36 height 36
checkbox input "false"
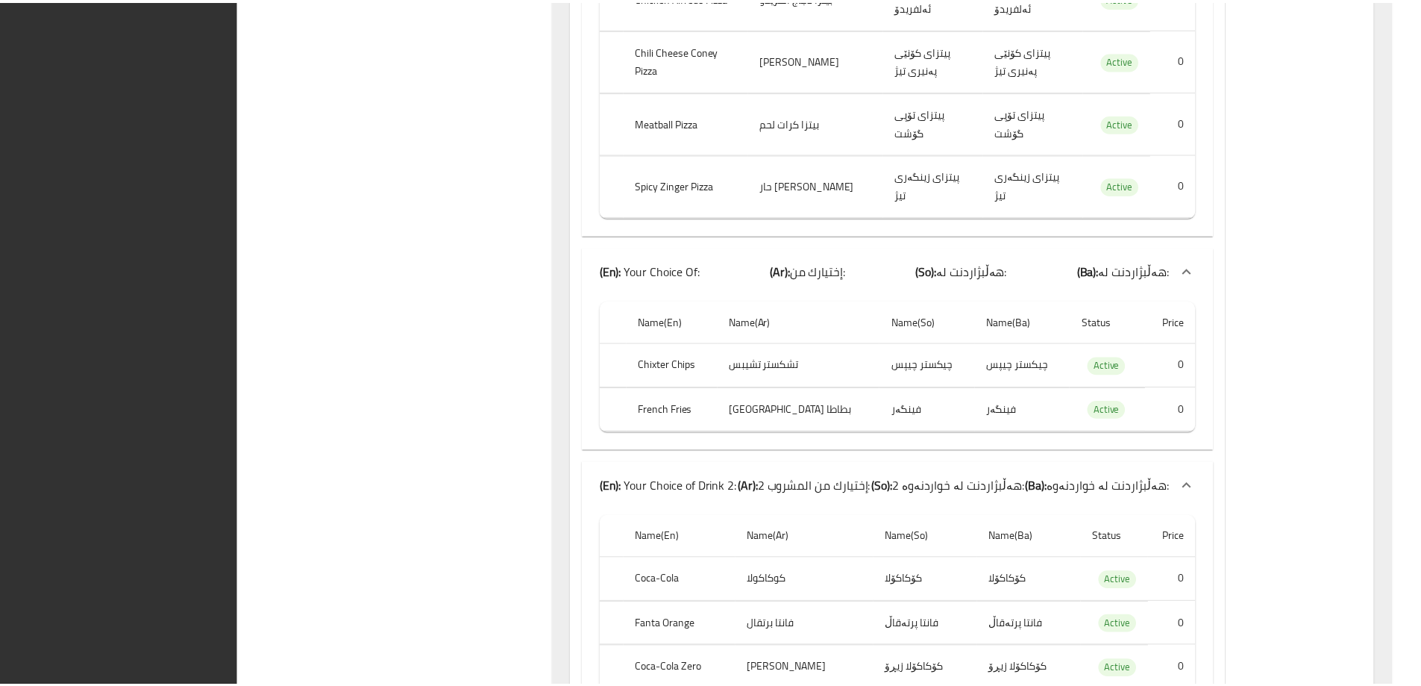
scroll to position [4533, 0]
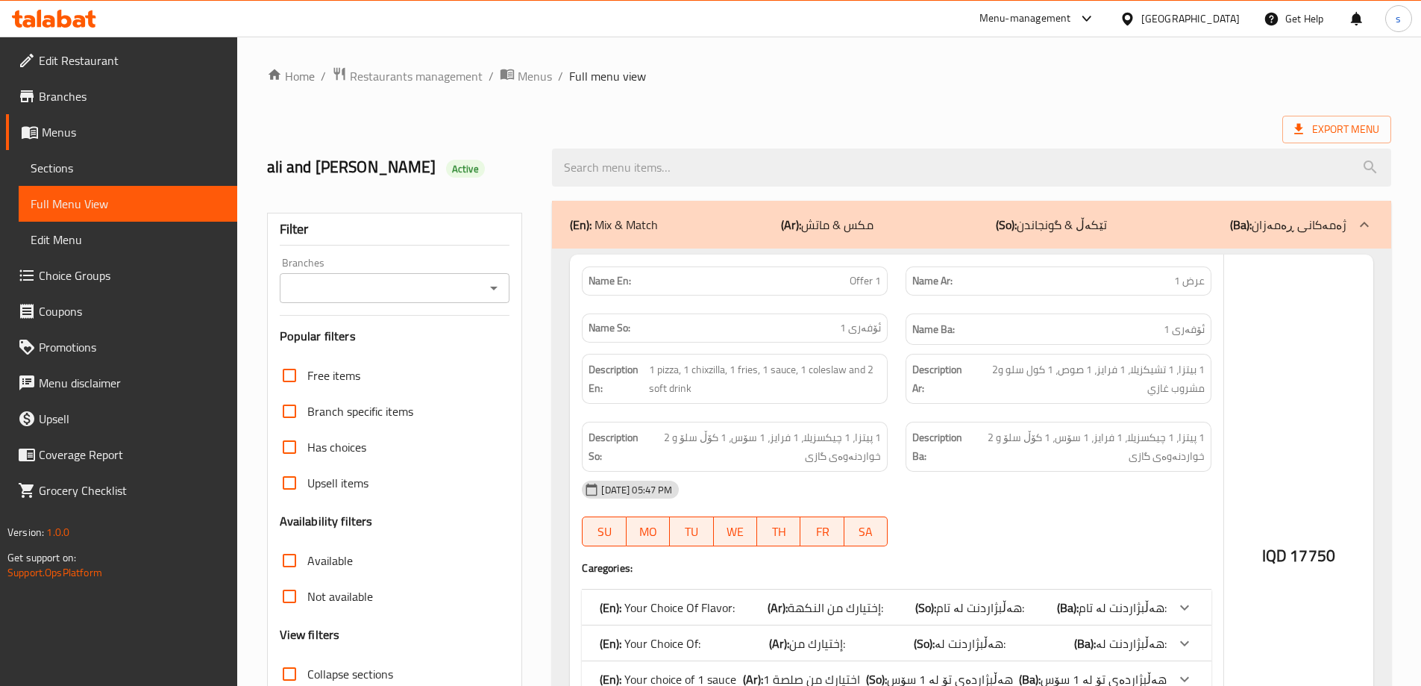
click at [128, 278] on div at bounding box center [710, 343] width 1421 height 686
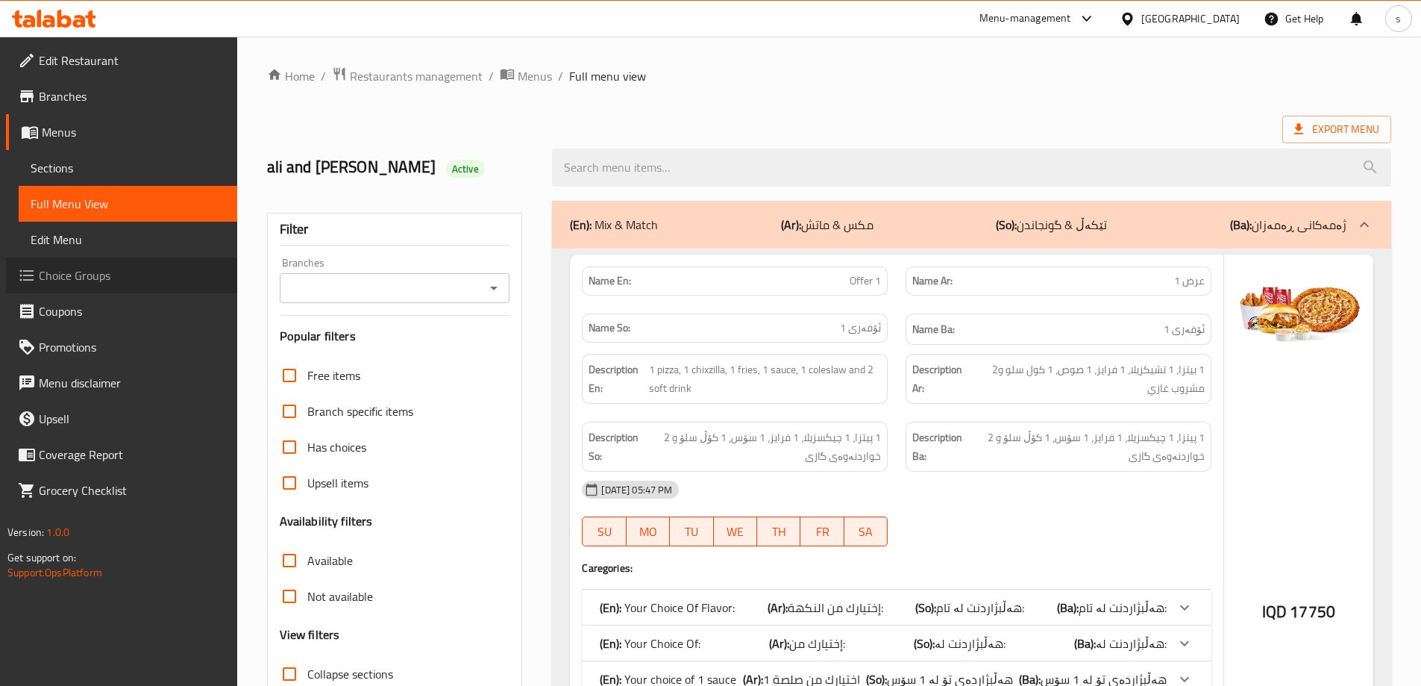
click at [131, 261] on link "Choice Groups" at bounding box center [121, 275] width 231 height 36
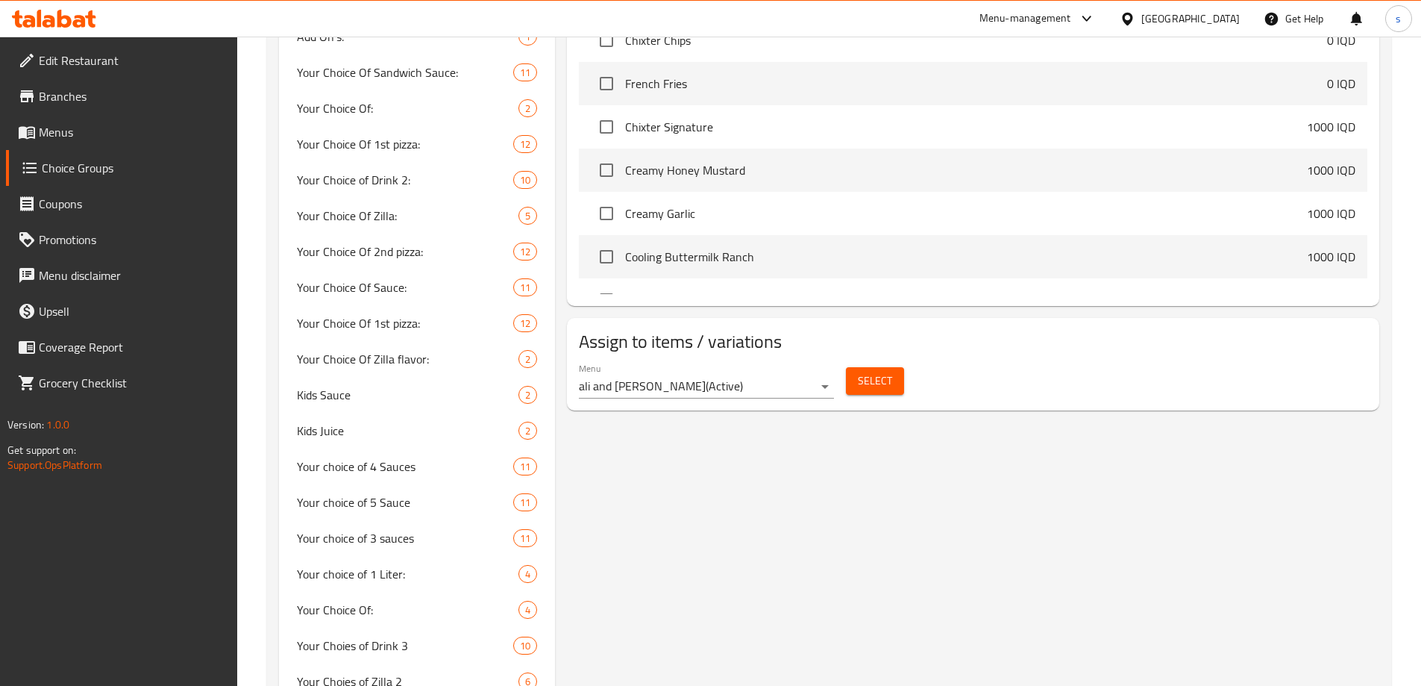
scroll to position [877, 0]
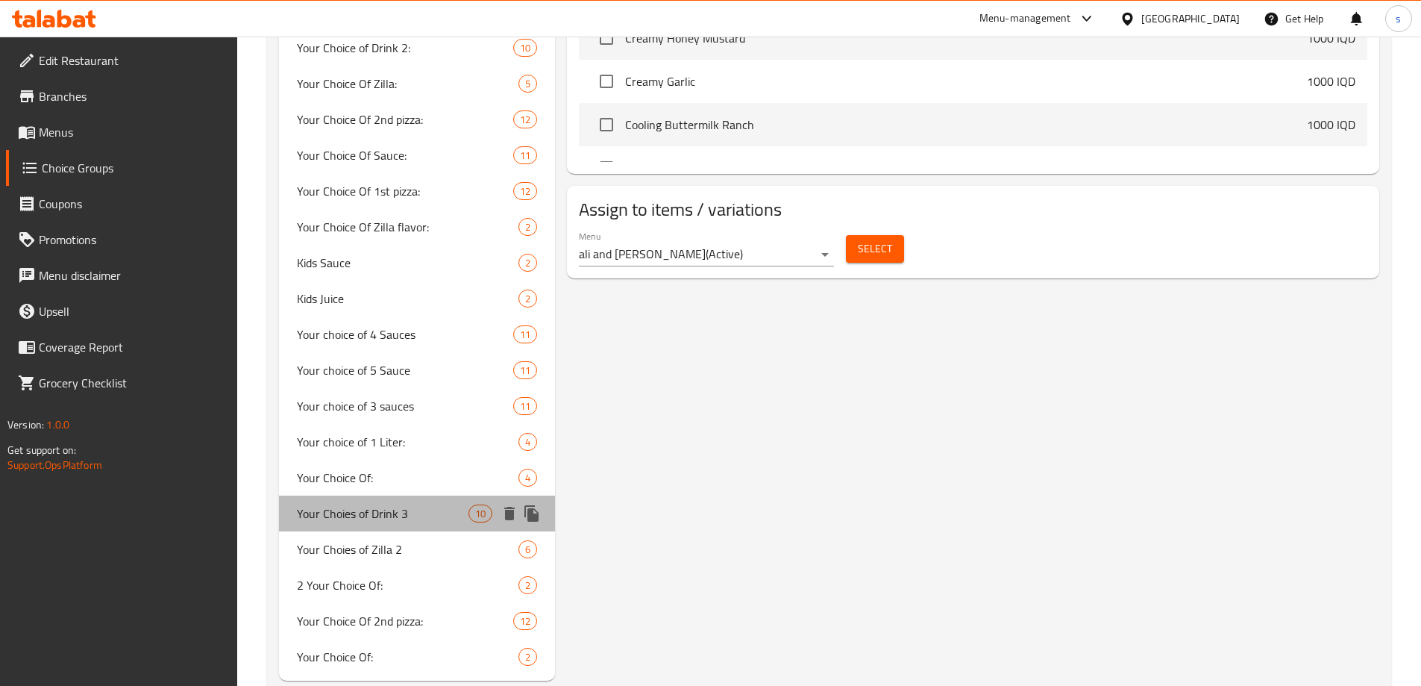
click at [369, 516] on span "Your Choies of Drink 3" at bounding box center [383, 513] width 172 height 18
type input "Your Choies of Drink 3"
type input "اختيارك من المشروب 3"
type input "خواردنەوەکەت هەڵبژێرە 3"
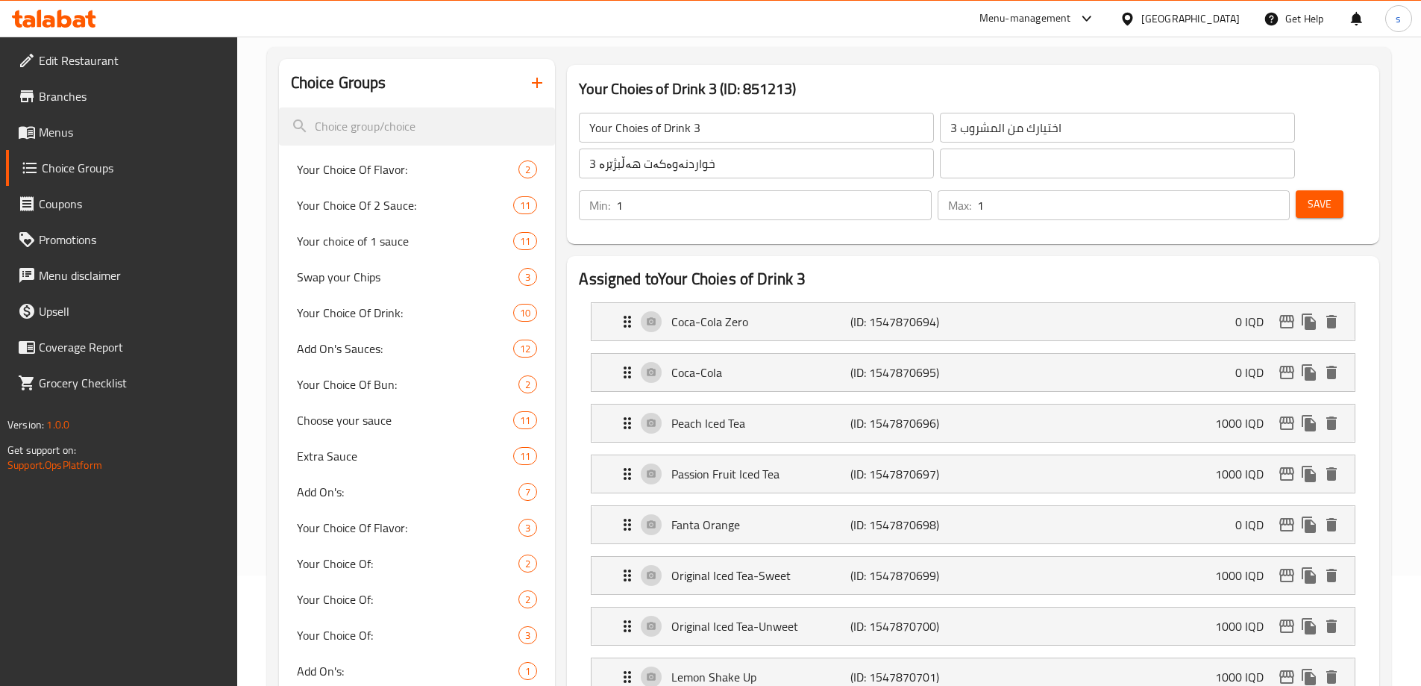
scroll to position [84, 0]
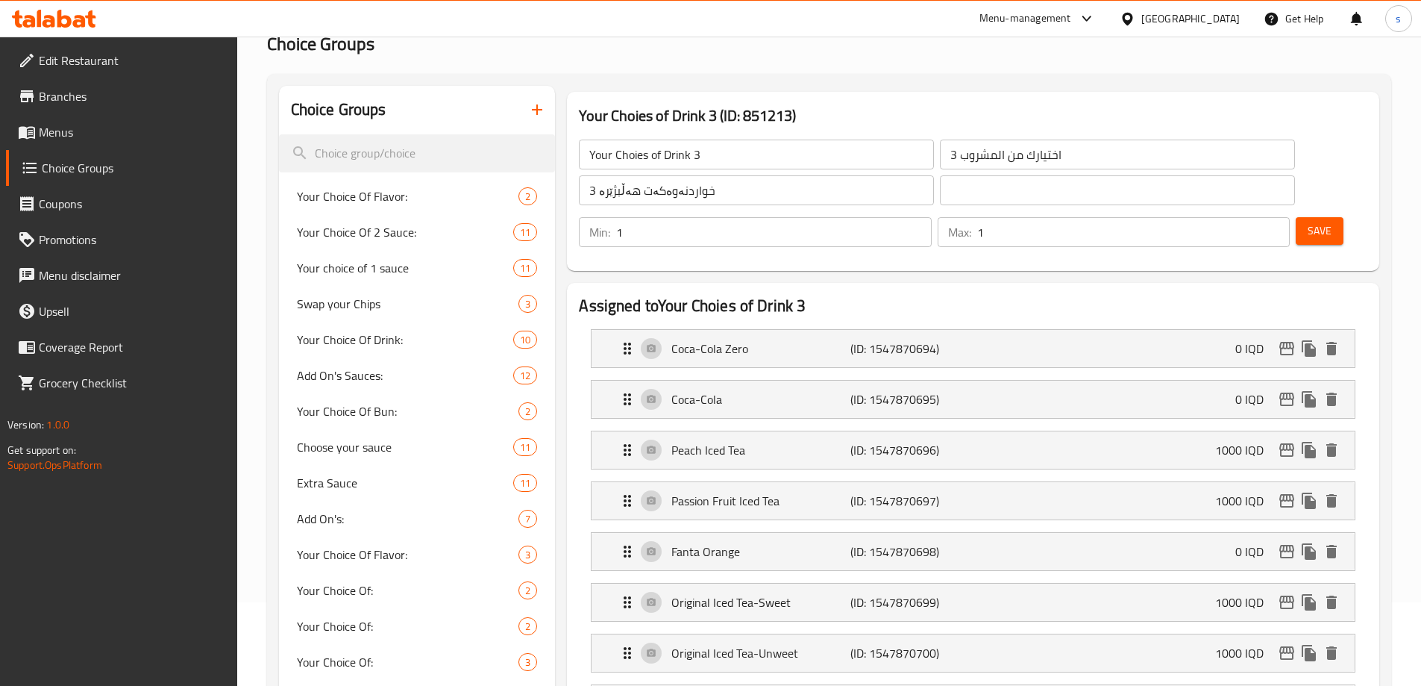
click at [747, 190] on input "خواردنەوەکەت هەڵبژێرە 3" at bounding box center [756, 190] width 355 height 30
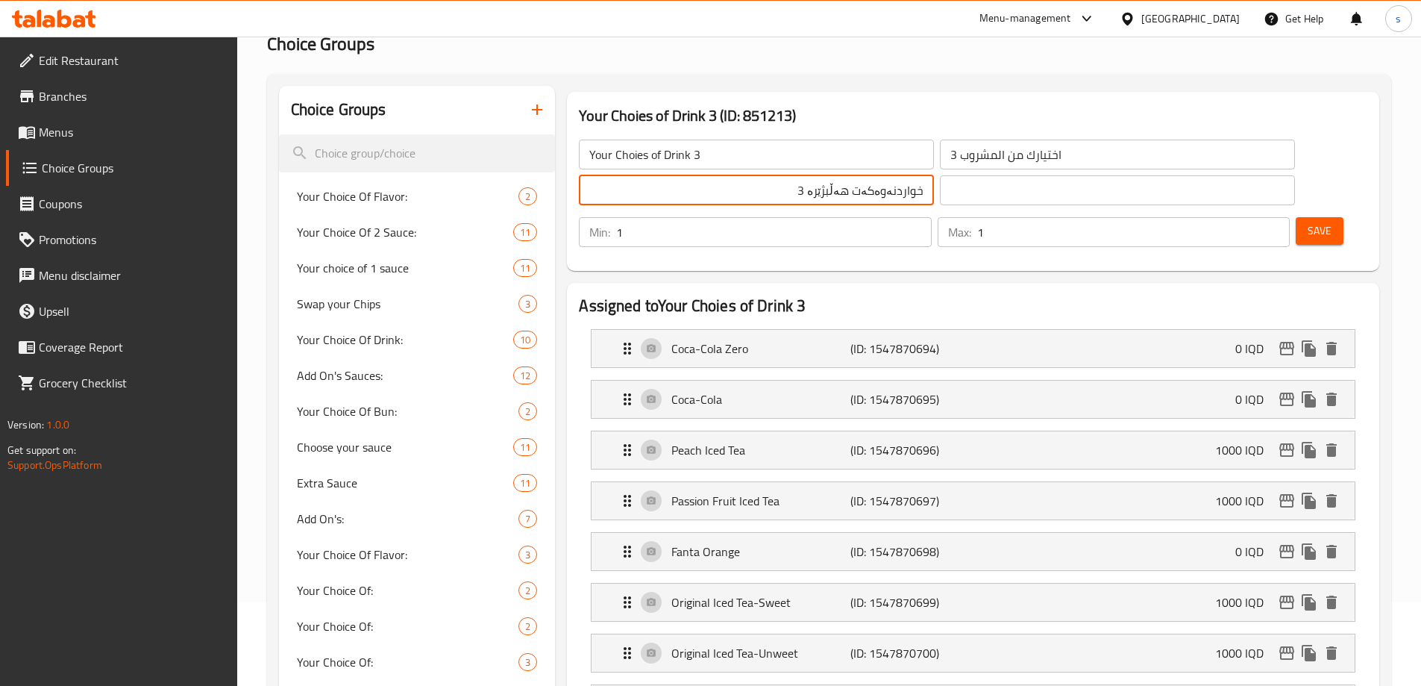
click at [710, 157] on input "Your Choies of Drink 3" at bounding box center [756, 155] width 355 height 30
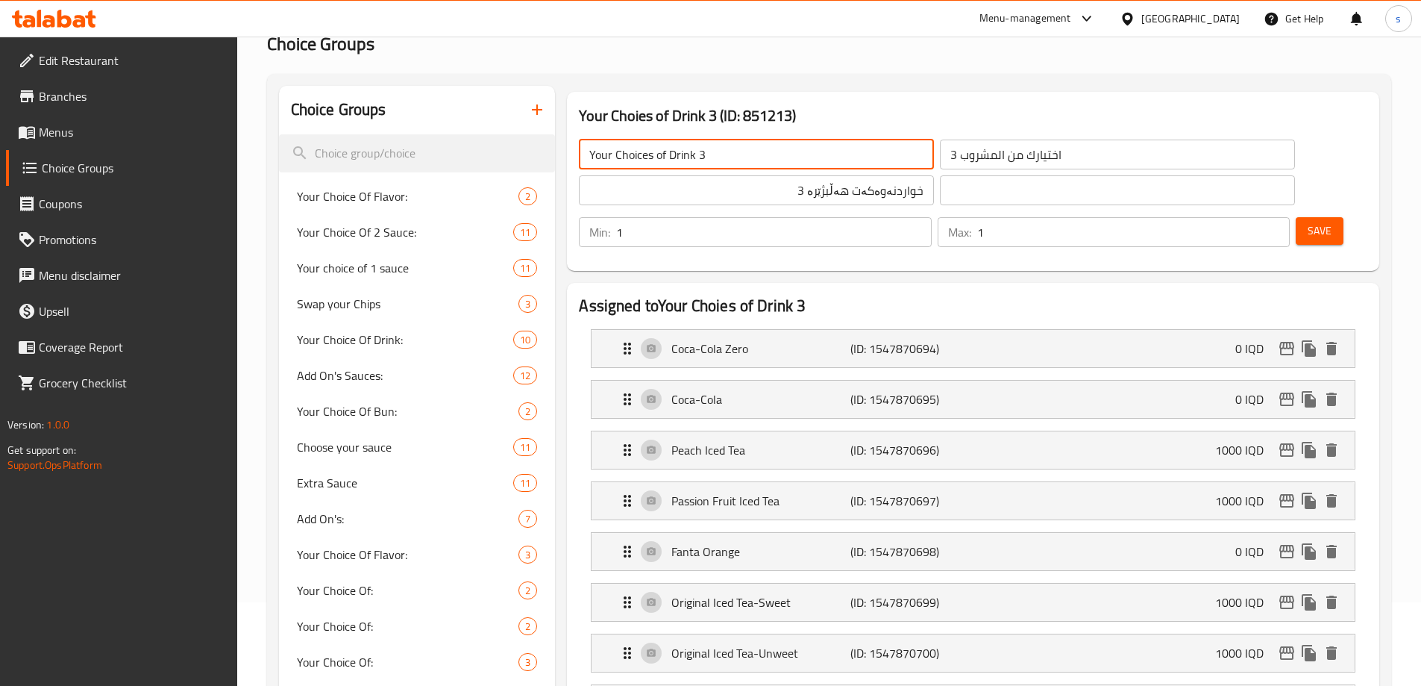
click at [711, 160] on input "Your Choices of Drink 3" at bounding box center [756, 155] width 355 height 30
type input "Your Choices of Drink 3:"
click at [672, 198] on input "خواردنەوەکەت هەڵبژێرە 3" at bounding box center [756, 190] width 355 height 30
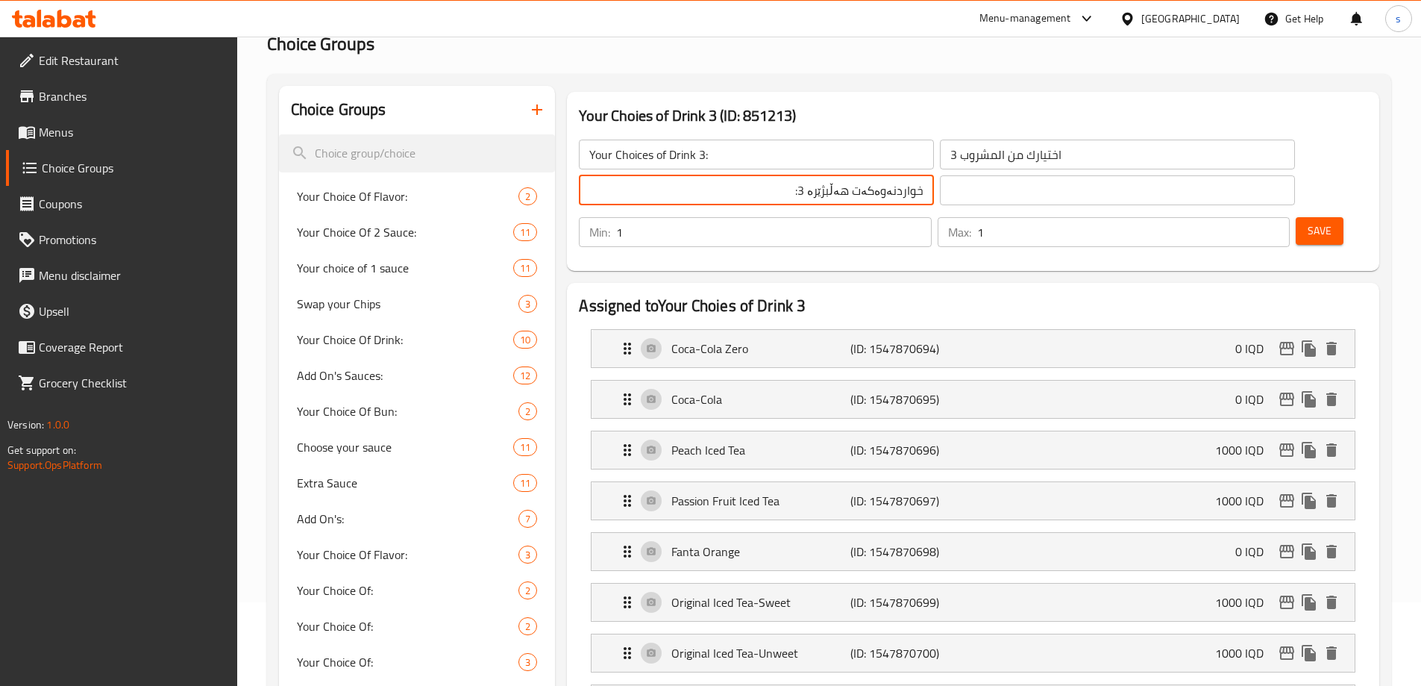
type input "خواردنەوەکەت هەڵبژێرە 3:"
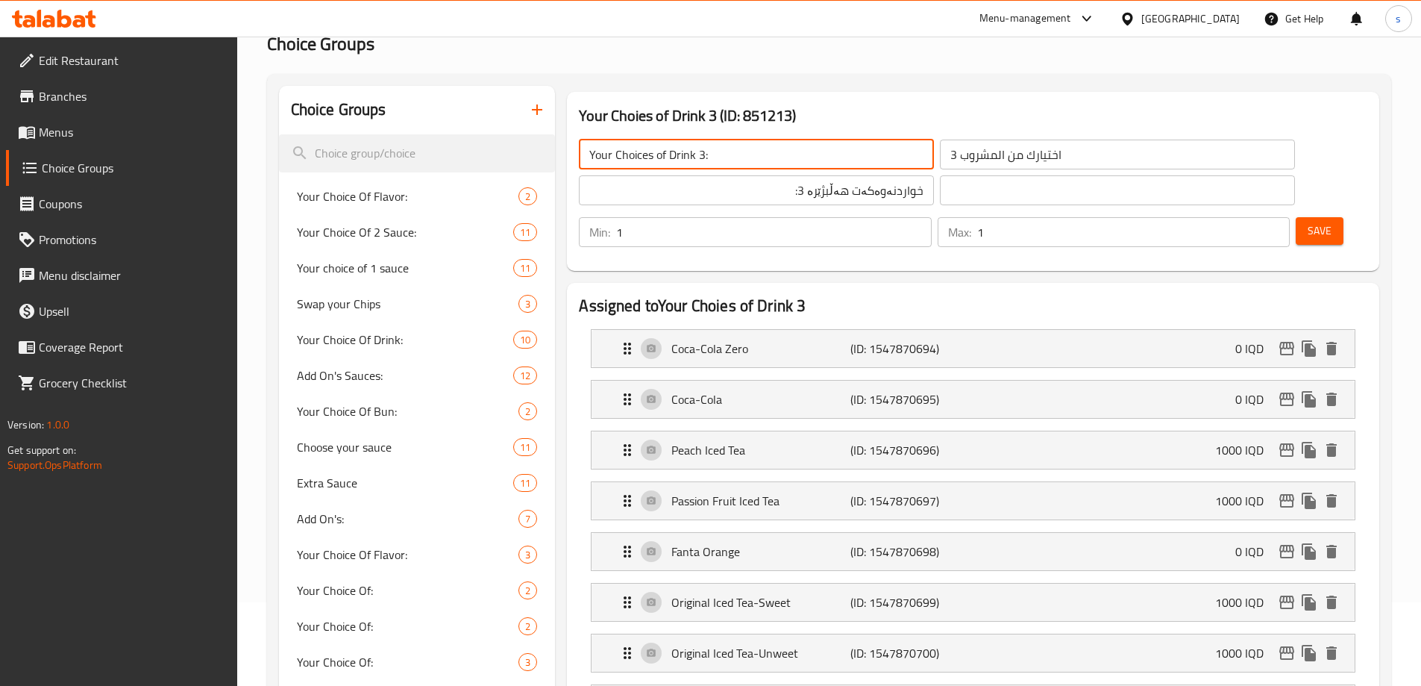
click at [729, 161] on input "Your Choices of Drink 3:" at bounding box center [756, 155] width 355 height 30
paste input "Of Drink"
type input "Your Choice Of Drink 3:"
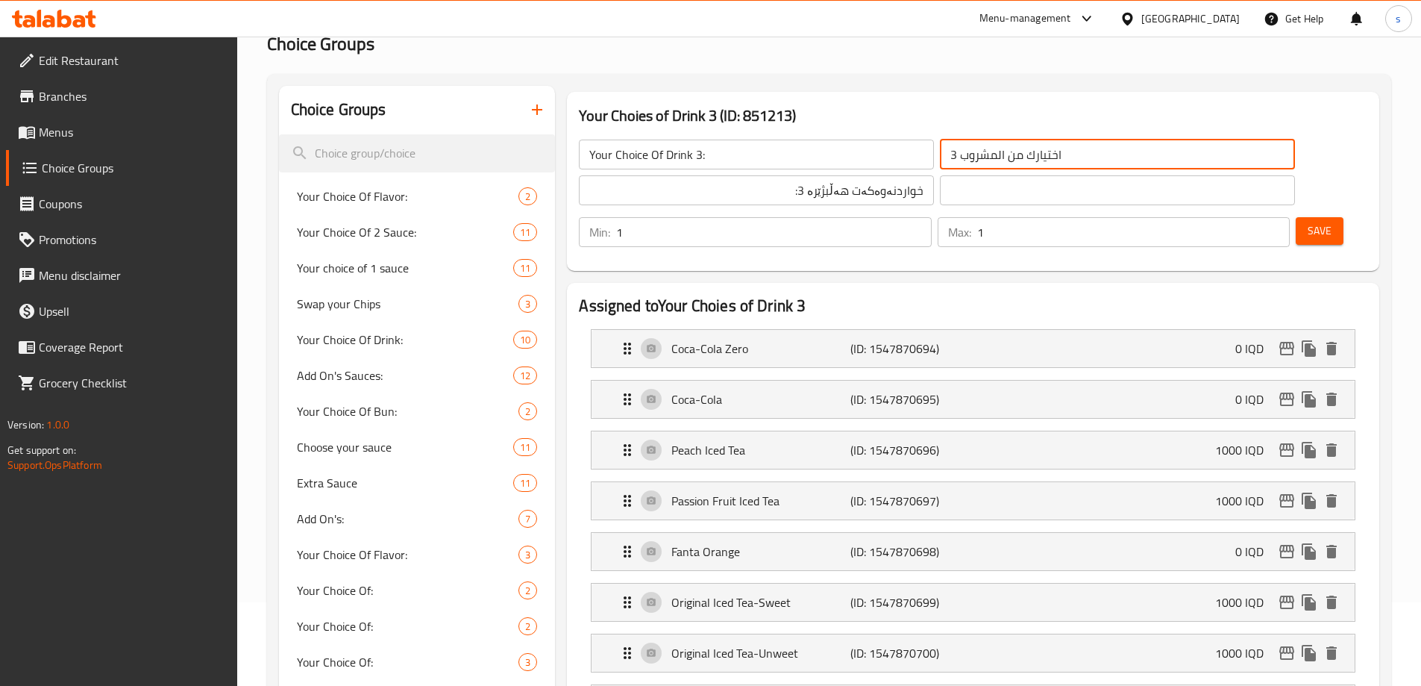
drag, startPoint x: 1000, startPoint y: 161, endPoint x: 836, endPoint y: 164, distance: 164.1
click at [836, 164] on div "Your Choice Of Drink 3: ​ اختيارك من المشروب 3 ​ خواردنەوەکەت هەڵبژێرە 3: ​ ​" at bounding box center [936, 173] width 733 height 84
click at [940, 162] on input "اختيارك من المشروب 3" at bounding box center [1117, 155] width 355 height 30
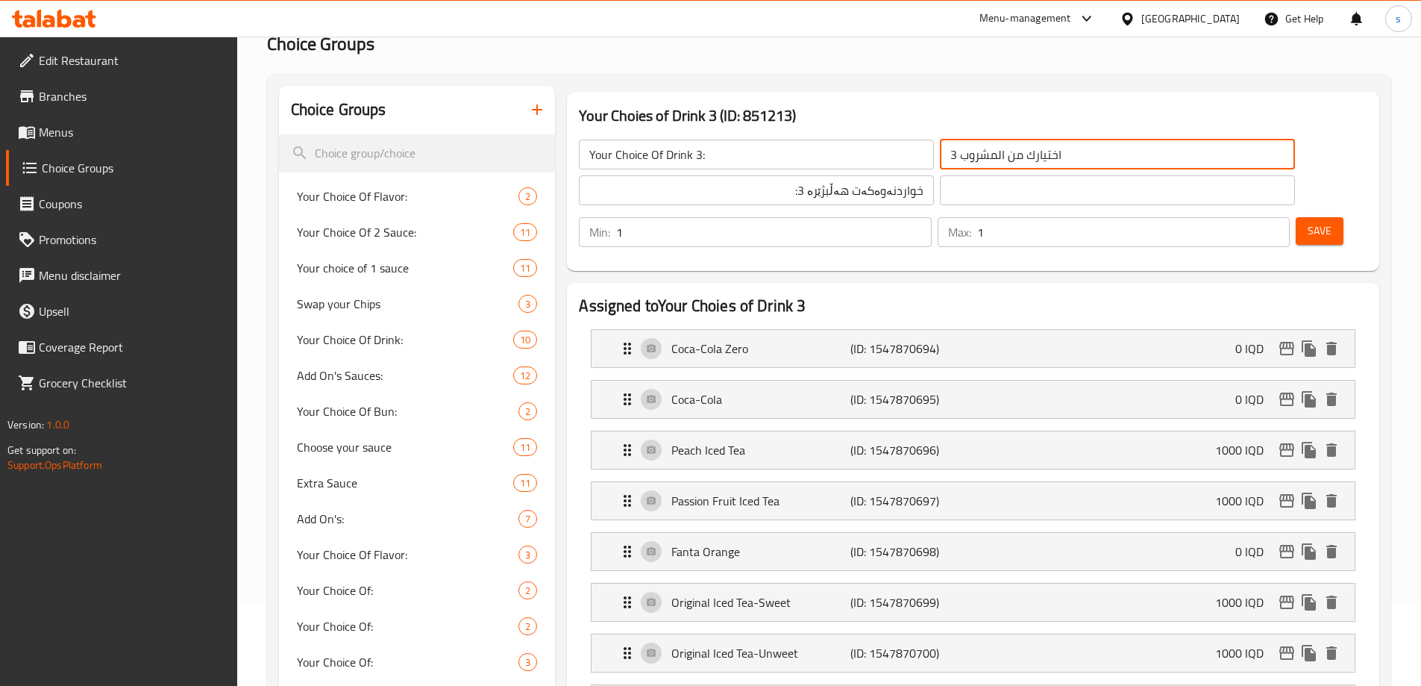
paste input "ختيارك من المشروب:"
click at [985, 152] on input "إختيارك من المشروب:" at bounding box center [1117, 155] width 355 height 30
type input "إختيارك من المشروب 3:"
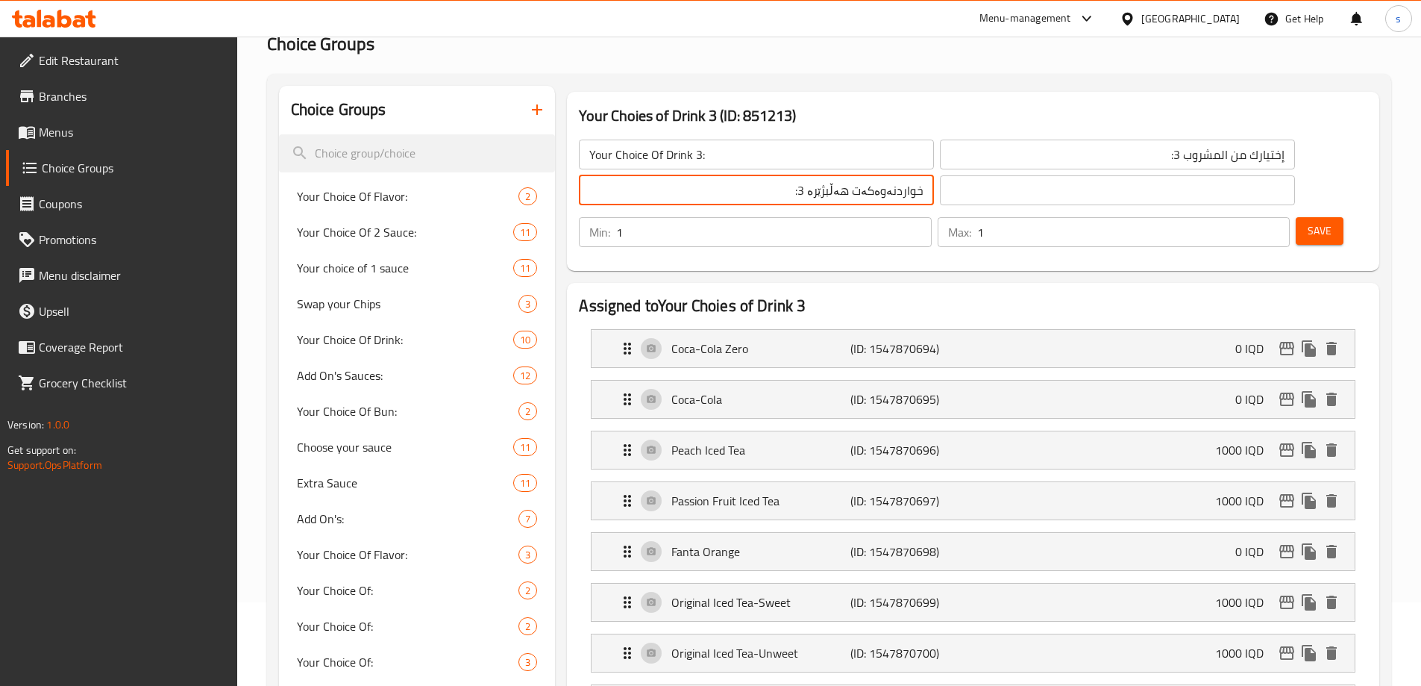
drag, startPoint x: 689, startPoint y: 194, endPoint x: 870, endPoint y: 193, distance: 181.3
click at [870, 193] on div "Your Choice Of Drink 3: ​ إختيارك من المشروب 3: ​ خواردنەوەکەت هەڵبژێرە 3: ​ ​" at bounding box center [936, 173] width 733 height 84
paste input "هەڵبژاردنت لە خواردنەوە"
click at [715, 192] on input "هەڵبژاردنت لە خواردنەوە:" at bounding box center [756, 190] width 355 height 30
type input "هەڵبژاردنت لە خواردنەوە 3:"
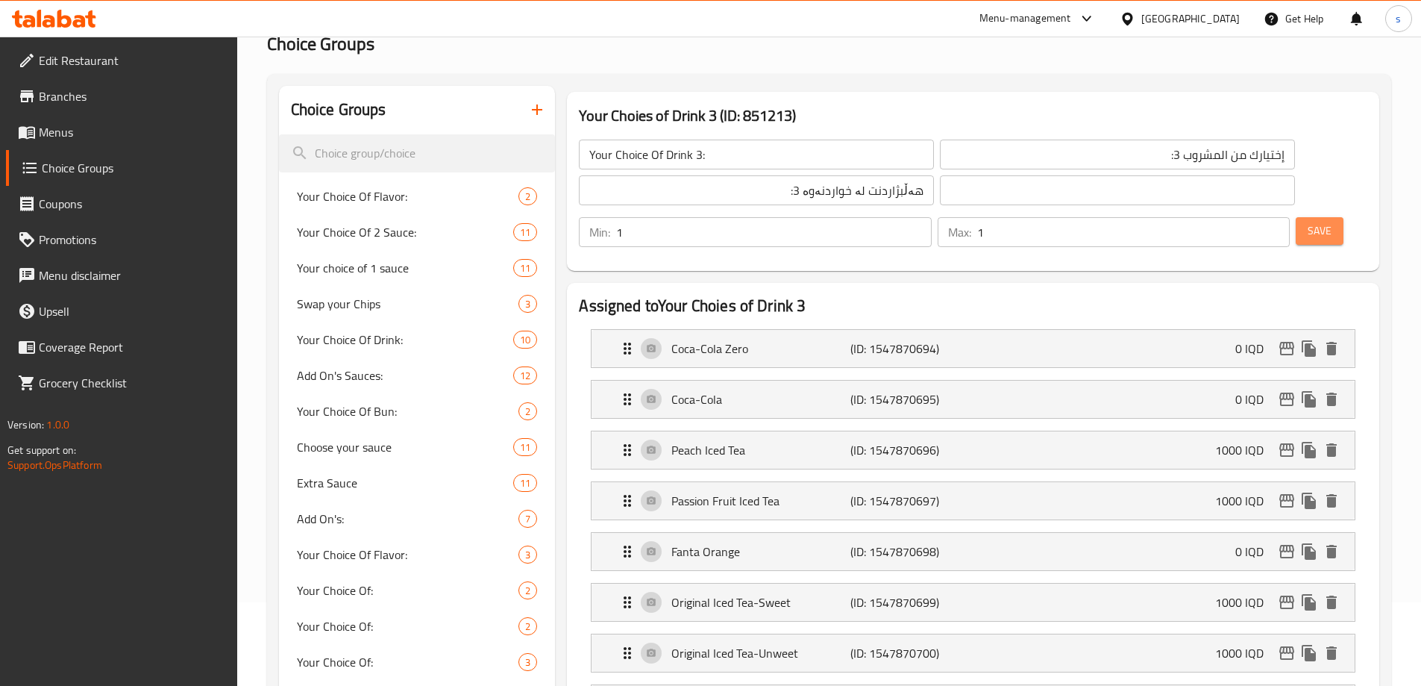
click at [1308, 222] on span "Save" at bounding box center [1320, 231] width 24 height 19
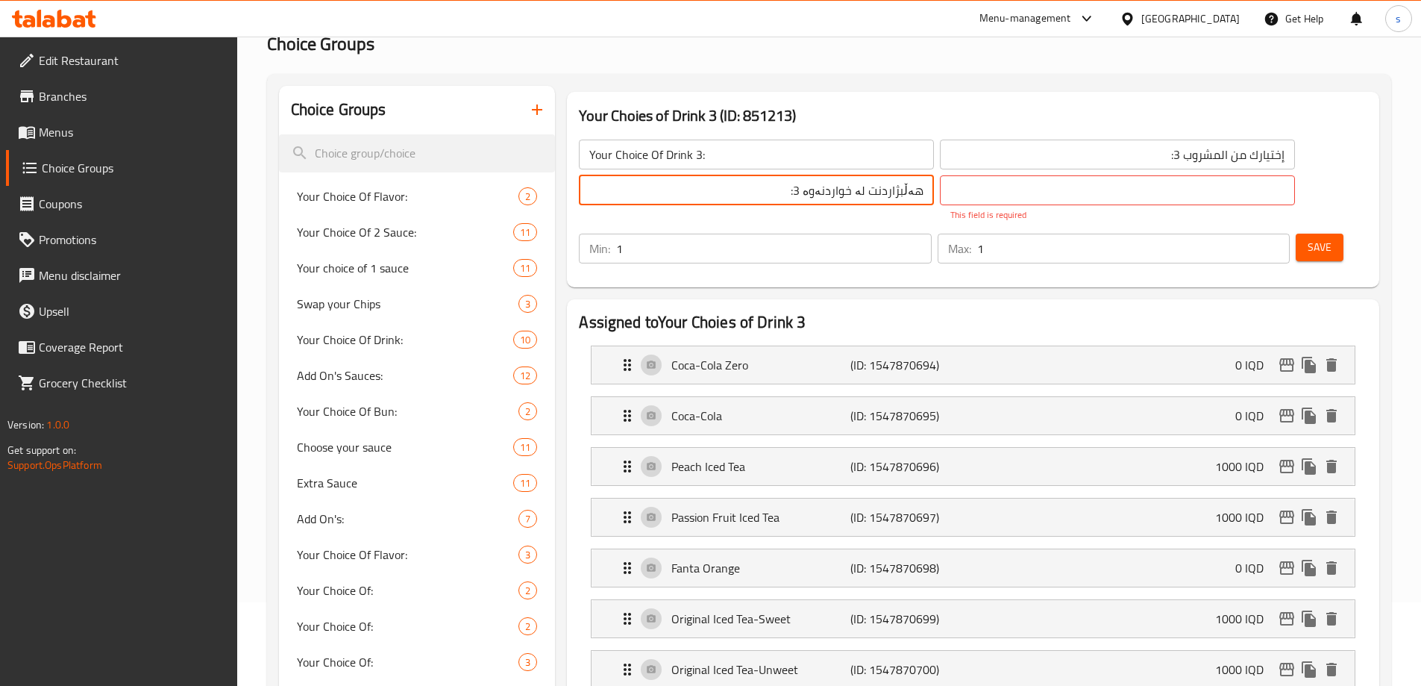
drag, startPoint x: 693, startPoint y: 194, endPoint x: 846, endPoint y: 198, distance: 153.0
click at [846, 198] on div "Your Choice Of Drink 3: ​ إختيارك من المشروب 3: ​ هەڵبژاردنت لە خواردنەوە 3: ​ …" at bounding box center [936, 181] width 733 height 100
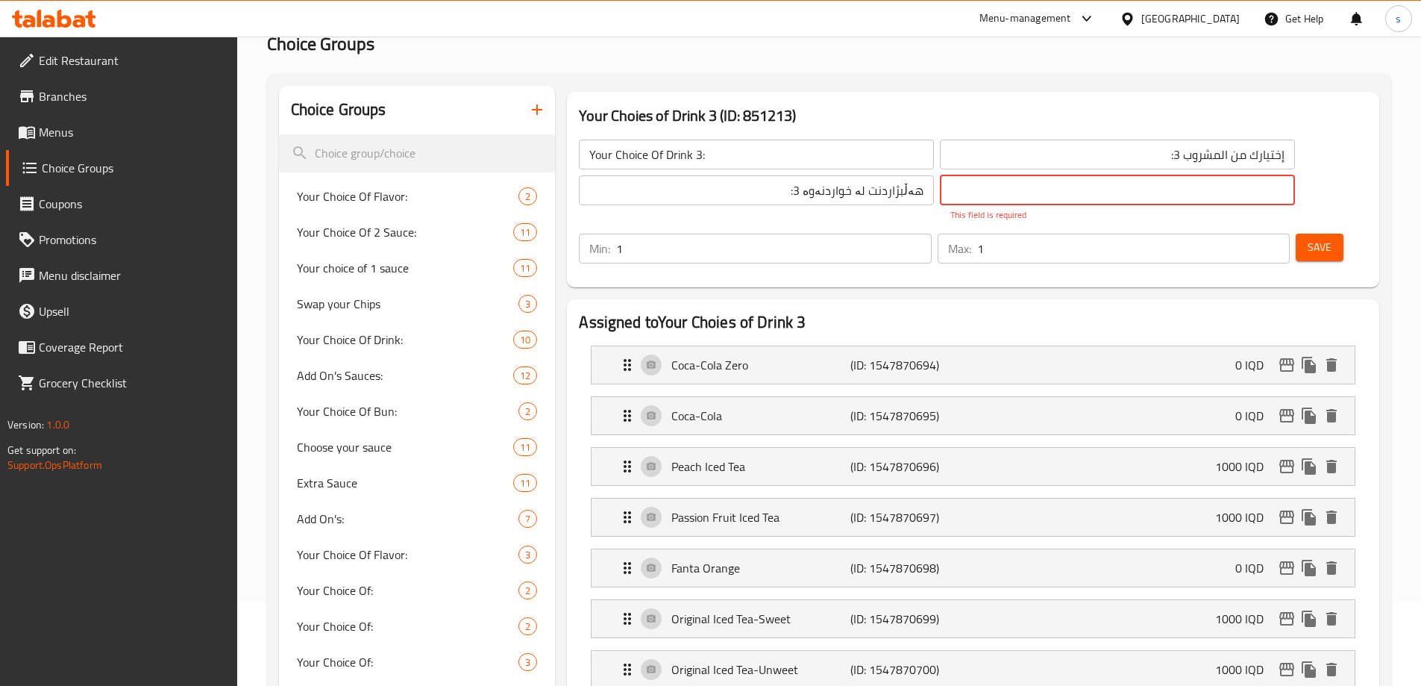
click at [940, 193] on input "text" at bounding box center [1117, 190] width 355 height 30
paste input "هەڵبژاردنت لە خواردنەوە 3:"
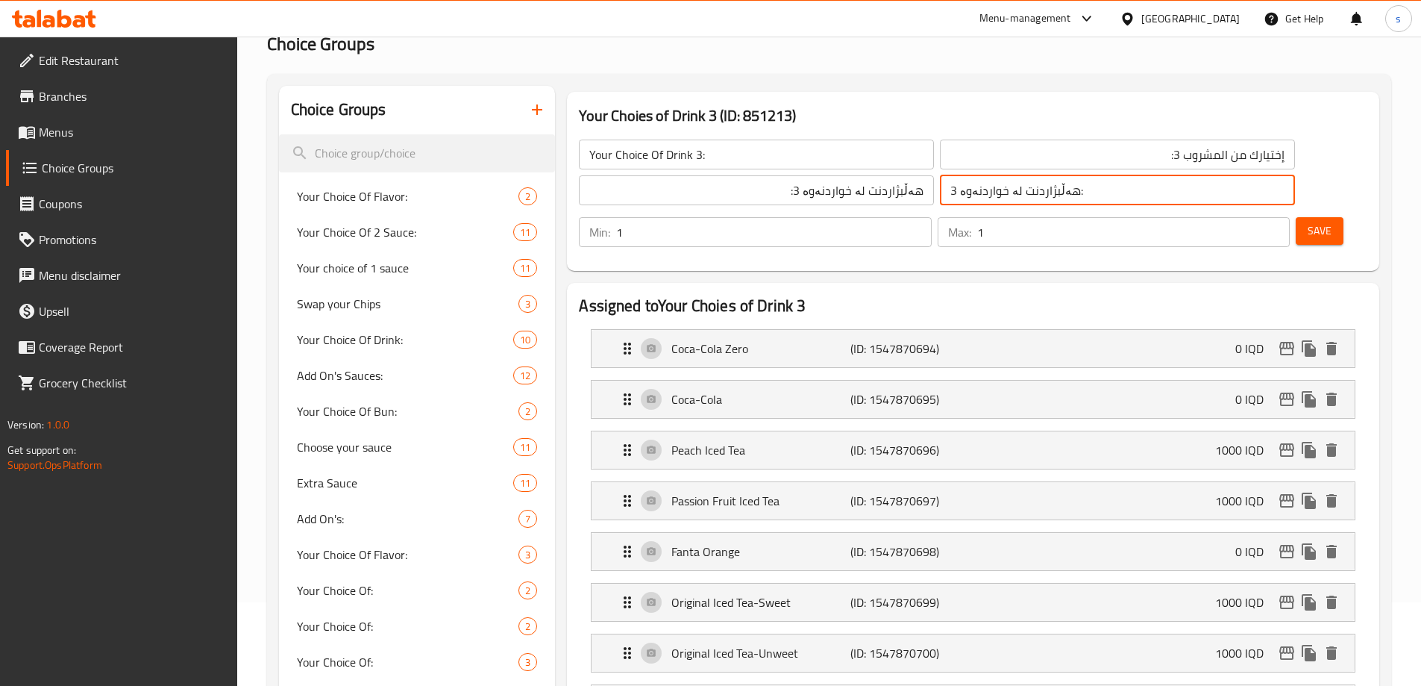
type input "هەڵبژاردنت لە خواردنەوە 3:"
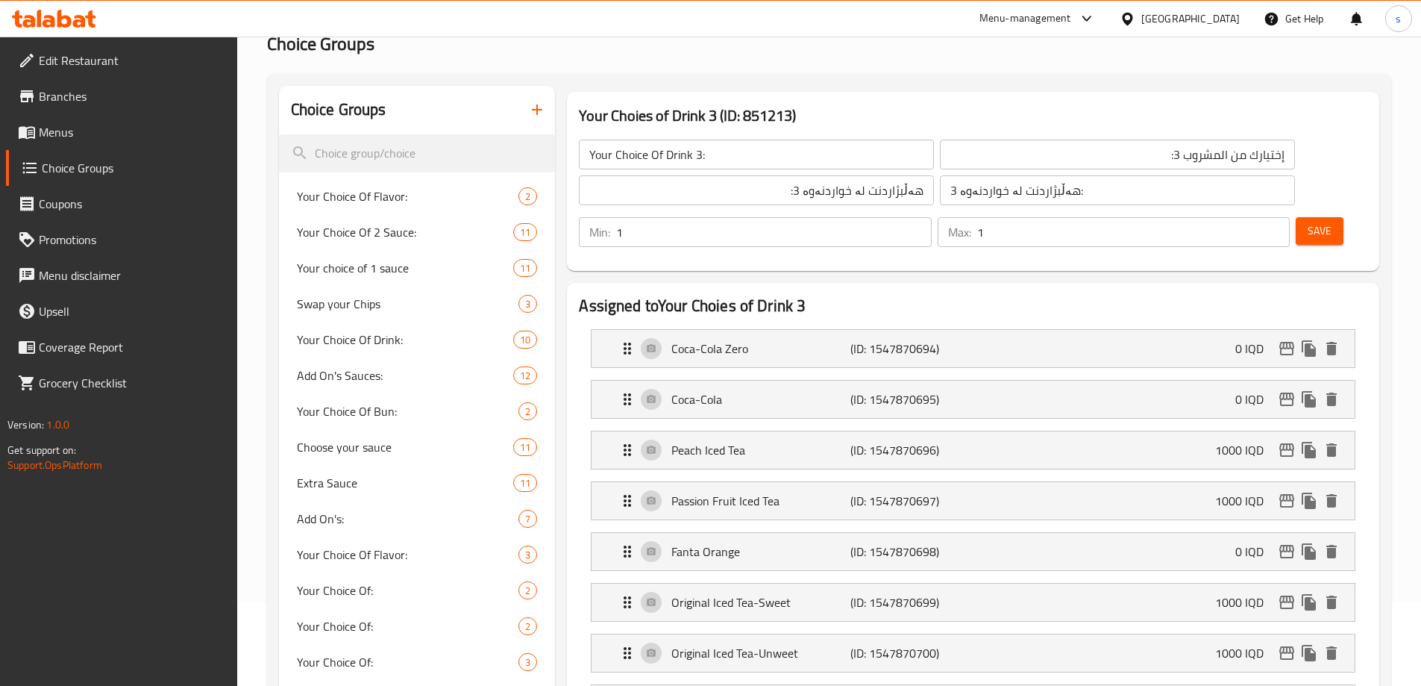
click at [1201, 216] on div "Your Choice Of Drink 3: ​ إختيارك من المشروب 3: ​ هەڵبژاردنت لە خواردنەوە 3: ​ …" at bounding box center [973, 193] width 800 height 143
click at [1308, 222] on span "Save" at bounding box center [1320, 231] width 24 height 19
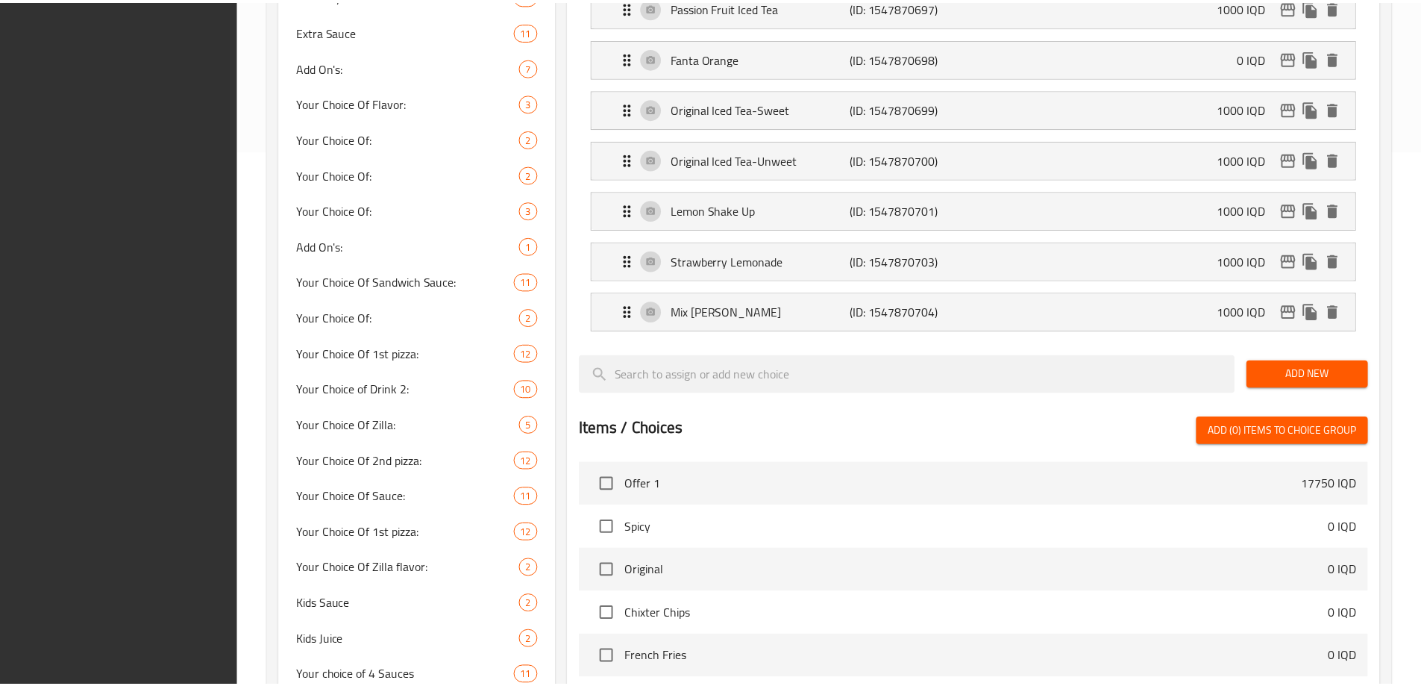
scroll to position [913, 0]
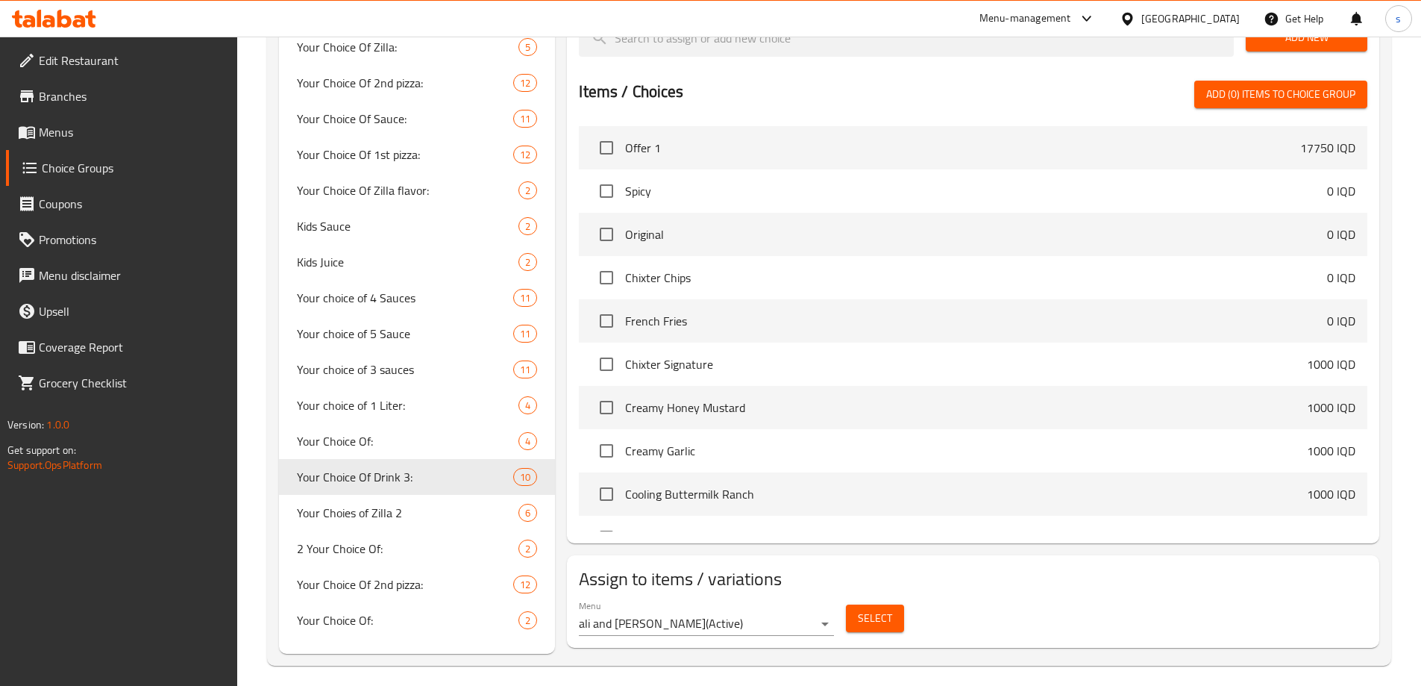
click at [81, 29] on div at bounding box center [54, 19] width 108 height 30
click at [66, 19] on icon at bounding box center [64, 19] width 14 height 18
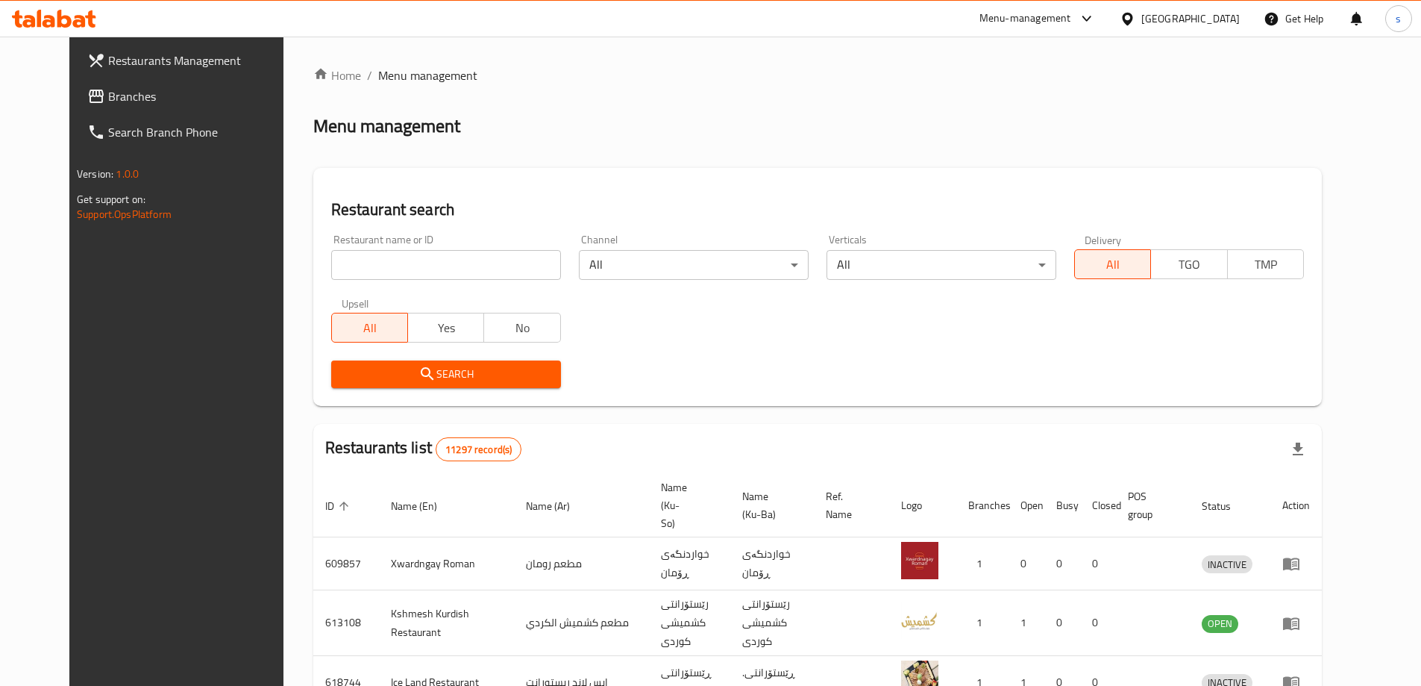
click at [420, 254] on input "search" at bounding box center [446, 265] width 230 height 30
paste input "Asser Land"
type input "Asser Land"
click button "Search" at bounding box center [446, 374] width 230 height 28
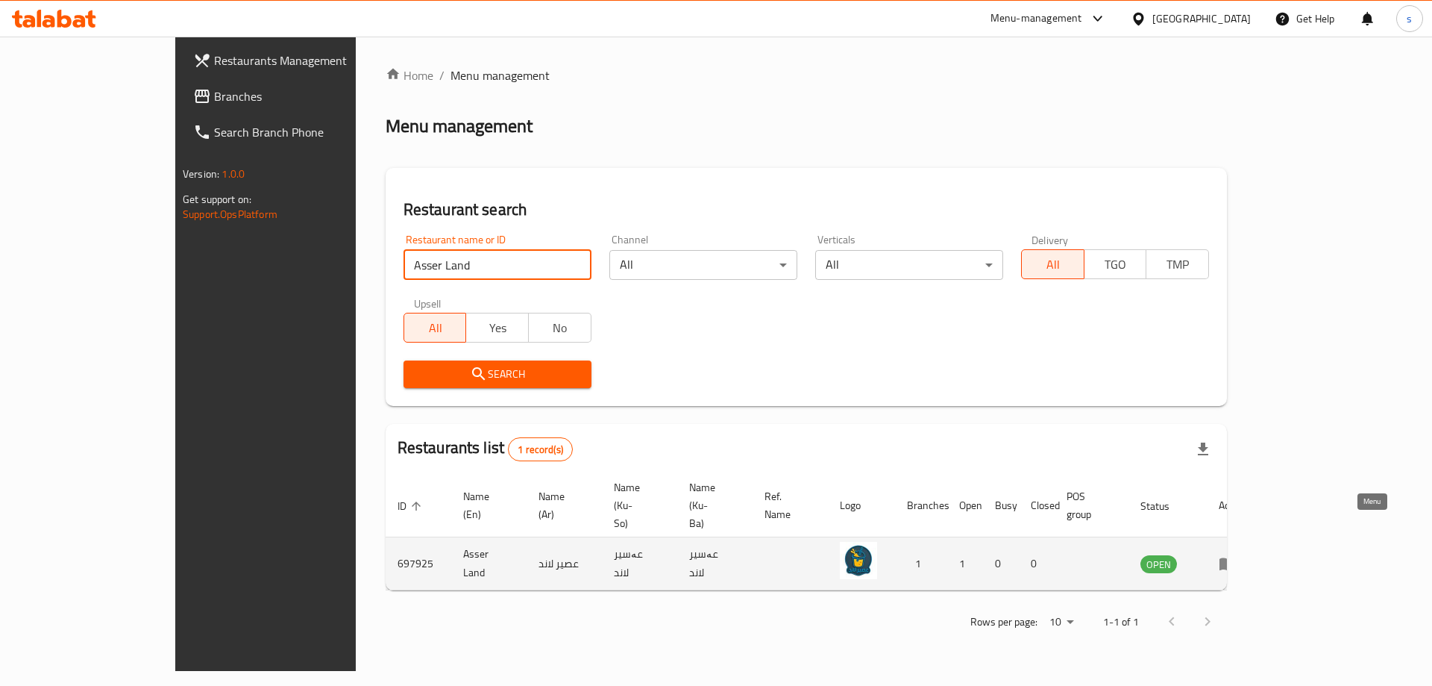
click at [1258, 537] on td "enhanced table" at bounding box center [1232, 563] width 51 height 53
click at [1247, 554] on link "enhanced table" at bounding box center [1233, 563] width 28 height 18
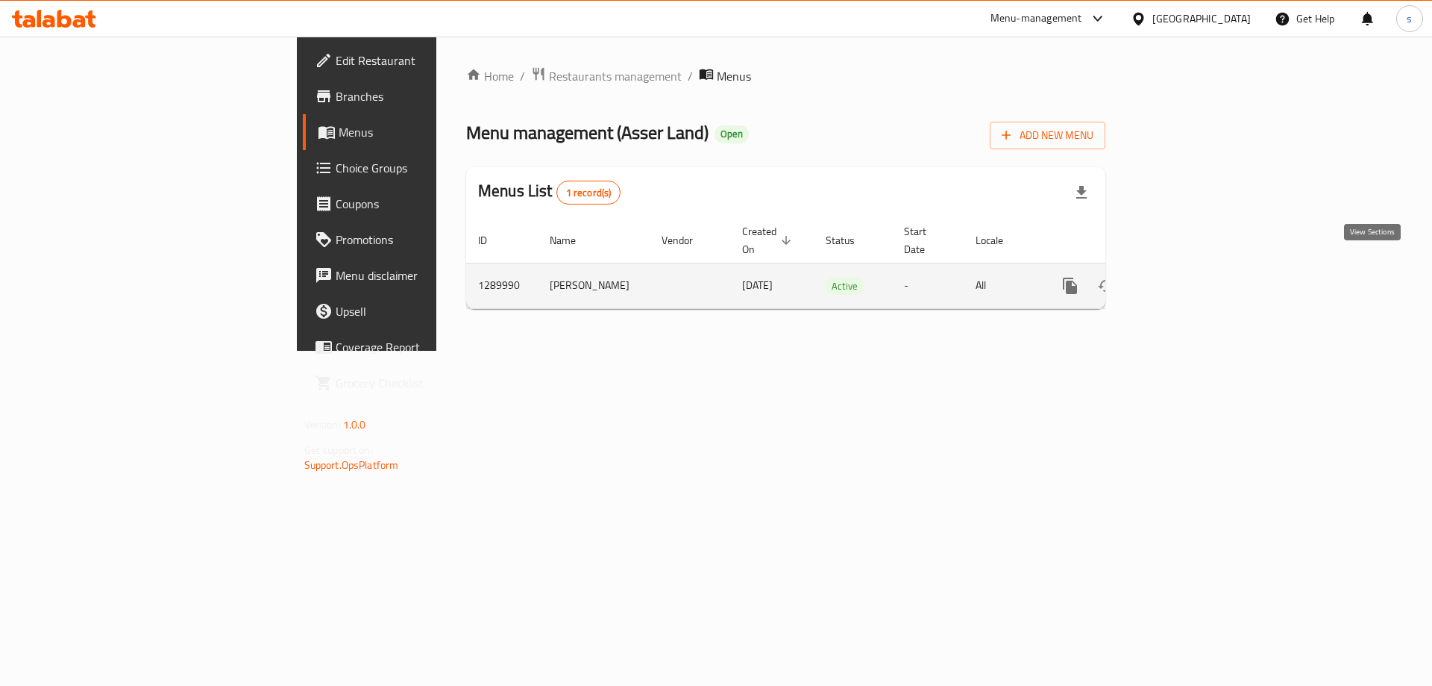
click at [1185, 279] on icon "enhanced table" at bounding box center [1177, 285] width 13 height 13
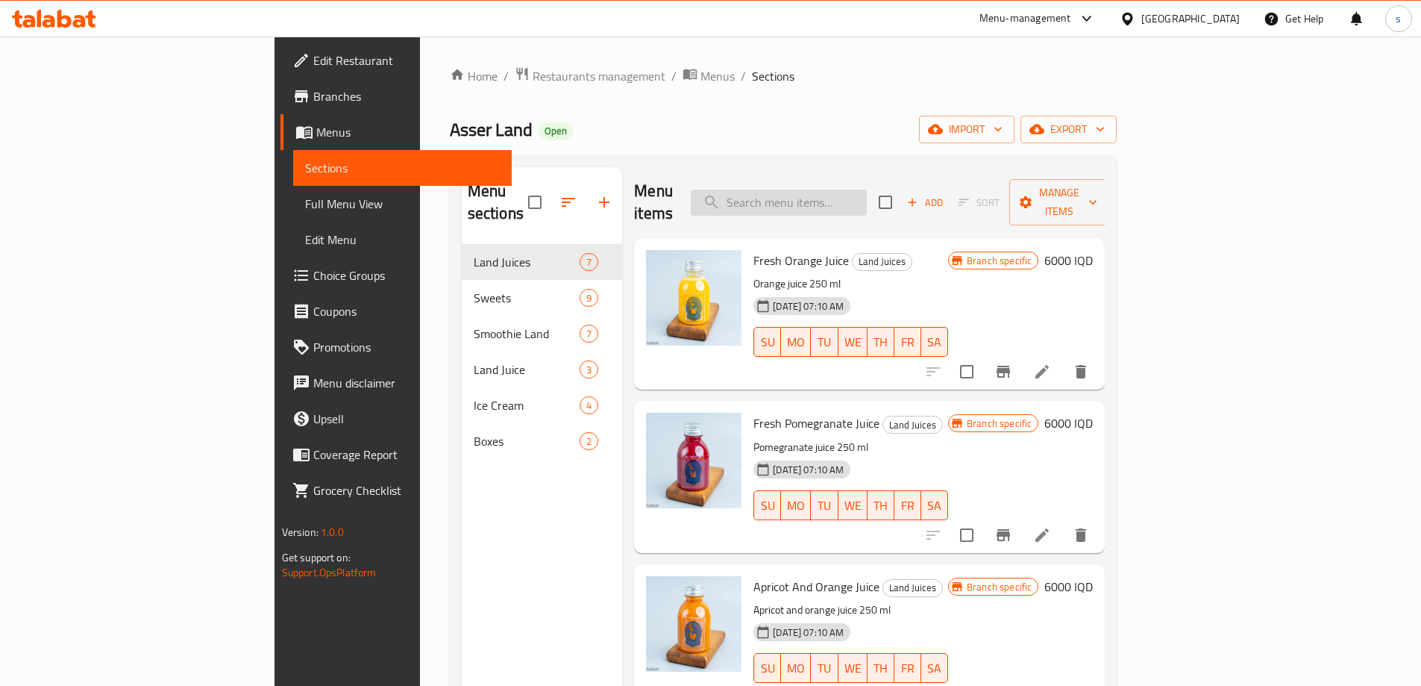
click at [856, 189] on input "search" at bounding box center [779, 202] width 176 height 26
paste input "Mini Bites Cookies With Chocolate Sauce - 7 Pieces"
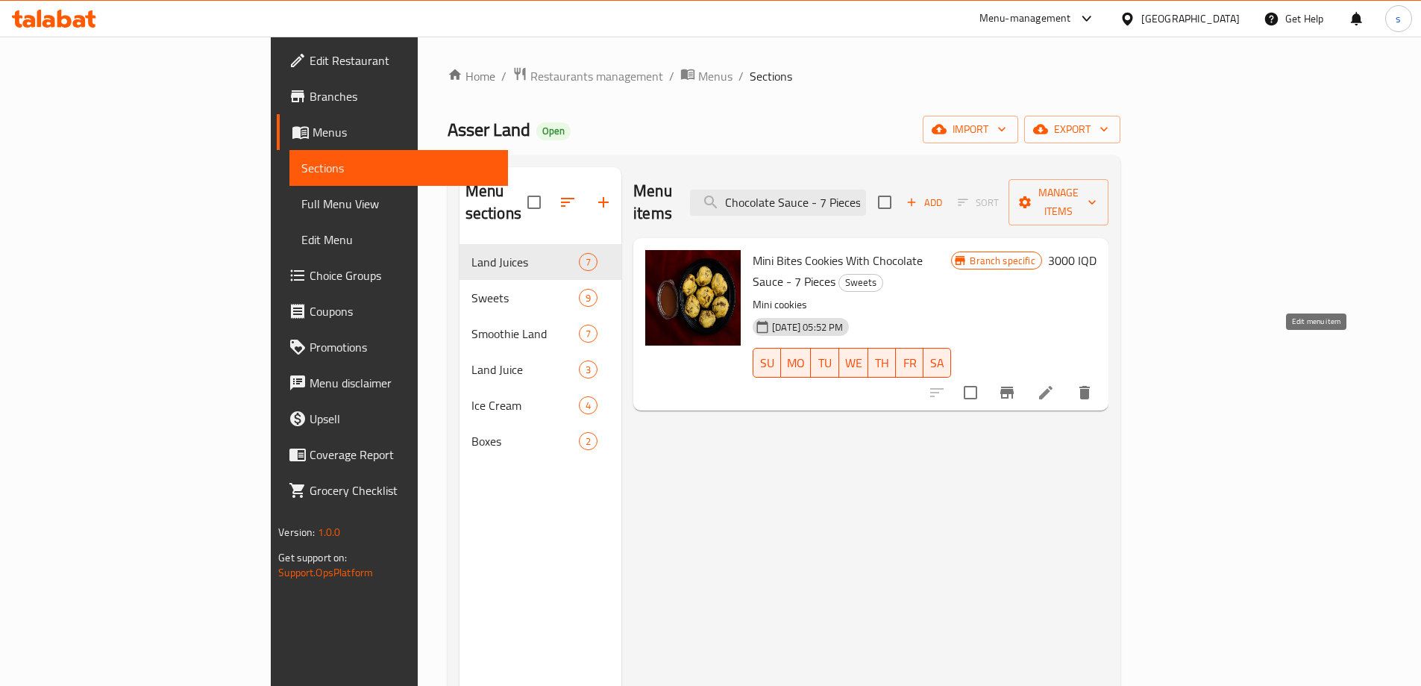
type input "Mini Bites Cookies With Chocolate Sauce - 7 Pieces"
click at [1055, 383] on icon at bounding box center [1046, 392] width 18 height 18
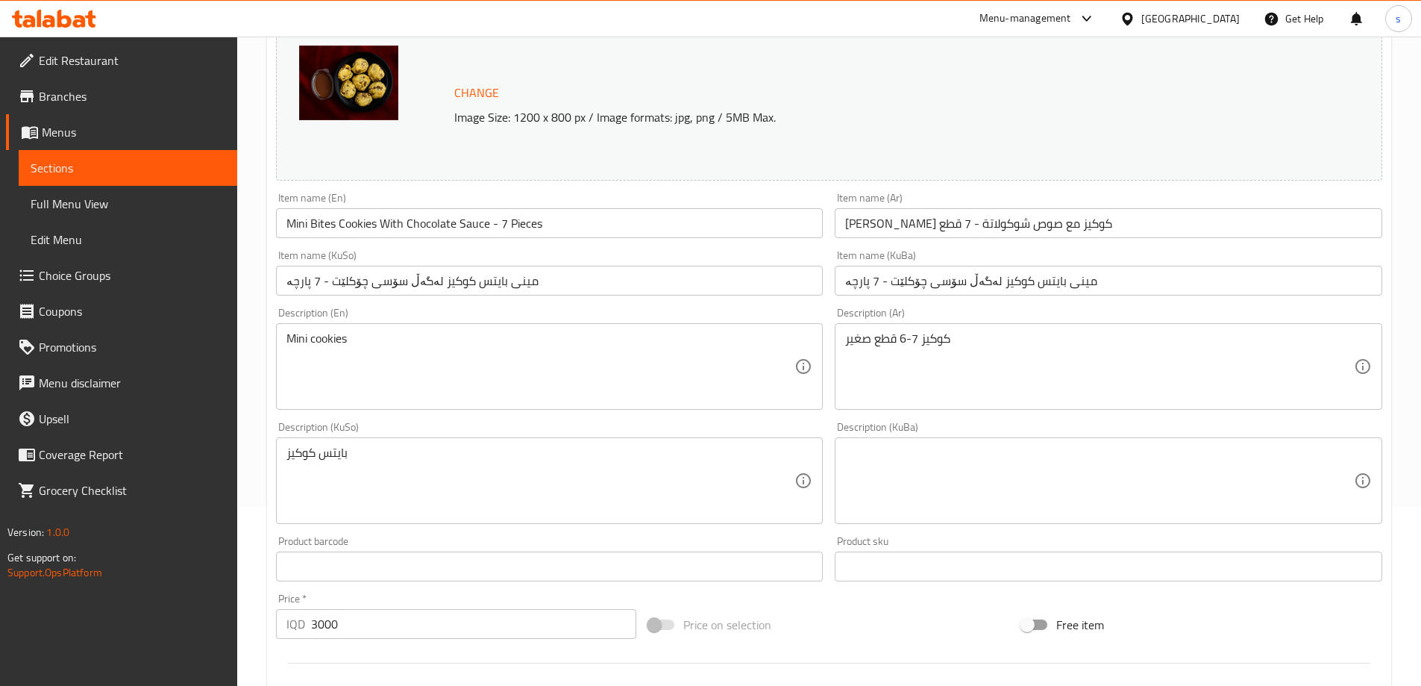
scroll to position [237, 0]
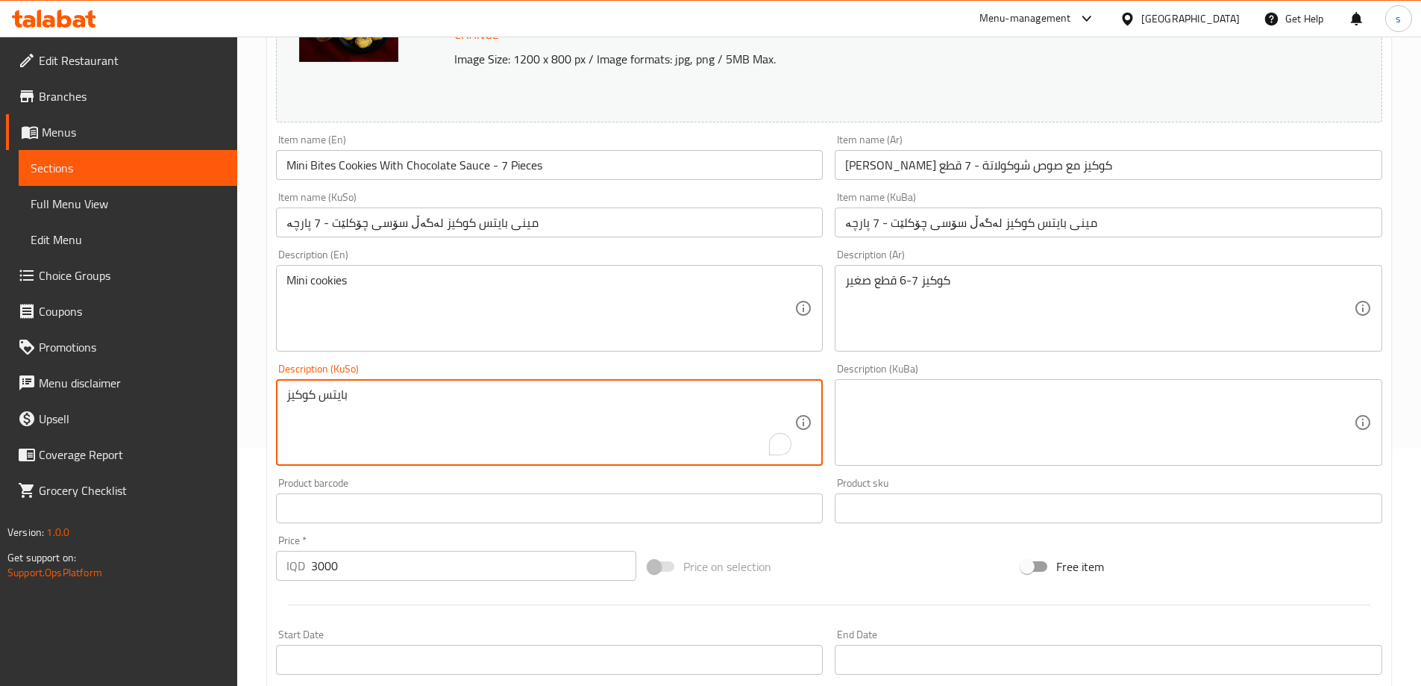
click at [599, 399] on textarea "بايتس كوكيز" at bounding box center [540, 422] width 509 height 71
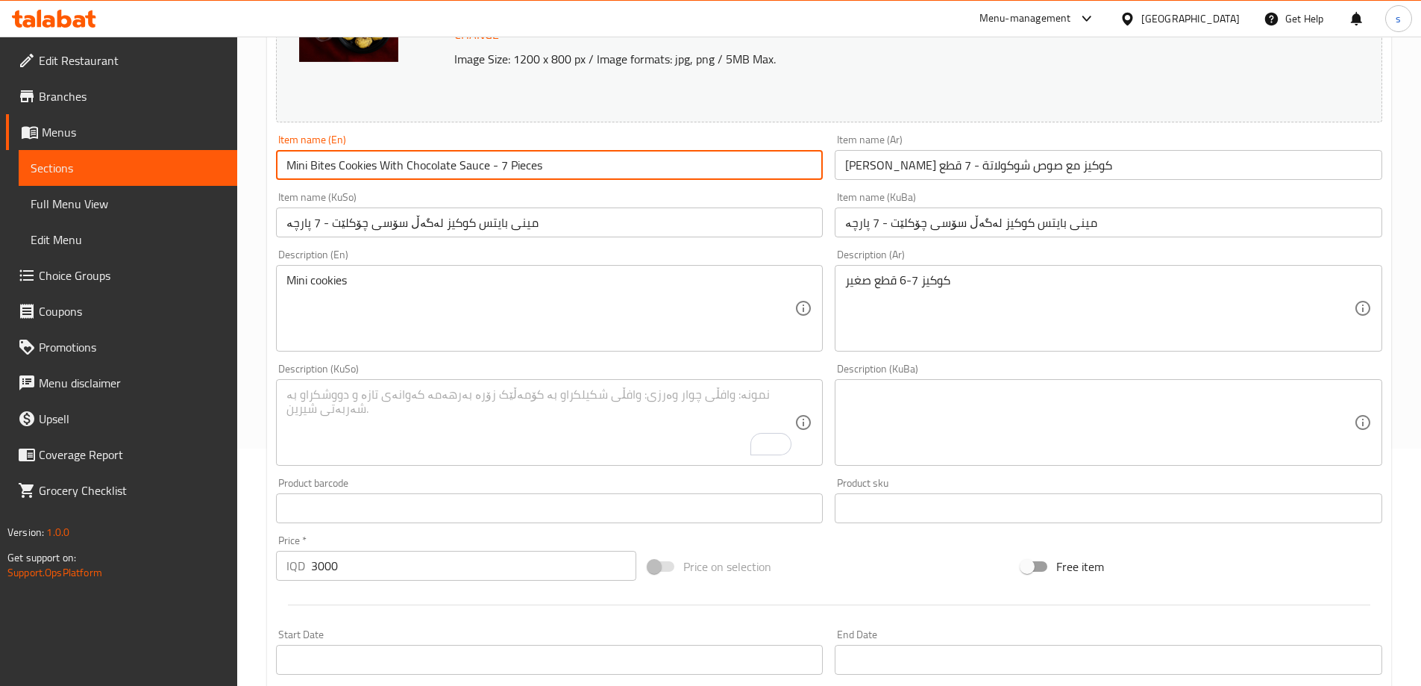
drag, startPoint x: 374, startPoint y: 168, endPoint x: 299, endPoint y: 168, distance: 75.3
click at [299, 168] on input "Mini Bites Cookies With Chocolate Sauce - 7 Pieces" at bounding box center [550, 165] width 548 height 30
drag, startPoint x: 379, startPoint y: 169, endPoint x: 258, endPoint y: 169, distance: 120.9
click at [258, 169] on div "Home / Restaurants management / Menus / Sections / item / update Sweets section…" at bounding box center [829, 404] width 1184 height 1211
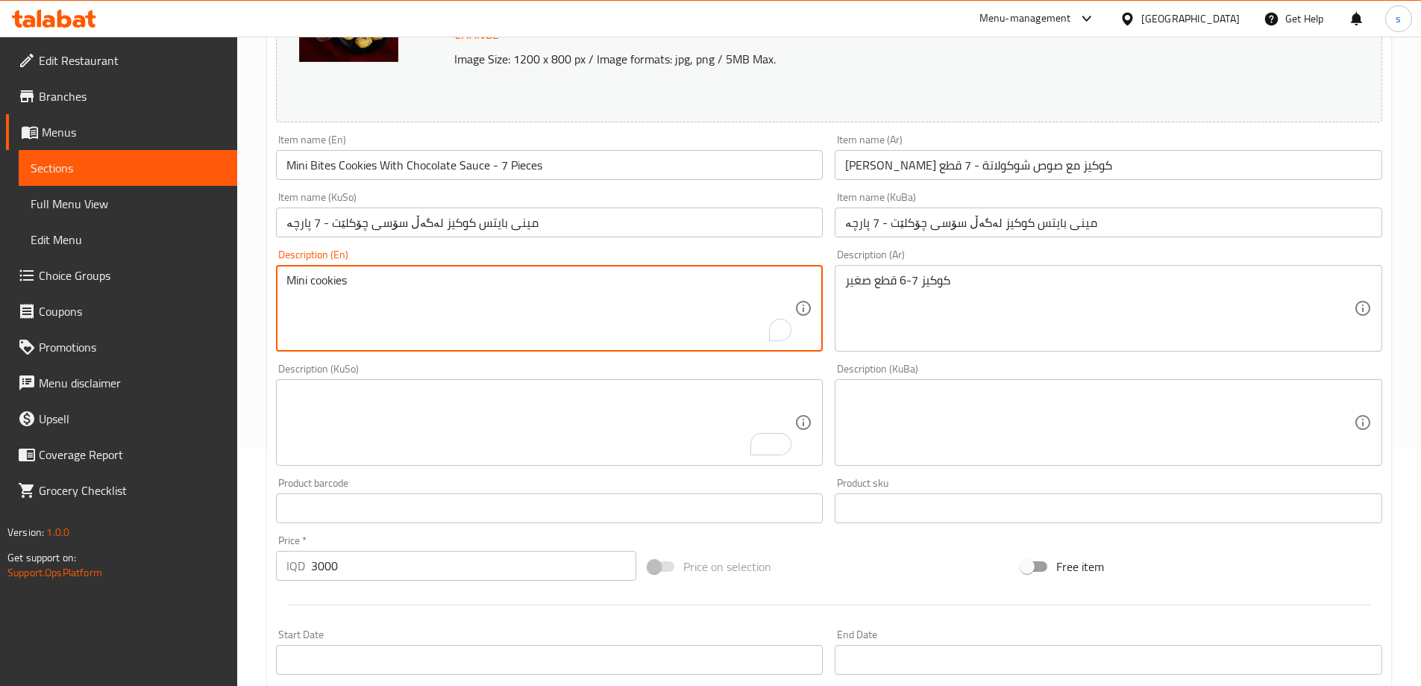
click at [380, 283] on textarea "Mini cookies" at bounding box center [540, 308] width 509 height 71
paste textarea "Bites Cookies"
type textarea "Mini Bites Cookies"
click at [427, 428] on textarea "To enrich screen reader interactions, please activate Accessibility in Grammarl…" at bounding box center [540, 422] width 509 height 71
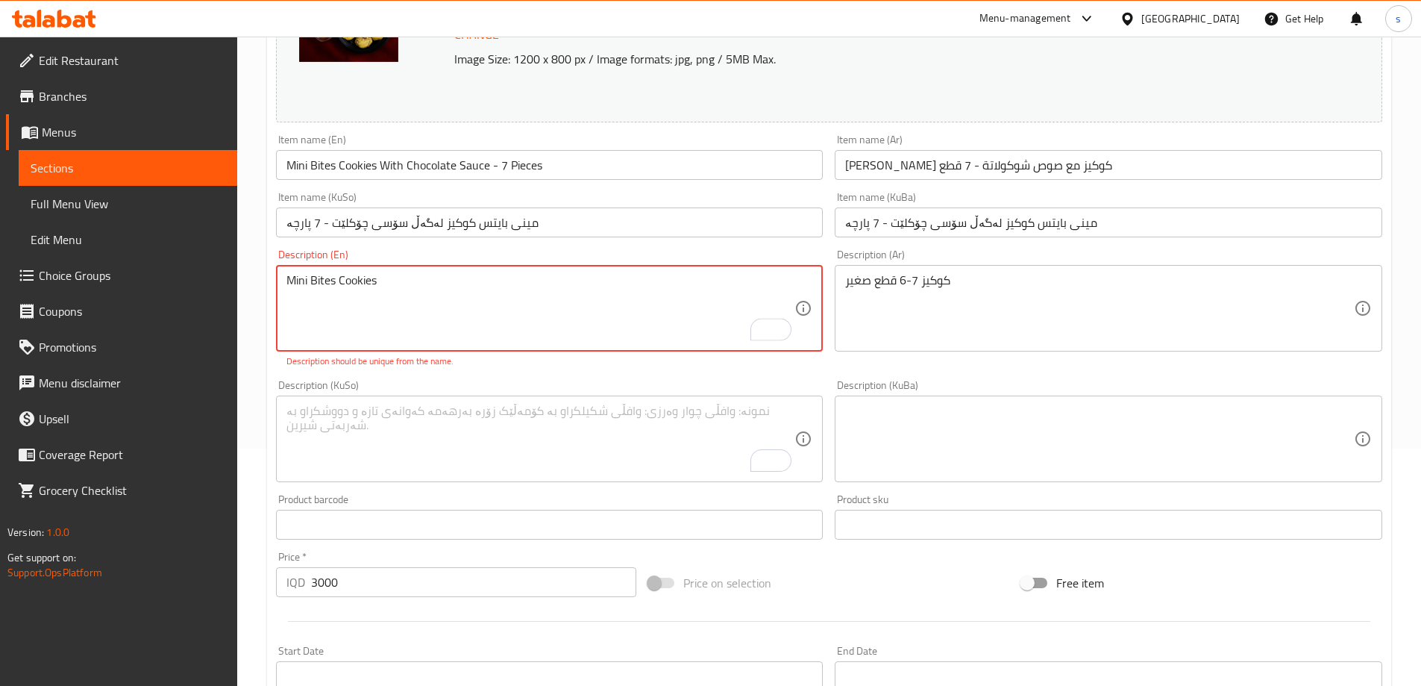
click at [454, 332] on textarea "Mini Bites Cookies" at bounding box center [540, 308] width 509 height 71
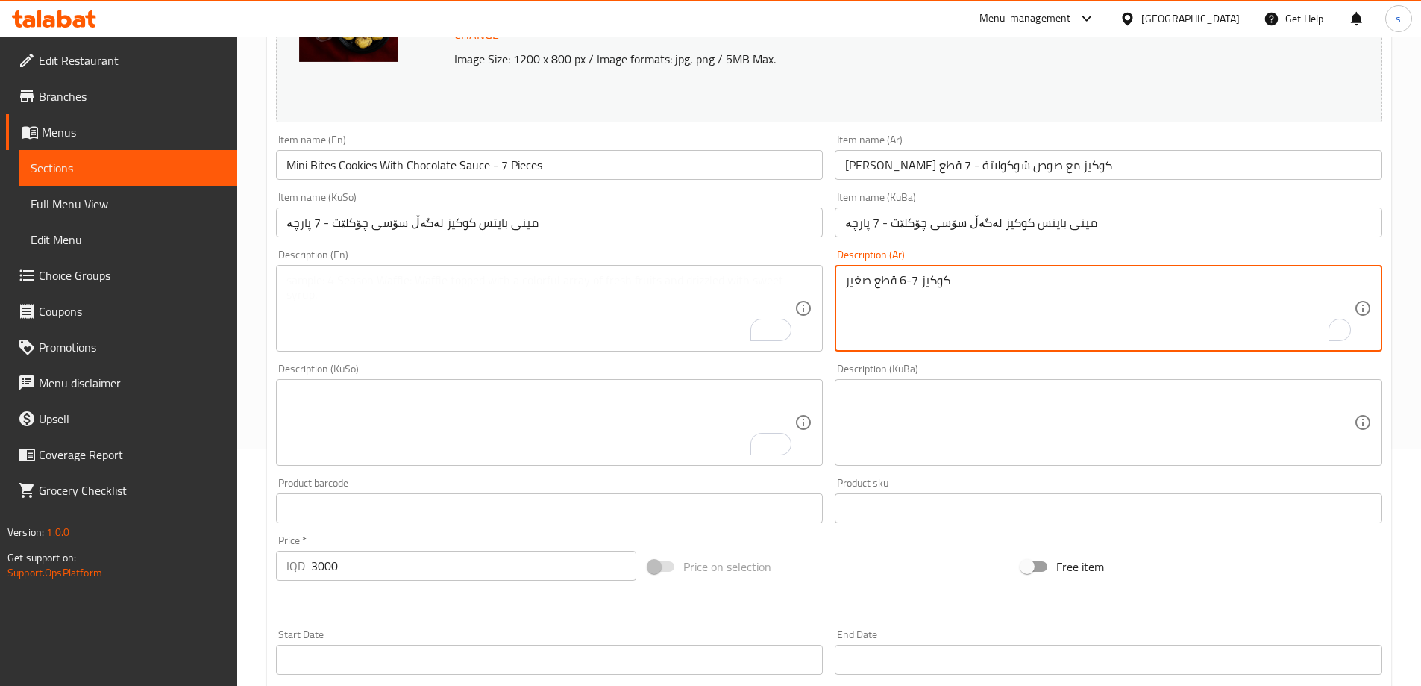
click at [918, 298] on textarea "كوكيز 7-6 قطع صغير" at bounding box center [1099, 308] width 509 height 71
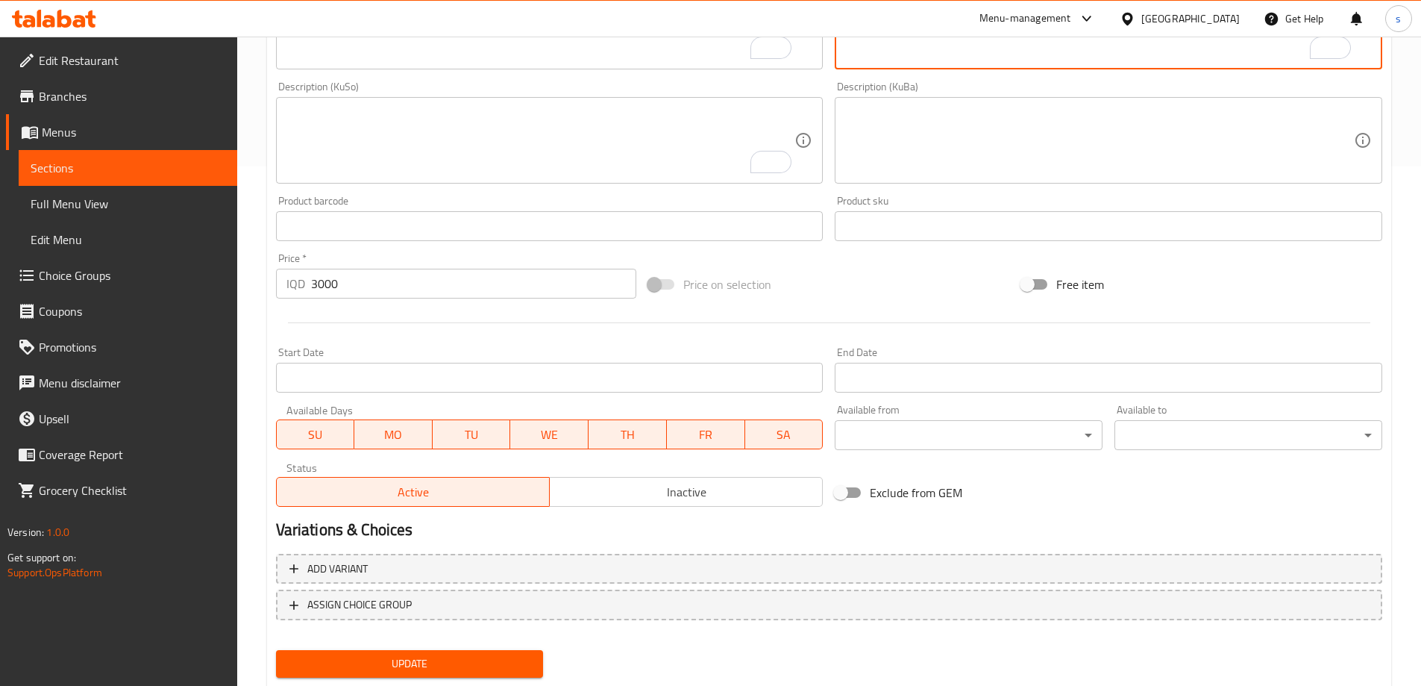
scroll to position [562, 0]
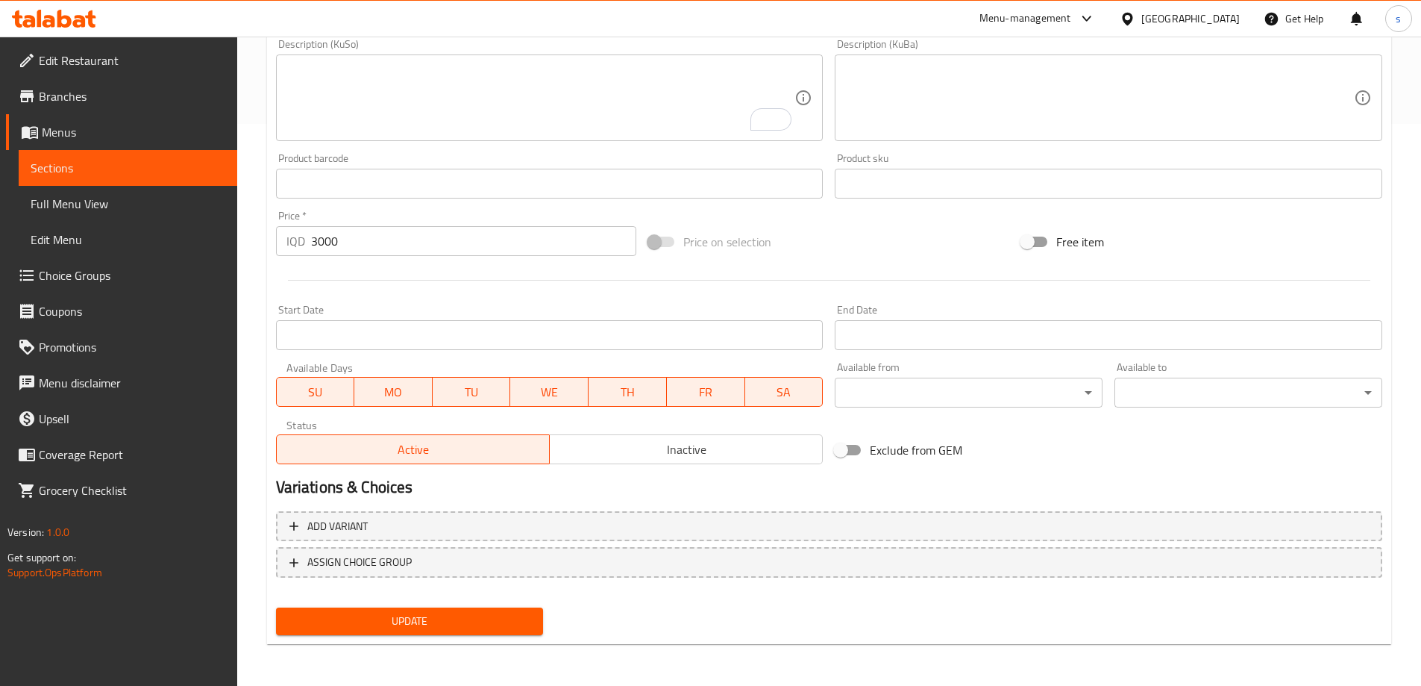
click at [429, 610] on button "Update" at bounding box center [410, 621] width 268 height 28
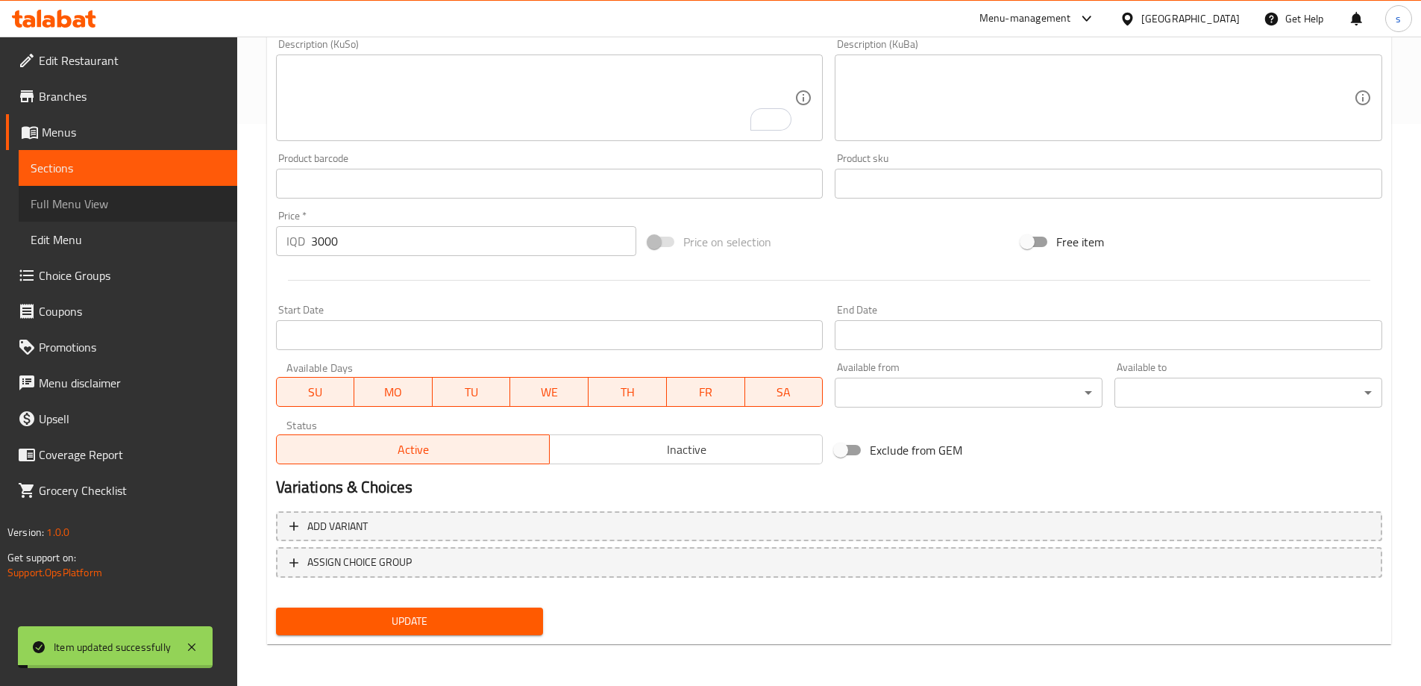
click at [137, 195] on span "Full Menu View" at bounding box center [128, 204] width 195 height 18
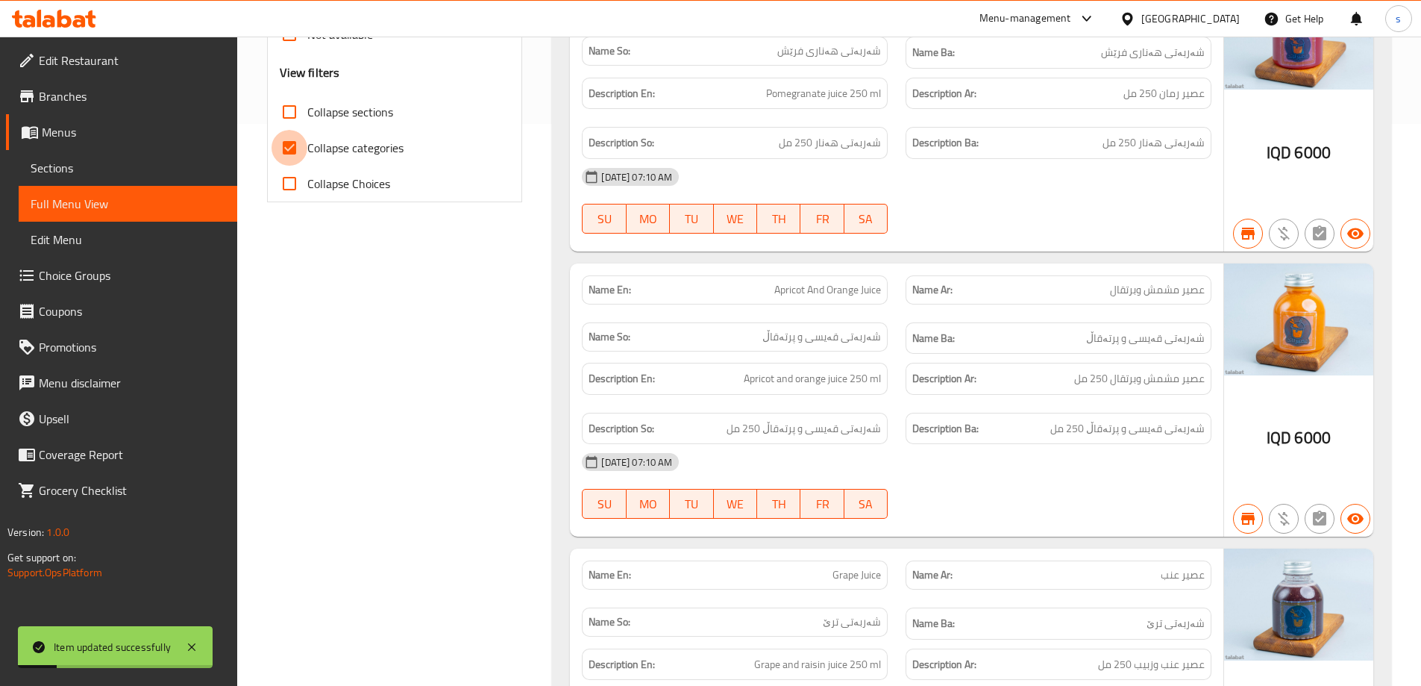
click at [295, 158] on input "Collapse categories" at bounding box center [290, 148] width 36 height 36
checkbox input "false"
click at [297, 116] on input "Collapse sections" at bounding box center [290, 112] width 36 height 36
checkbox input "true"
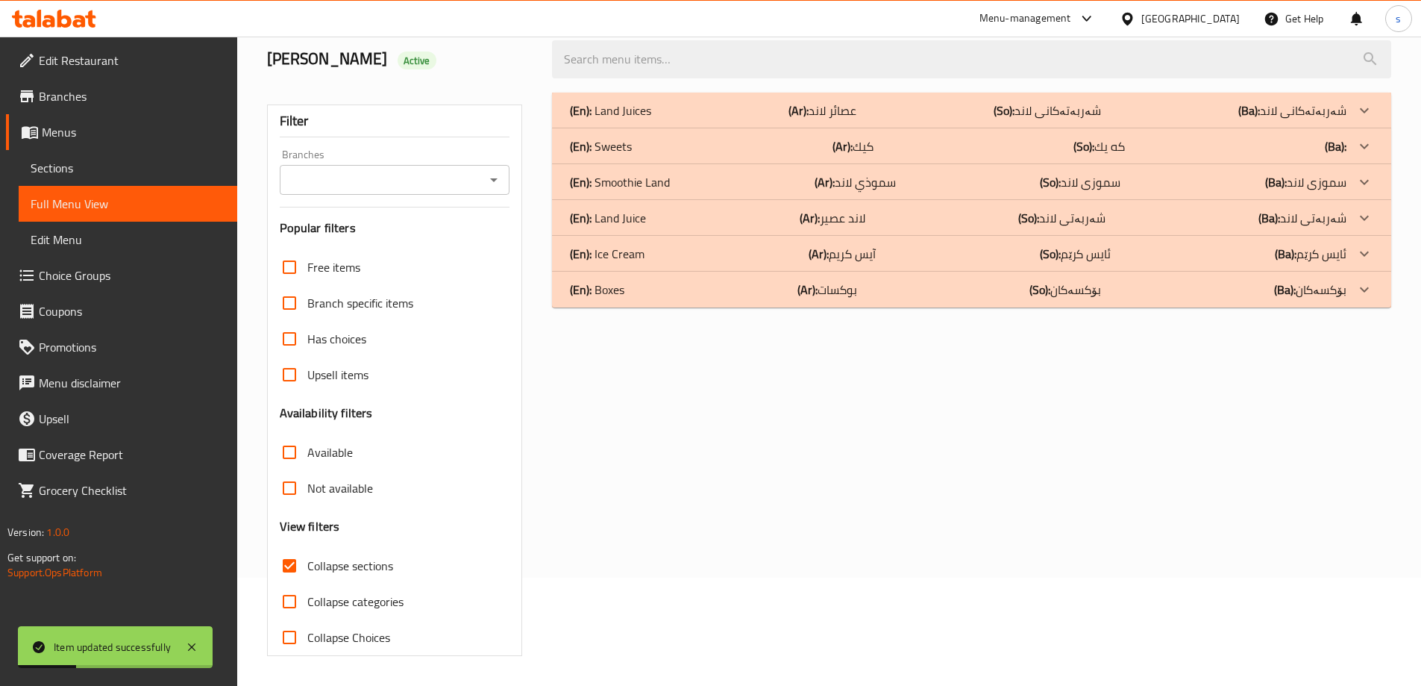
scroll to position [108, 0]
click at [481, 180] on div "Branches" at bounding box center [395, 180] width 231 height 30
click at [493, 175] on icon "Open" at bounding box center [494, 180] width 18 height 18
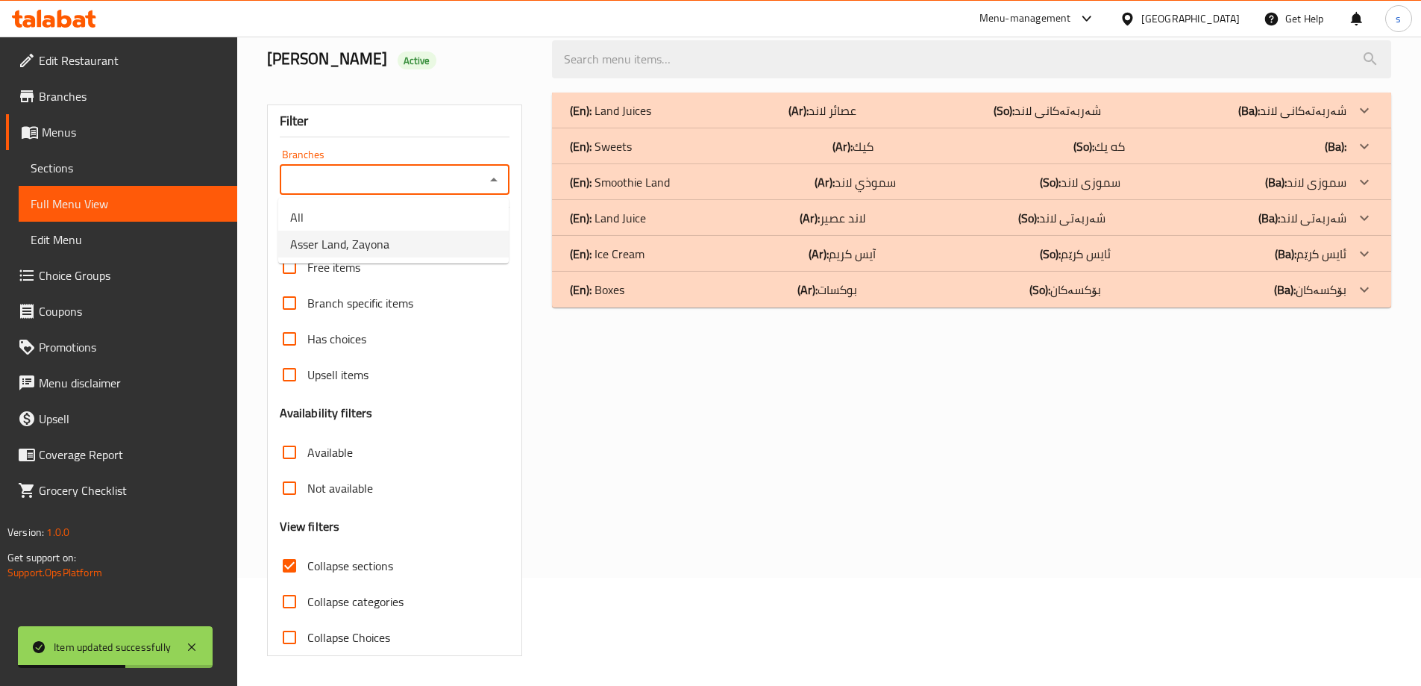
click at [483, 236] on li "Asser Land, Zayona" at bounding box center [393, 244] width 231 height 27
type input "Asser Land, Zayona"
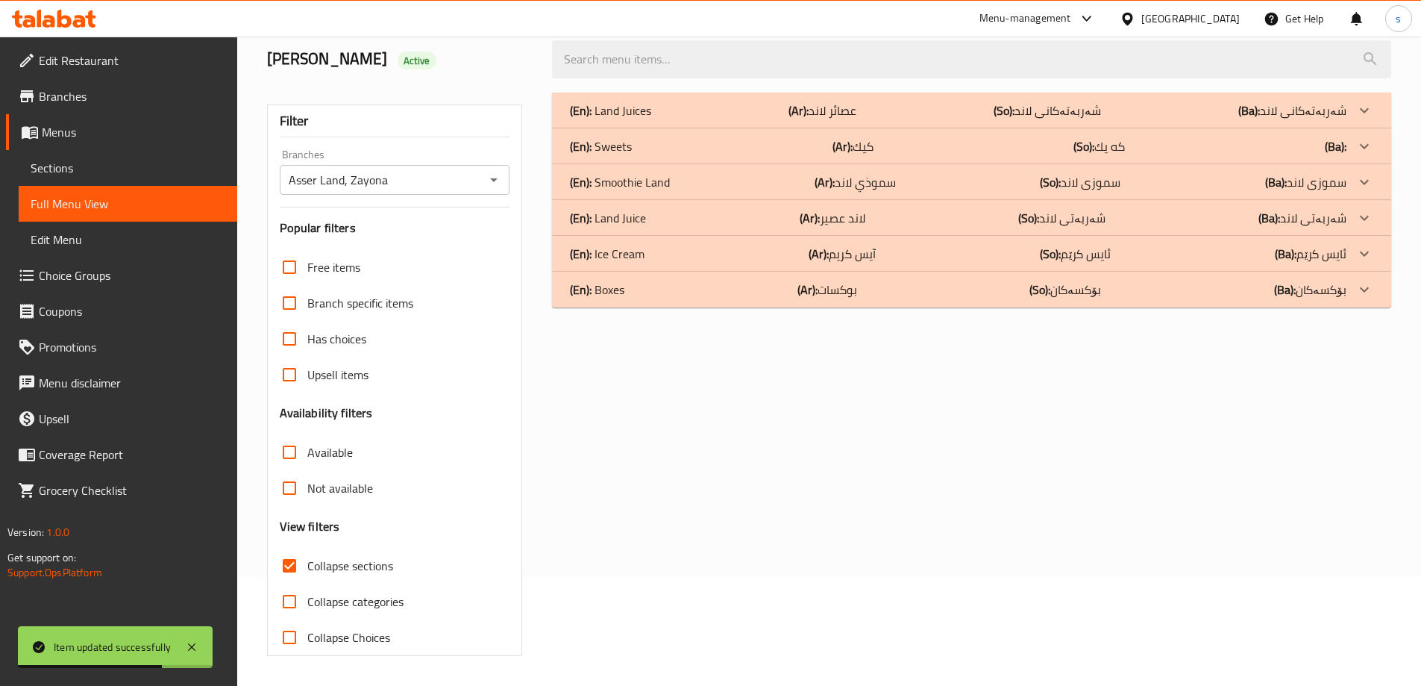
click at [651, 49] on input "search" at bounding box center [971, 59] width 839 height 38
paste input "Mini Bites Cookies With Chocolate Sauce - 7 Pieces"
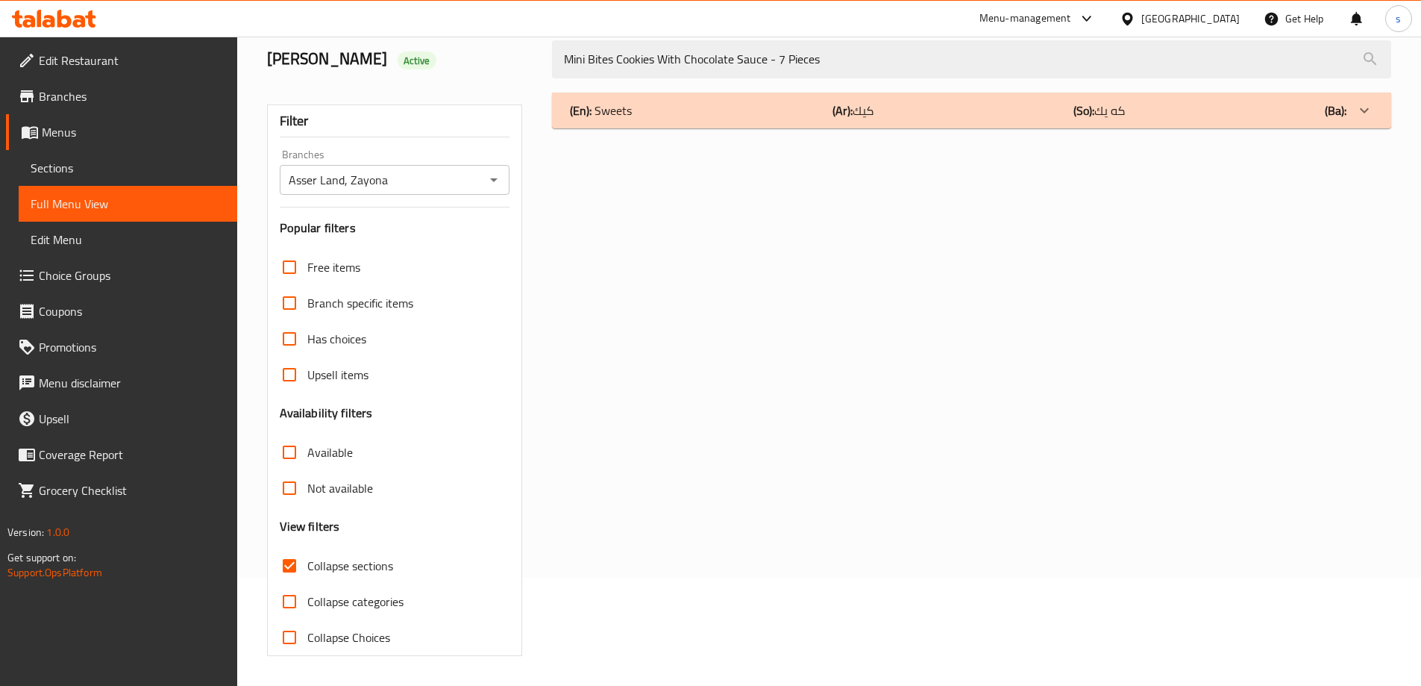
type input "Mini Bites Cookies With Chocolate Sauce - 7 Pieces"
click at [725, 103] on div "(En): Sweets (Ar): كيك (So): كه يك (Ba):" at bounding box center [958, 110] width 777 height 18
